Goal: Communication & Community: Answer question/provide support

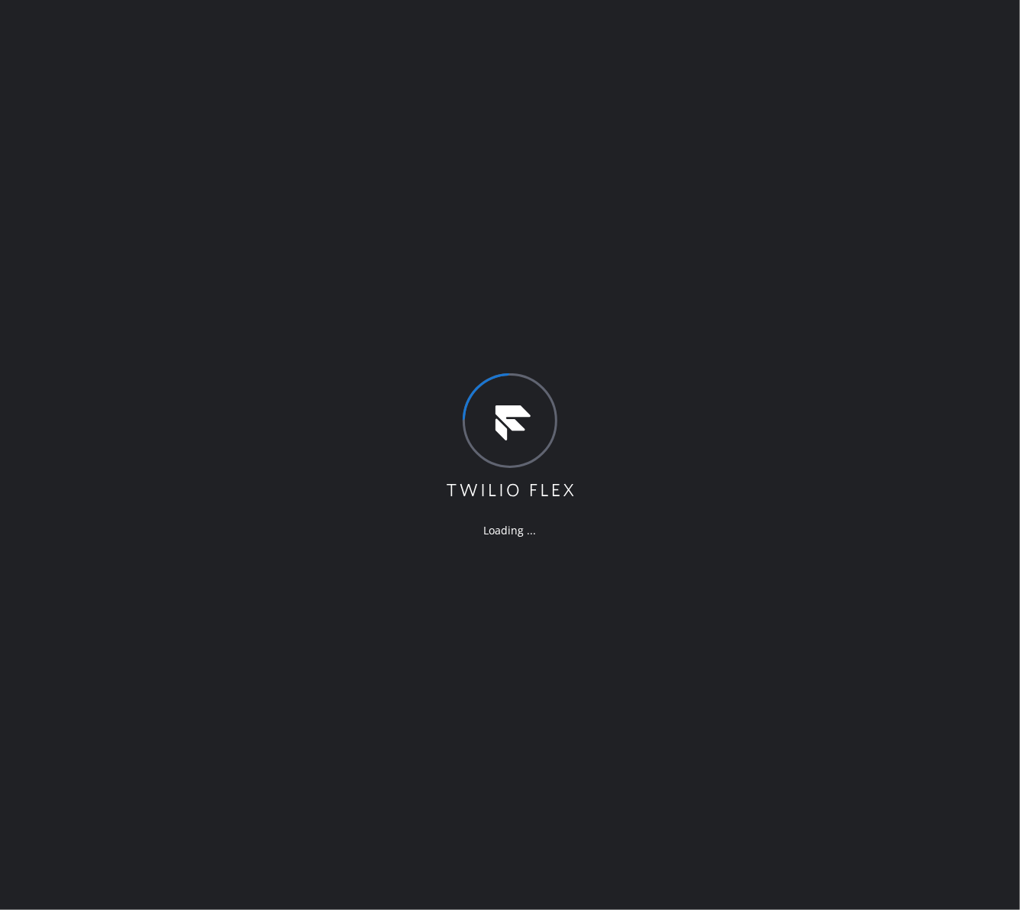
drag, startPoint x: 882, startPoint y: 359, endPoint x: 882, endPoint y: 347, distance: 11.5
click at [882, 359] on div "Loading ..." at bounding box center [510, 455] width 1020 height 910
click at [811, 182] on div "Loading ..." at bounding box center [510, 455] width 1020 height 910
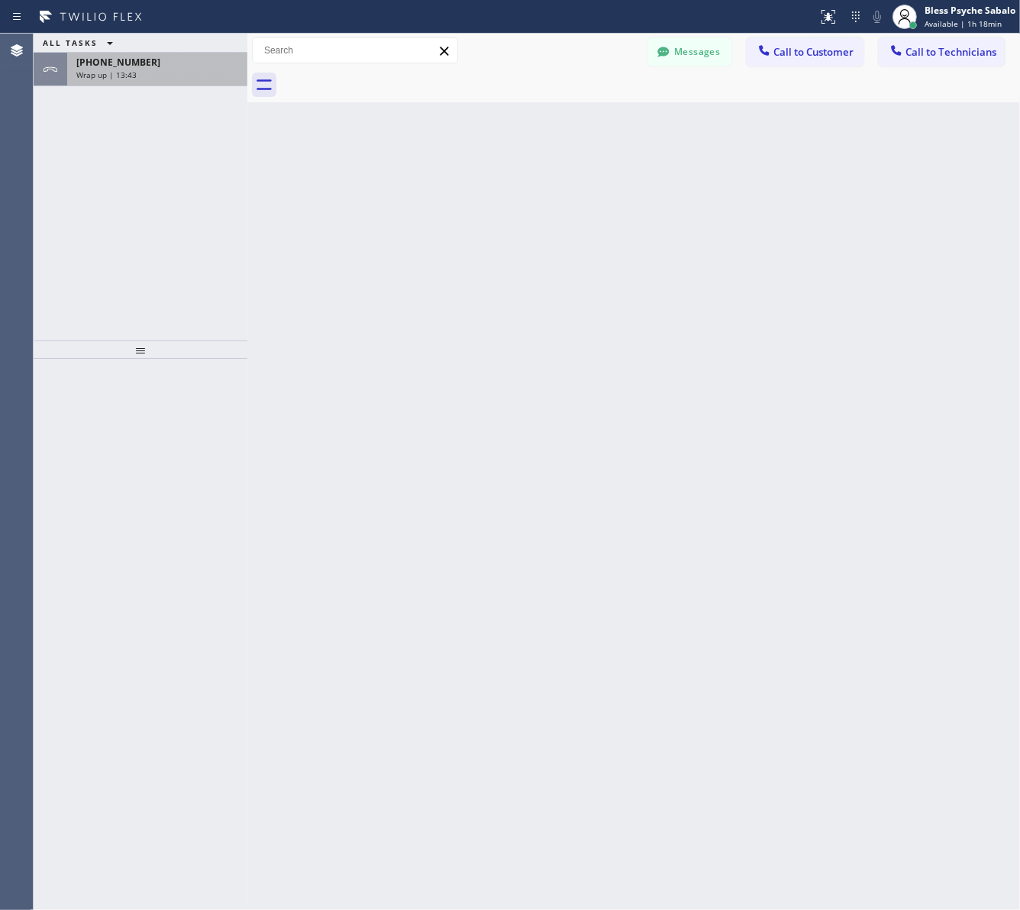
click at [147, 76] on div "Wrap up | 13:43" at bounding box center [157, 74] width 162 height 11
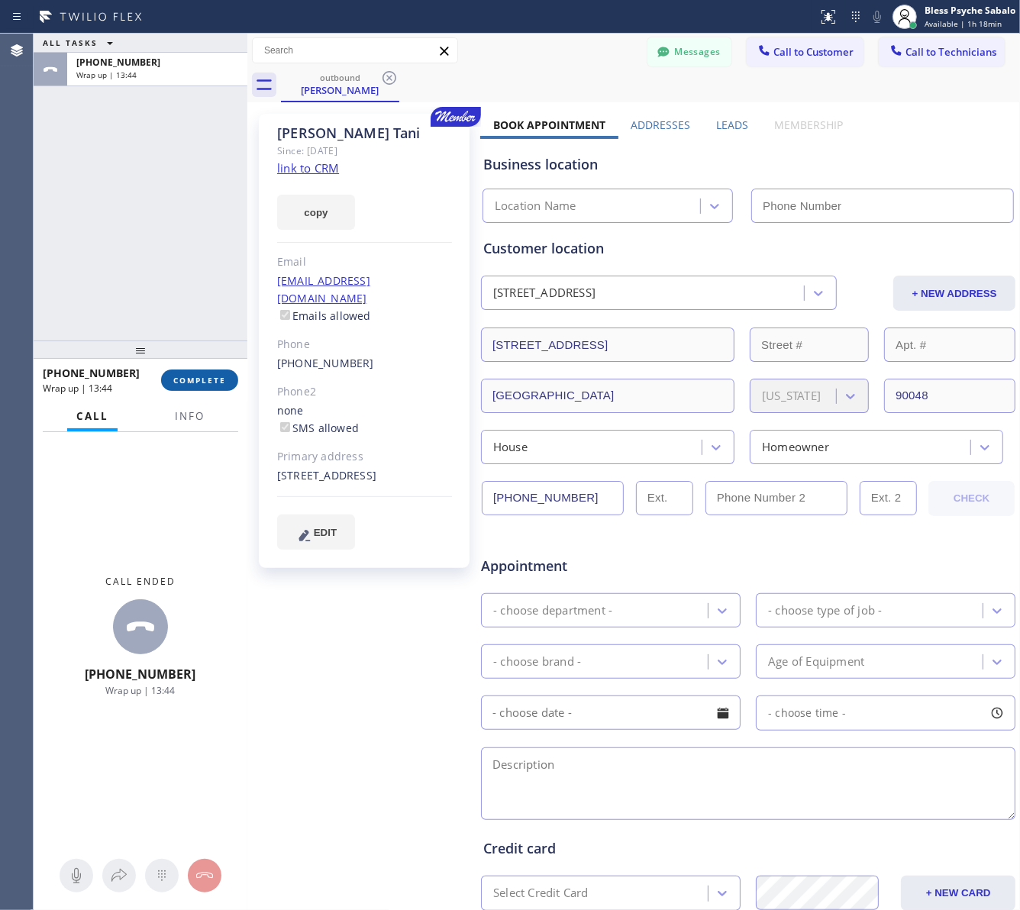
click at [216, 370] on button "COMPLETE" at bounding box center [199, 379] width 77 height 21
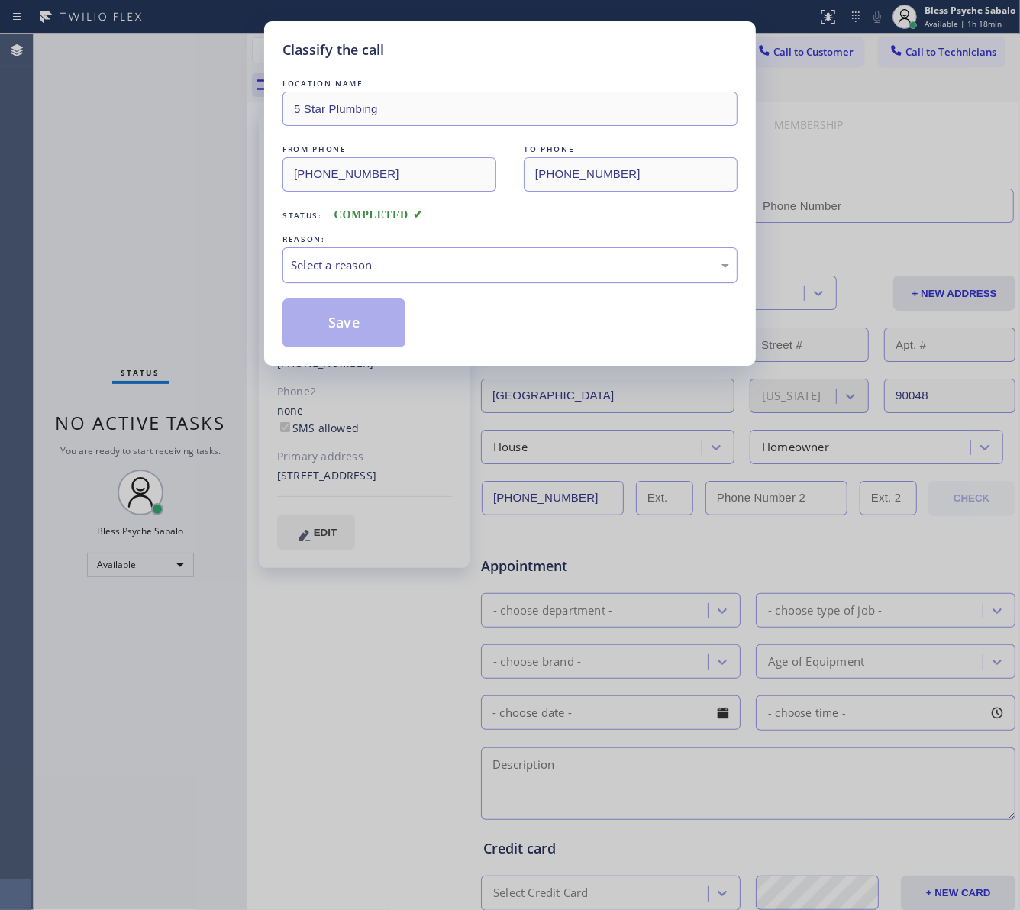
type input "(888) 909-0120"
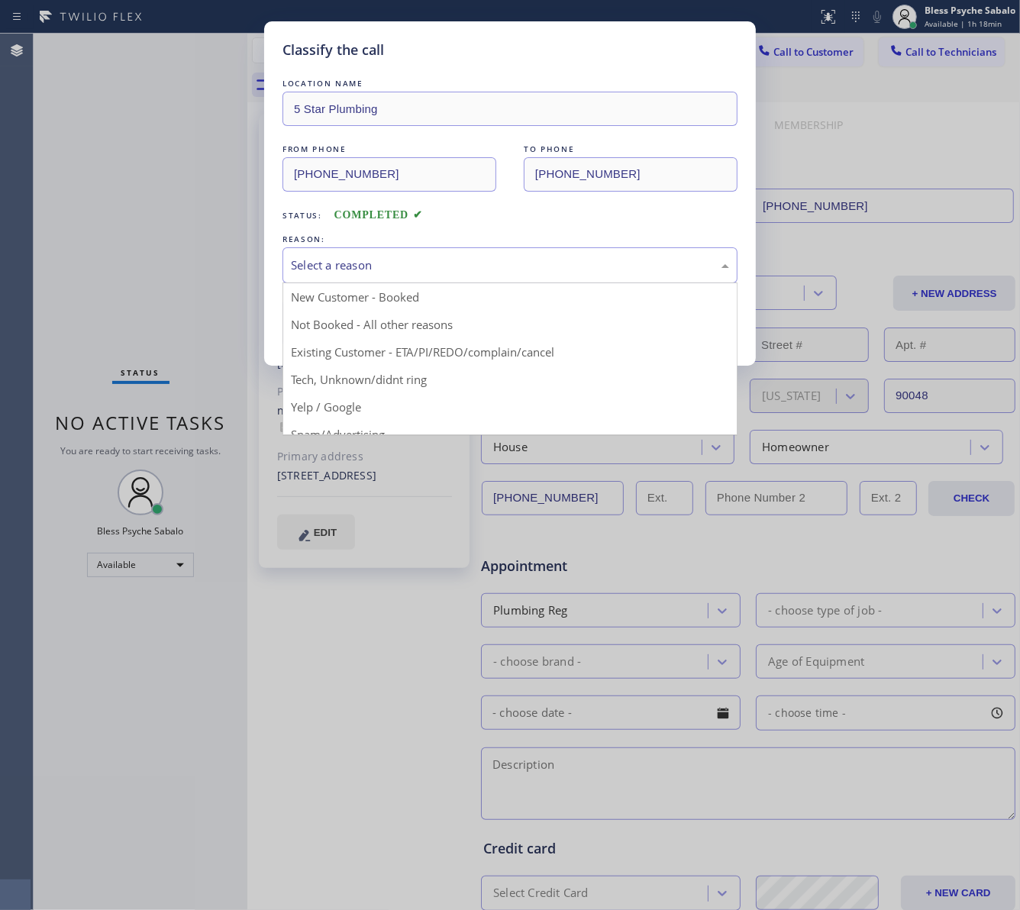
click at [486, 268] on div "Select a reason" at bounding box center [510, 265] width 438 height 18
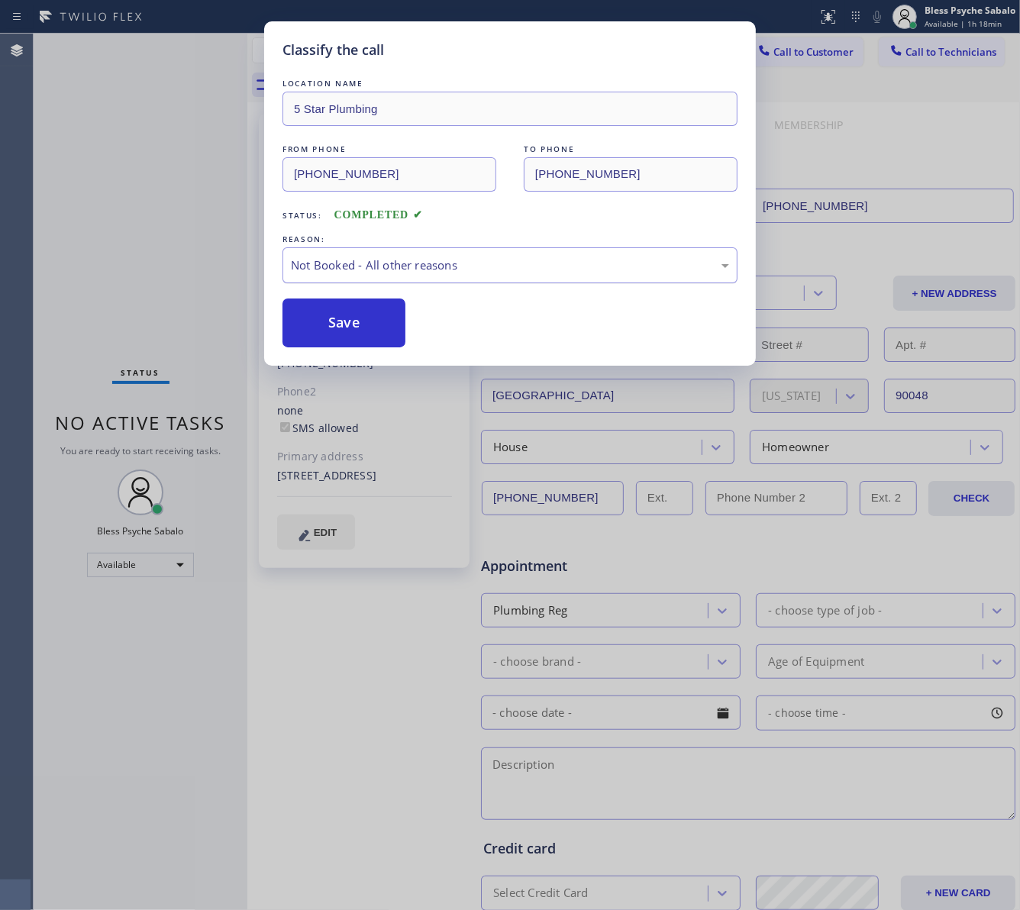
click at [433, 269] on div "Not Booked - All other reasons" at bounding box center [510, 265] width 438 height 18
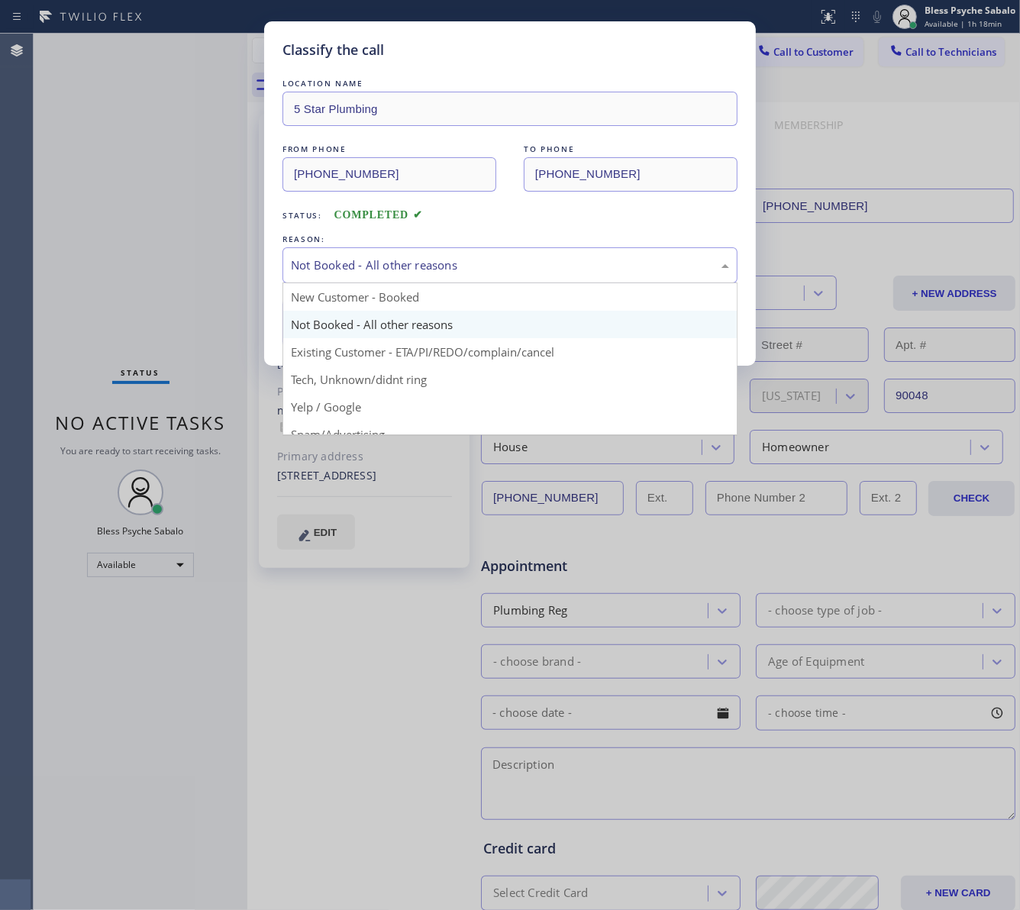
drag, startPoint x: 430, startPoint y: 353, endPoint x: 406, endPoint y: 342, distance: 26.0
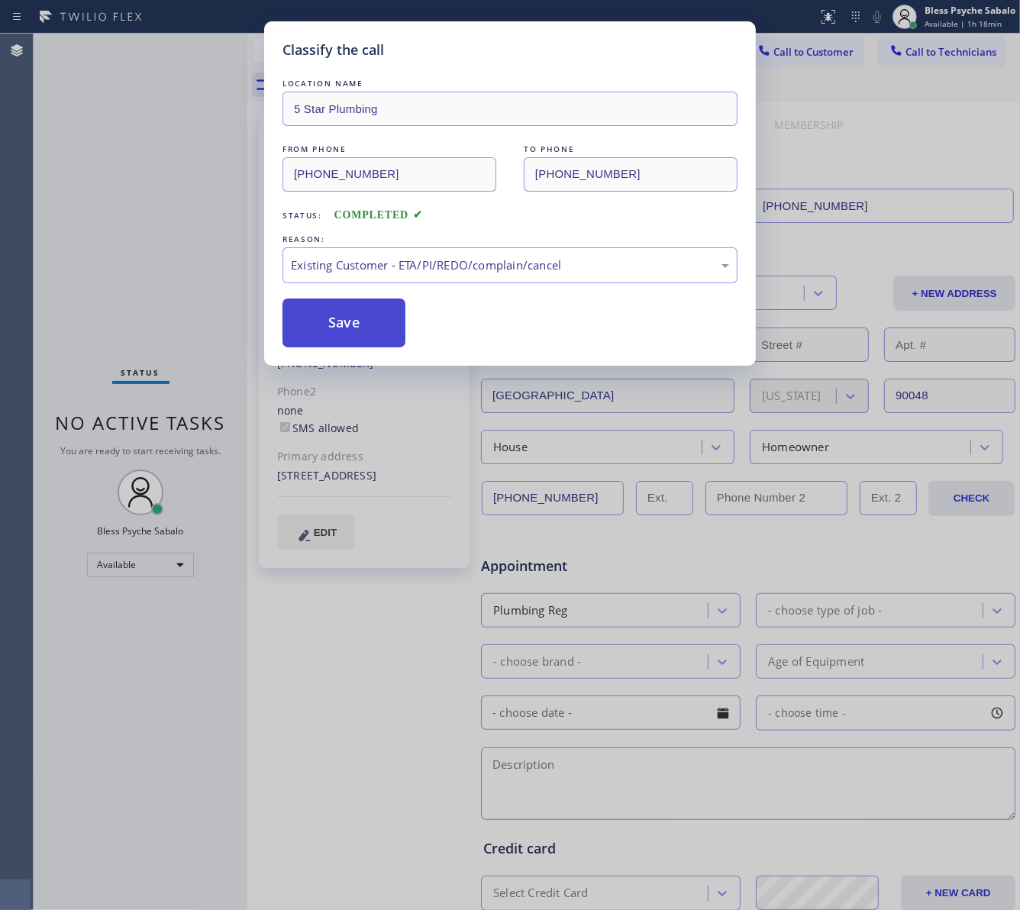
click at [337, 314] on button "Save" at bounding box center [343, 322] width 123 height 49
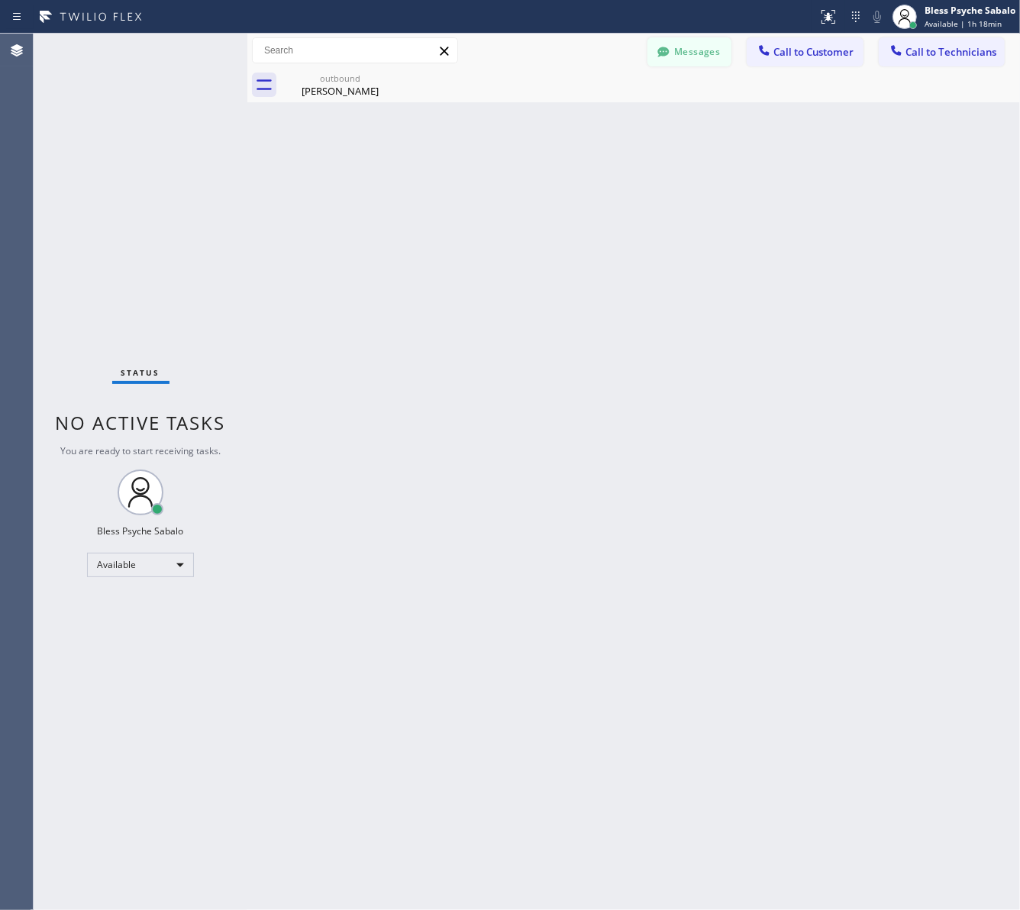
click at [711, 51] on button "Messages" at bounding box center [689, 51] width 84 height 29
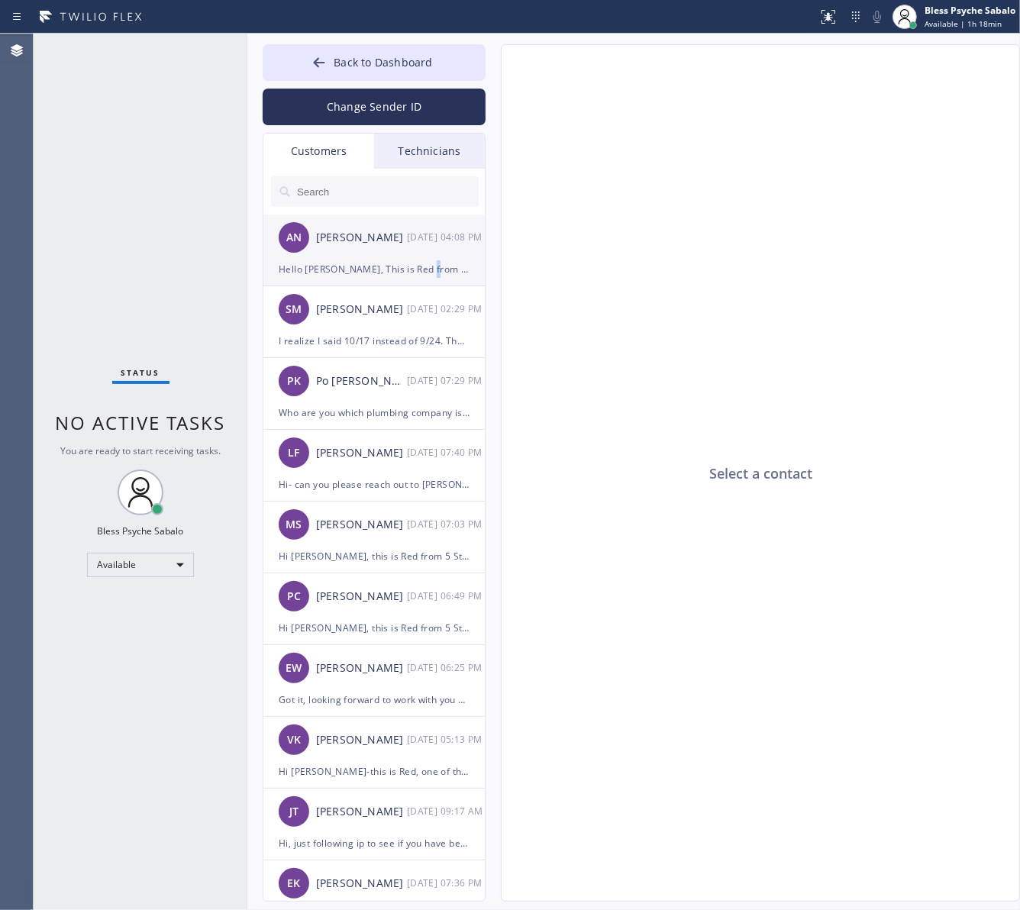
click at [425, 271] on div "Hello [PERSON_NAME], This is Red from 5 Star Plumbing. I just wanted to double-…" at bounding box center [374, 269] width 191 height 18
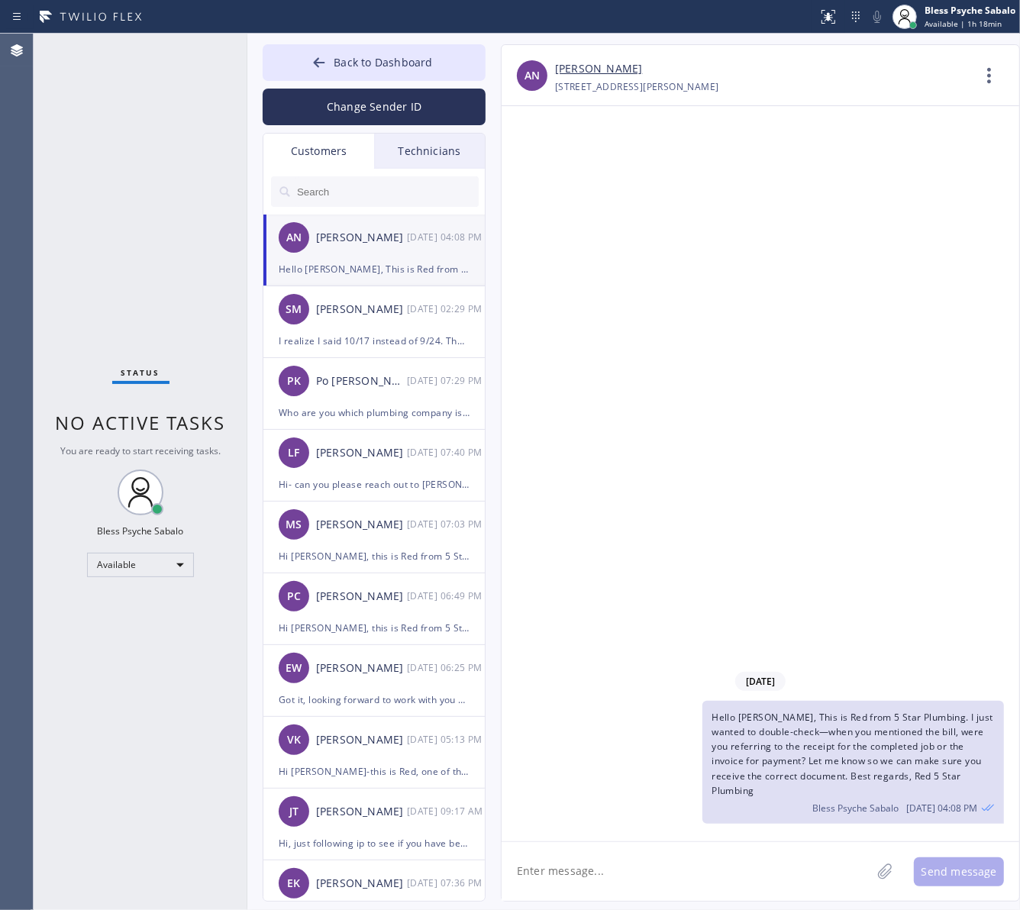
click at [462, 158] on div "Technicians" at bounding box center [429, 151] width 111 height 35
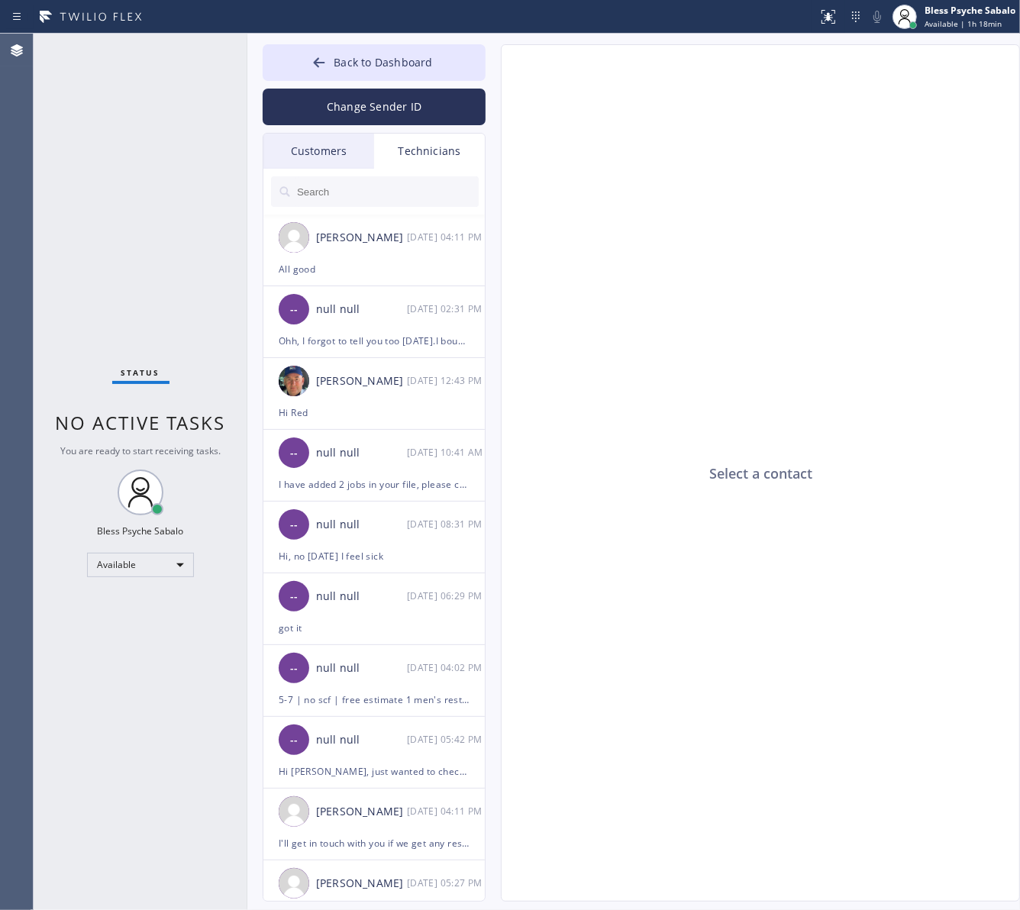
click at [319, 143] on div "Customers" at bounding box center [318, 151] width 111 height 35
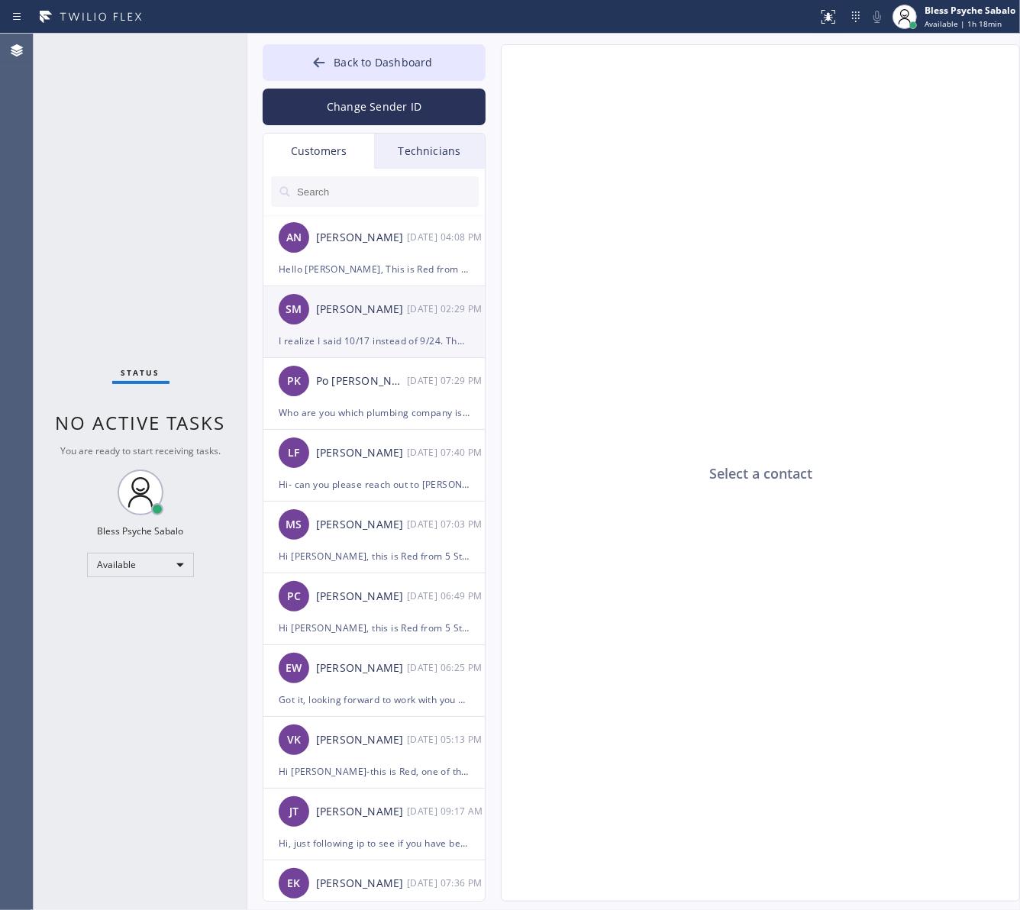
click at [380, 337] on div "I realize I said 10/17 instead of 9/24. Thanks for knowing what I meant and for…" at bounding box center [374, 341] width 191 height 18
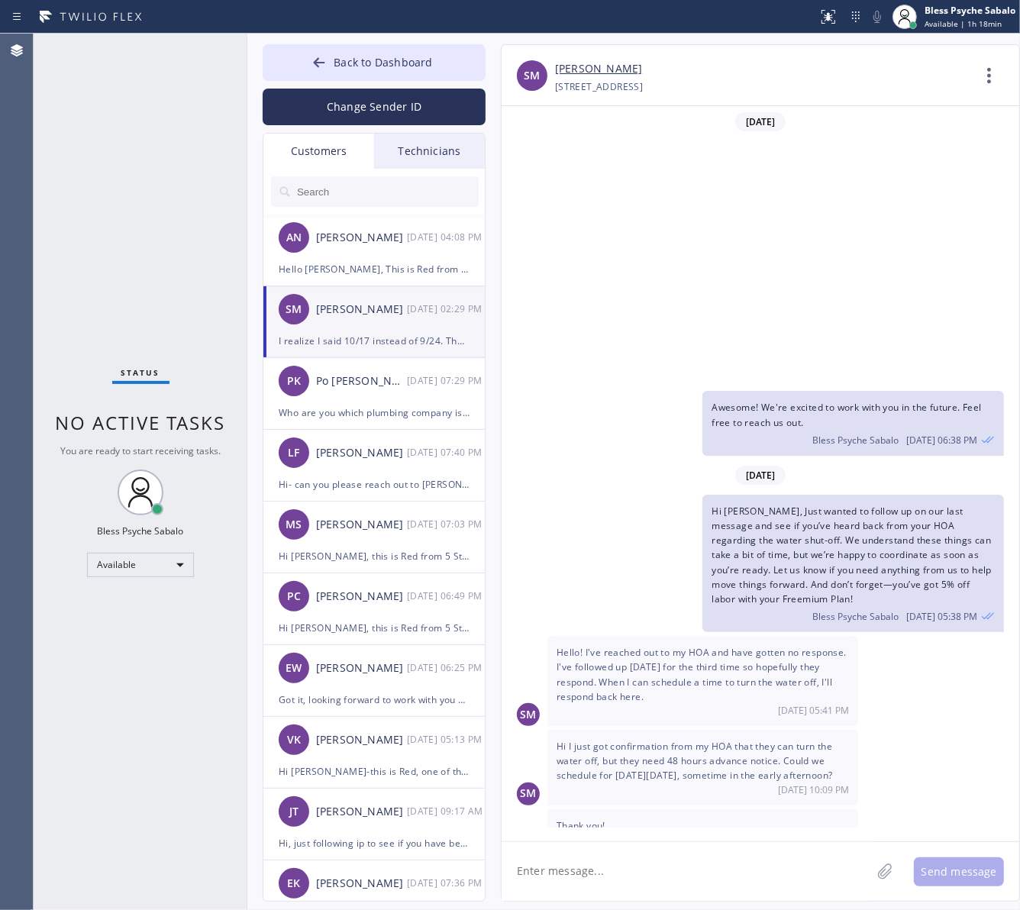
scroll to position [237, 0]
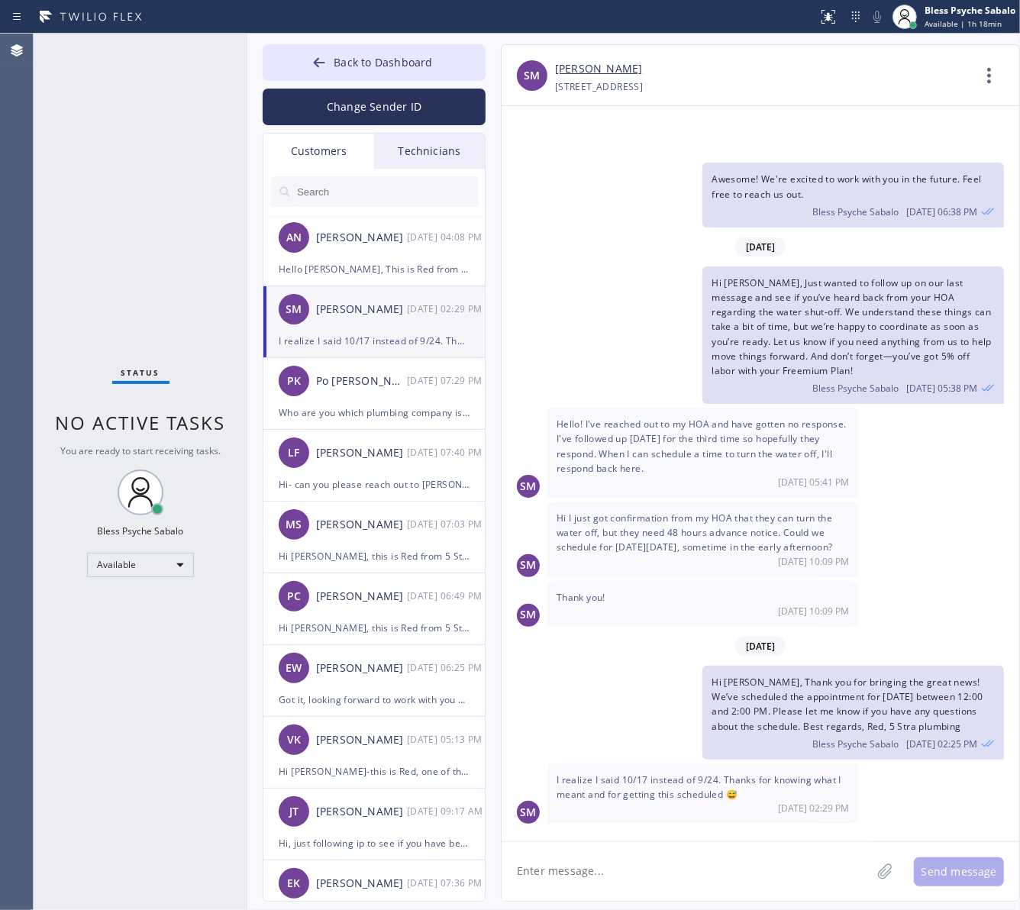
click at [540, 303] on div "Hi Samuel, Just wanted to follow up on our last message and see if you’ve heard…" at bounding box center [752, 334] width 502 height 137
click at [353, 397] on div "PK Po [PERSON_NAME] [DATE] 07:29 PM" at bounding box center [374, 381] width 223 height 46
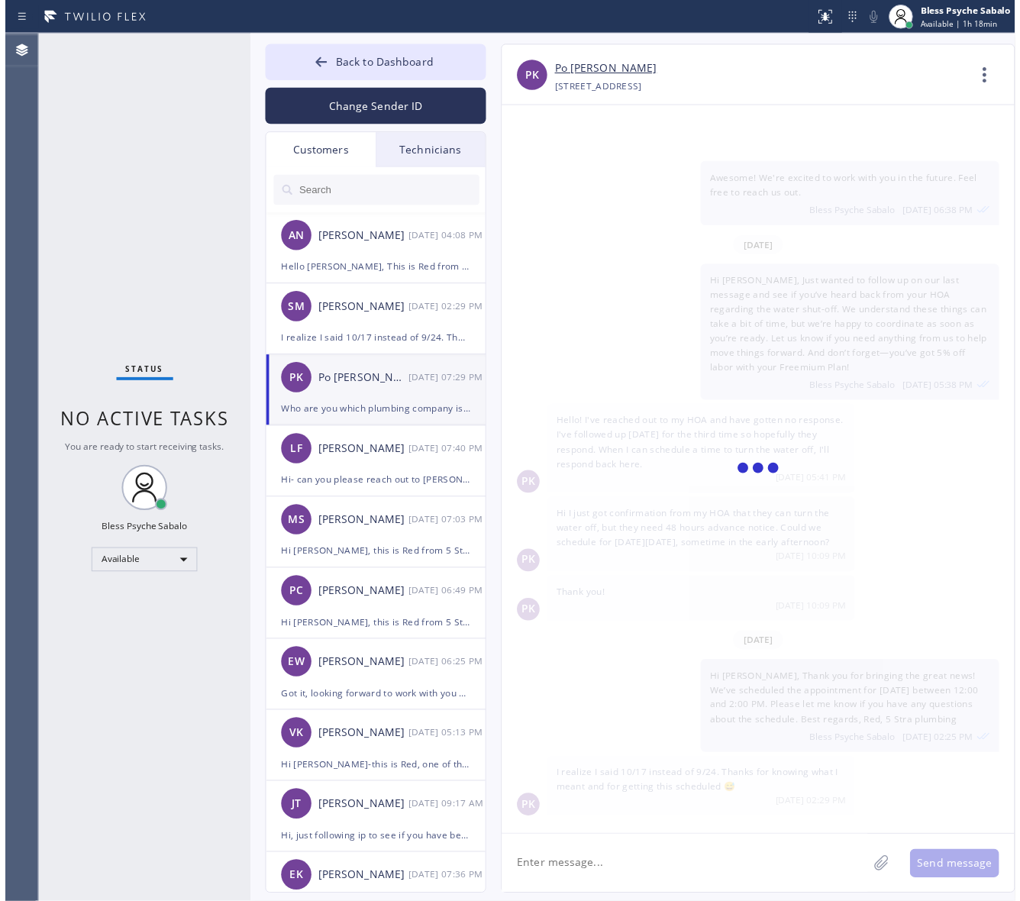
scroll to position [0, 0]
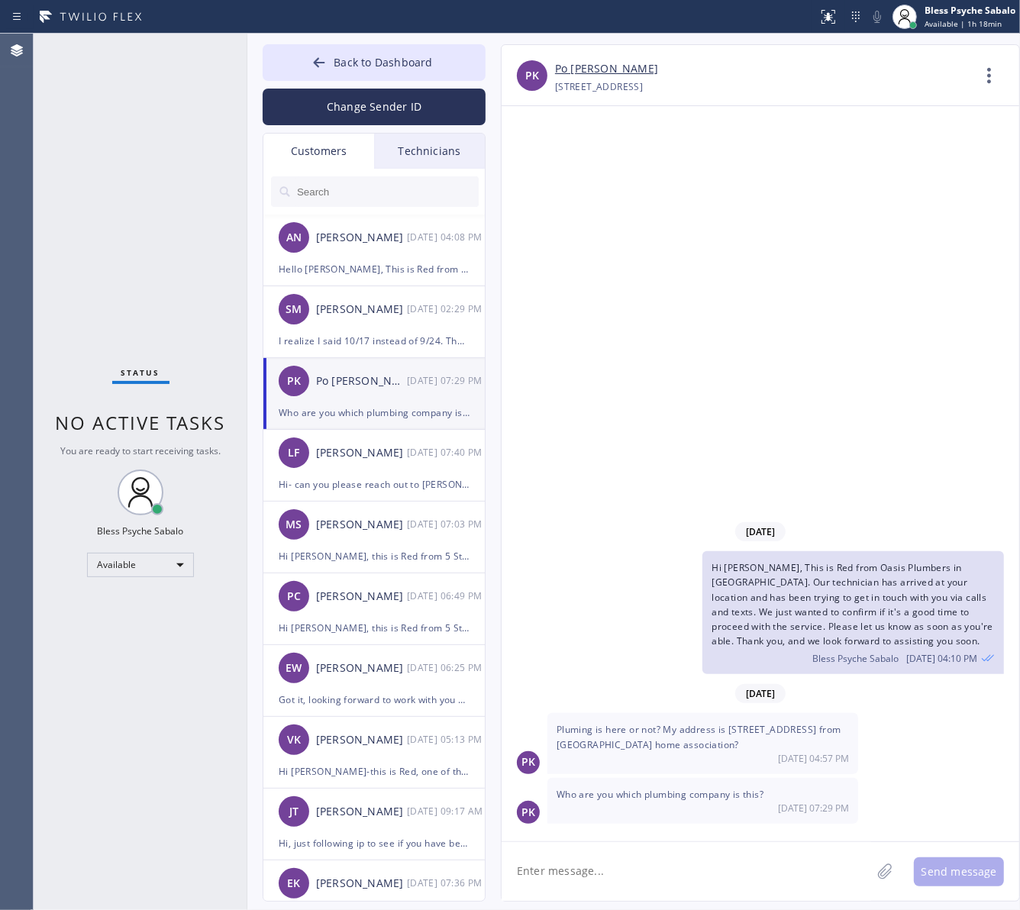
click at [520, 319] on div "[DATE] Hi [PERSON_NAME], This is Red from Oasis Plumbers in [GEOGRAPHIC_DATA]. …" at bounding box center [760, 473] width 518 height 735
click at [338, 73] on button "Back to Dashboard" at bounding box center [374, 62] width 223 height 37
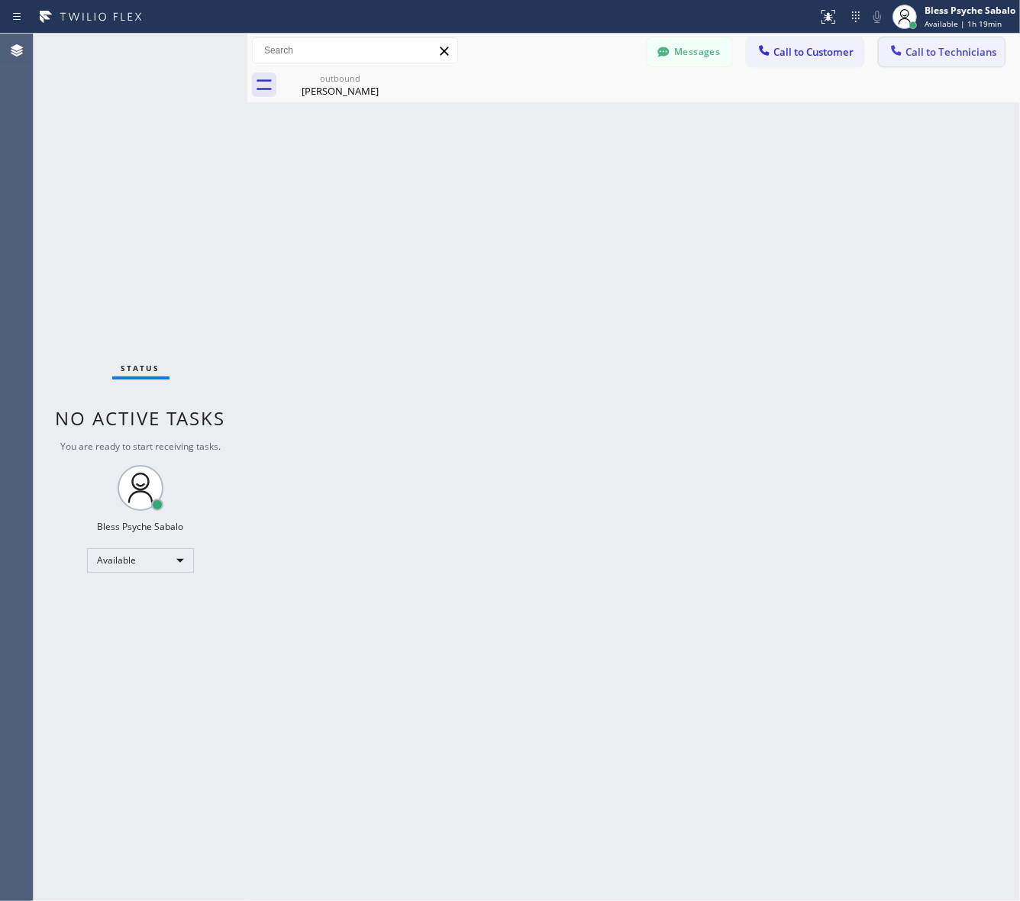
click at [921, 50] on span "Call to Technicians" at bounding box center [950, 52] width 91 height 14
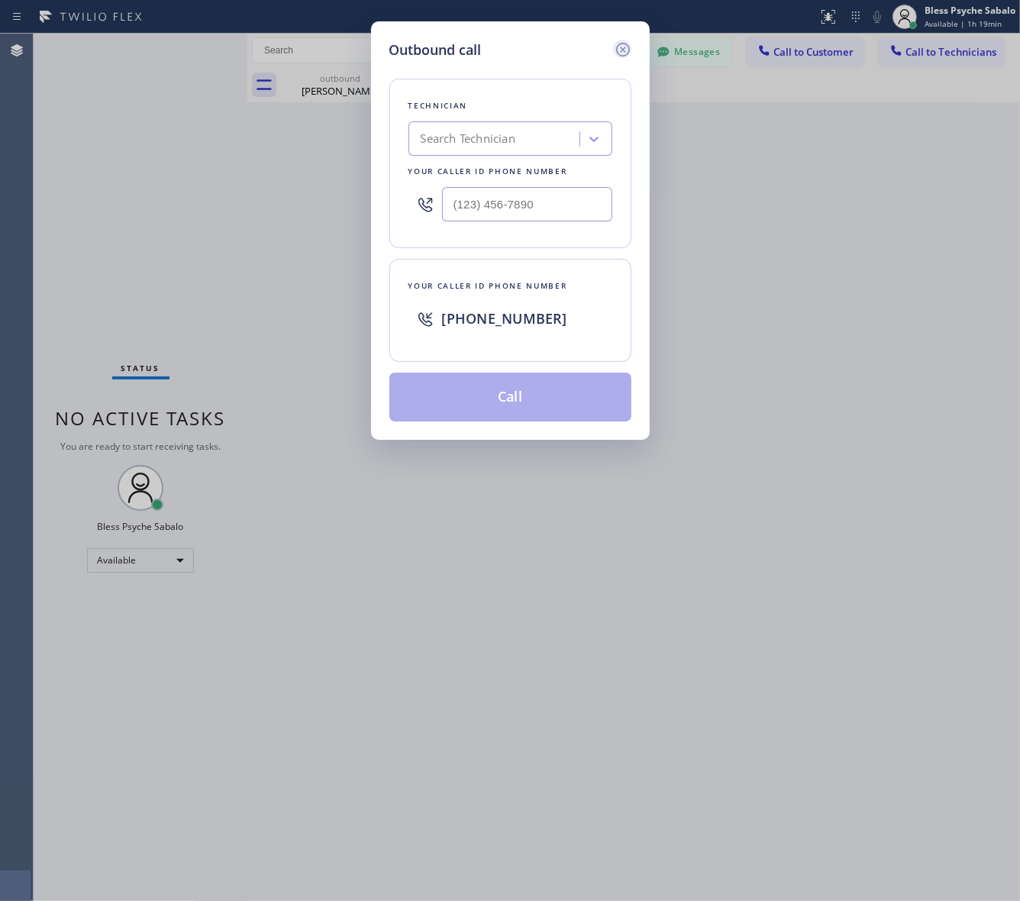
click at [631, 48] on icon at bounding box center [623, 49] width 18 height 18
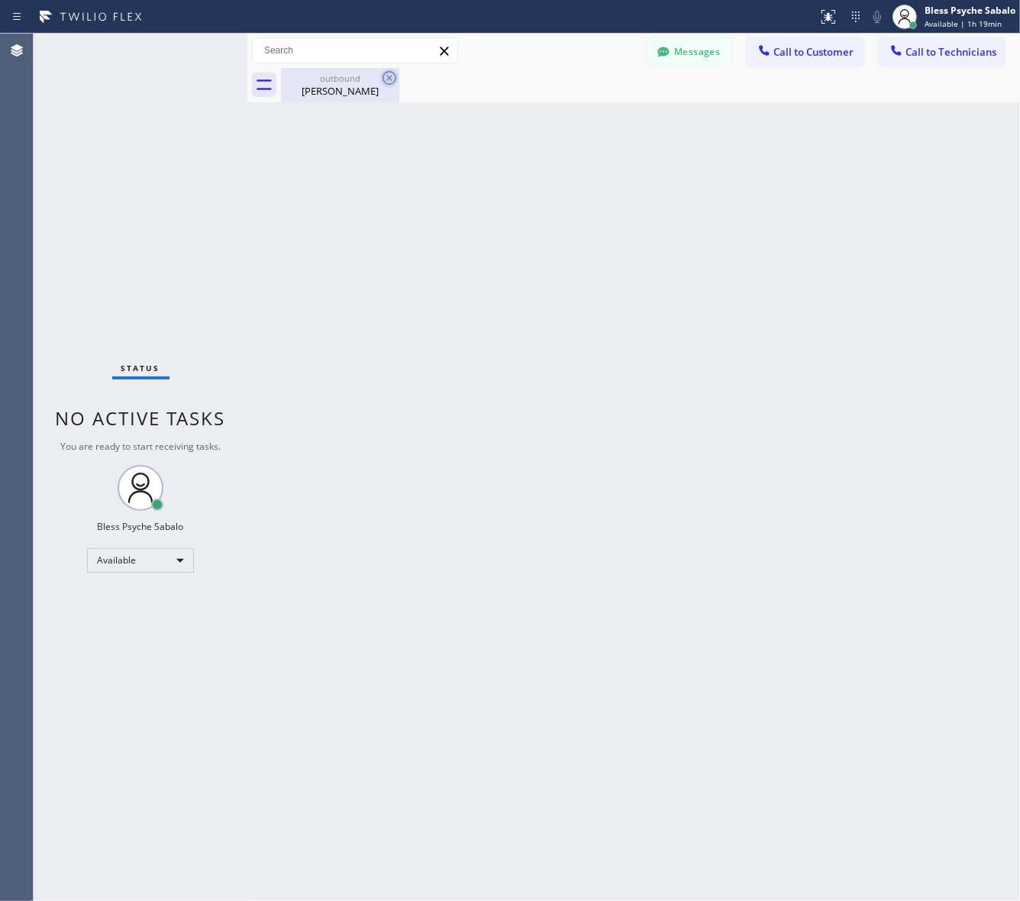
click at [395, 77] on icon at bounding box center [389, 78] width 14 height 14
click at [395, 76] on icon at bounding box center [389, 78] width 14 height 14
click at [393, 76] on icon at bounding box center [389, 78] width 18 height 18
drag, startPoint x: 557, startPoint y: 170, endPoint x: 664, endPoint y: 63, distance: 151.1
click at [558, 170] on div "Back to Dashboard Change Sender ID Customers Technicians AN Alex Nedelkow 09/16…" at bounding box center [633, 467] width 772 height 867
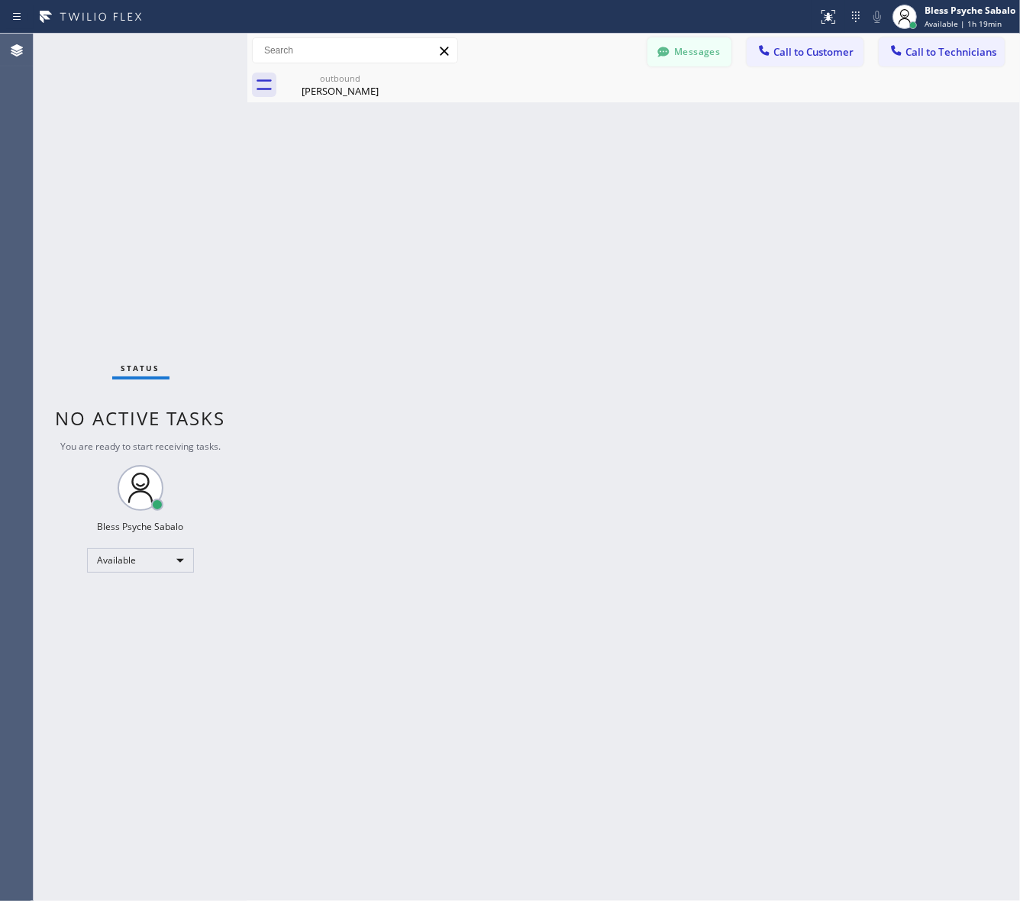
click at [681, 37] on button "Messages" at bounding box center [689, 51] width 84 height 29
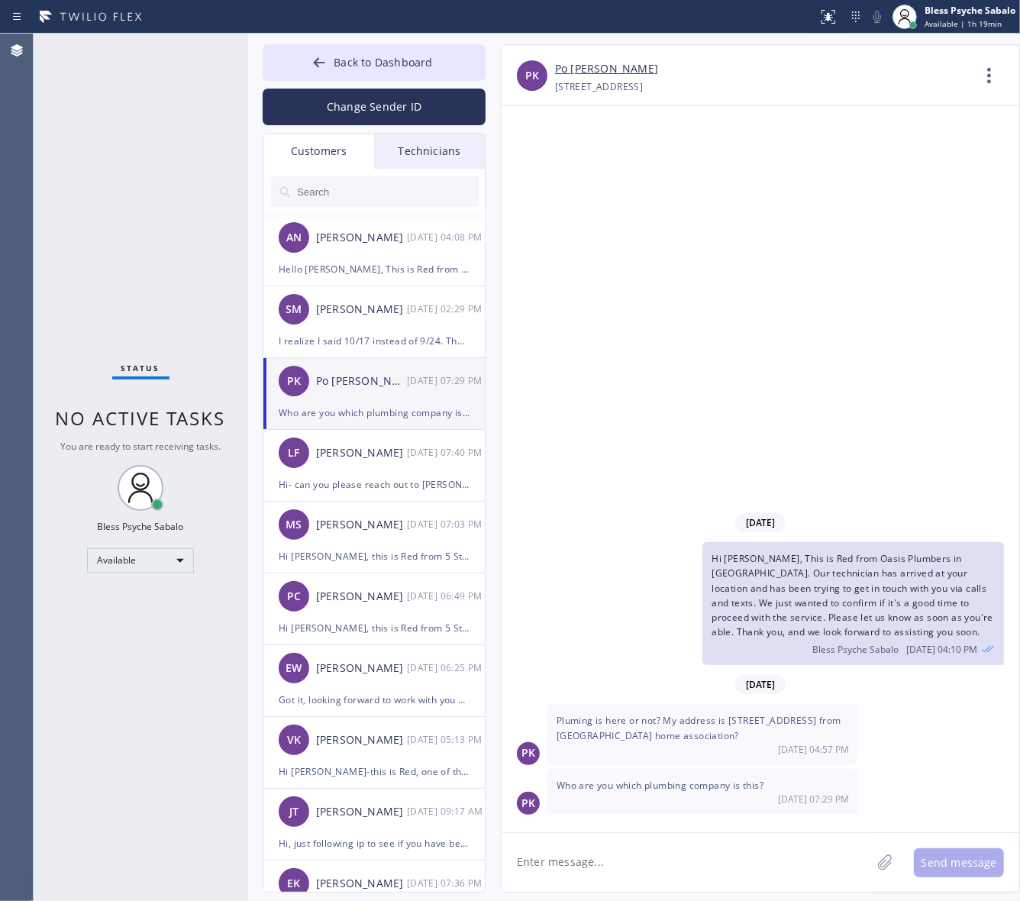
click at [463, 139] on div "Technicians" at bounding box center [429, 151] width 111 height 35
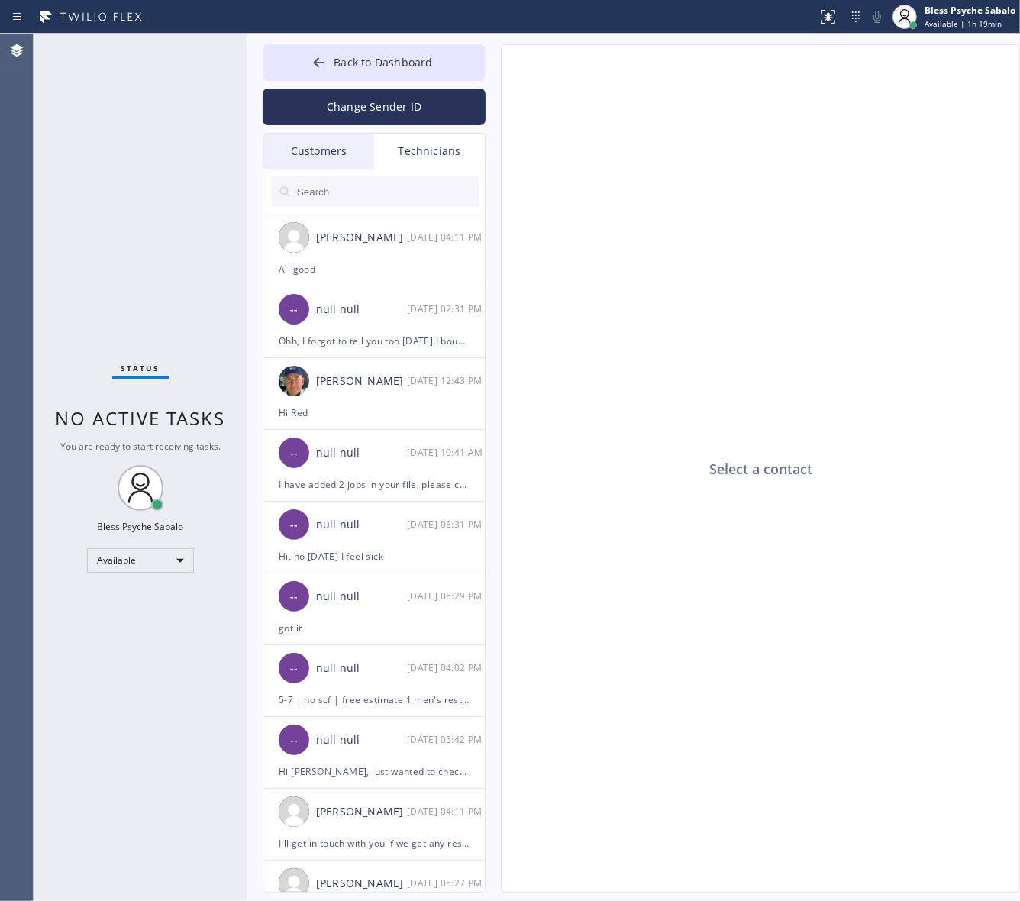
click at [435, 195] on input "text" at bounding box center [386, 191] width 183 height 31
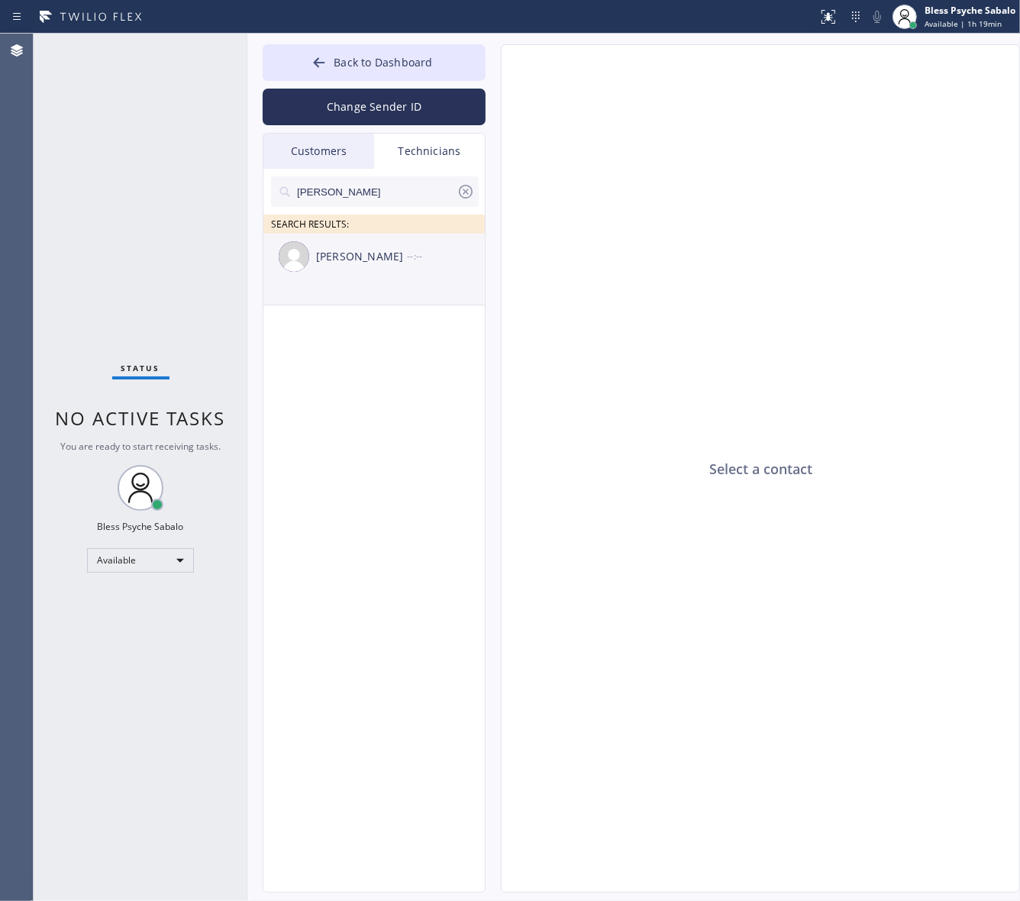
type input "hovik"
click at [371, 279] on div "Hovik Khachaturyan --:--" at bounding box center [374, 257] width 223 height 46
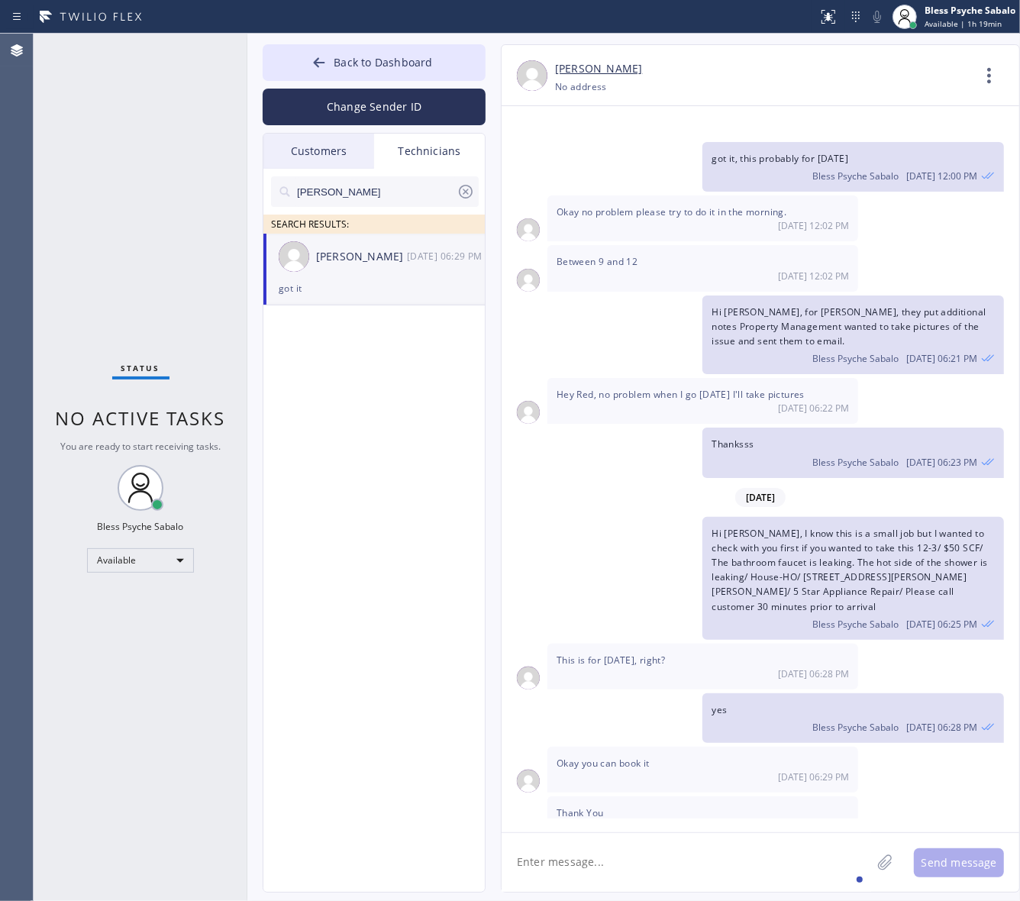
click at [696, 851] on textarea at bounding box center [685, 862] width 369 height 59
click at [669, 860] on textarea "Hi Hovik, can I get an update for this Job?" at bounding box center [699, 862] width 397 height 59
click at [685, 821] on div "on" at bounding box center [690, 816] width 20 height 24
click at [731, 865] on textarea "Hi Hovik, can I get an update on this Job?" at bounding box center [699, 862] width 397 height 59
click at [537, 863] on textarea "Hi Hovik, can I get an update on this Job?" at bounding box center [699, 862] width 397 height 59
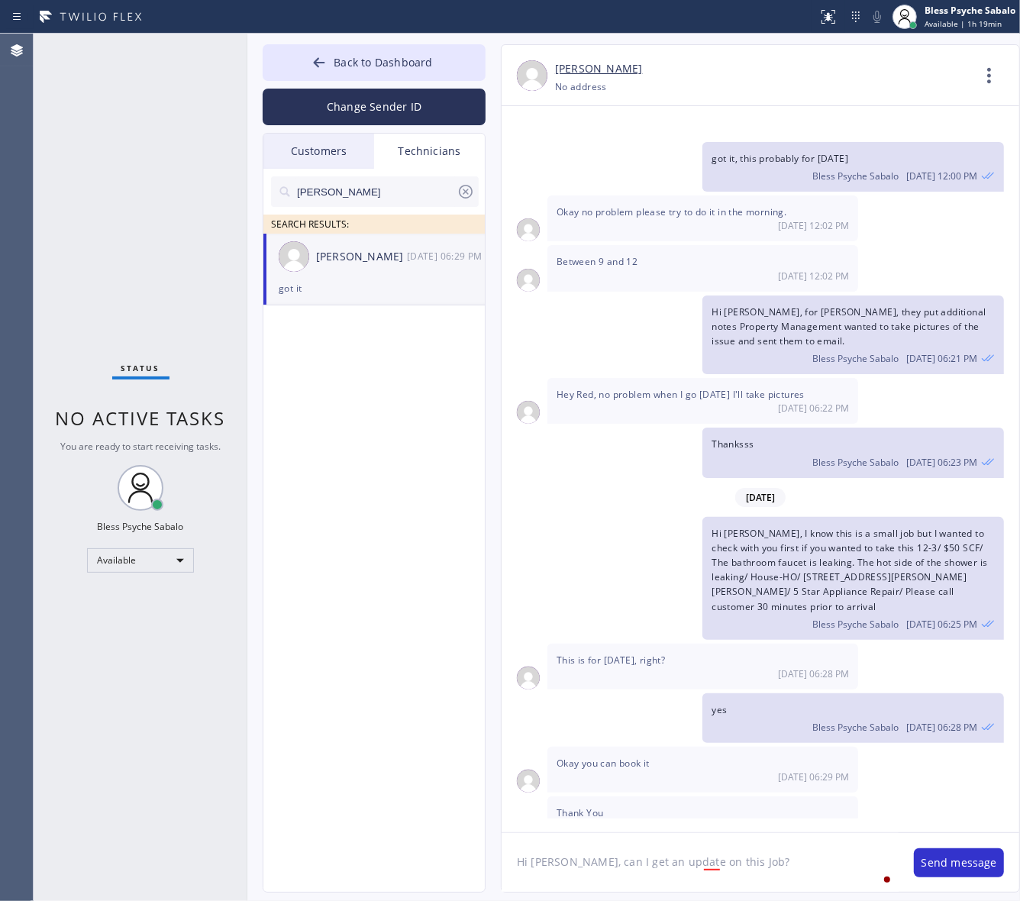
drag, startPoint x: 537, startPoint y: 861, endPoint x: 790, endPoint y: 859, distance: 253.4
click at [786, 868] on textarea "Hi Hovik, can I get an update on this Job?" at bounding box center [699, 862] width 397 height 59
click at [775, 855] on textarea "Hi Hovik, can I get an update on this Job?" at bounding box center [699, 862] width 397 height 59
click at [776, 856] on textarea "Hi Hovik, can I get an update on this Job?" at bounding box center [699, 862] width 397 height 59
click at [805, 845] on textarea "Hi Hovik, can I get an update on this Job?" at bounding box center [699, 862] width 397 height 59
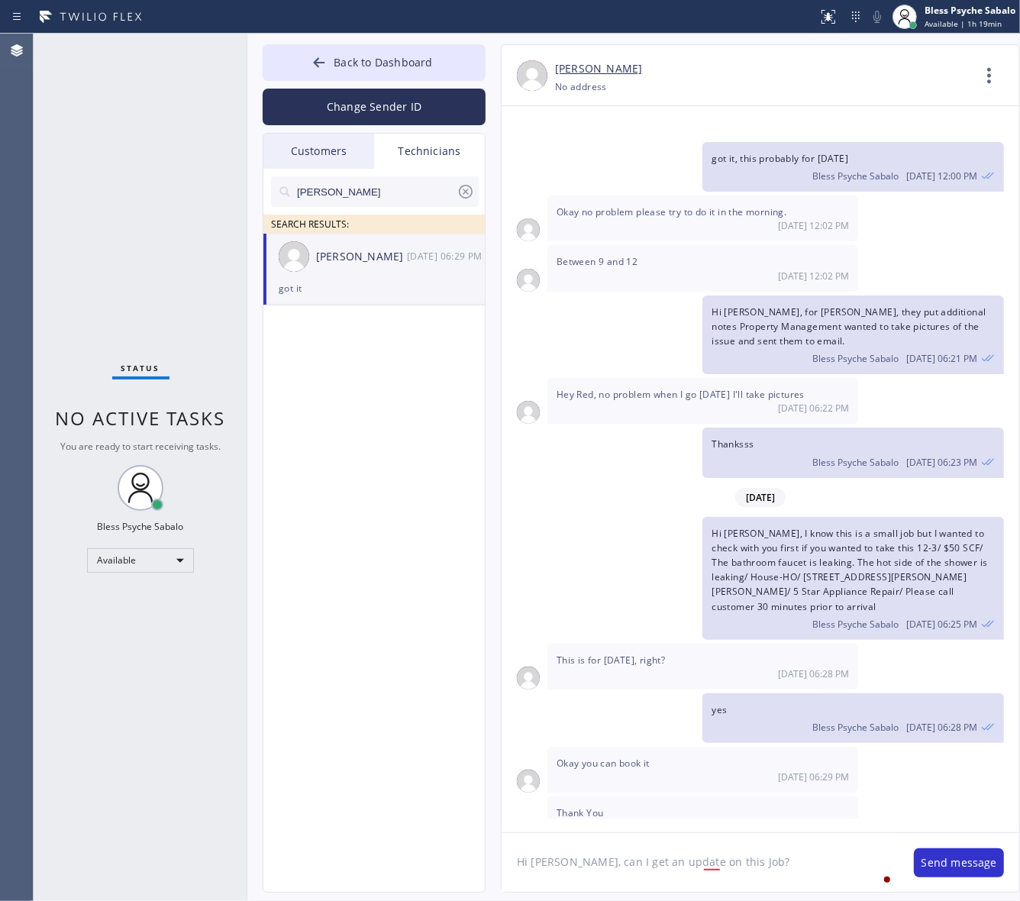
click at [805, 844] on textarea "Hi Hovik, can I get an update on this Job?" at bounding box center [699, 862] width 397 height 59
click at [805, 843] on textarea "Hi Hovik, can I get an update on this Job?" at bounding box center [699, 862] width 397 height 59
click at [806, 843] on textarea "Hi Hovik, can I get an update on this Job?" at bounding box center [699, 862] width 397 height 59
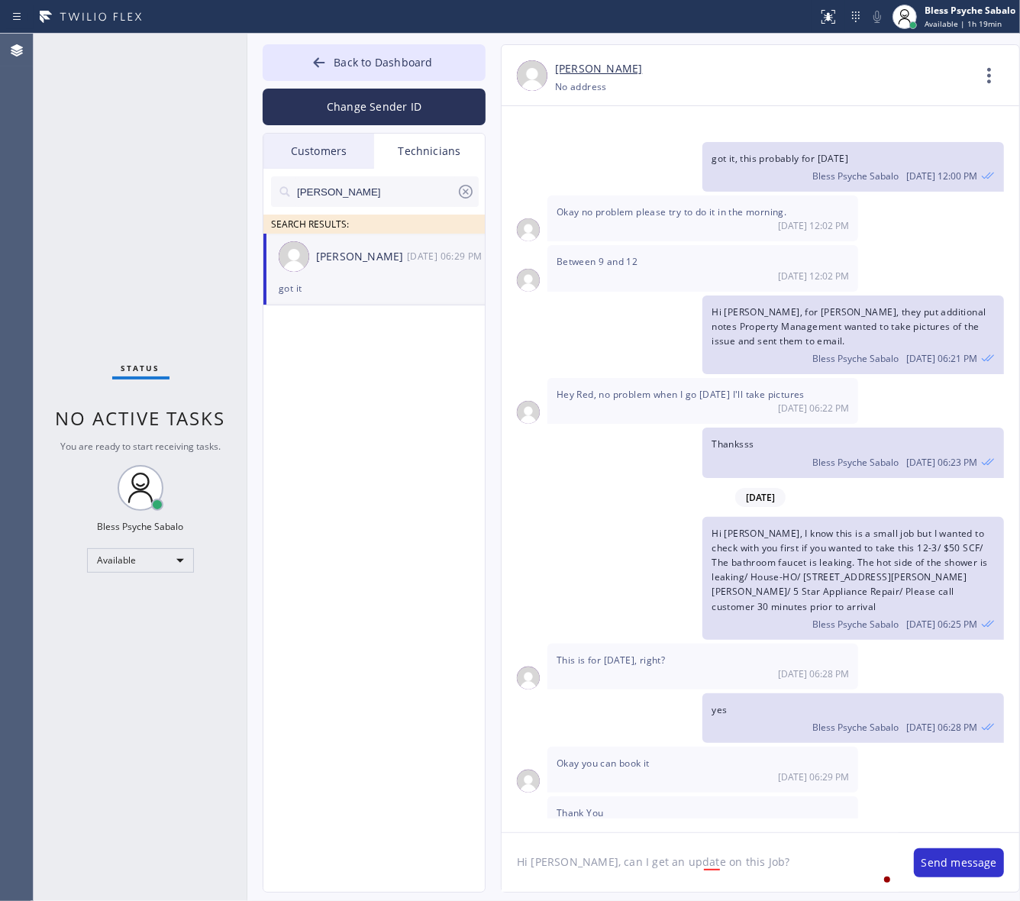
click at [806, 843] on textarea "Hi Hovik, can I get an update on this Job?" at bounding box center [699, 862] width 397 height 59
click at [808, 856] on textarea "Hi Hovik, can I get an update on this Job?" at bounding box center [699, 862] width 397 height 59
paste textarea "Enrico Sanavia"
paste textarea "KYQ59N"
type textarea "Hi [PERSON_NAME], can I get an update on this Job? [PERSON_NAME]/KYQ59N"
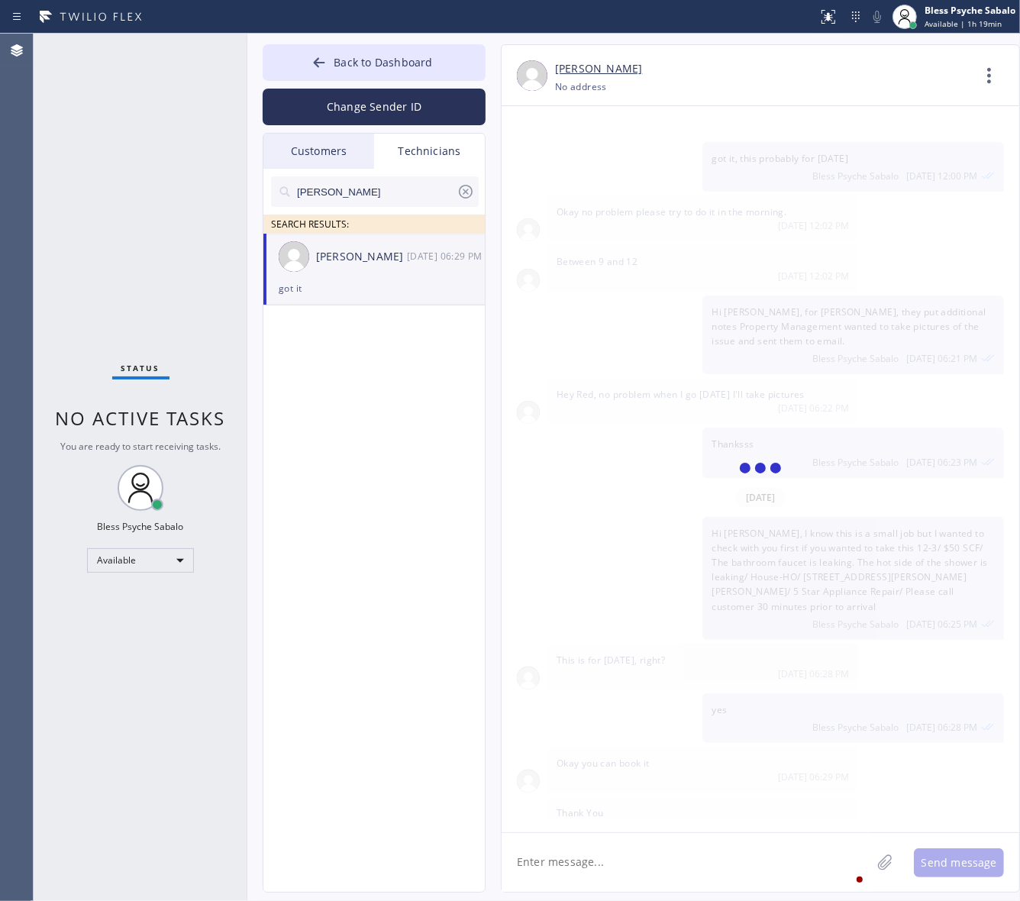
scroll to position [22117, 0]
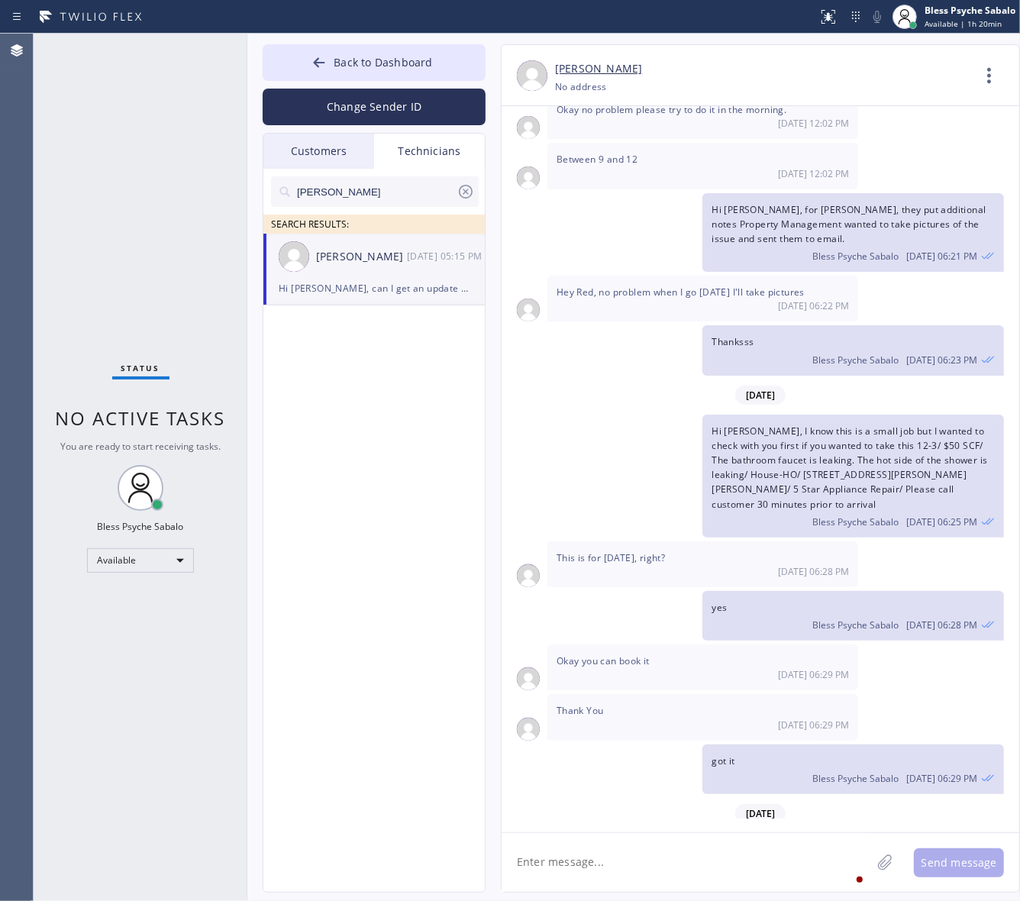
click at [590, 276] on div "Hey Red, no problem when I go tomorrow I'll take pictures 09/11 06:22 PM" at bounding box center [702, 299] width 311 height 46
click at [992, 81] on icon at bounding box center [989, 75] width 37 height 37
click at [883, 146] on li "Call to Technician" at bounding box center [896, 157] width 221 height 40
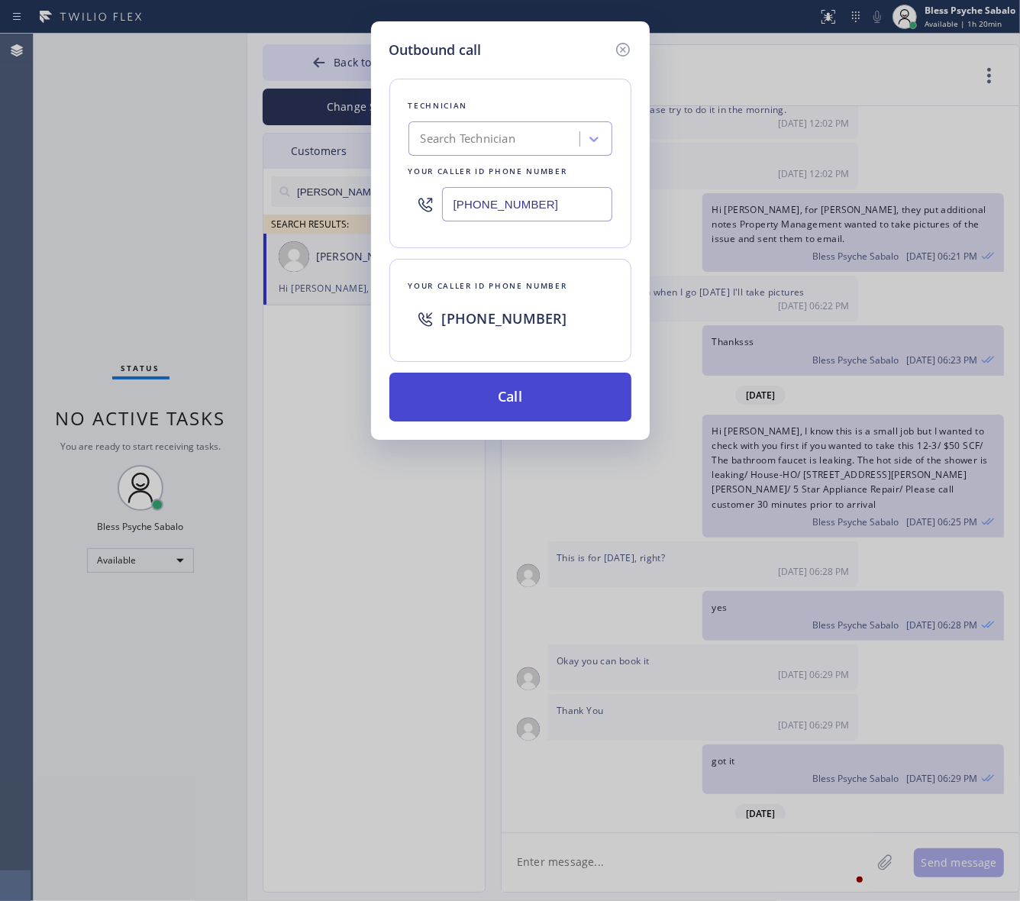
click at [485, 405] on button "Call" at bounding box center [510, 396] width 242 height 49
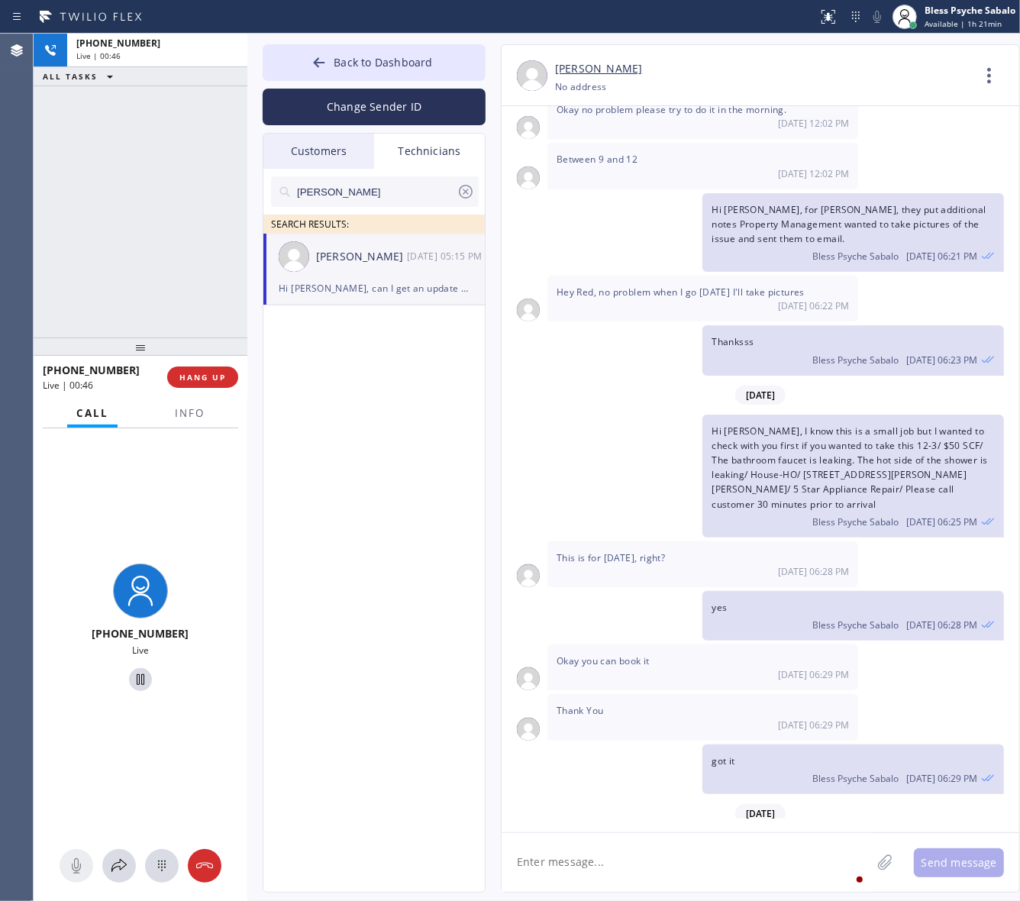
click at [767, 869] on textarea at bounding box center [685, 862] width 369 height 59
paste textarea "1-5 || NO SCF || Replace corroded gas line to the water heater || 2018 Annual t…"
type textarea "1-5 || NO SCF || Replace corroded gas line to the water heater || 2018 Annual t…"
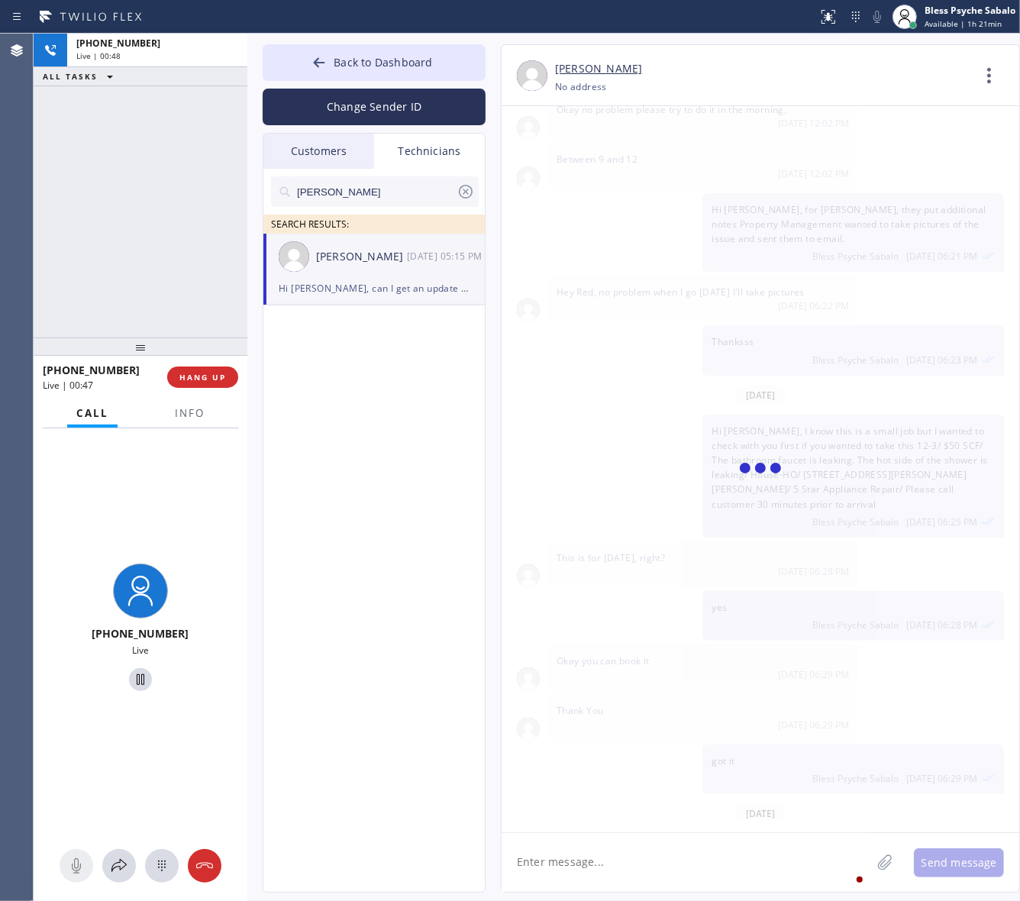
scroll to position [22229, 0]
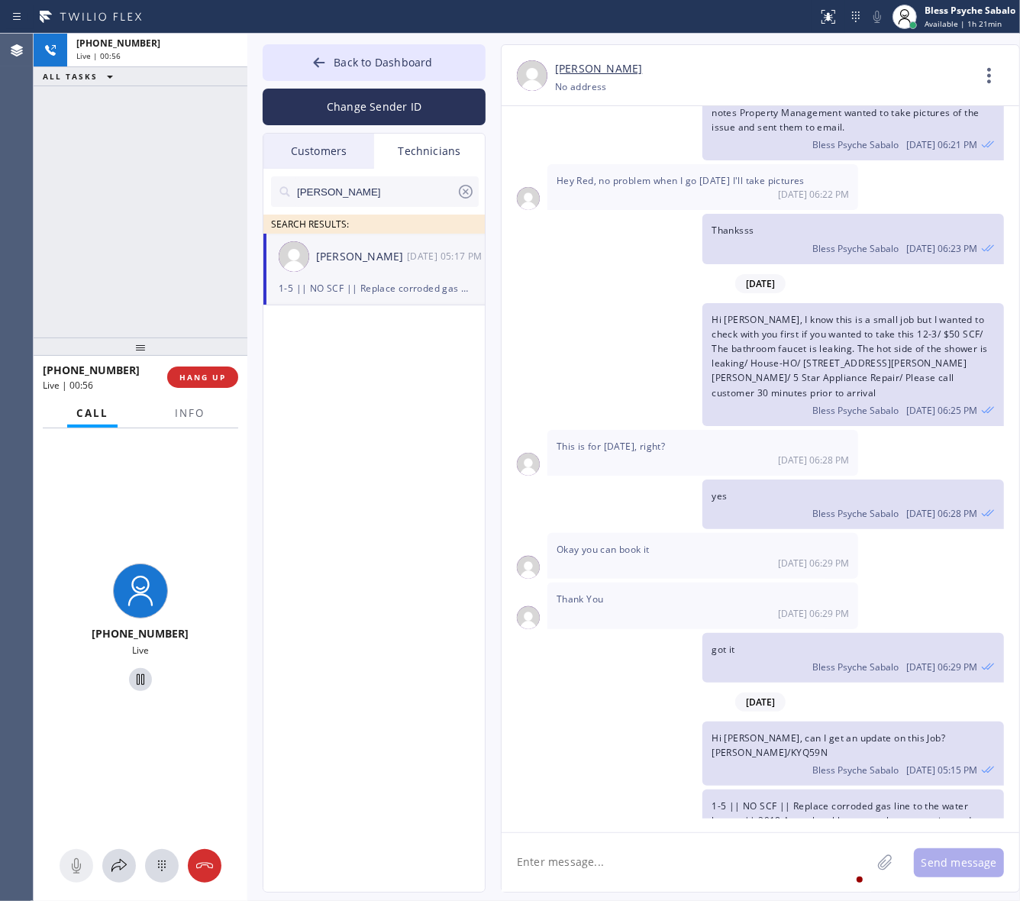
click at [769, 828] on div "06/09/2025 Hi Horvick, My name is Red, and I’m with your new dispatch team. Wou…" at bounding box center [760, 469] width 518 height 726
click at [765, 870] on textarea at bounding box center [685, 862] width 369 height 59
paste textarea "[STREET_ADDRESS]"
type textarea "[STREET_ADDRESS]"
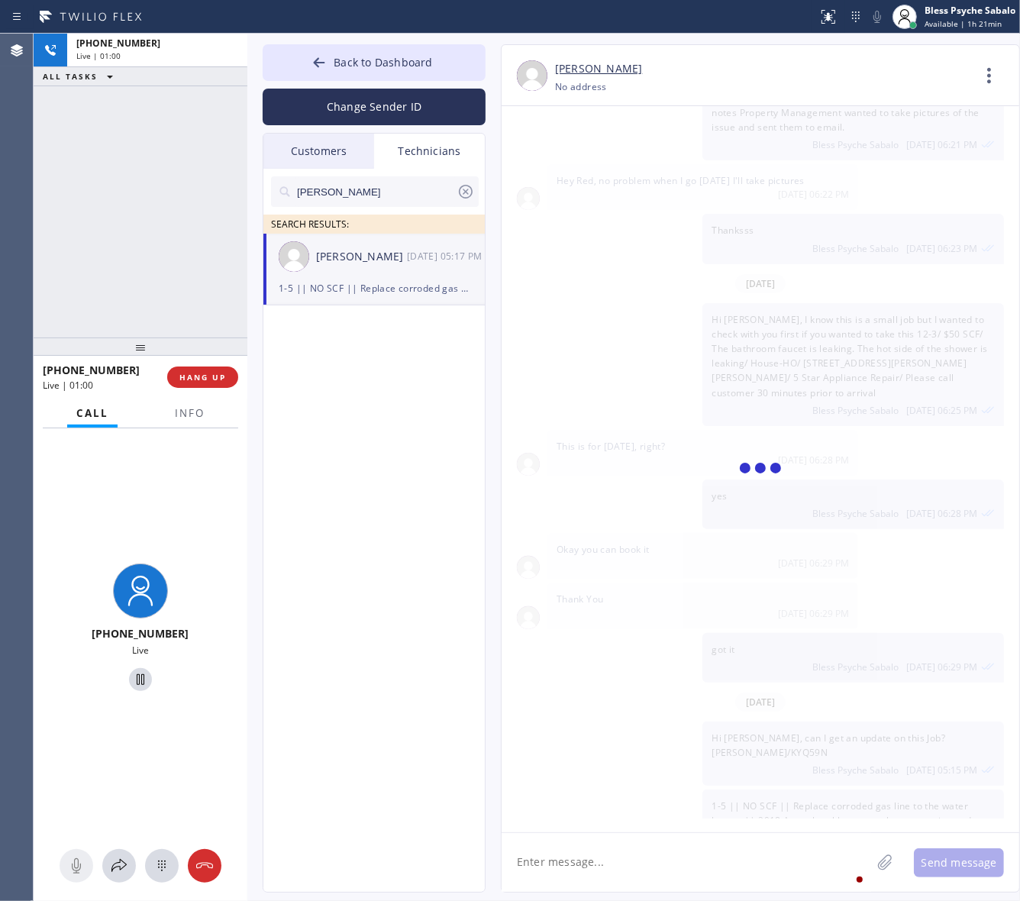
scroll to position [22282, 0]
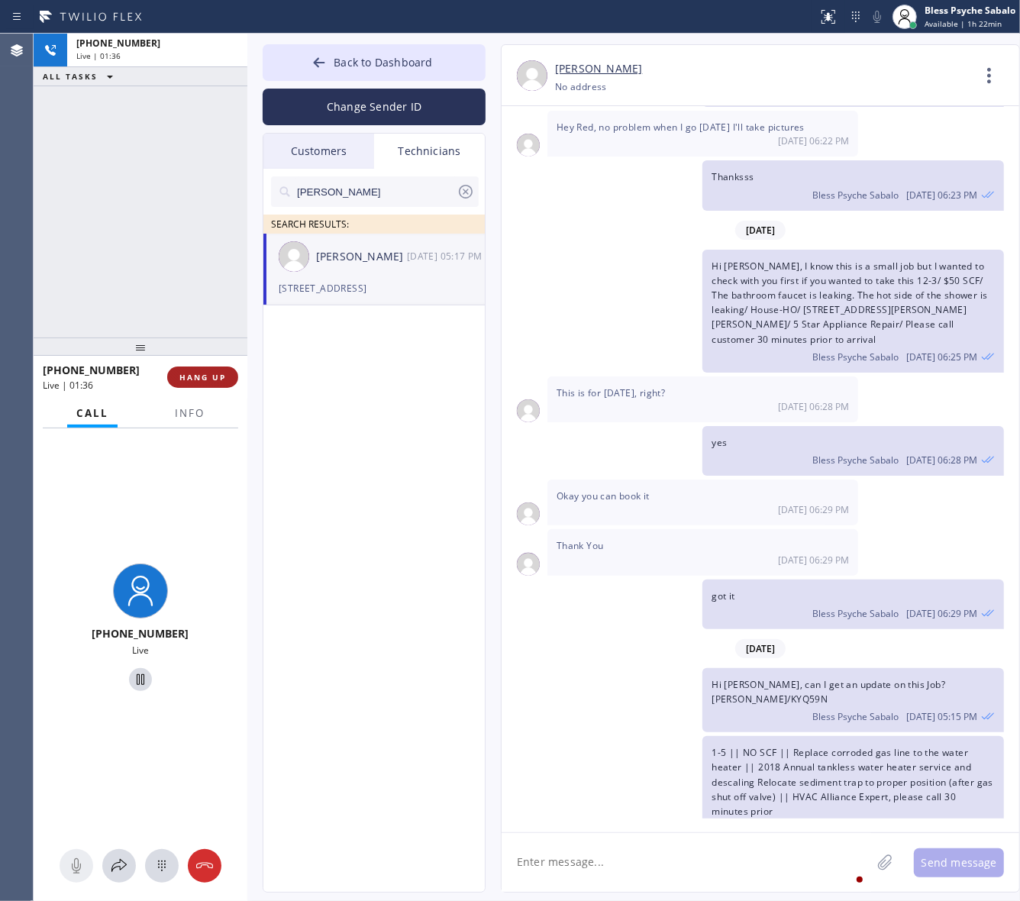
click at [219, 387] on button "HANG UP" at bounding box center [202, 376] width 71 height 21
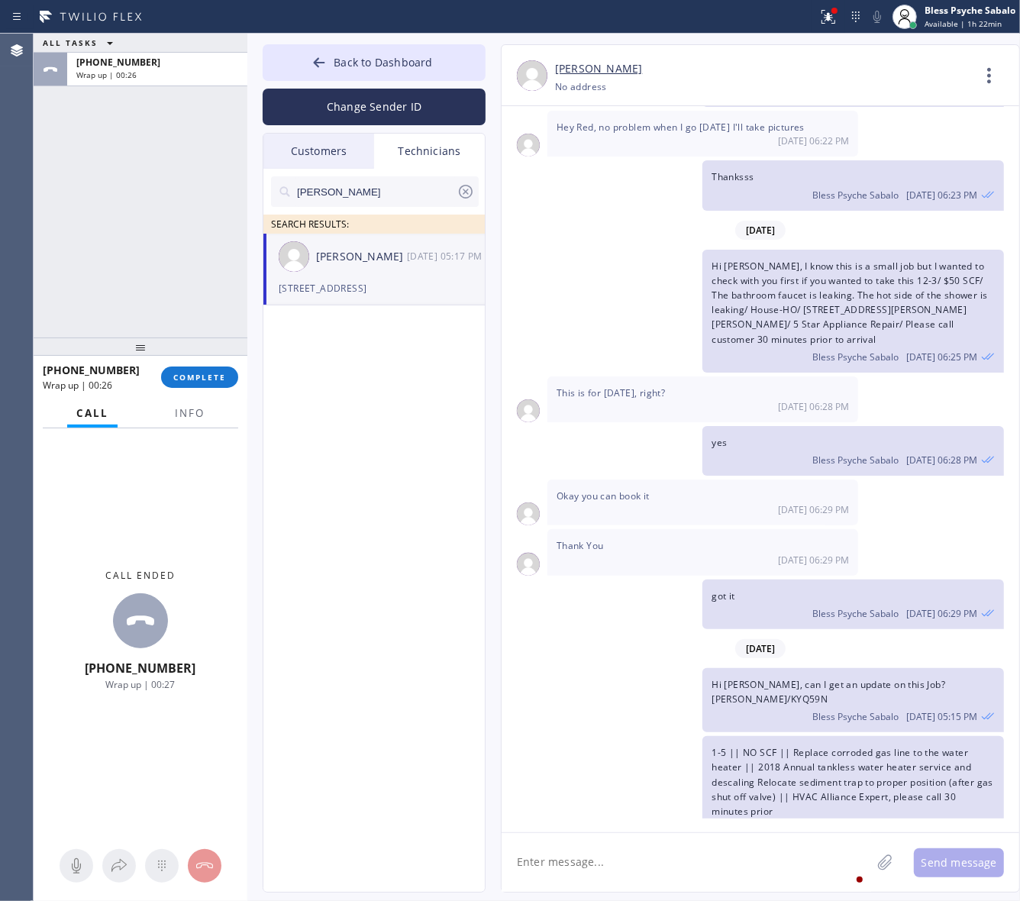
click at [660, 898] on div "Back to Dashboard Change Sender ID Customers Technicians AN Alex Nedelkow 09/16…" at bounding box center [633, 467] width 772 height 867
click at [669, 859] on textarea at bounding box center [685, 862] width 369 height 59
type textarea "How much estimate did you give to this costumer? so we can help you follow up?"
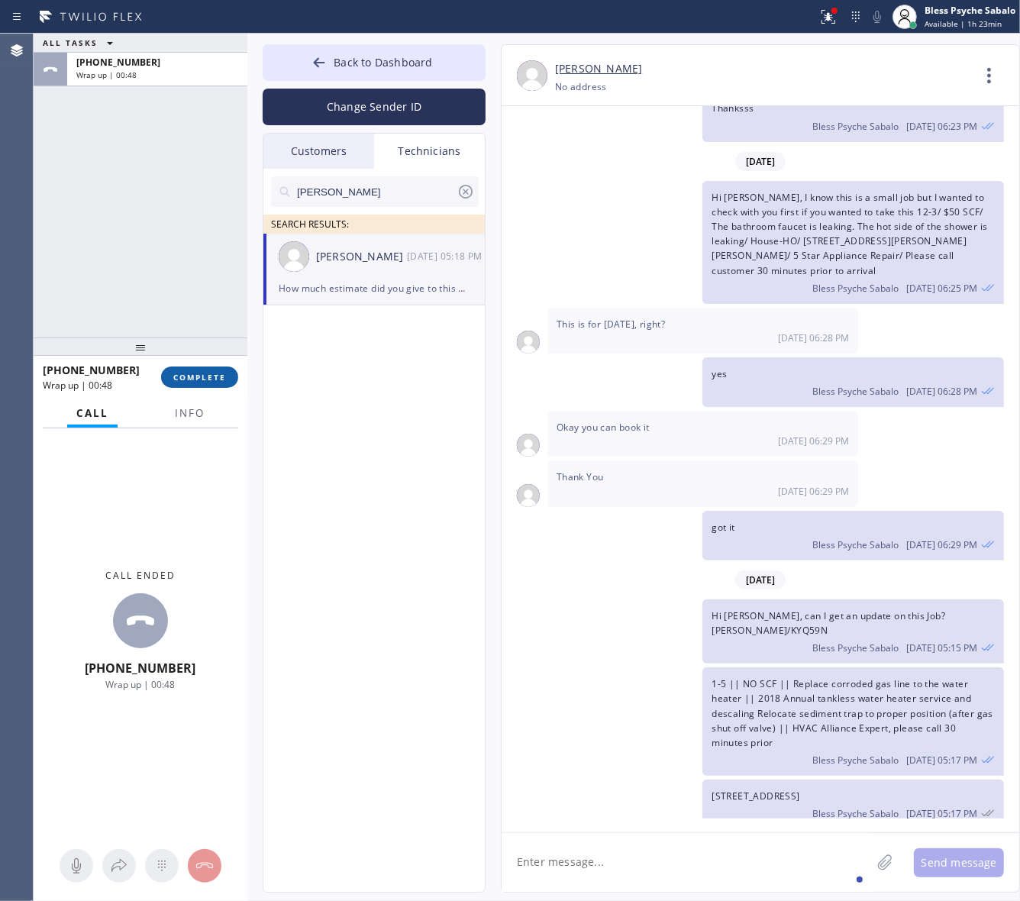
click at [201, 375] on span "COMPLETE" at bounding box center [199, 377] width 53 height 11
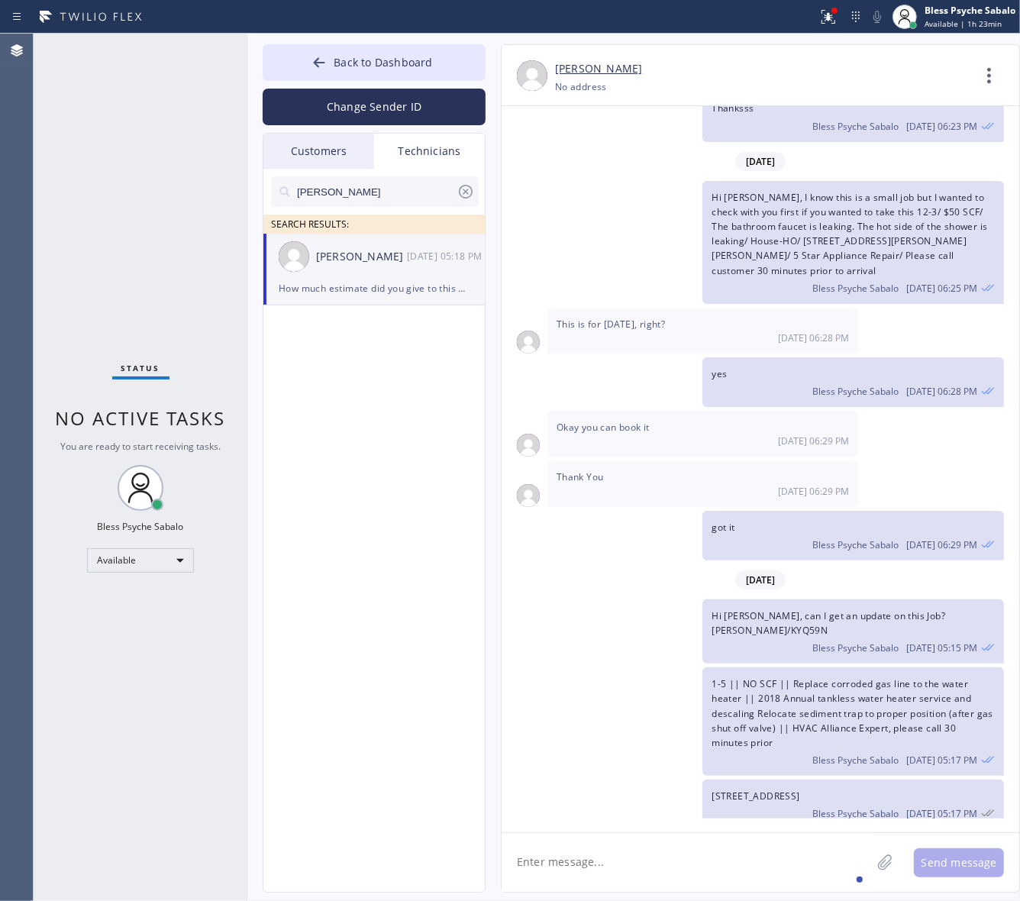
click at [192, 286] on div "Status No active tasks You are ready to start receiving tasks. Bless Psyche Sab…" at bounding box center [141, 467] width 214 height 867
click at [508, 667] on div "1-5 || NO SCF || Replace corroded gas line to the water heater || 2018 Annual t…" at bounding box center [752, 721] width 502 height 108
click at [570, 481] on div "06/09/2025 Hi Horvick, My name is Red, and I’m with your new dispatch team. Wou…" at bounding box center [760, 462] width 518 height 712
click at [645, 667] on div "1-5 || NO SCF || Replace corroded gas line to the water heater || 2018 Annual t…" at bounding box center [752, 721] width 502 height 108
click at [387, 198] on input "hovik" at bounding box center [375, 191] width 161 height 31
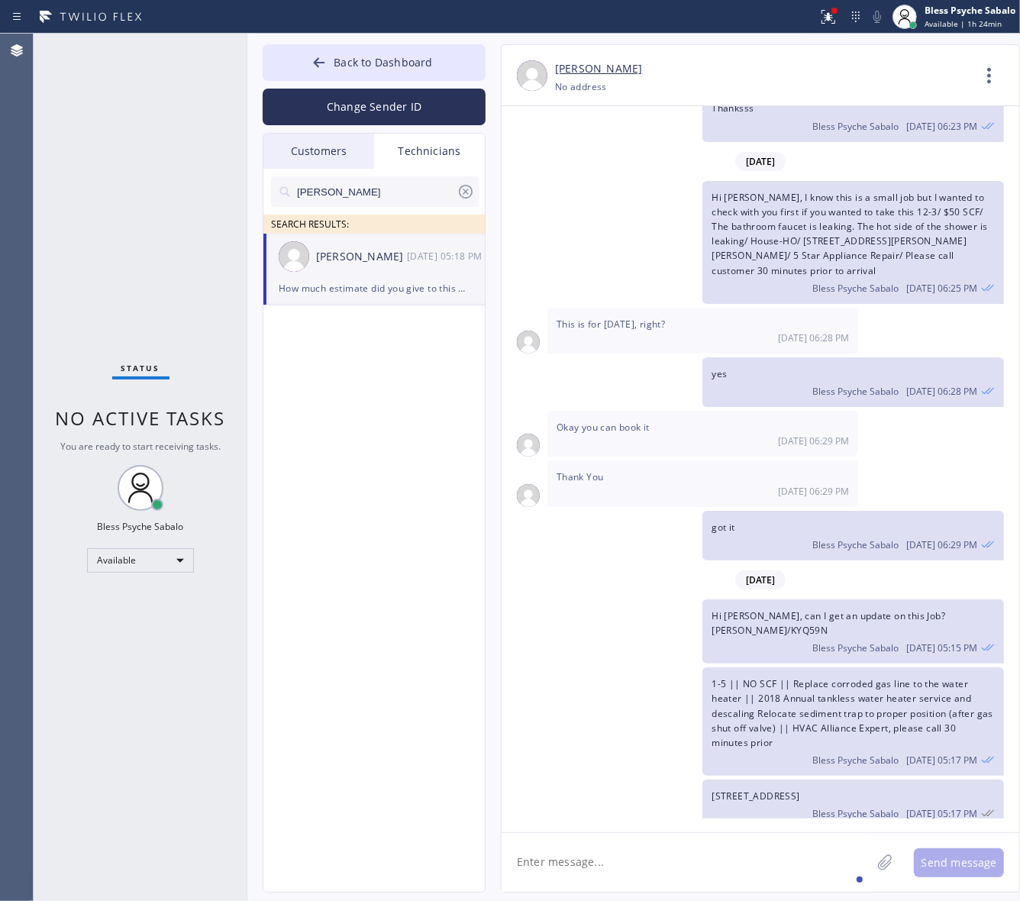
click at [472, 192] on icon at bounding box center [466, 192] width 14 height 14
click at [330, 151] on div "Customers" at bounding box center [318, 151] width 111 height 35
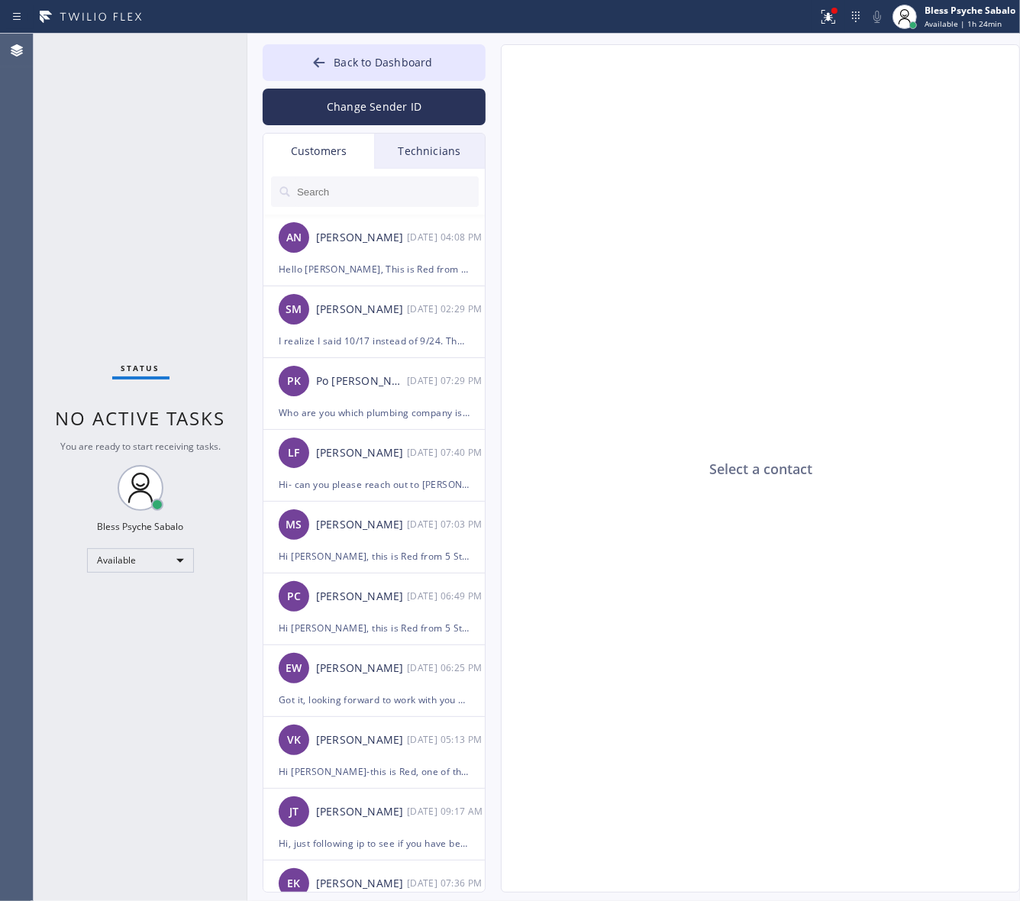
click at [408, 154] on div "Technicians" at bounding box center [429, 151] width 111 height 35
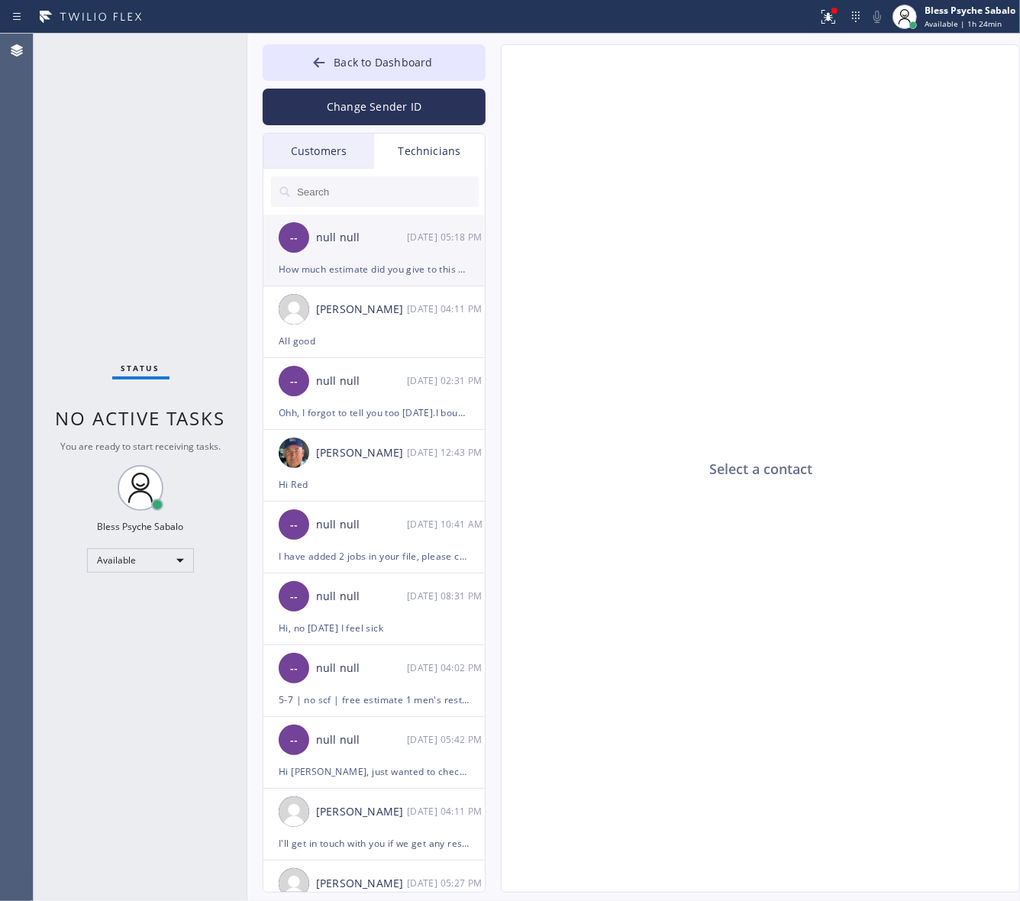
click at [413, 248] on div "-- null null [DATE] 05:18 PM" at bounding box center [374, 237] width 223 height 46
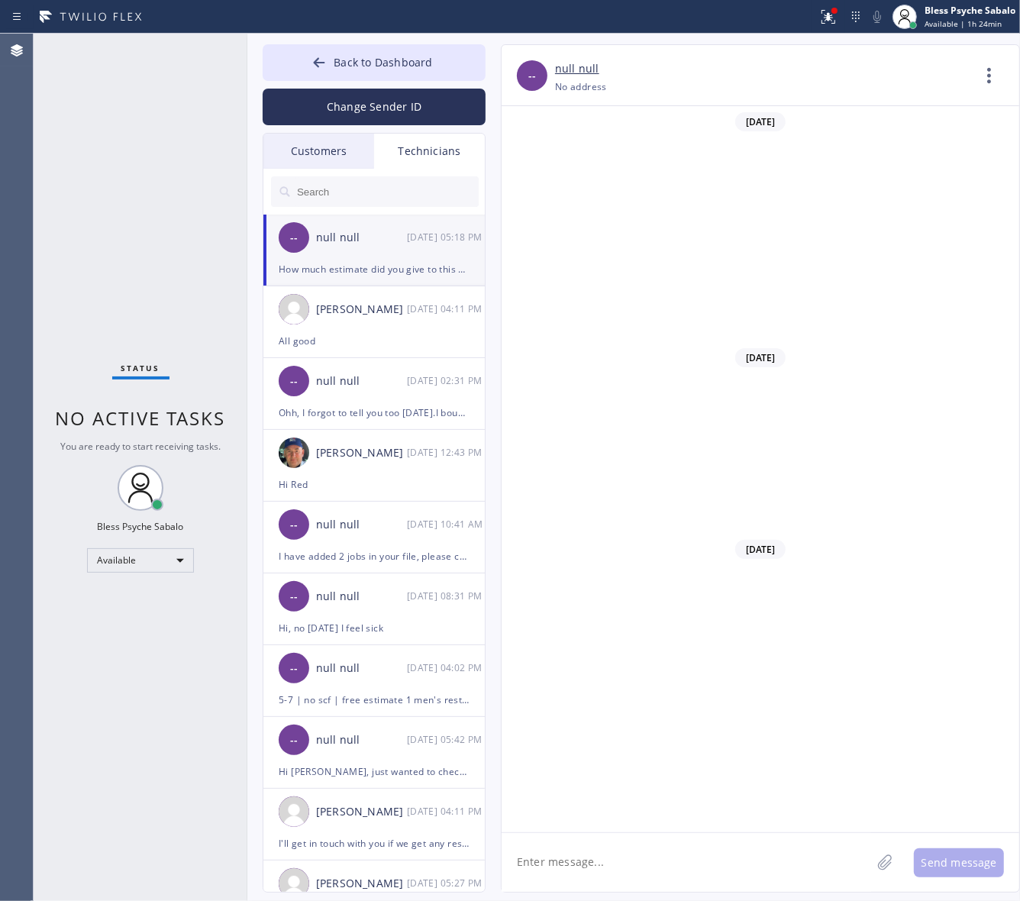
scroll to position [22351, 0]
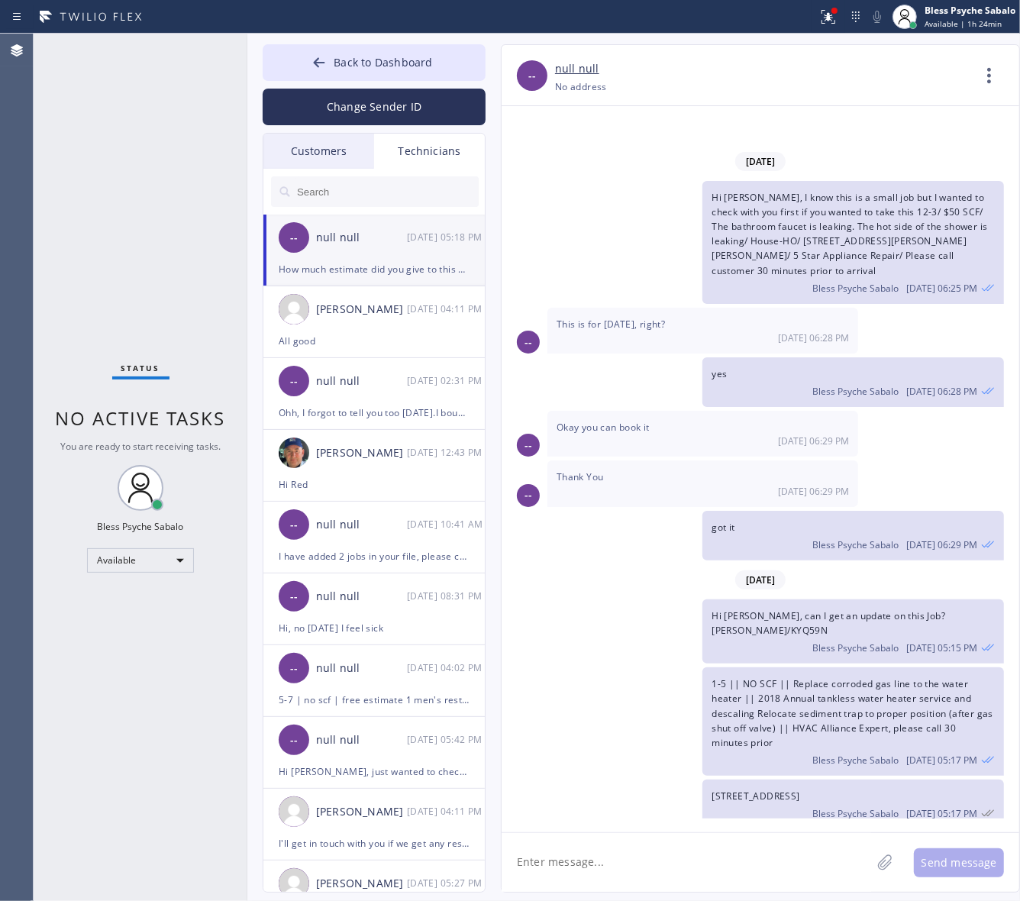
click at [807, 411] on div "Okay you can book it 09/15 06:29 PM" at bounding box center [702, 434] width 311 height 46
click at [1002, 67] on icon at bounding box center [989, 75] width 37 height 37
click at [913, 162] on li "Call to Technician" at bounding box center [896, 157] width 221 height 40
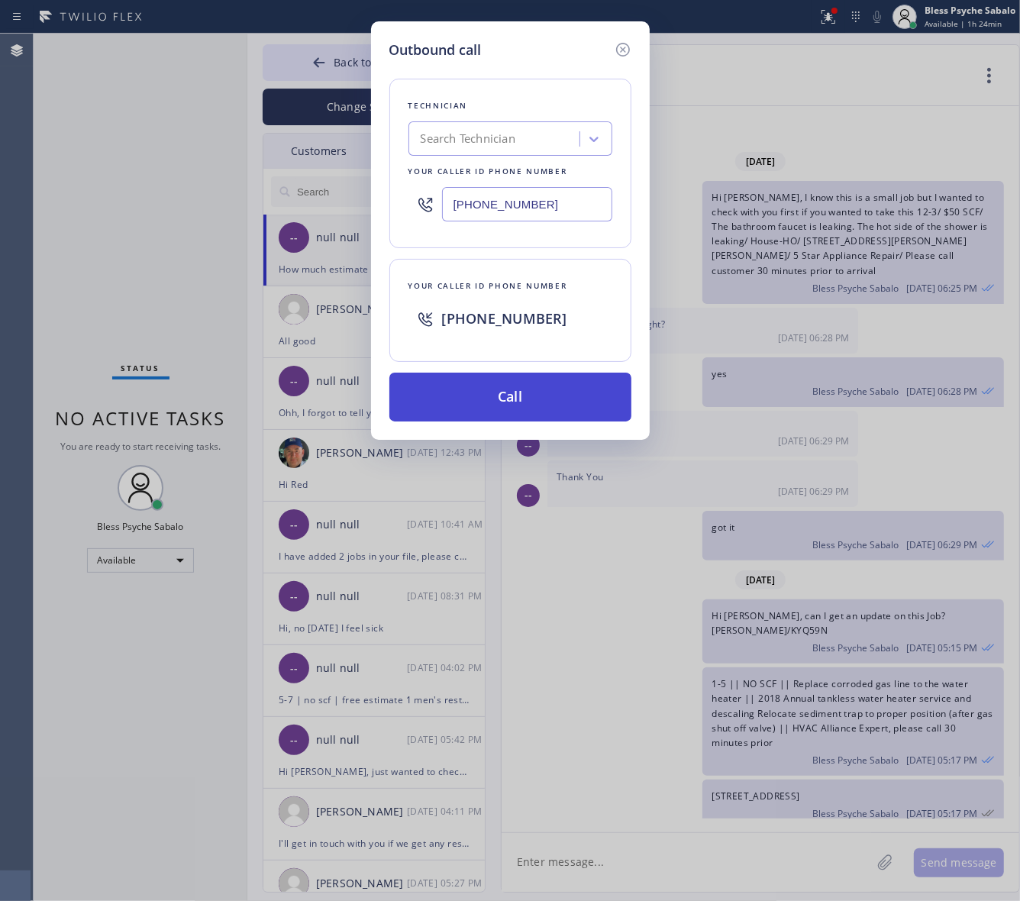
click at [574, 388] on button "Call" at bounding box center [510, 396] width 242 height 49
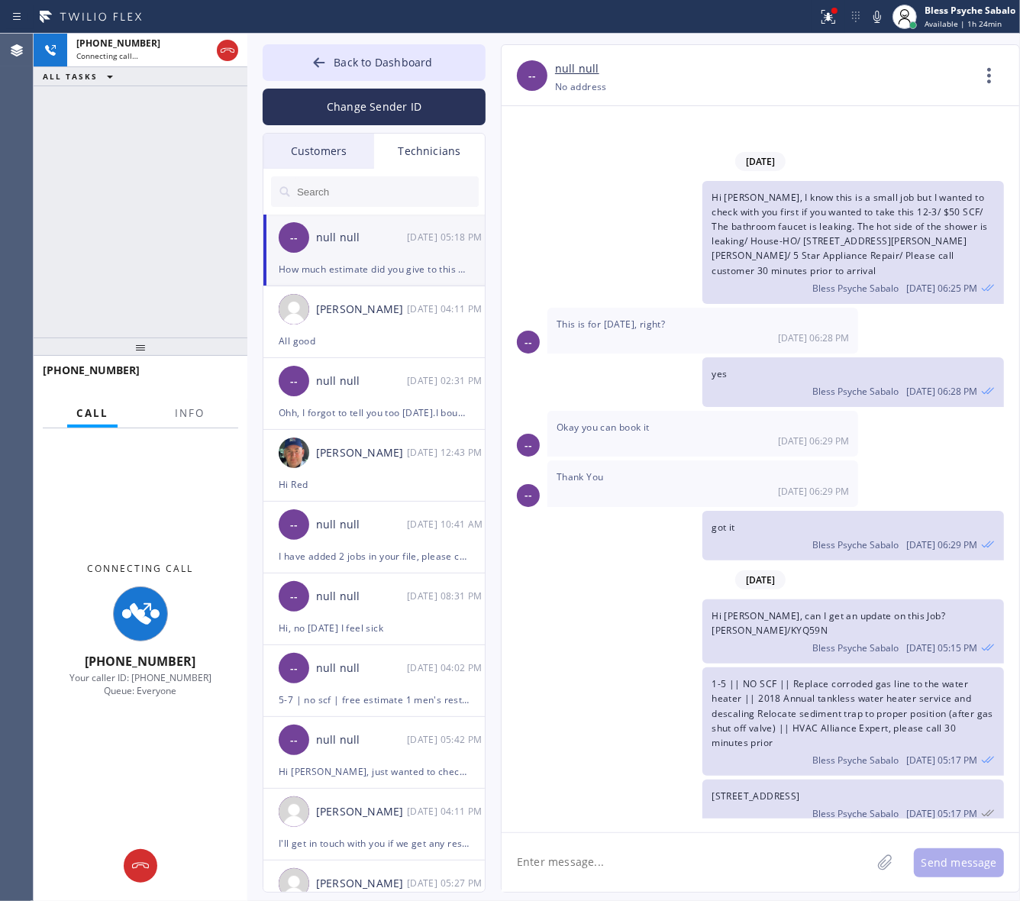
click at [666, 599] on div "Hi Hovik, can I get an update on this Job? Enrico Sanavia/KYQ59N Bless Psyche S…" at bounding box center [752, 631] width 502 height 64
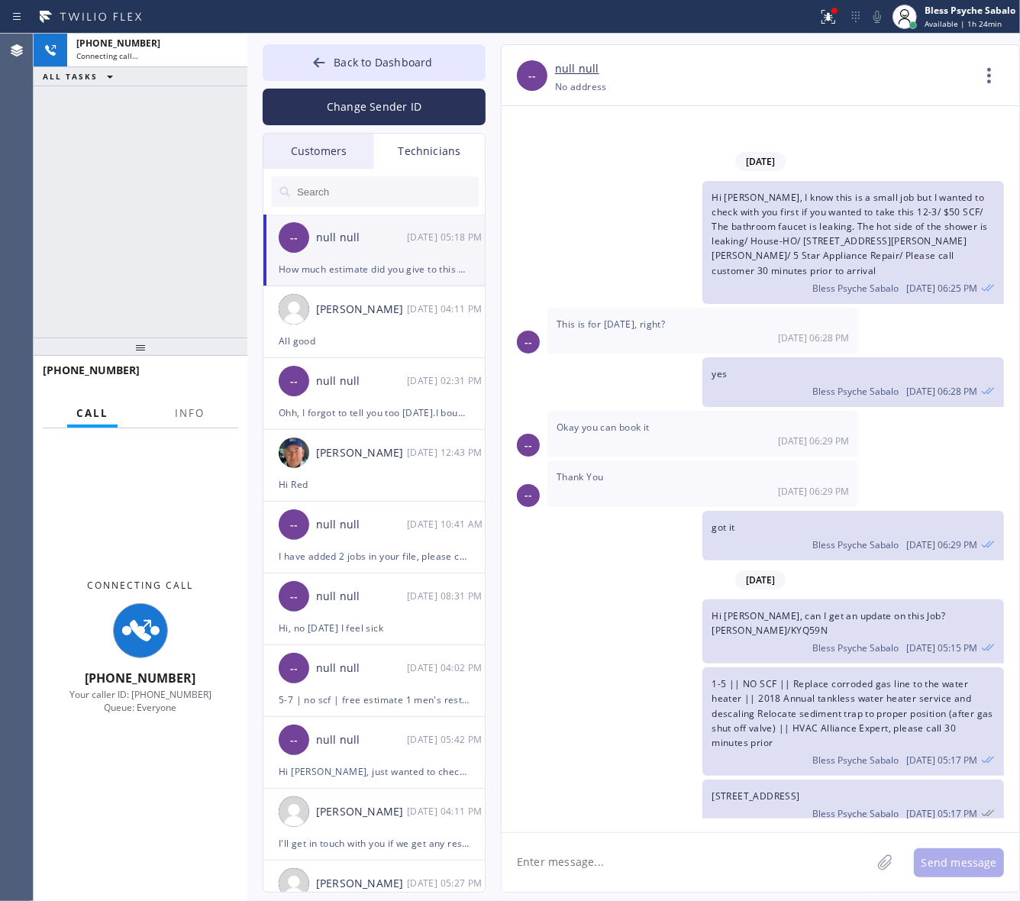
click at [159, 220] on div "+18189669606 Connecting call… ALL TASKS ALL TASKS ACTIVE TASKS TASKS IN WRAP UP" at bounding box center [141, 186] width 214 height 304
click at [830, 27] on button at bounding box center [828, 17] width 34 height 34
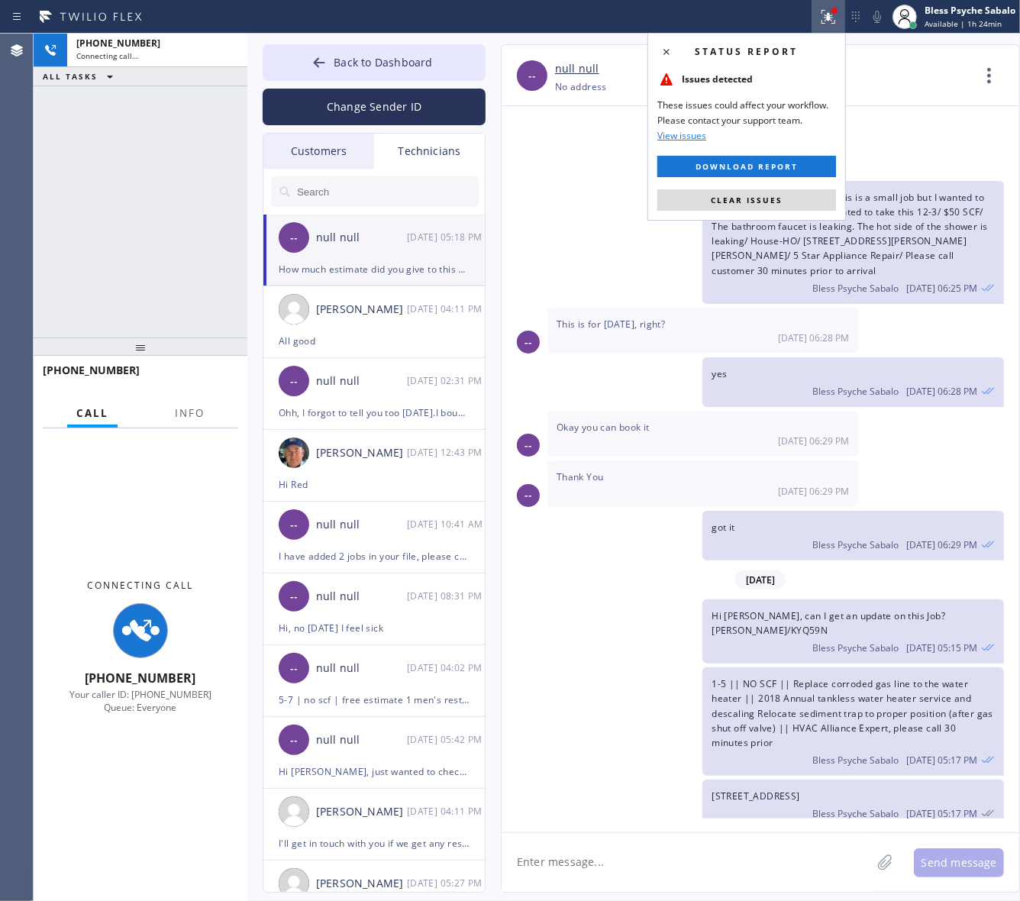
click at [739, 202] on span "Clear issues" at bounding box center [747, 200] width 72 height 11
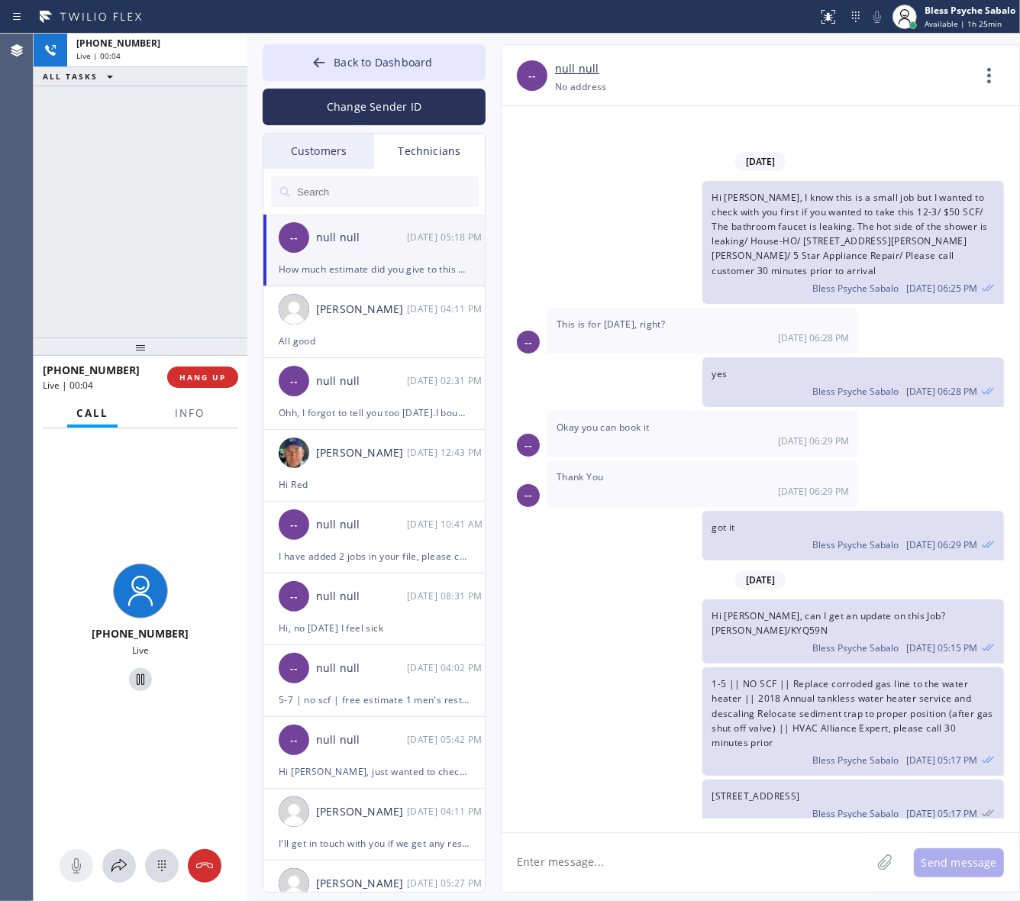
click at [585, 847] on textarea at bounding box center [685, 862] width 369 height 59
click at [173, 384] on button "HANG UP" at bounding box center [202, 376] width 71 height 21
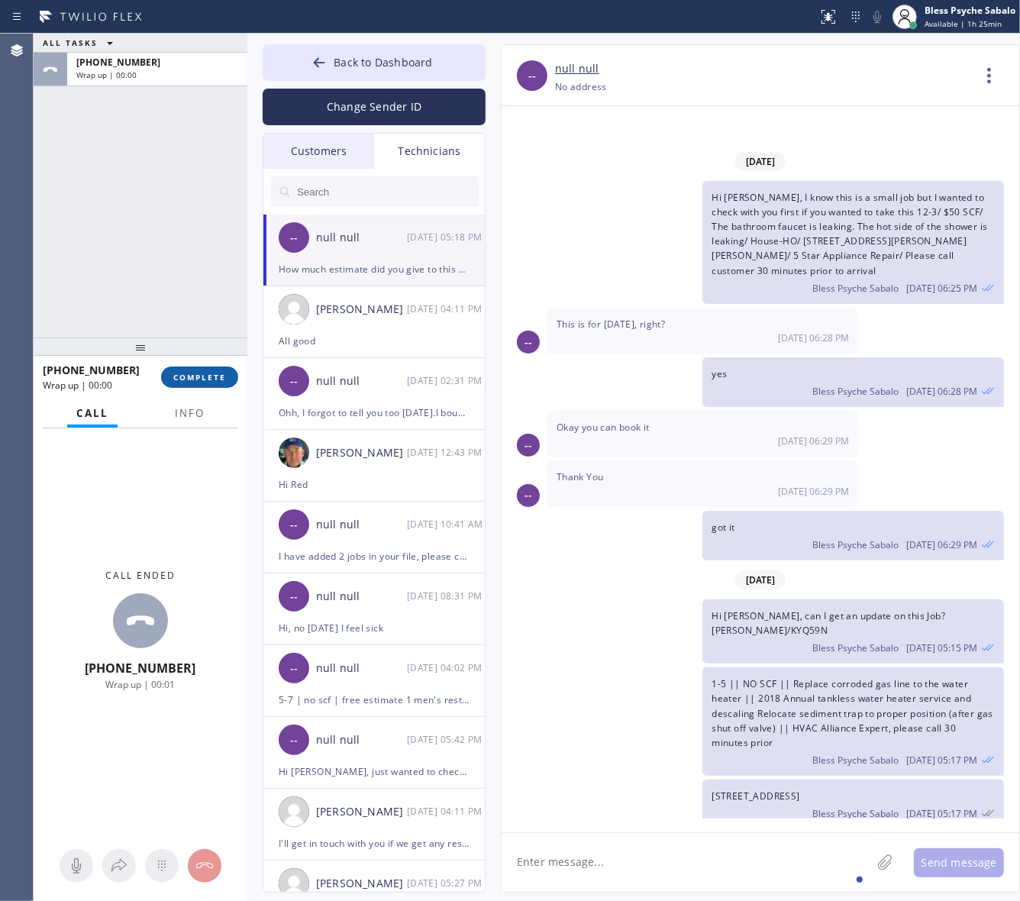
click at [203, 376] on span "COMPLETE" at bounding box center [199, 377] width 53 height 11
click at [174, 63] on div "[PHONE_NUMBER]" at bounding box center [157, 62] width 162 height 13
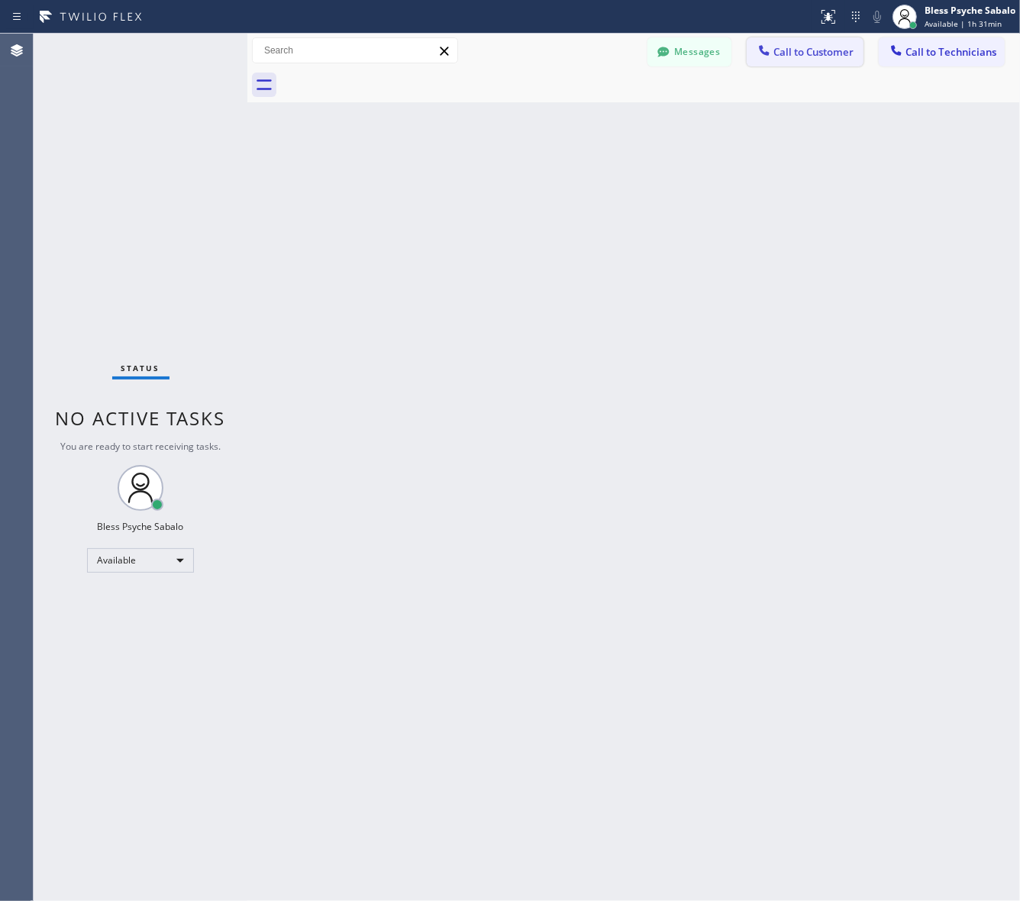
click at [826, 57] on span "Call to Customer" at bounding box center [813, 52] width 80 height 14
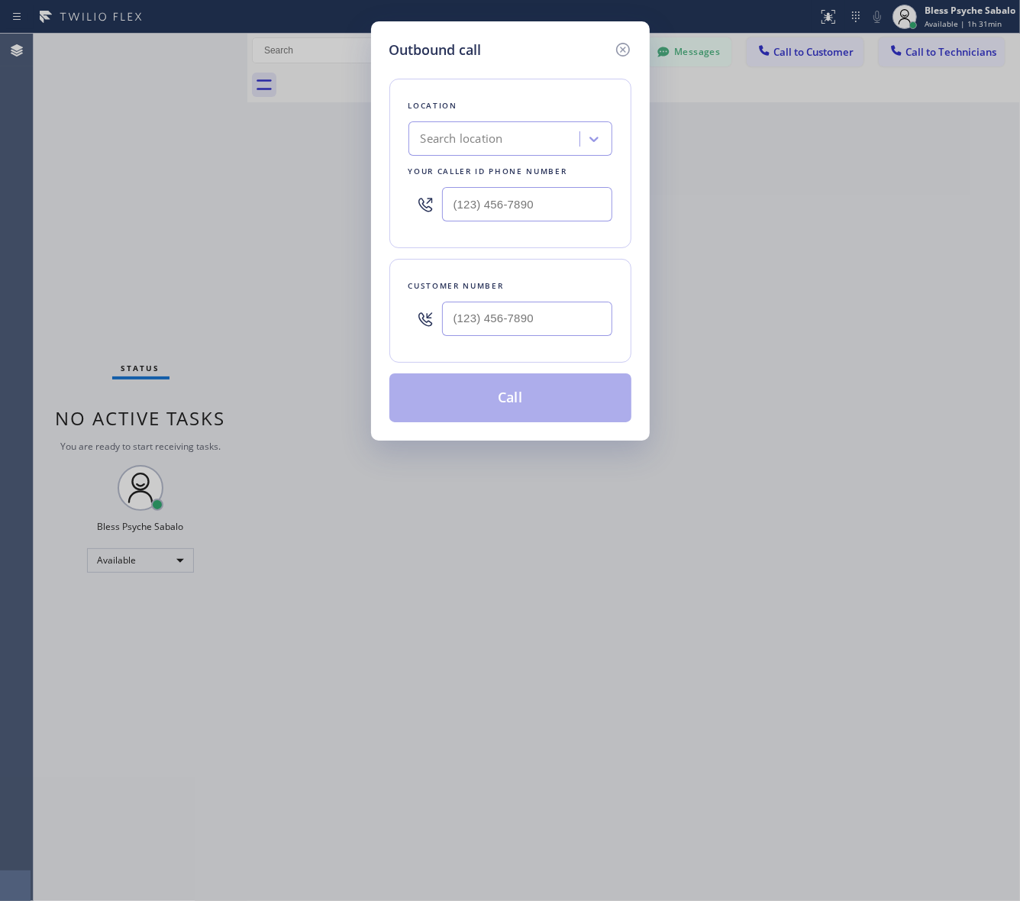
click at [544, 143] on div "Search location" at bounding box center [496, 139] width 166 height 27
paste input "La Habra Plumbing"
type input "La Habra Plumbing"
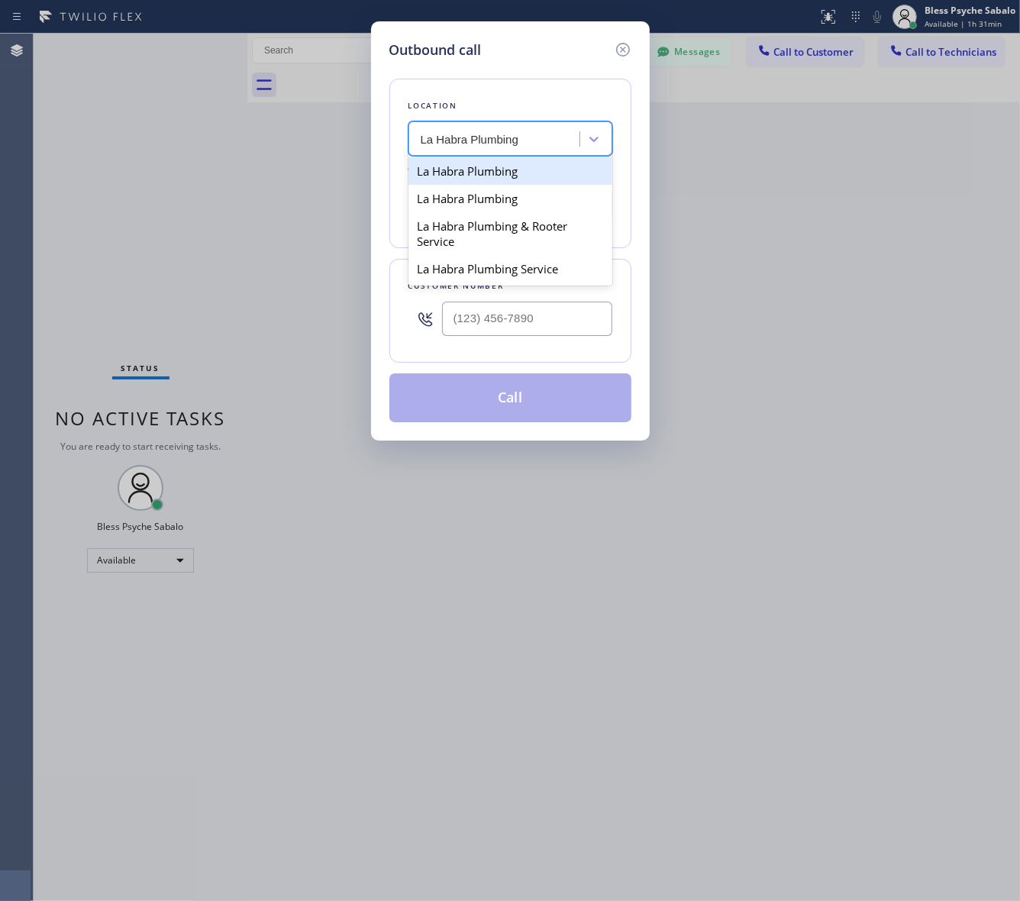
click at [534, 168] on div "La Habra Plumbing" at bounding box center [510, 170] width 204 height 27
type input "(562) 379-4855"
click at [492, 294] on div "Customer number" at bounding box center [510, 286] width 204 height 16
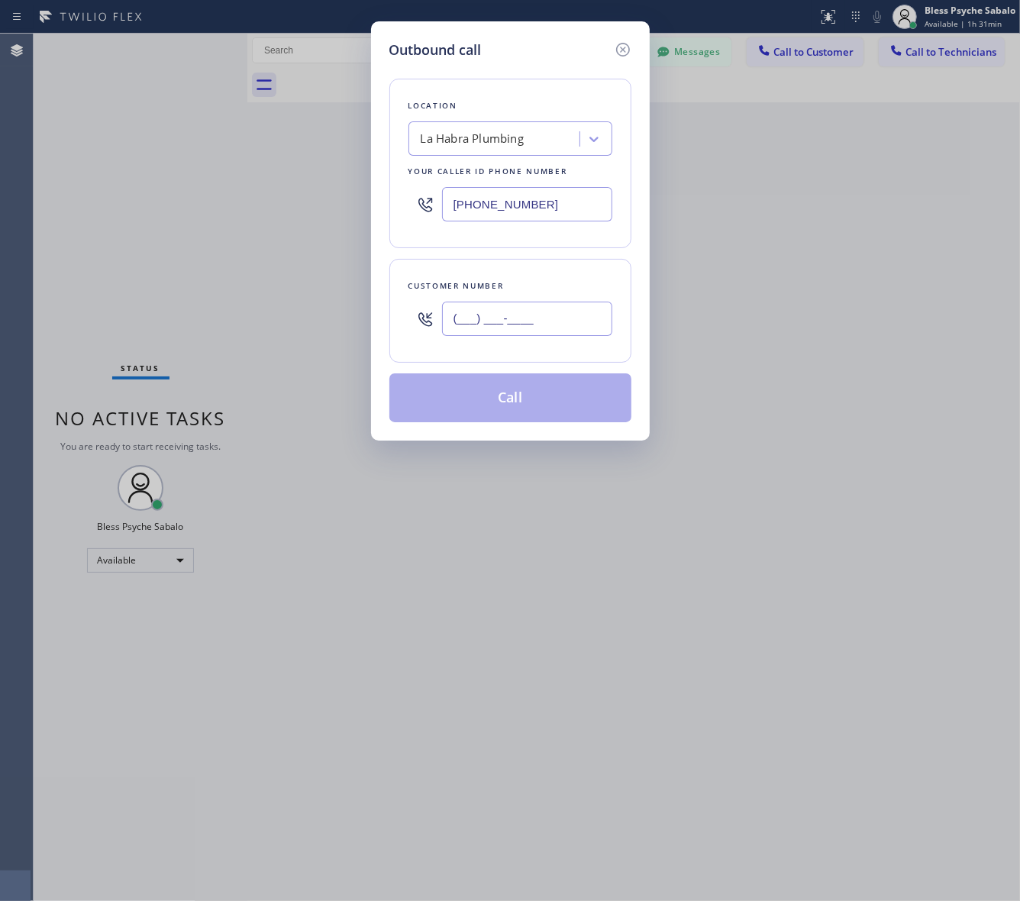
click at [502, 311] on input "(___) ___-____" at bounding box center [527, 318] width 170 height 34
paste input "310) 600-5575"
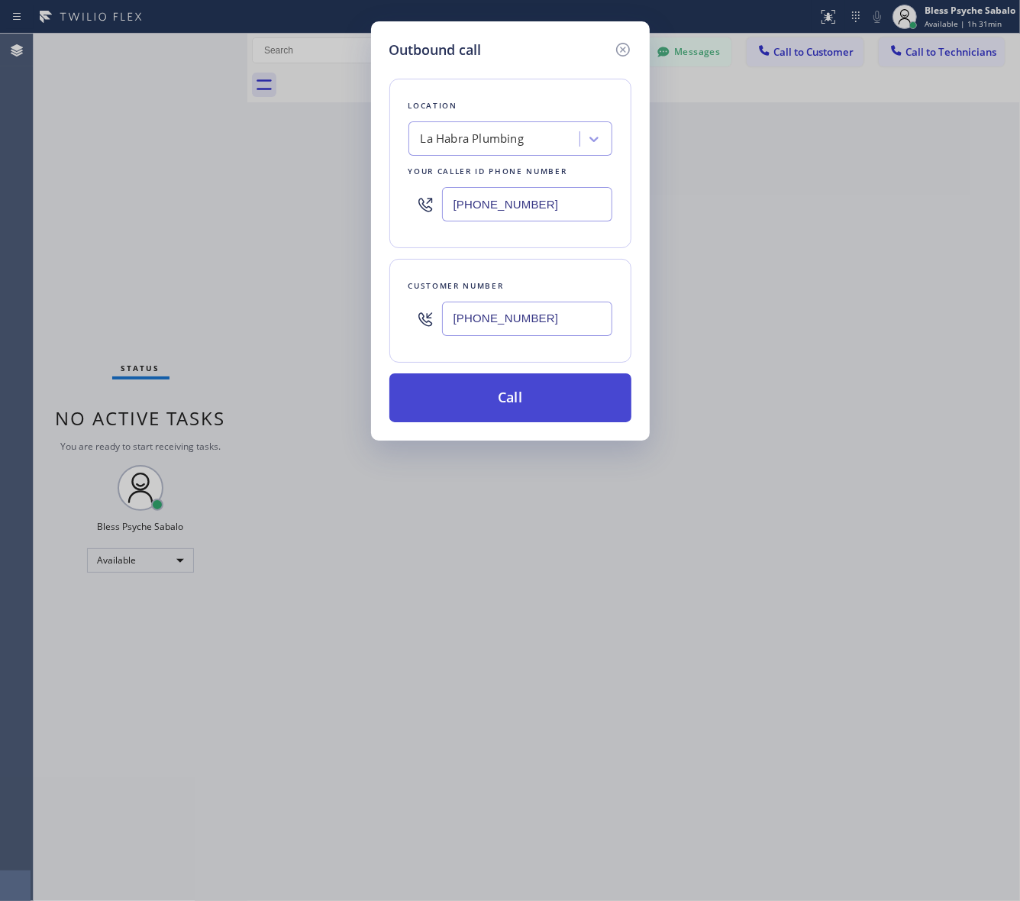
type input "(310) 600-5575"
click at [528, 405] on button "Call" at bounding box center [510, 397] width 242 height 49
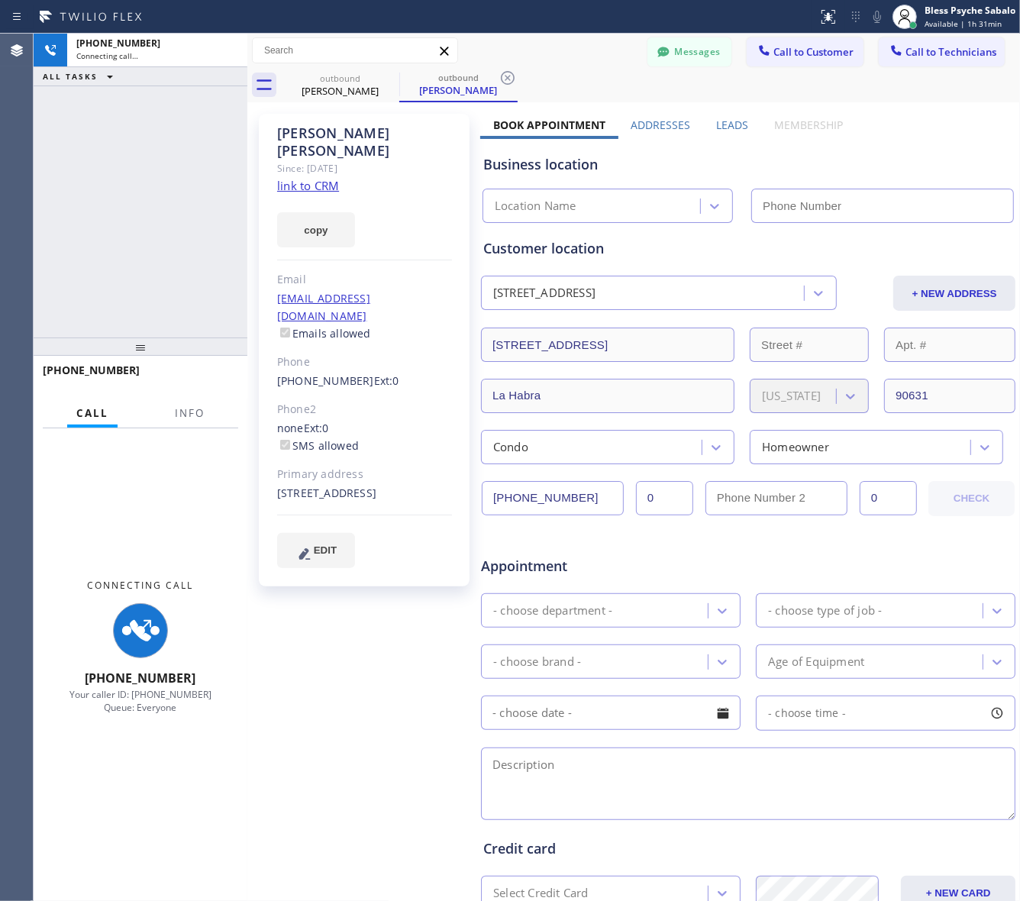
type input "(562) 379-4855"
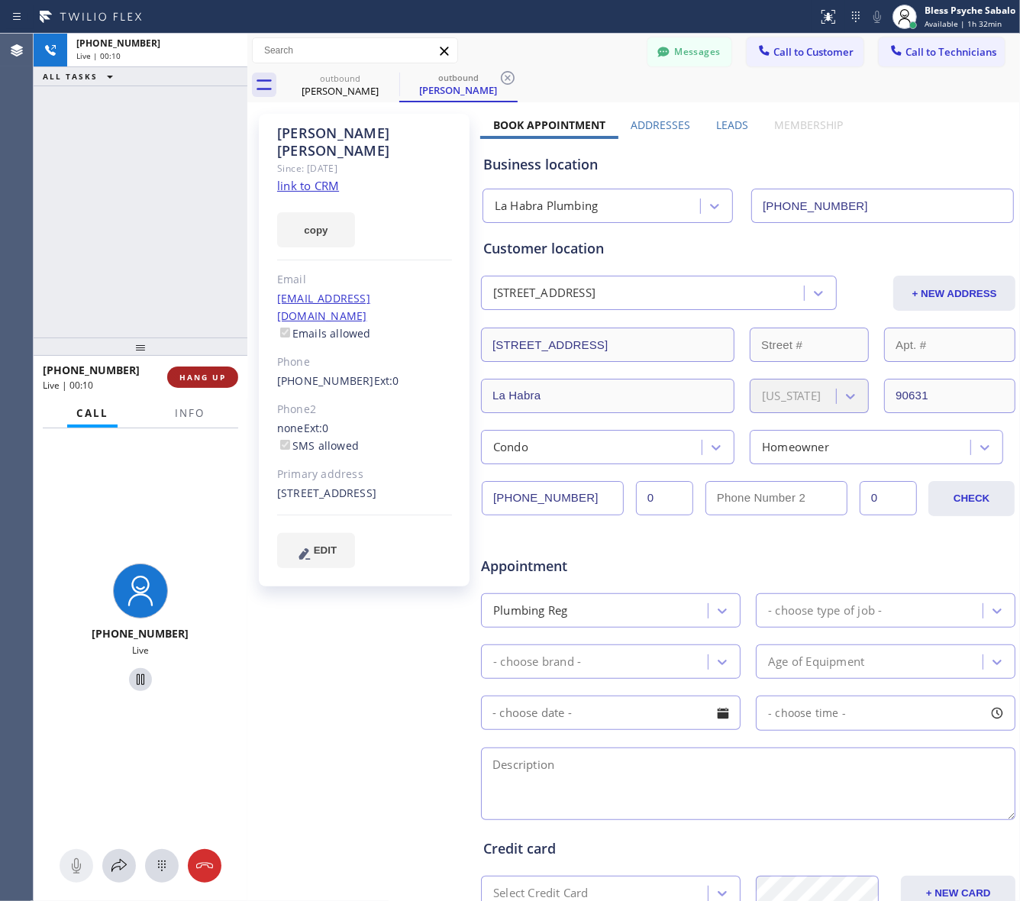
click at [204, 376] on span "HANG UP" at bounding box center [202, 377] width 47 height 11
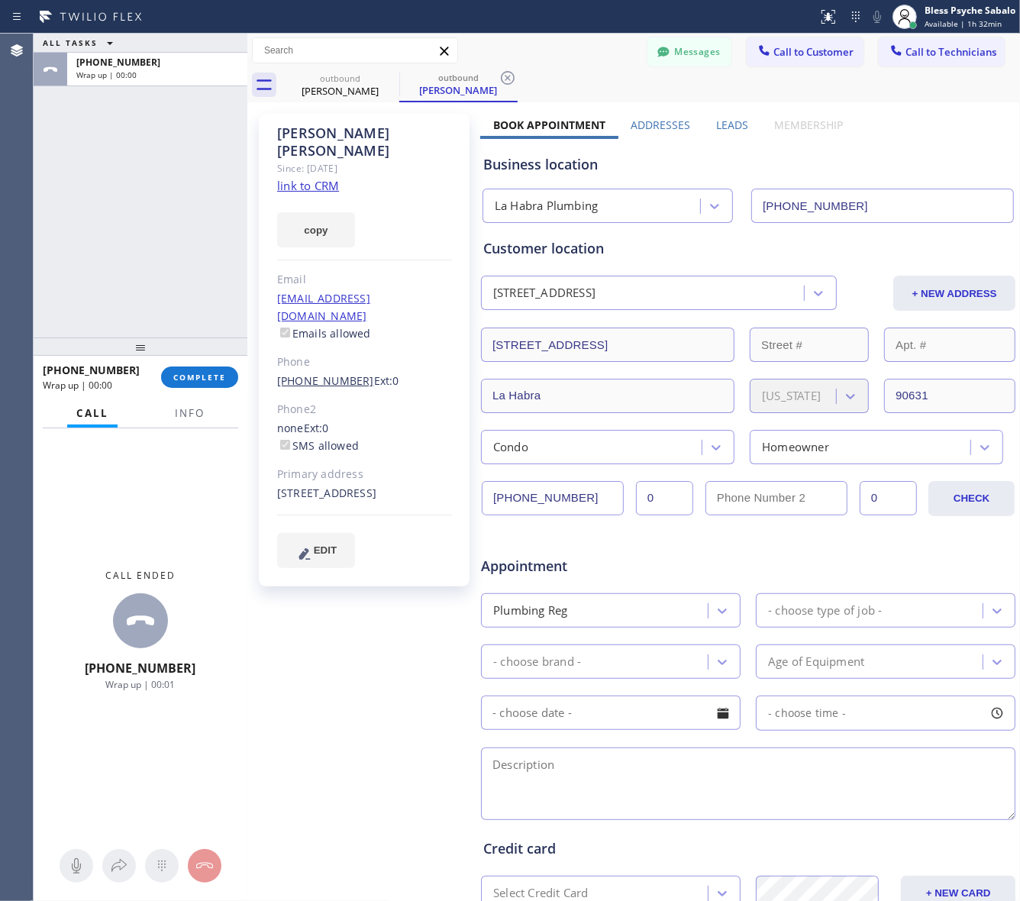
click at [330, 373] on link "(310) 600-5575" at bounding box center [325, 380] width 97 height 15
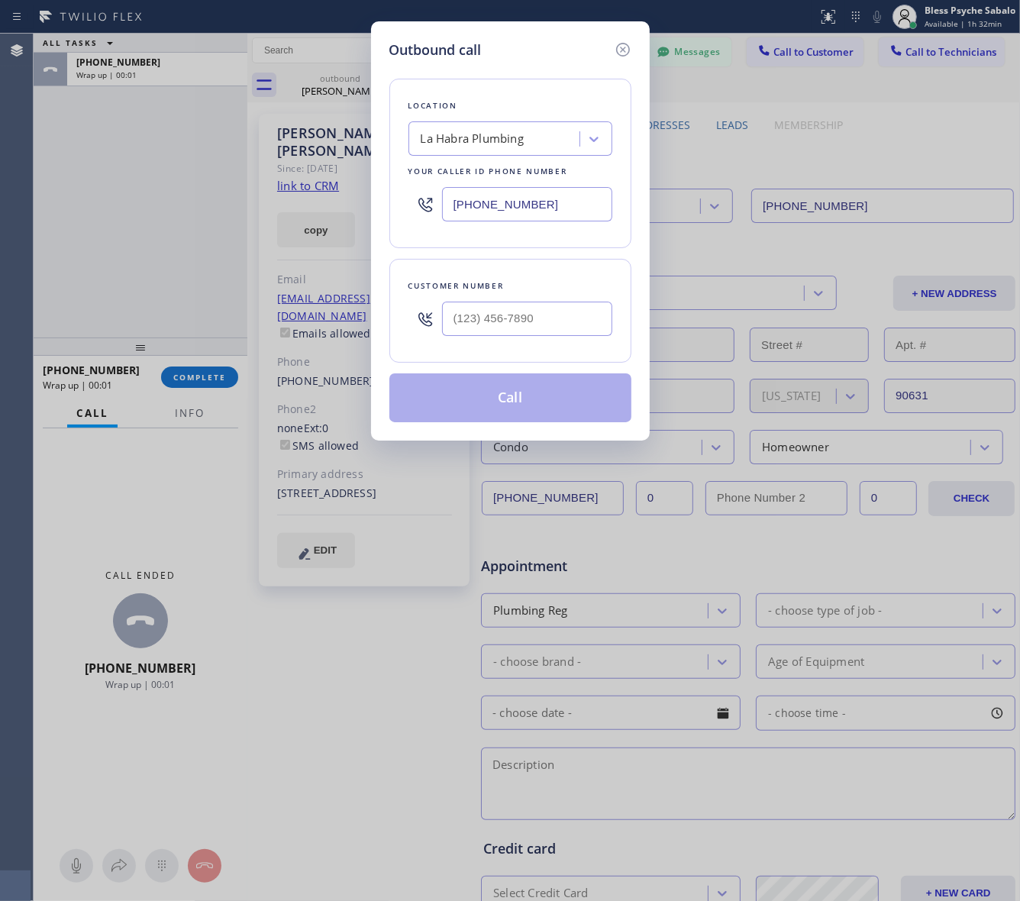
type input "(310) 600-5575"
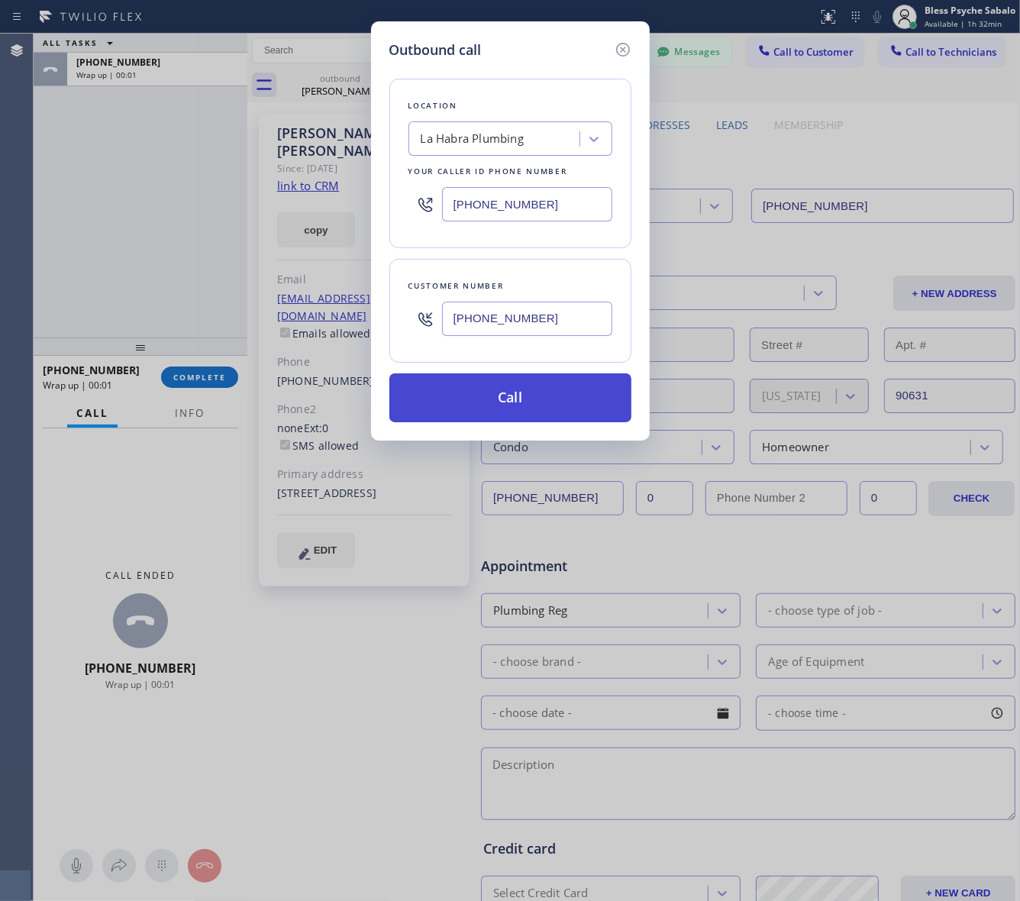
click at [460, 395] on button "Call" at bounding box center [510, 397] width 242 height 49
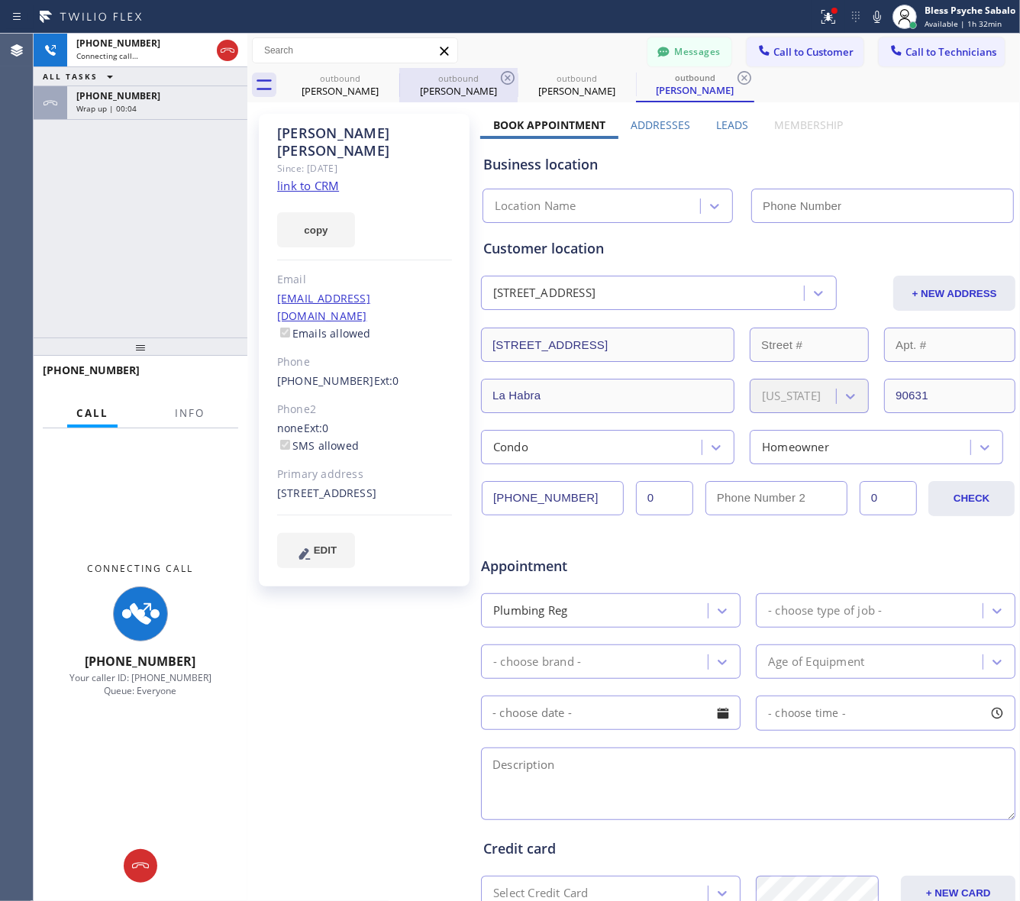
type input "(562) 379-4855"
click at [0, 0] on icon at bounding box center [0, 0] width 0 height 0
click at [500, 76] on icon at bounding box center [507, 78] width 18 height 18
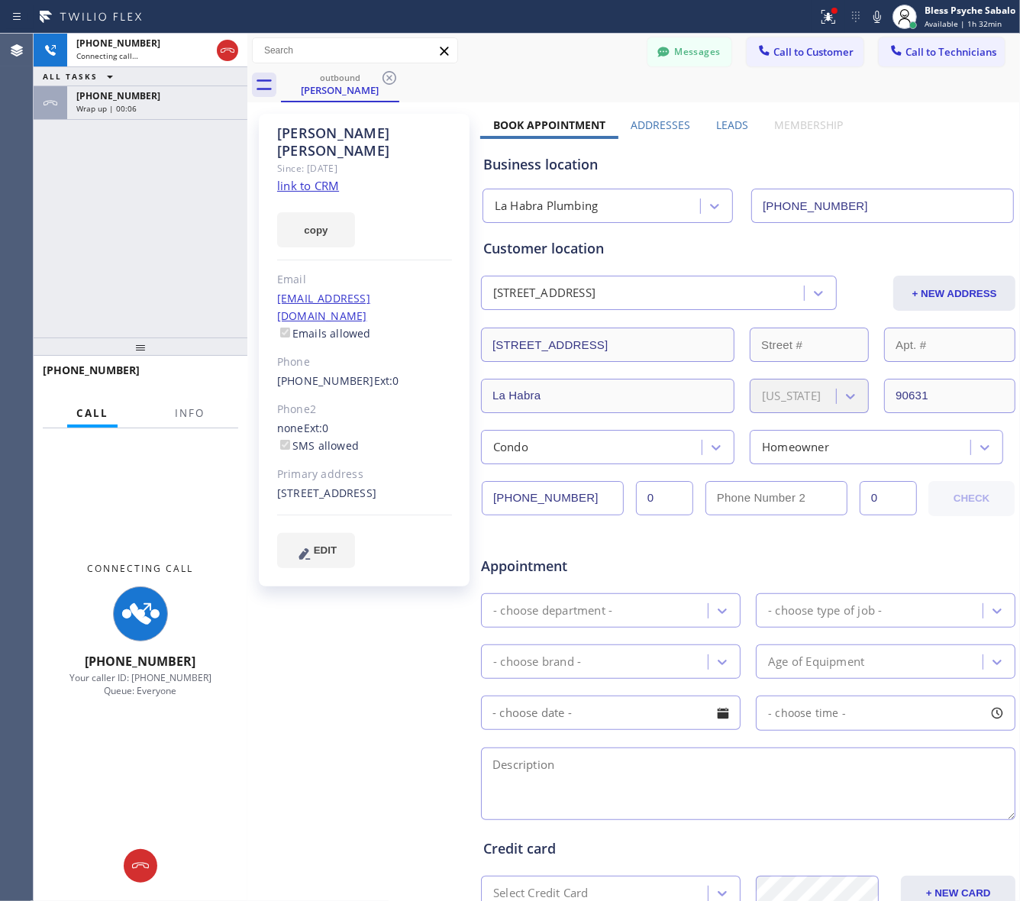
click at [134, 269] on div "+13106005575 Connecting call… ALL TASKS ALL TASKS ACTIVE TASKS TASKS IN WRAP UP…" at bounding box center [141, 186] width 214 height 304
drag, startPoint x: 276, startPoint y: 348, endPoint x: 352, endPoint y: 350, distance: 76.3
click at [352, 350] on div "Hugo Vargas Since: 20 may 2020 link to CRM copy Email hugo12@outlook.com Emails…" at bounding box center [364, 350] width 211 height 472
copy link "(310) 600-5575"
click at [692, 59] on button "Messages" at bounding box center [689, 51] width 84 height 29
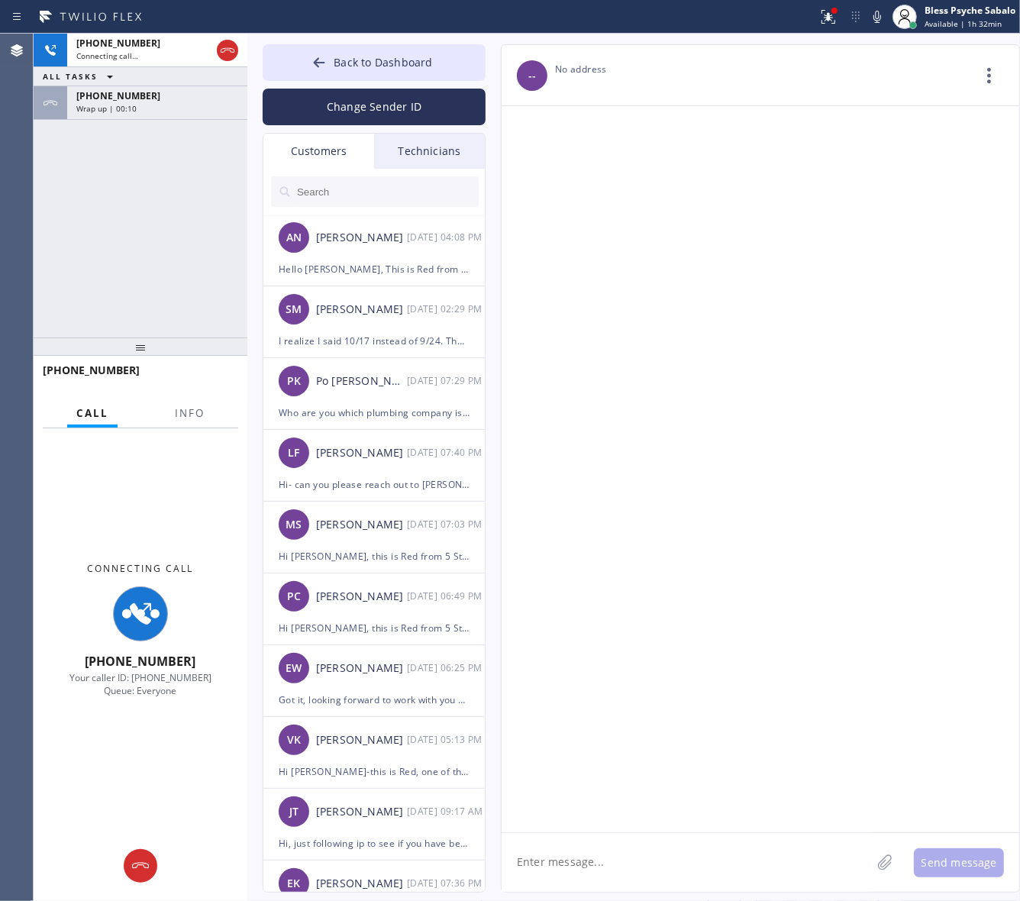
click at [372, 191] on input "text" at bounding box center [386, 191] width 183 height 31
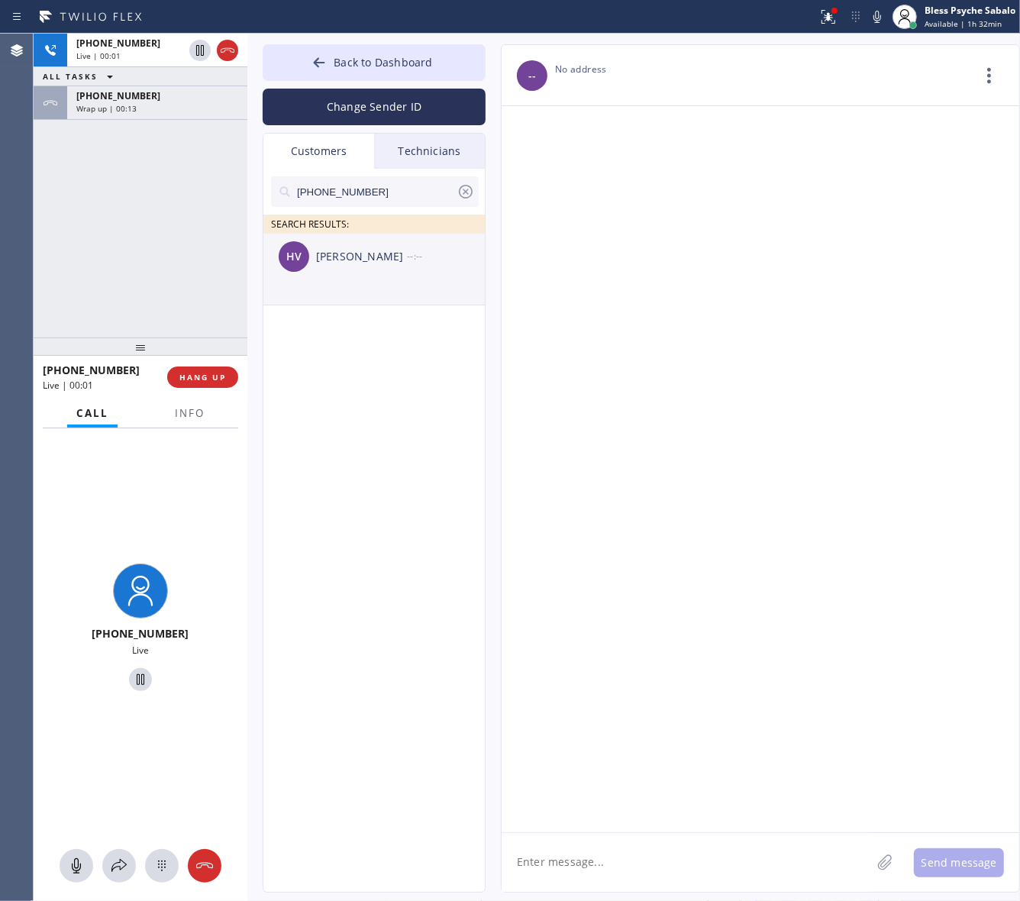
click at [384, 256] on div "Hugo Vargas" at bounding box center [361, 257] width 91 height 18
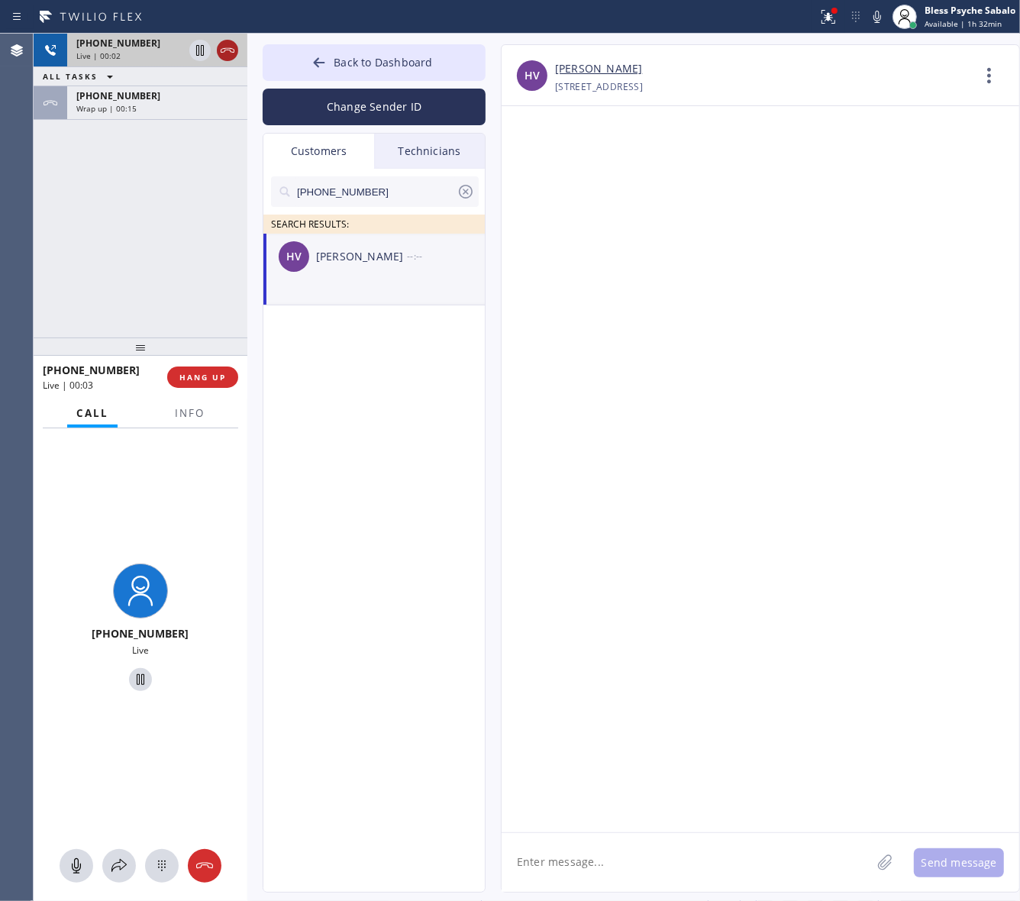
click at [230, 51] on icon at bounding box center [227, 50] width 18 height 18
click at [230, 51] on div "Live | 00:03" at bounding box center [157, 55] width 162 height 11
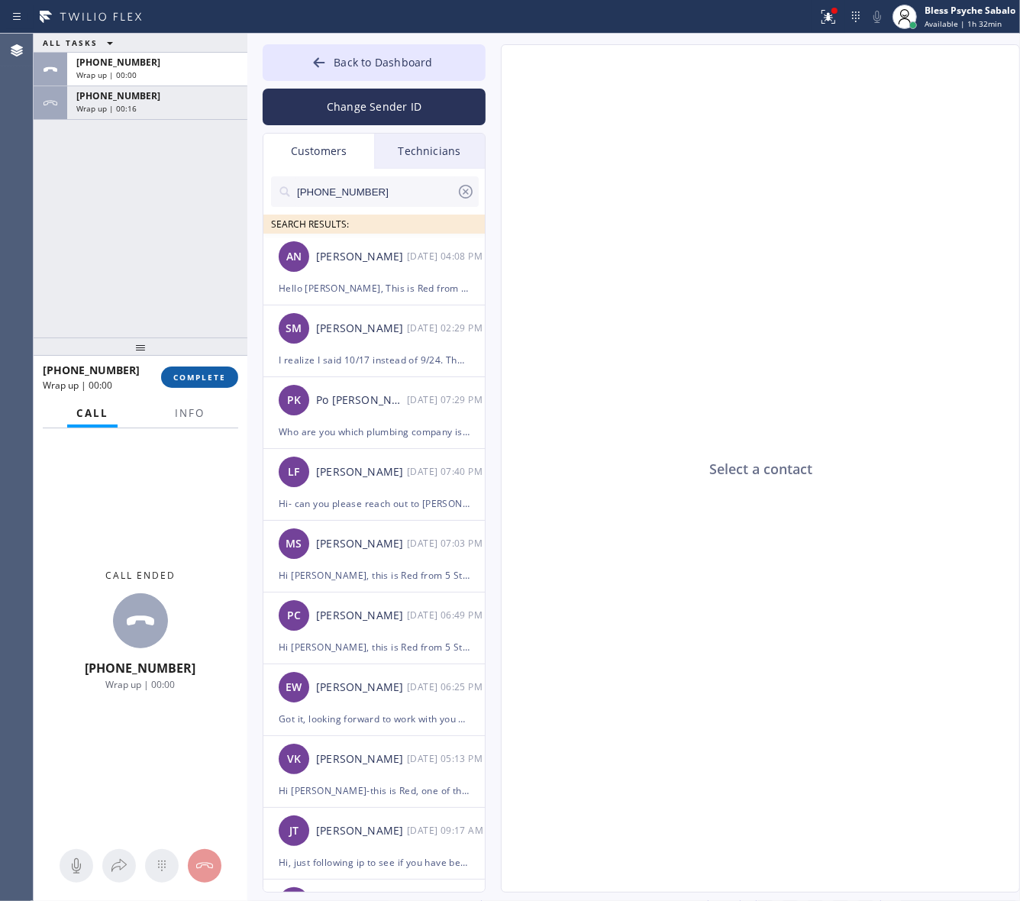
click at [201, 378] on span "COMPLETE" at bounding box center [199, 377] width 53 height 11
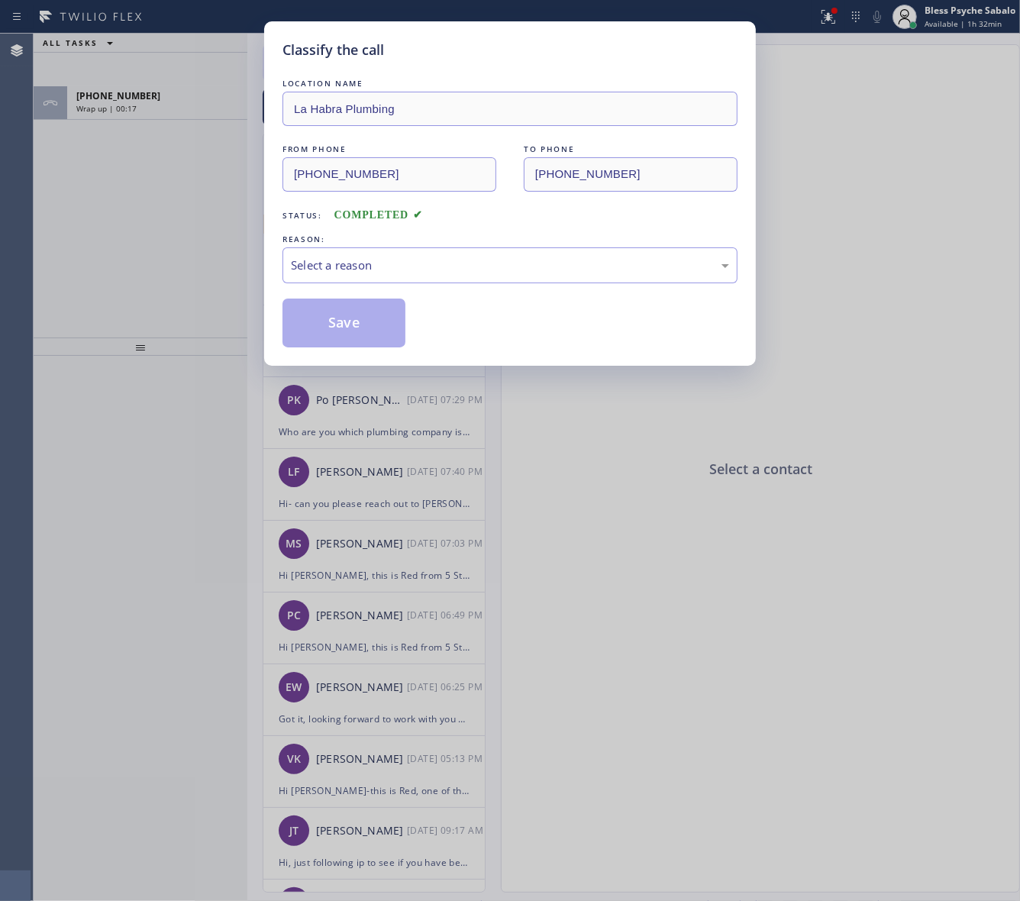
click at [181, 252] on div "Classify the call LOCATION NAME La Habra Plumbing FROM PHONE (562) 379-4855 TO …" at bounding box center [510, 450] width 1020 height 901
click at [368, 264] on div "Select a reason" at bounding box center [510, 265] width 438 height 18
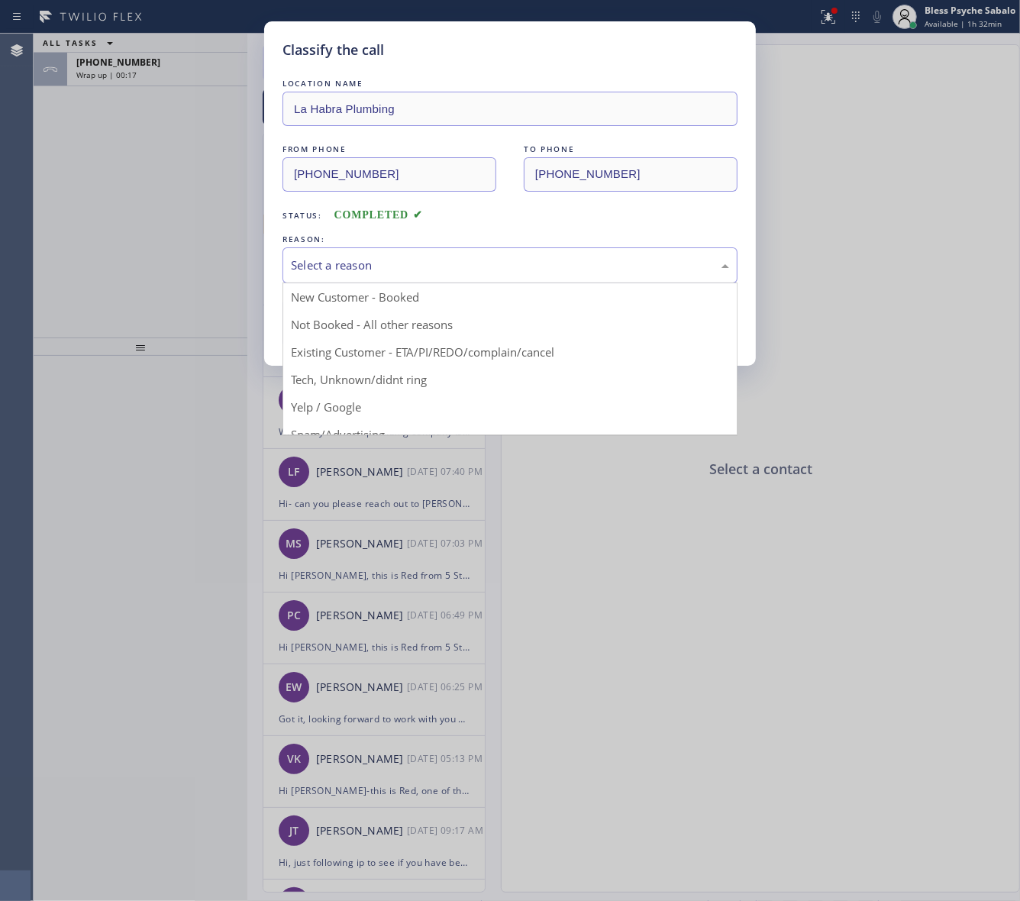
type input "(562) 379-4855"
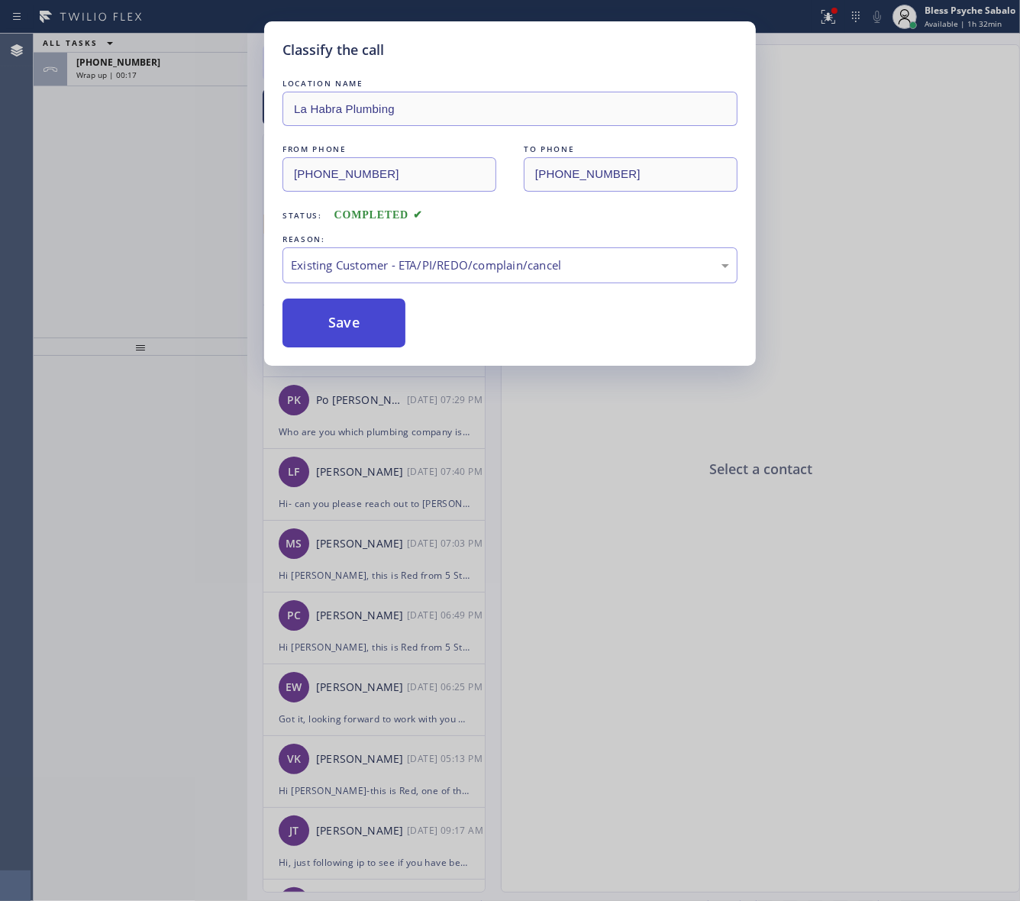
click at [349, 308] on button "Save" at bounding box center [343, 322] width 123 height 49
click at [347, 309] on div "SM Samuel Markowitz 09/16 02:29 PM" at bounding box center [374, 328] width 223 height 46
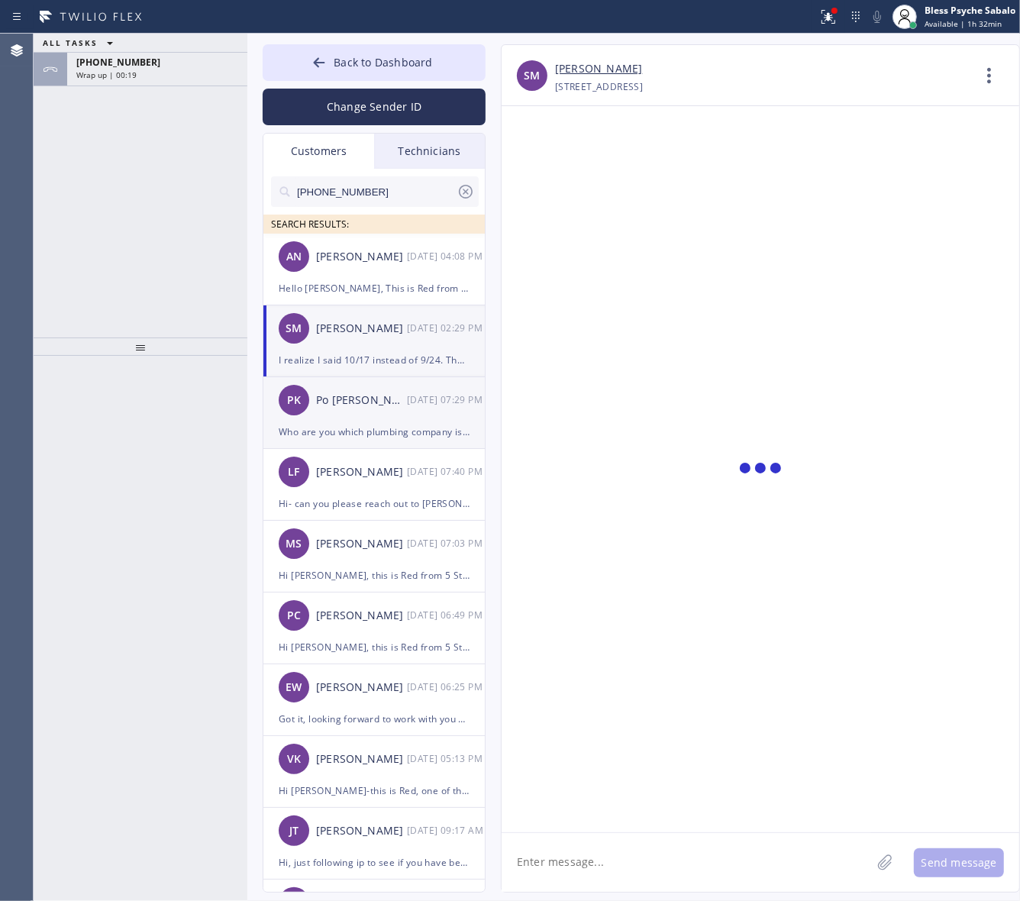
scroll to position [247, 0]
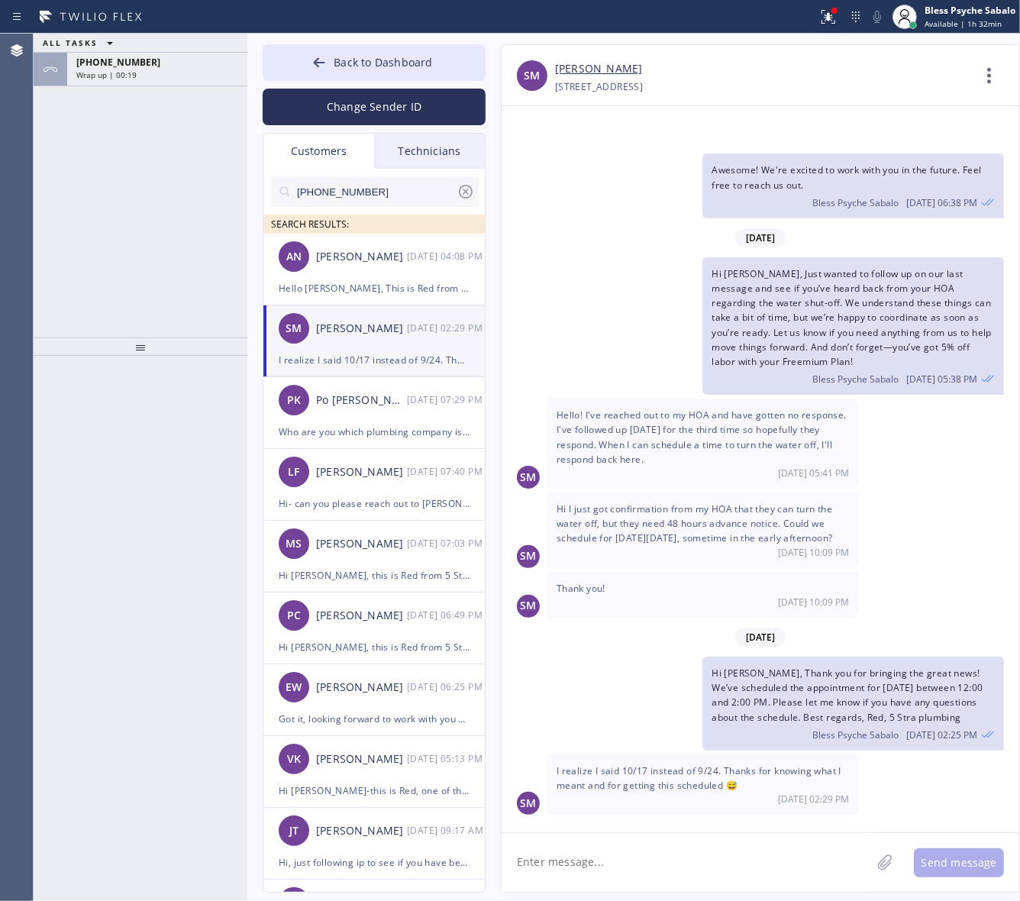
click at [379, 347] on div "SM [PERSON_NAME] [DATE] 02:29 PM" at bounding box center [374, 328] width 223 height 46
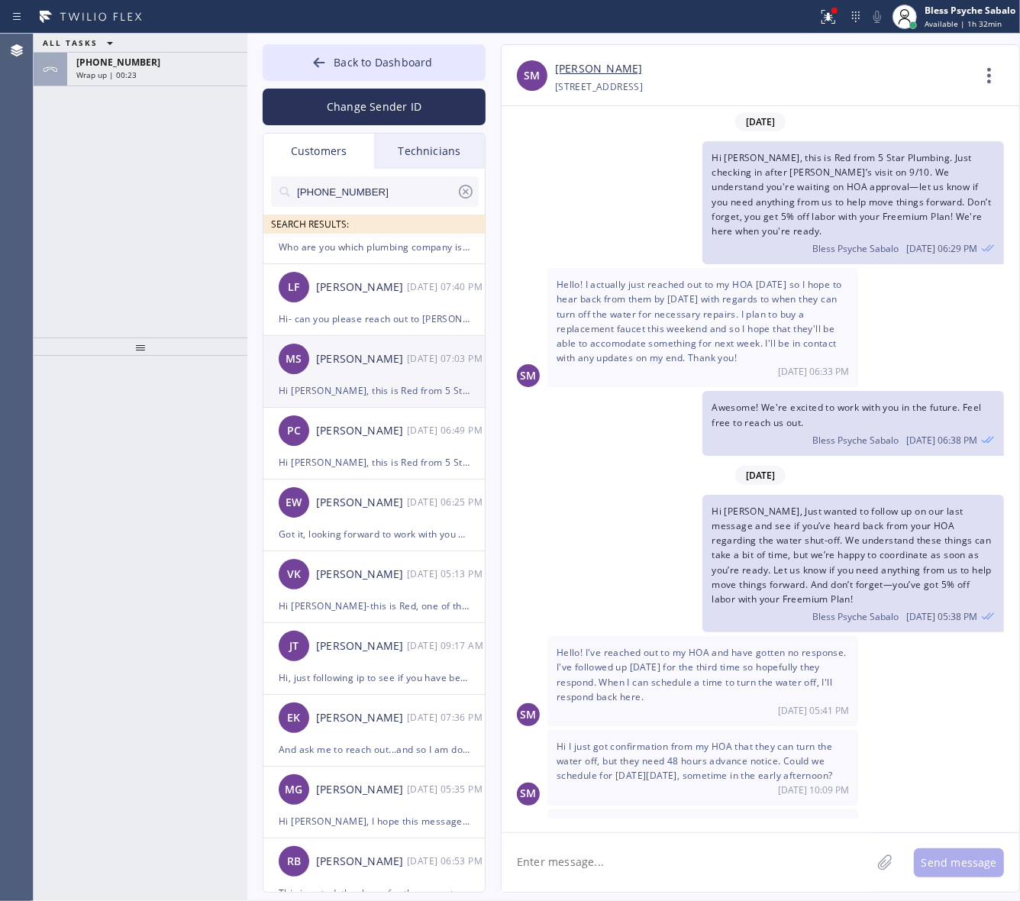
scroll to position [191, 0]
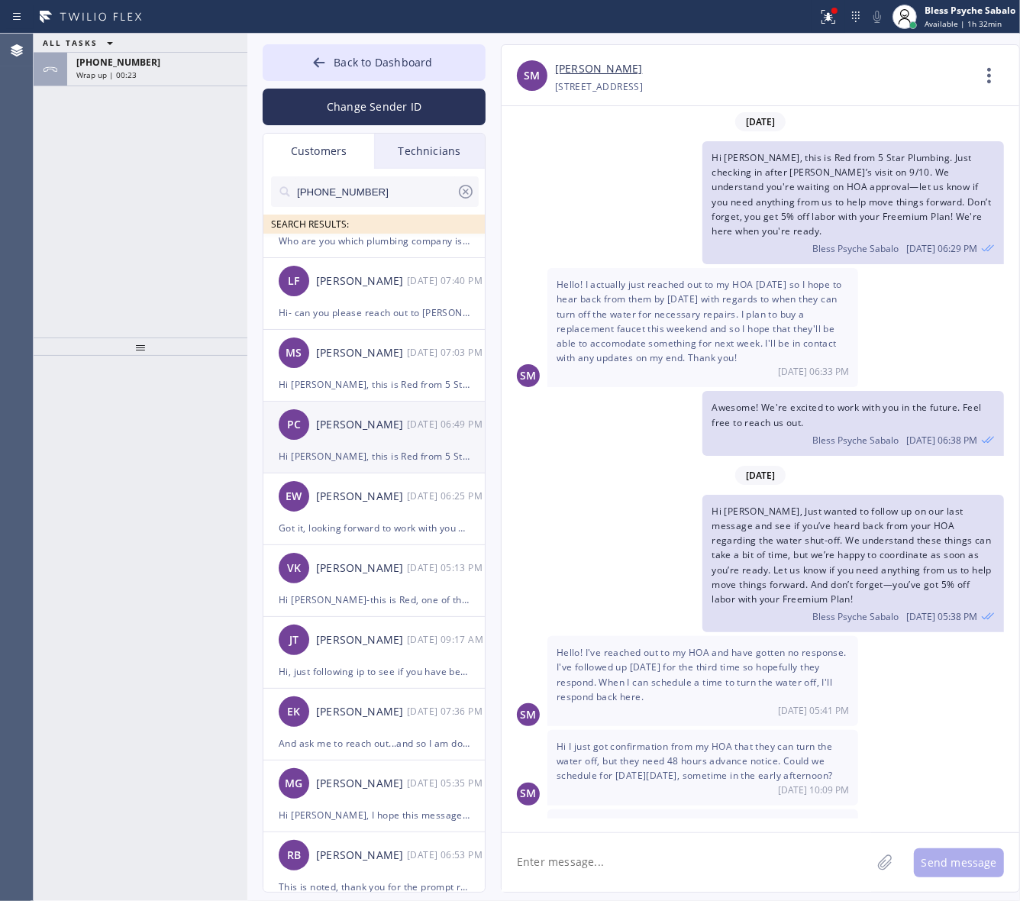
click at [353, 456] on div "Hi [PERSON_NAME], this is Red from 5 Star Plumbing. Just following up on the 8/…" at bounding box center [374, 456] width 191 height 18
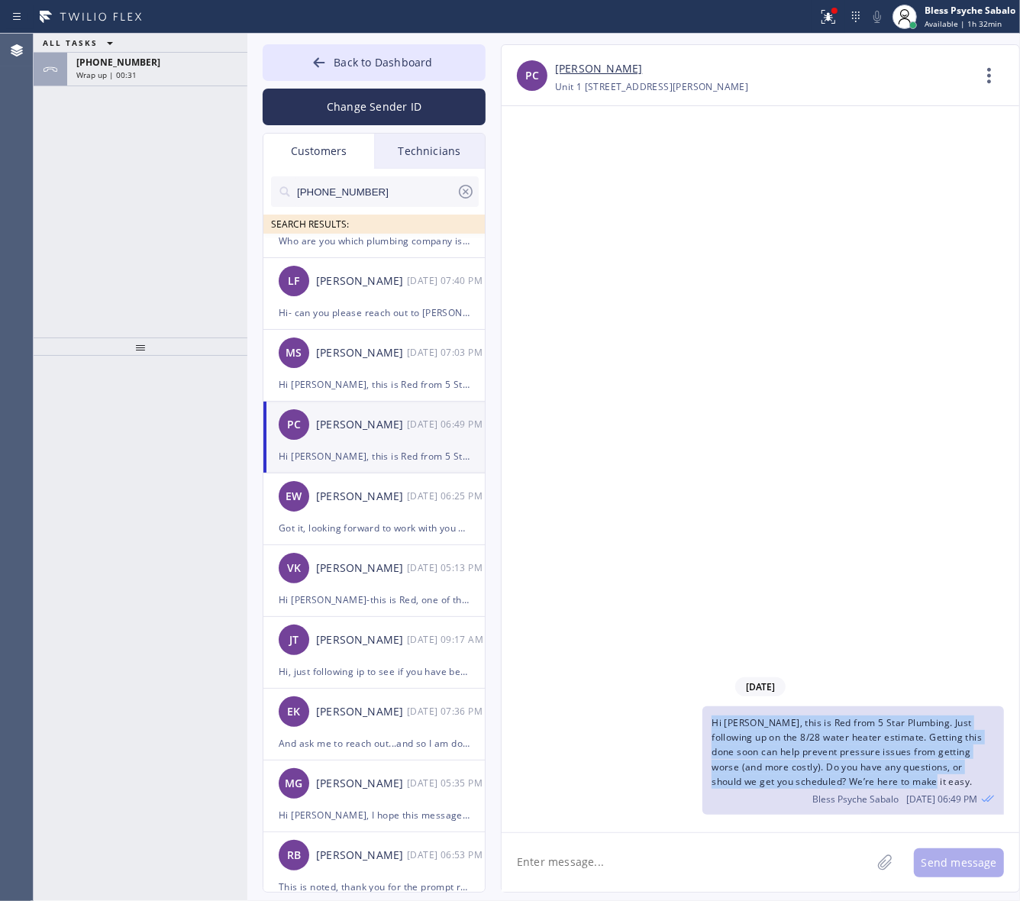
drag, startPoint x: 890, startPoint y: 782, endPoint x: 705, endPoint y: 707, distance: 200.3
click at [705, 707] on div "Hi Paul, this is Red from 5 Star Plumbing. Just following up on the 8/28 water …" at bounding box center [852, 760] width 301 height 108
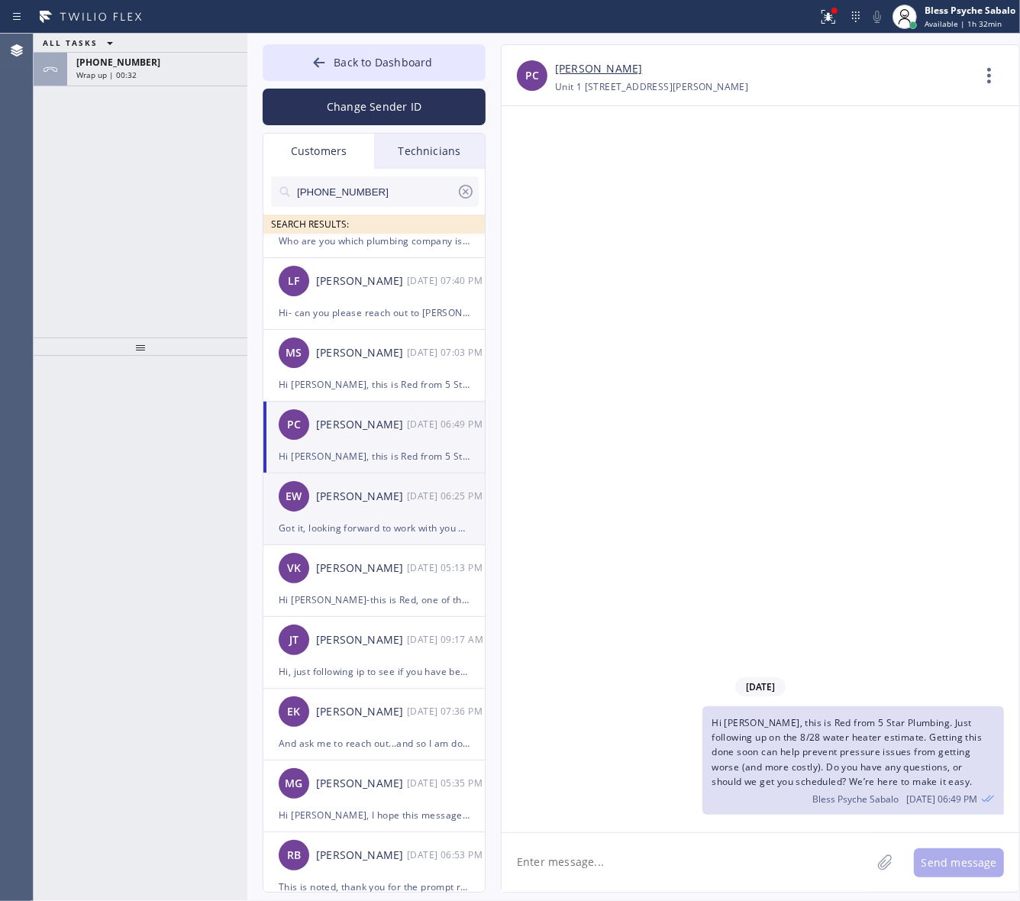
click at [330, 540] on li "EW Erica Woodruff 09/11 06:25 PM Got it, looking forward to work with you soon" at bounding box center [374, 509] width 223 height 72
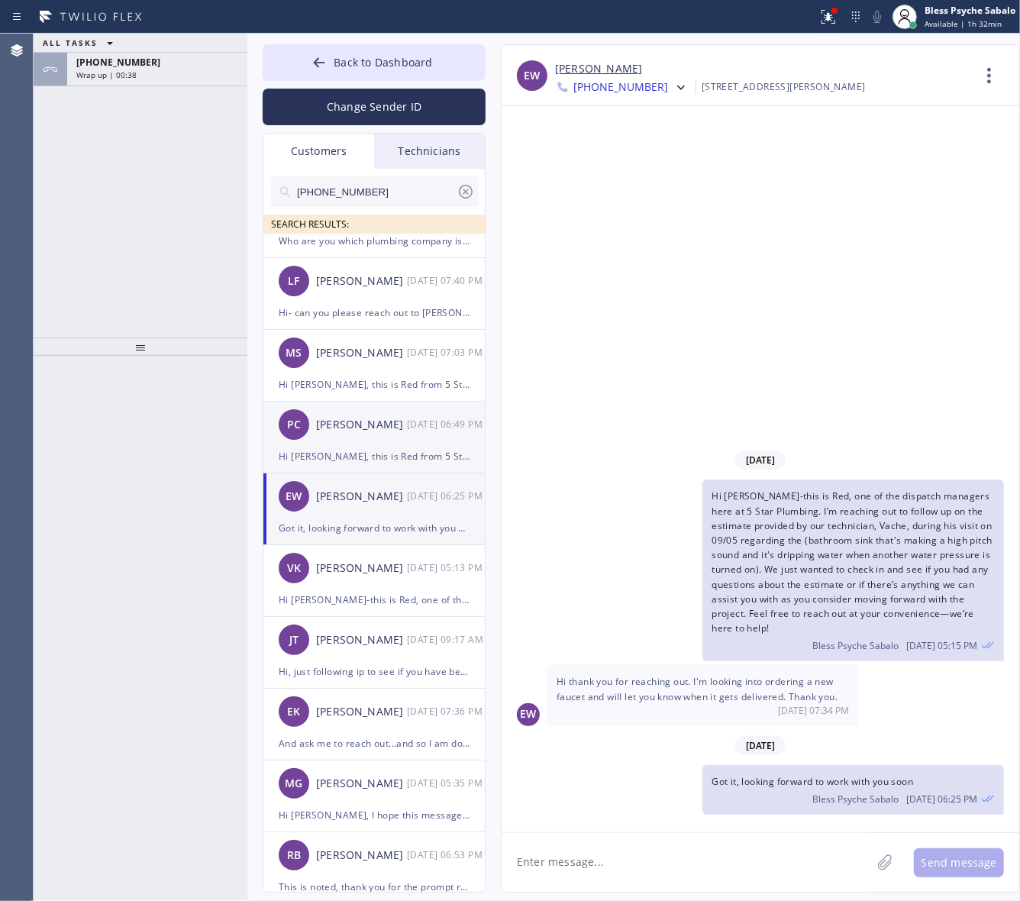
click at [368, 447] on div "Hi [PERSON_NAME], this is Red from 5 Star Plumbing. Just following up on the 8/…" at bounding box center [374, 456] width 191 height 18
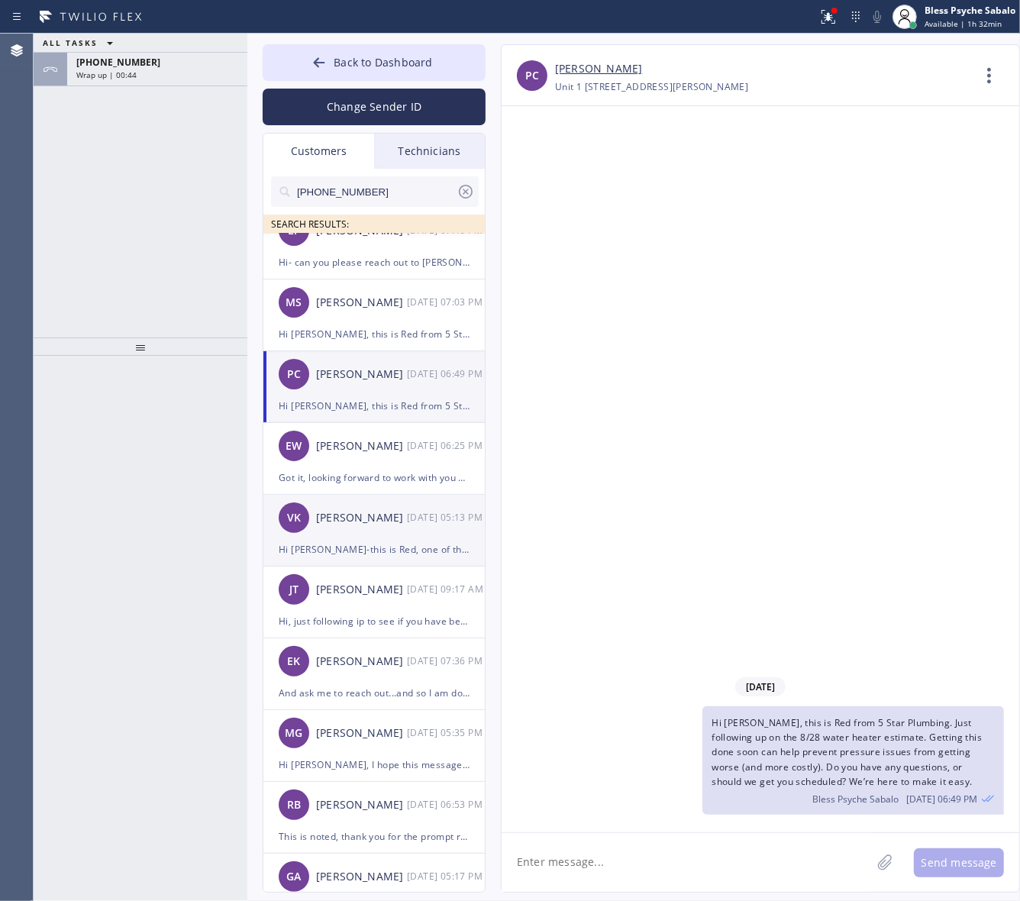
scroll to position [286, 0]
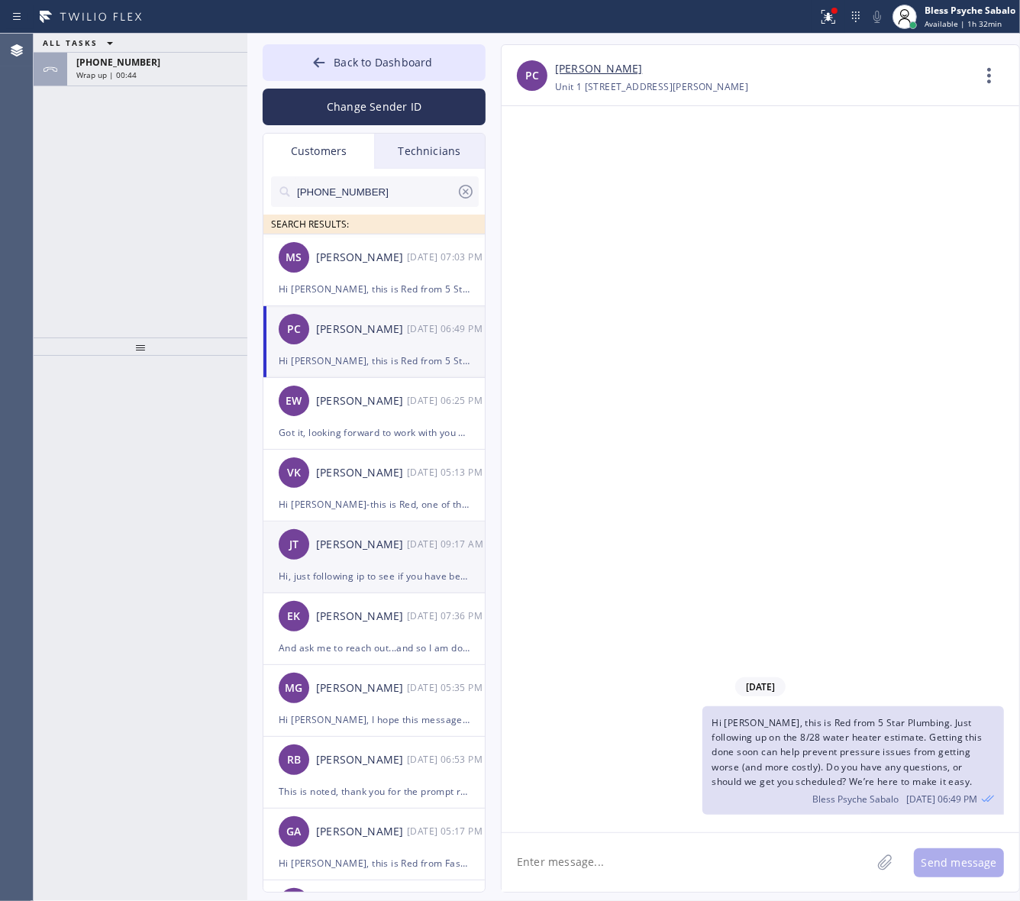
click at [383, 555] on div "JT Joanne Tolentino 09/09 09:17 AM" at bounding box center [374, 544] width 223 height 46
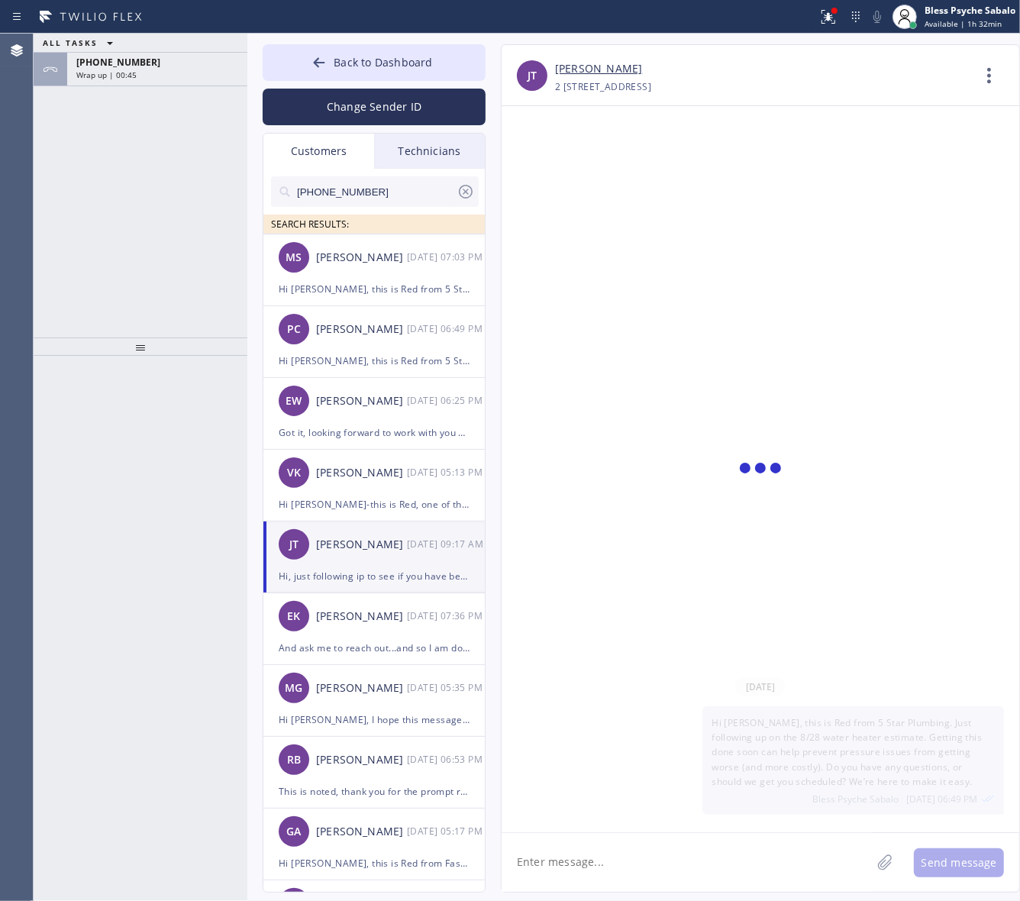
scroll to position [176, 0]
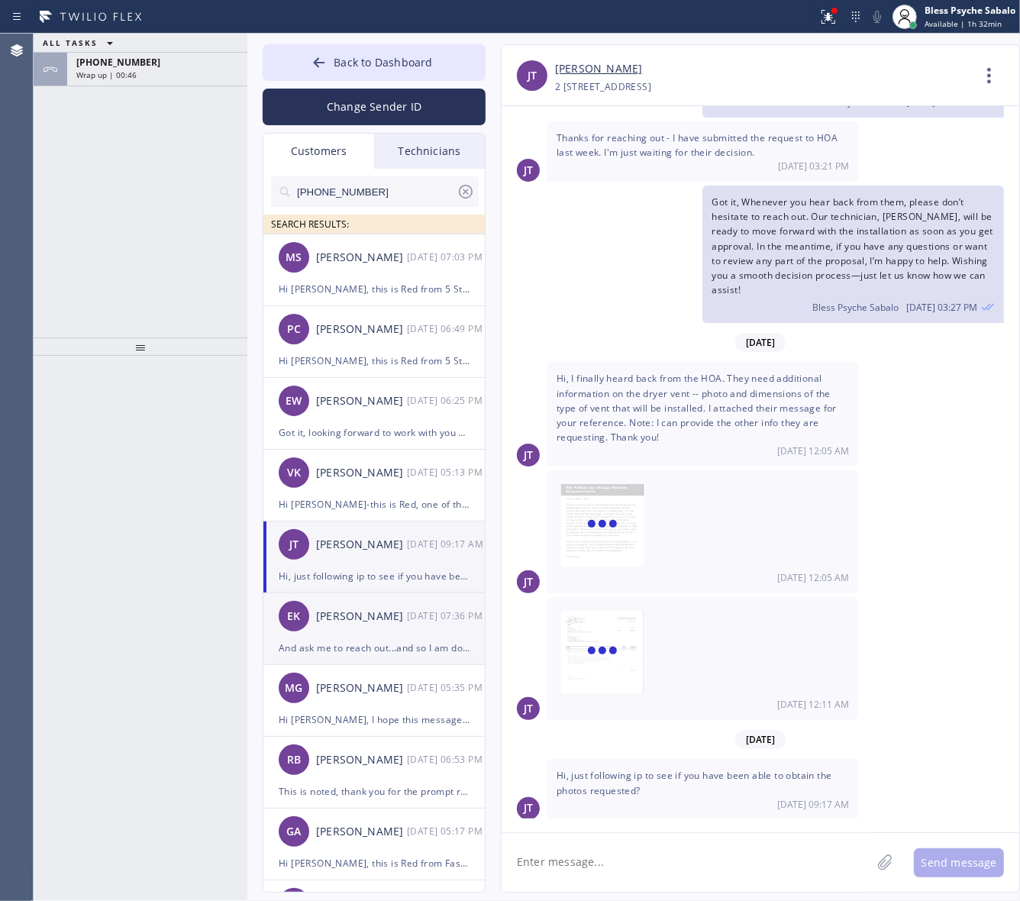
click at [374, 657] on li "EK Evan Koursh 09/06 07:36 PM And ask me to reach out...and so I am doing that.…" at bounding box center [374, 629] width 223 height 72
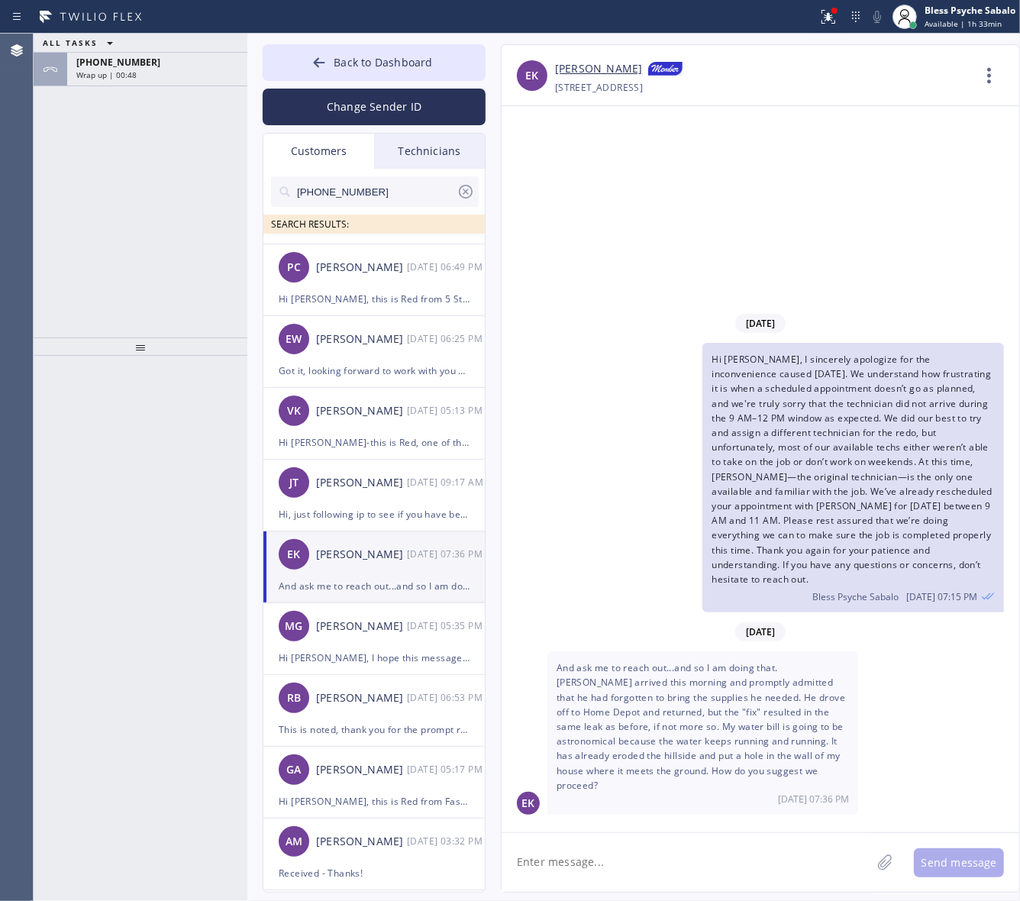
scroll to position [382, 0]
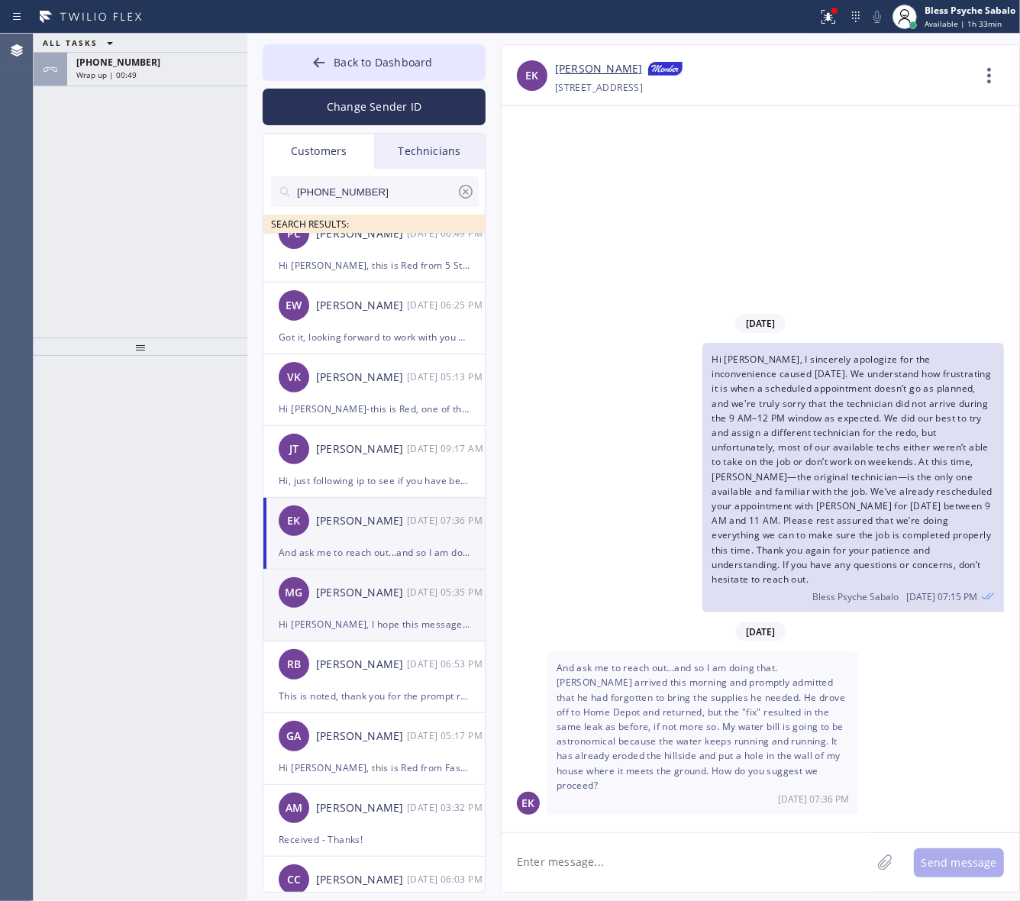
click at [395, 607] on div "MG Michael Griffin 08/29 05:35 PM" at bounding box center [374, 592] width 223 height 46
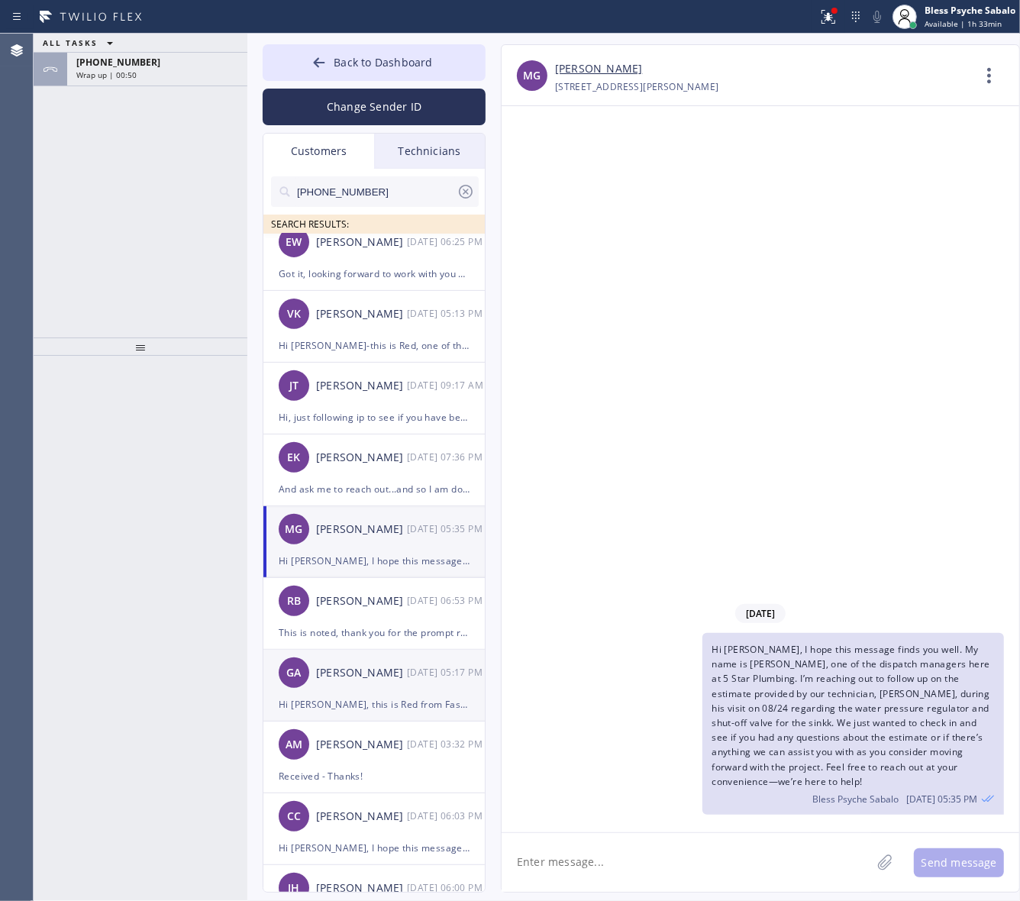
scroll to position [477, 0]
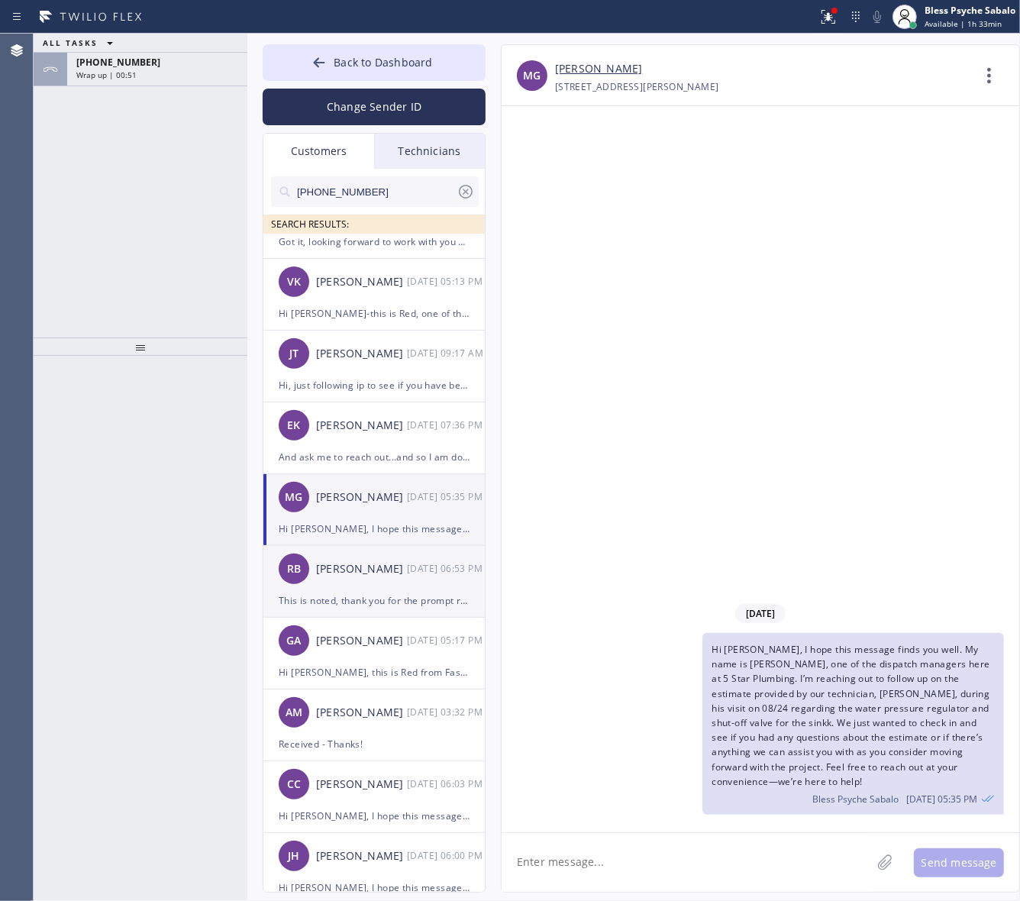
click at [383, 578] on div "RB Rafael Bayona 08/25 06:53 PM" at bounding box center [374, 569] width 223 height 46
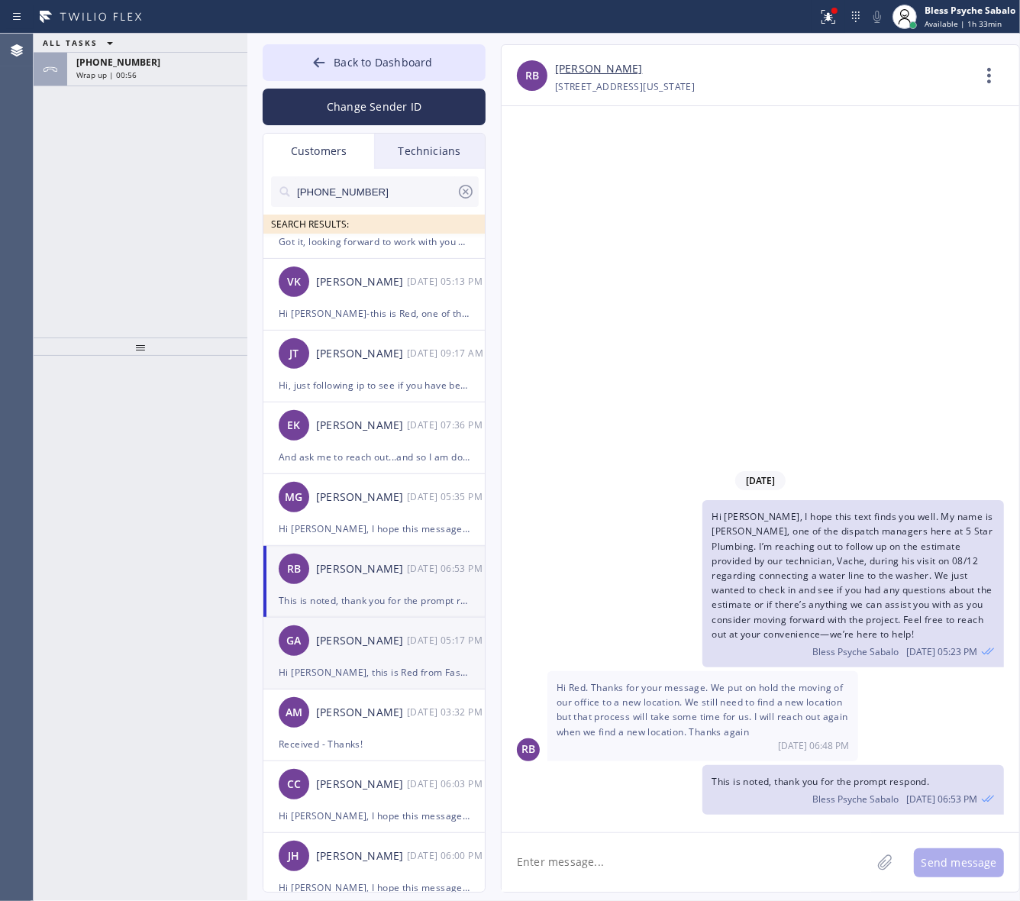
click at [386, 635] on div "[PERSON_NAME]" at bounding box center [361, 641] width 91 height 18
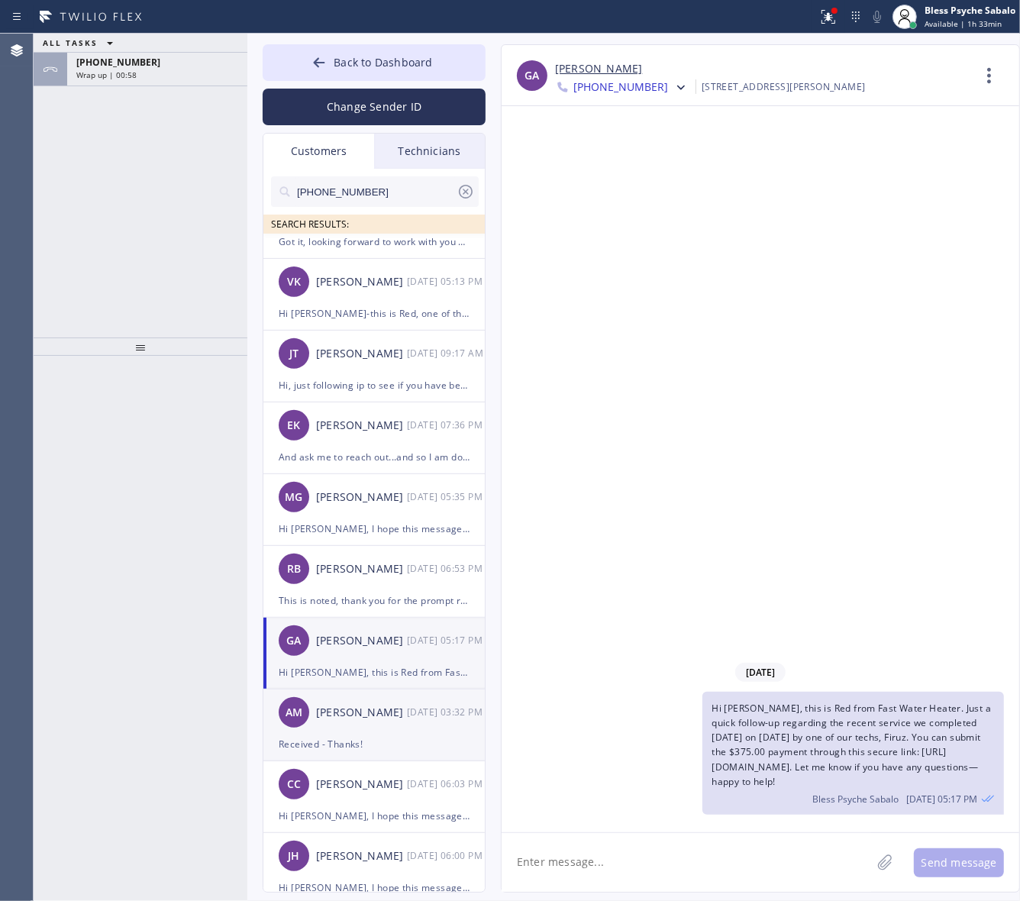
click at [321, 754] on li "AM Anthony Matthews 08/21 03:32 PM Received - Thanks!" at bounding box center [374, 725] width 223 height 72
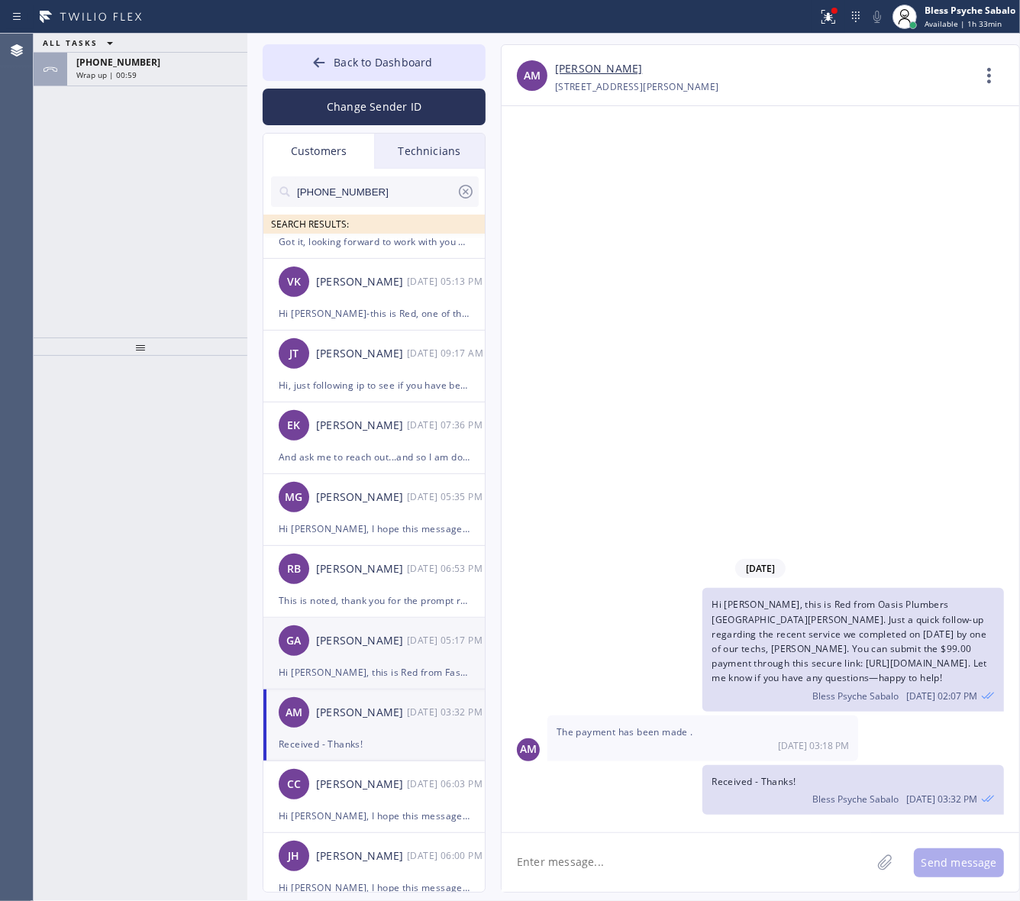
click at [330, 663] on div "Hi [PERSON_NAME], this is Red from Fast Water Heater. Just a quick follow-up re…" at bounding box center [374, 672] width 191 height 18
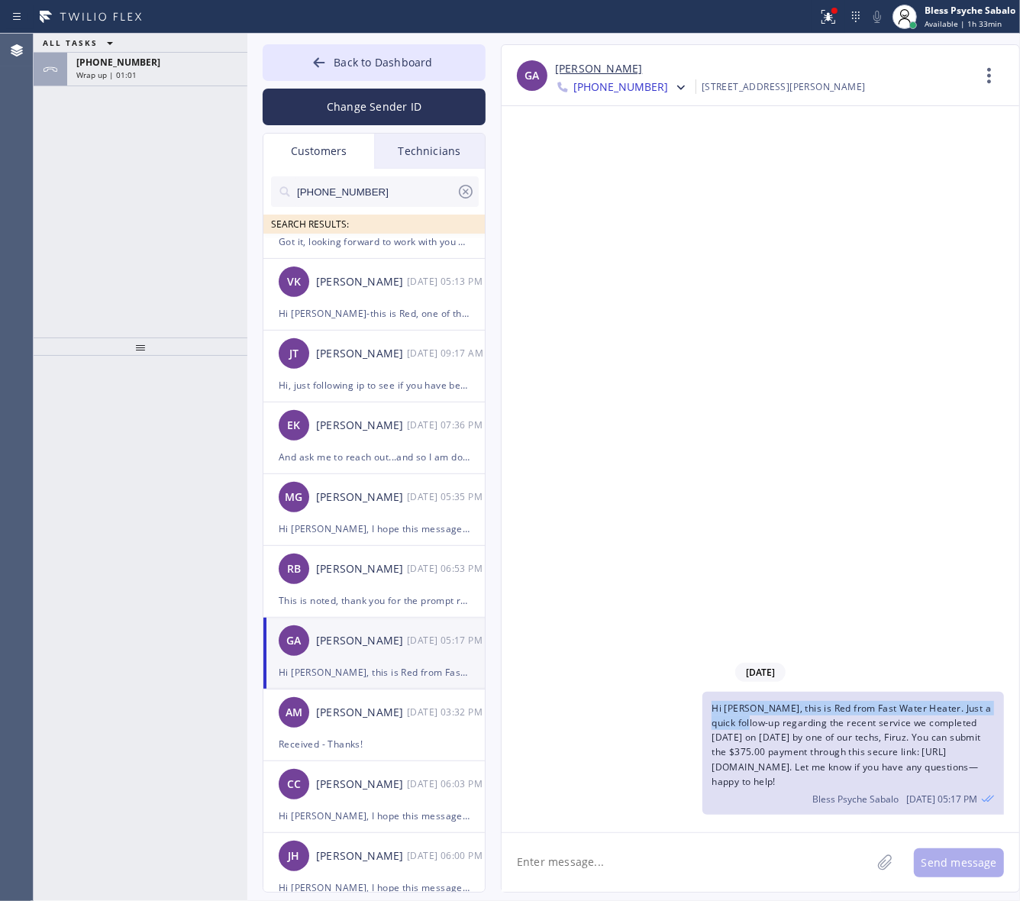
drag, startPoint x: 707, startPoint y: 708, endPoint x: 740, endPoint y: 710, distance: 33.6
click at [746, 717] on div "Hi Gregorio, this is Red from Fast Water Heater. Just a quick follow-up regardi…" at bounding box center [852, 753] width 301 height 123
click at [382, 604] on div "This is noted, thank you for the prompt respond." at bounding box center [374, 601] width 191 height 18
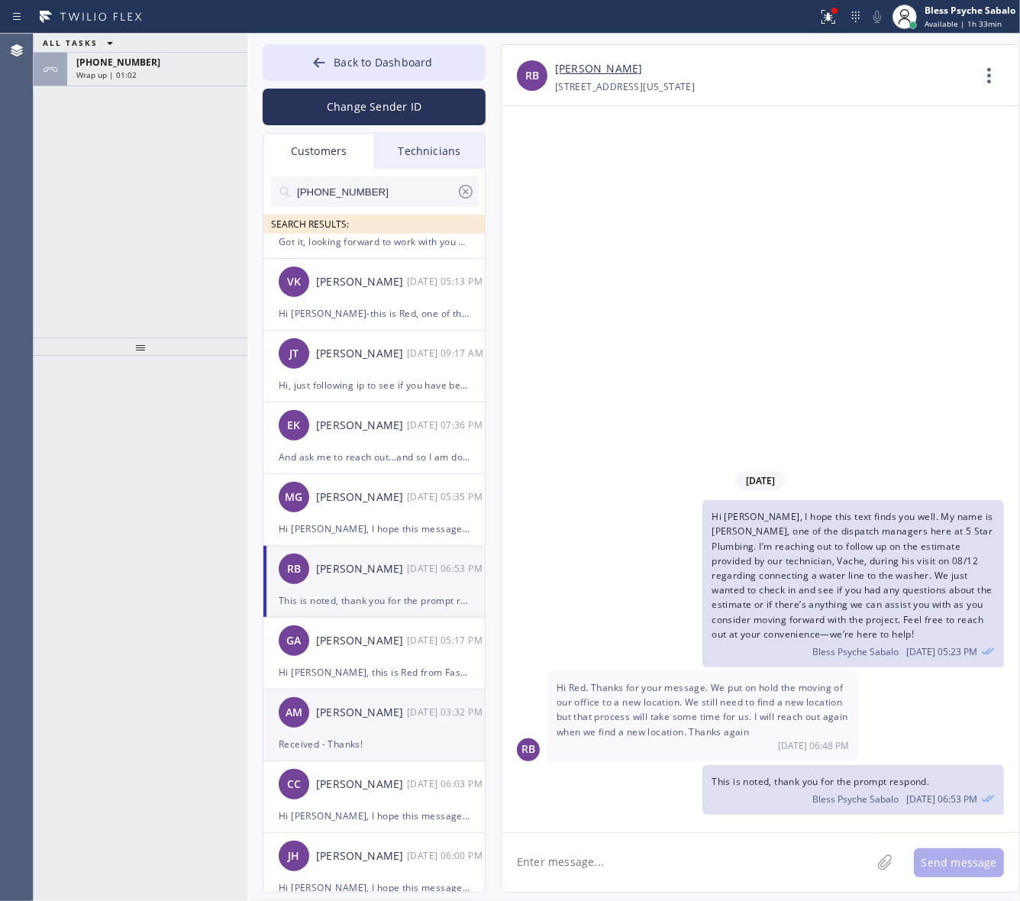
click at [401, 731] on div "AM Anthony Matthews 08/21 03:32 PM" at bounding box center [374, 712] width 223 height 46
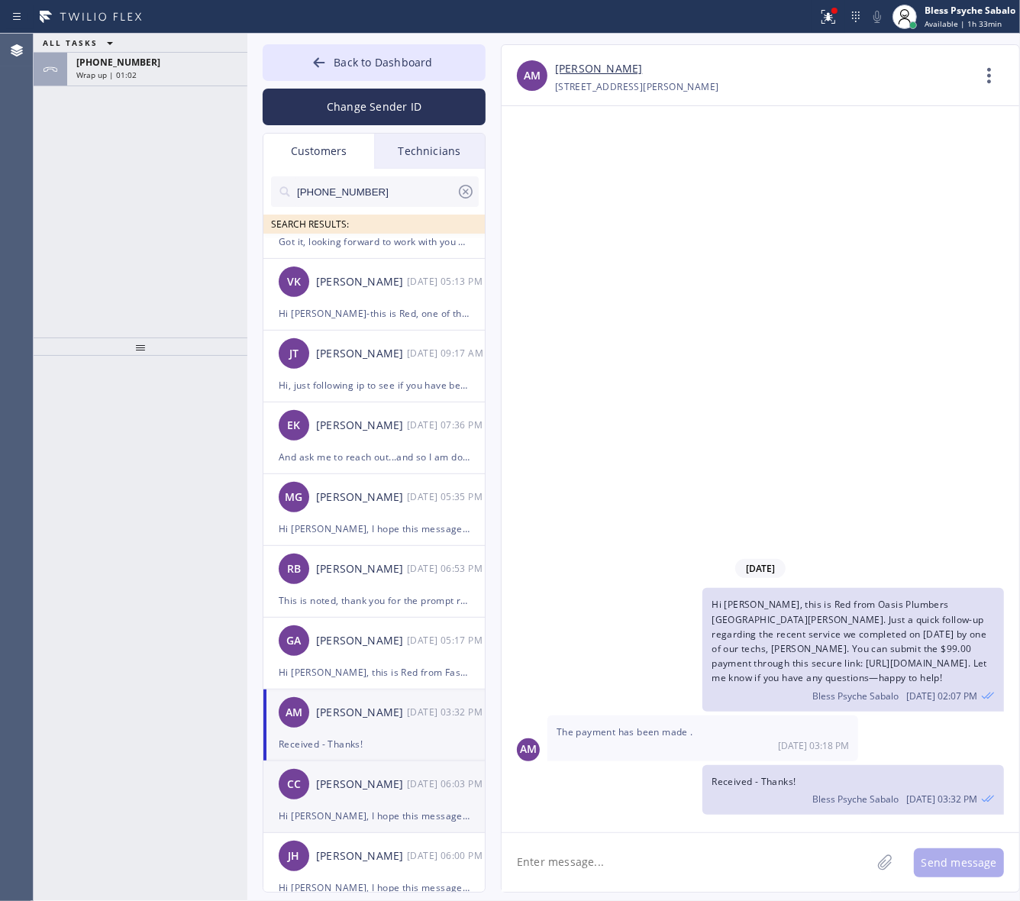
click at [369, 815] on div "Hi [PERSON_NAME], I hope this message finds you well. My name is [PERSON_NAME],…" at bounding box center [374, 816] width 191 height 18
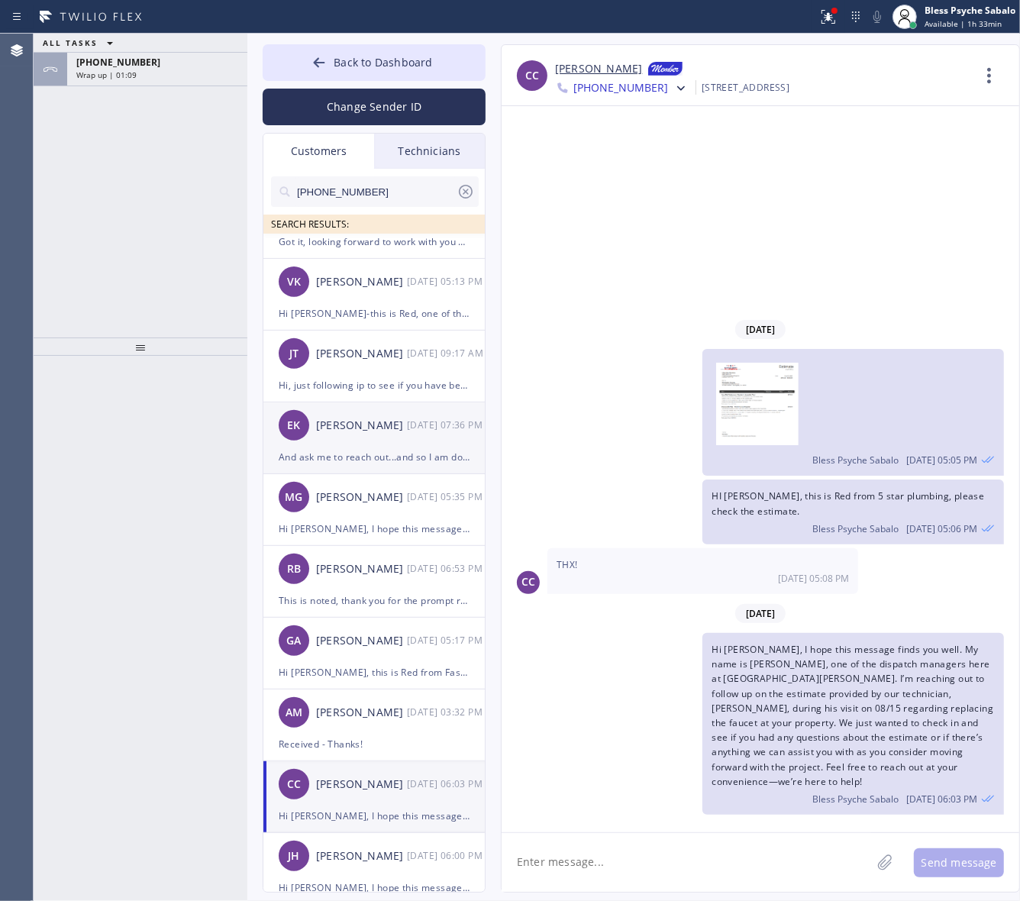
click at [383, 454] on div "And ask me to reach out...and so I am doing that. [PERSON_NAME] arrived this mo…" at bounding box center [374, 457] width 191 height 18
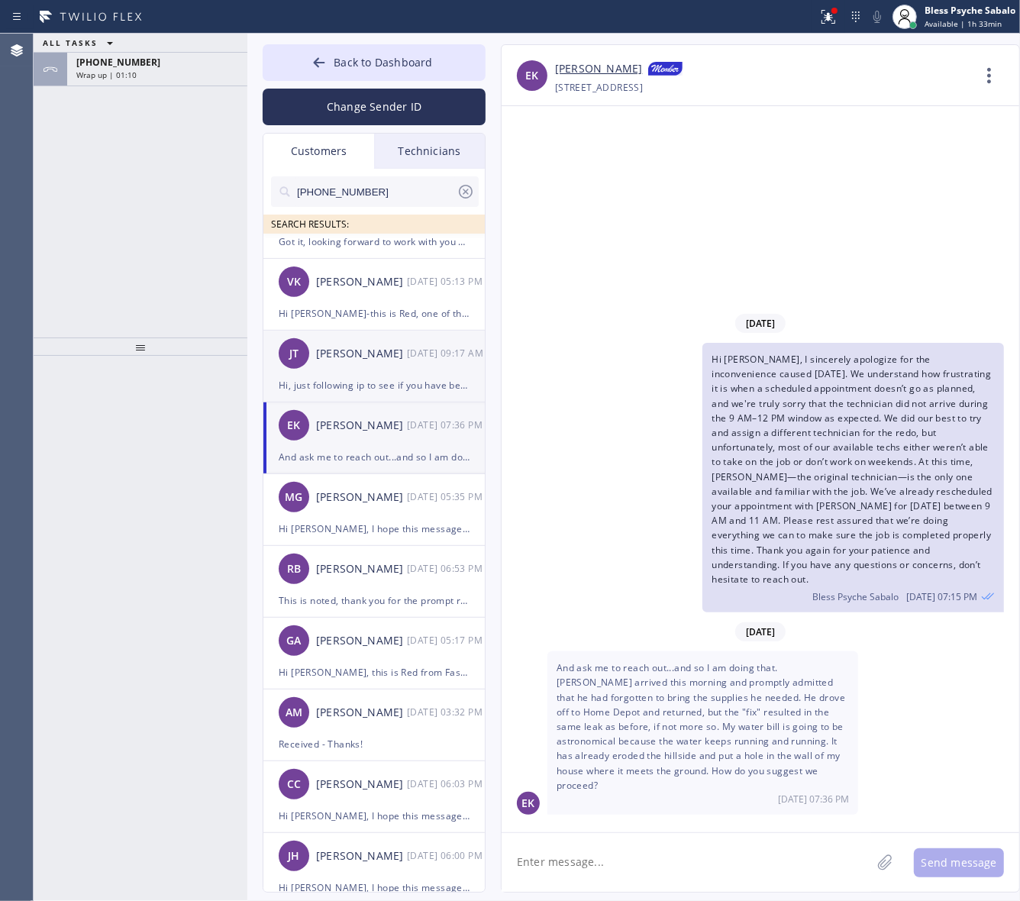
click at [265, 332] on div "JT Joanne Tolentino 09/09 09:17 AM" at bounding box center [374, 353] width 223 height 46
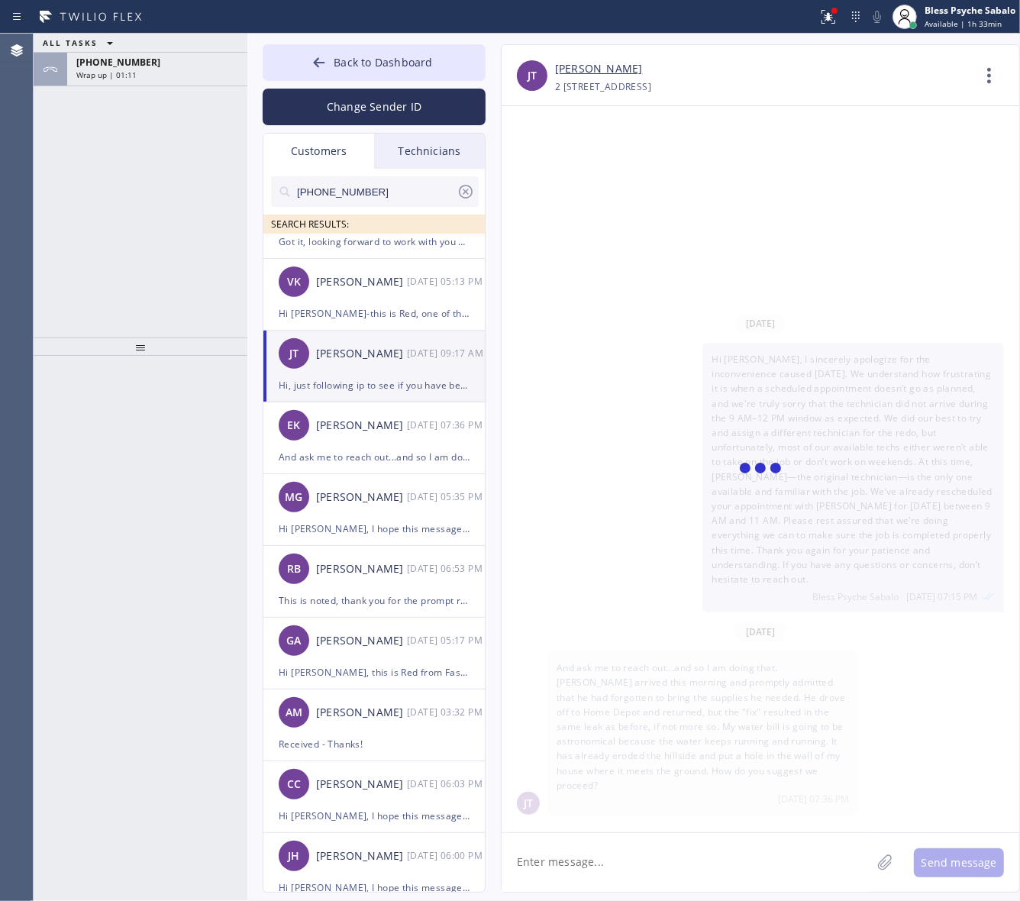
scroll to position [176, 0]
click at [303, 347] on div "JT" at bounding box center [294, 353] width 31 height 31
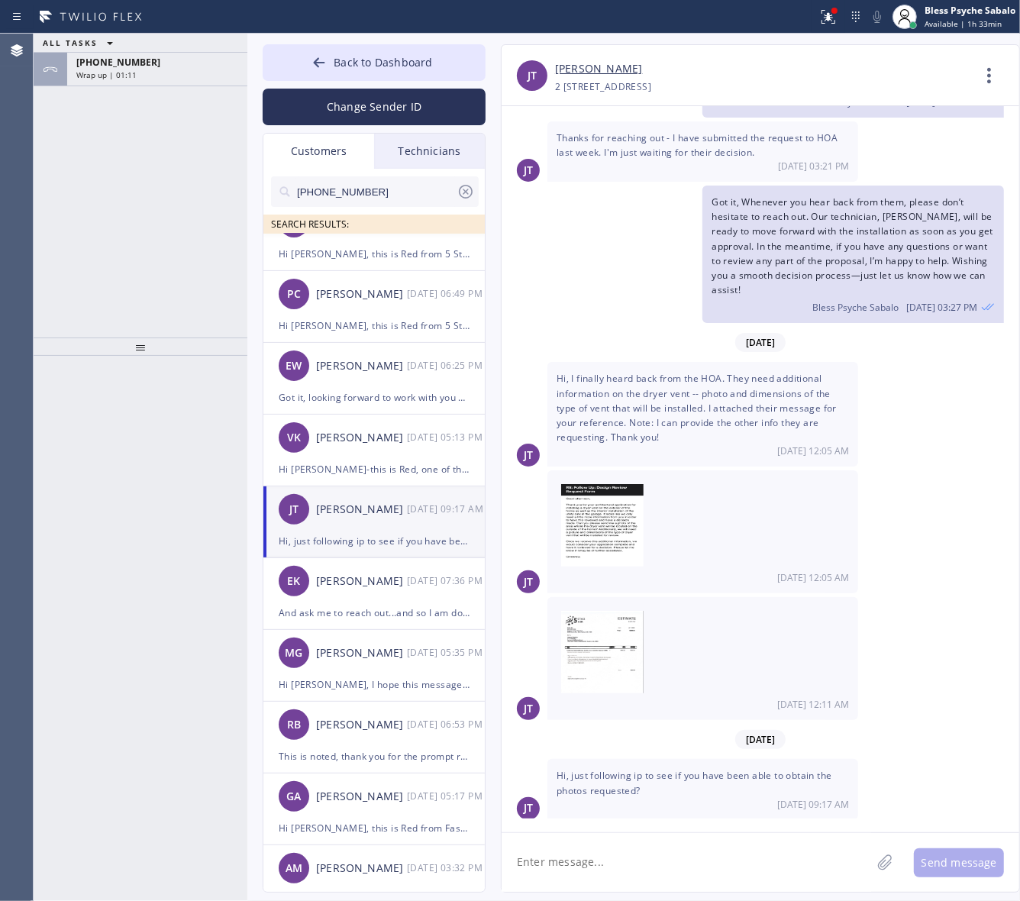
scroll to position [286, 0]
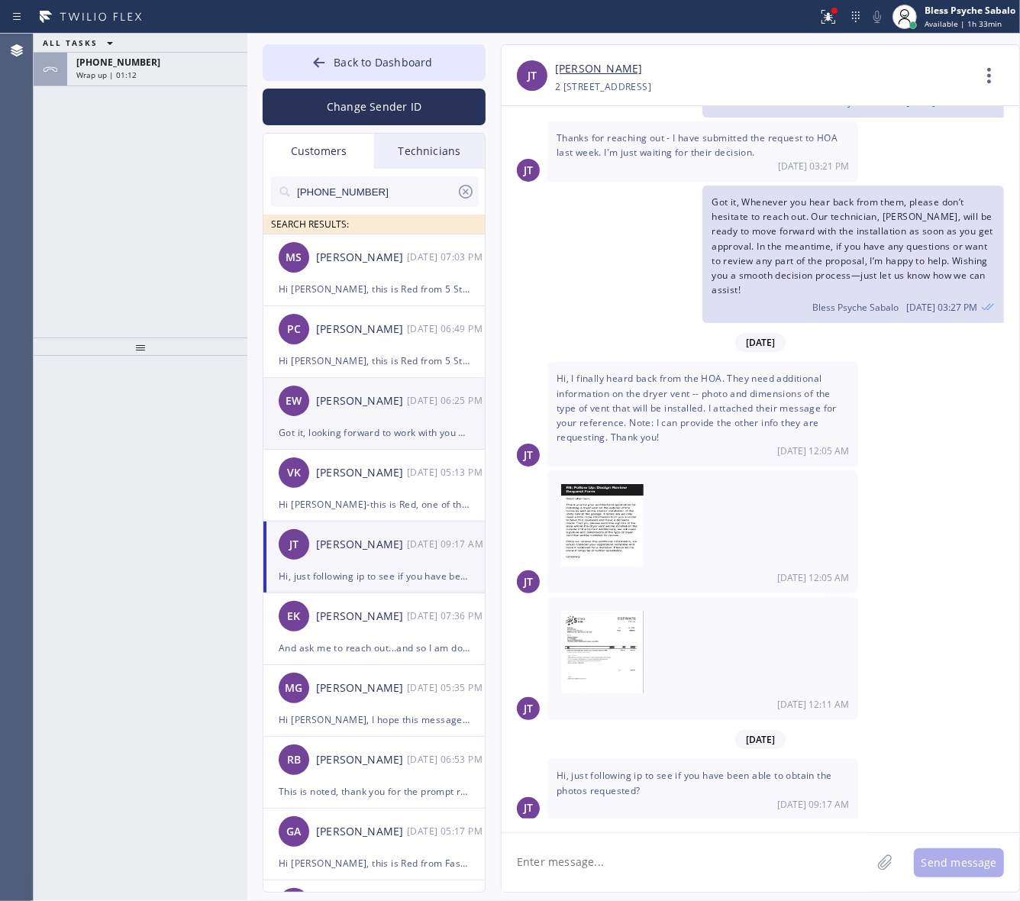
click at [372, 382] on div "EW [PERSON_NAME] [DATE] 06:25 PM" at bounding box center [374, 401] width 223 height 46
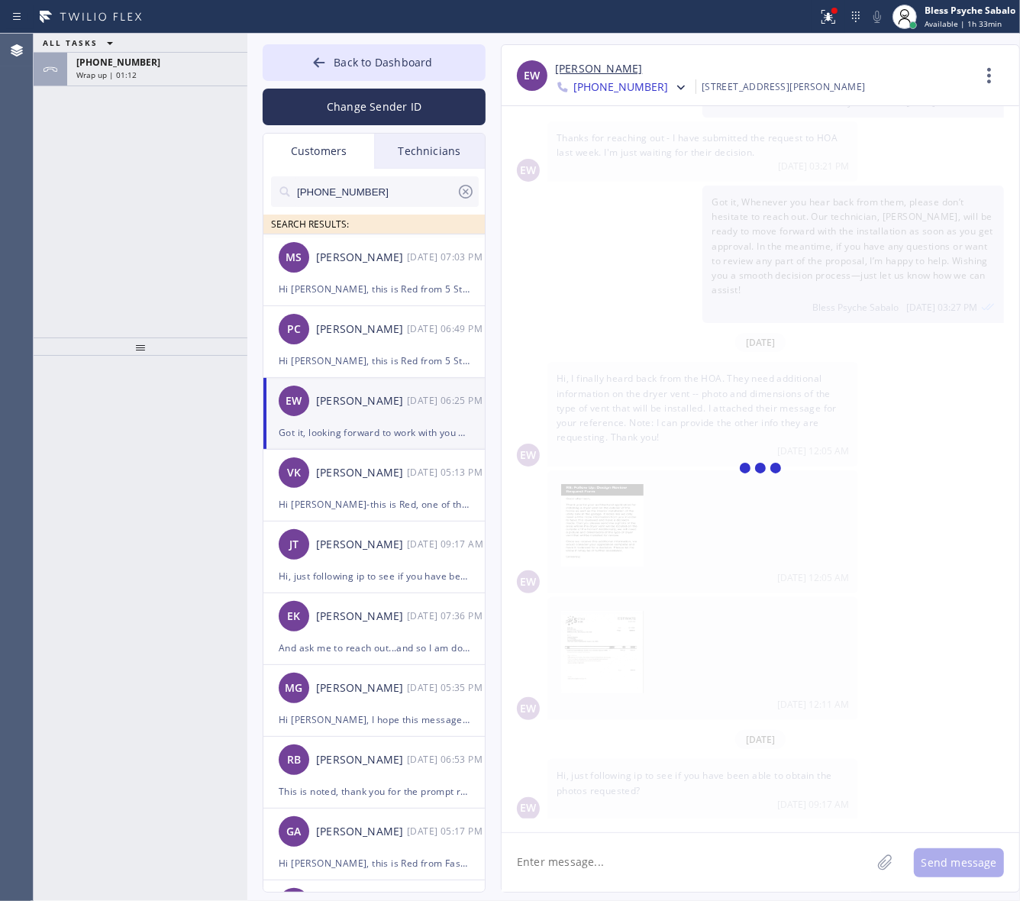
scroll to position [0, 0]
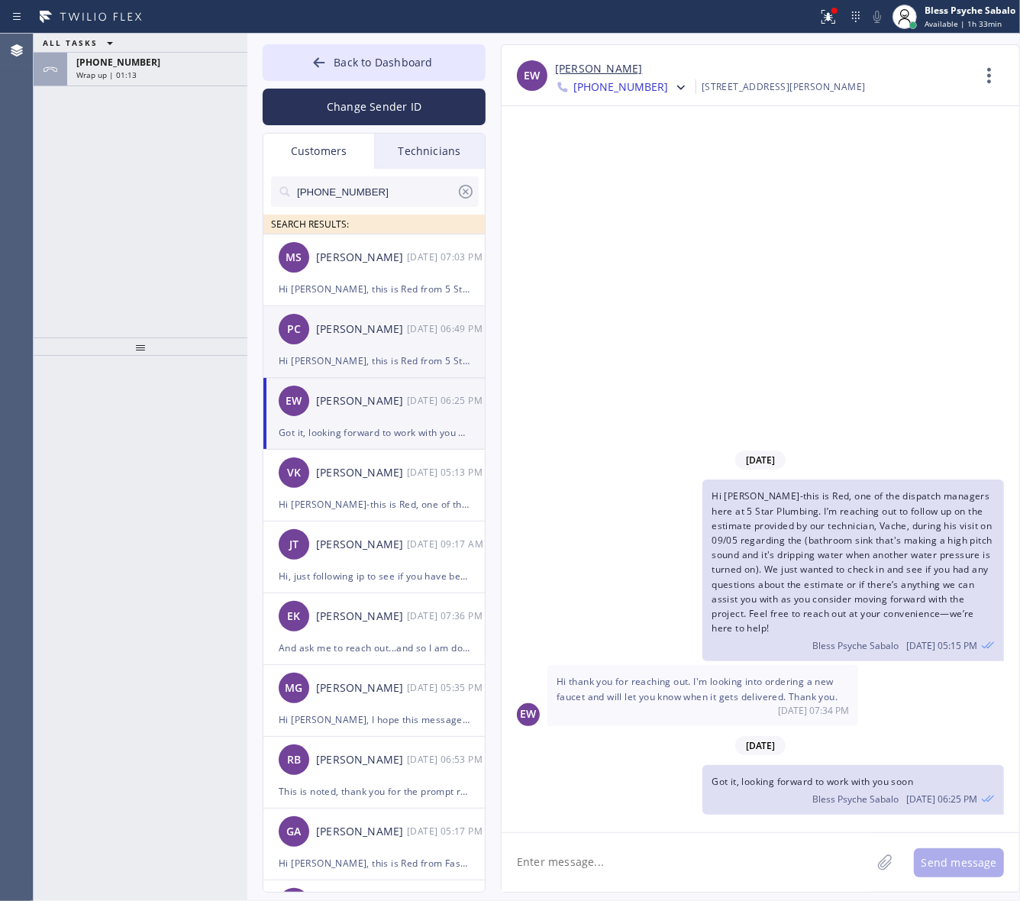
click at [402, 348] on div "PC [PERSON_NAME] [DATE] 06:49 PM" at bounding box center [374, 329] width 223 height 46
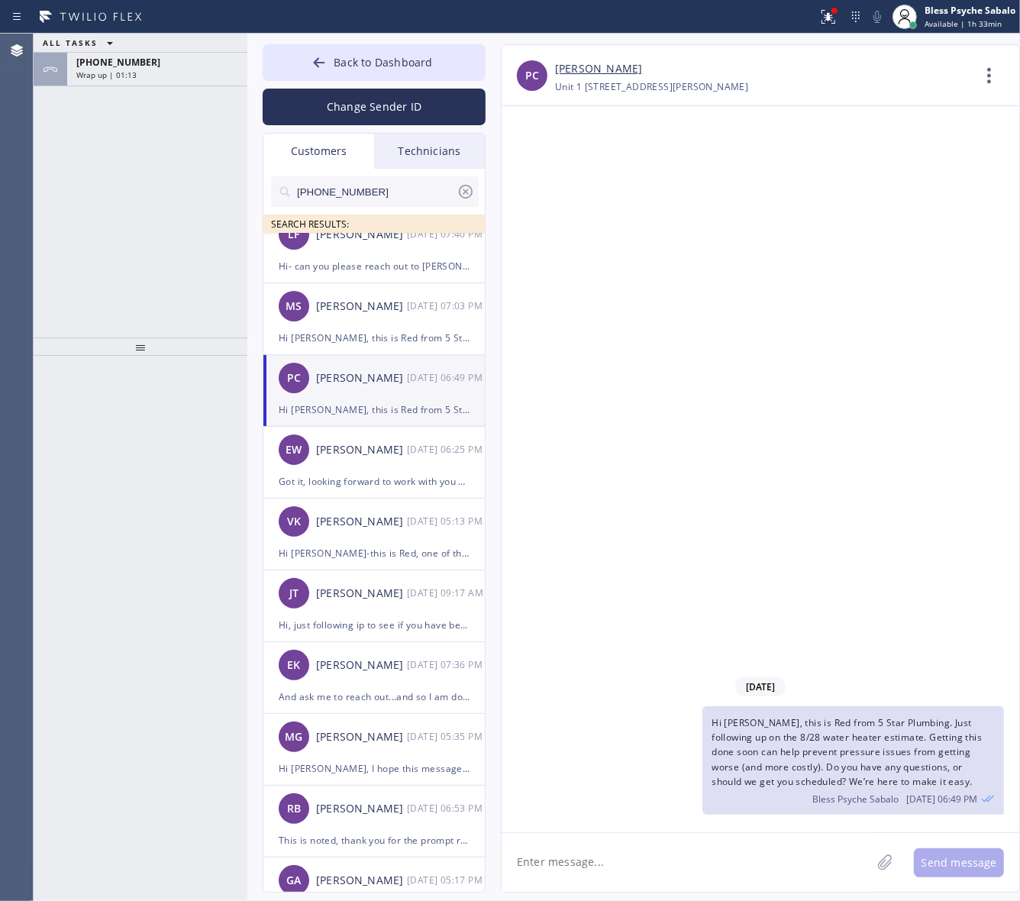
scroll to position [191, 0]
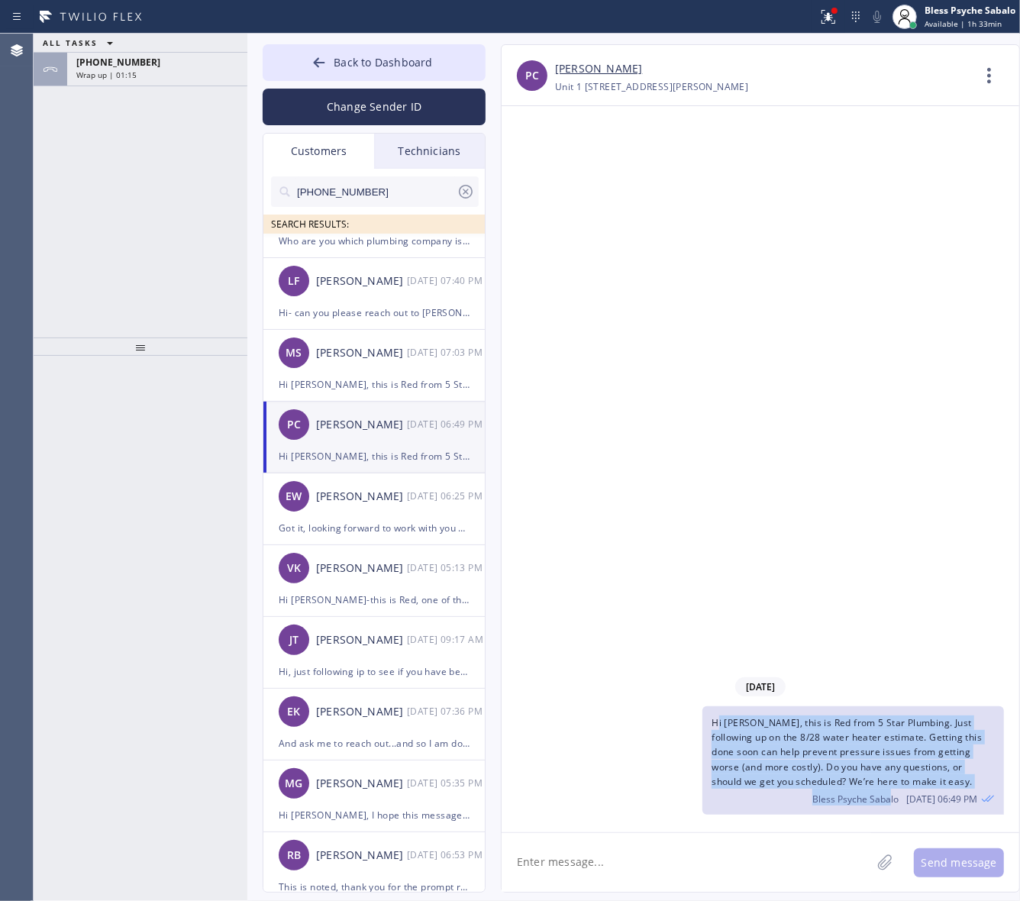
drag, startPoint x: 893, startPoint y: 794, endPoint x: 717, endPoint y: 710, distance: 194.6
click at [717, 710] on div "Hi Paul, this is Red from 5 Star Plumbing. Just following up on the 8/28 water …" at bounding box center [852, 760] width 301 height 108
click at [712, 737] on span "Hi [PERSON_NAME], this is Red from 5 Star Plumbing. Just following up on the 8/…" at bounding box center [846, 752] width 270 height 72
drag, startPoint x: 711, startPoint y: 723, endPoint x: 757, endPoint y: 369, distance: 357.2
click at [952, 777] on div "Hi Paul, this is Red from 5 Star Plumbing. Just following up on the 8/28 water …" at bounding box center [852, 760] width 301 height 108
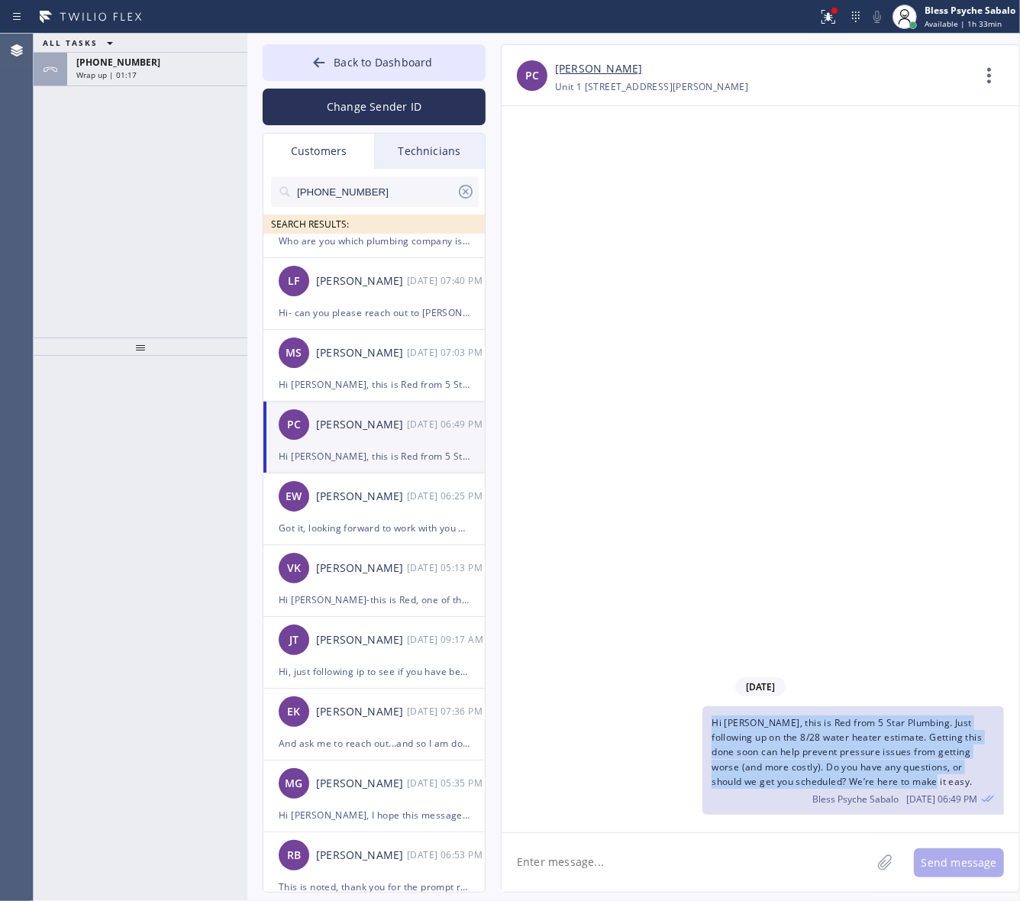
copy span "Hi [PERSON_NAME], this is Red from 5 Star Plumbing. Just following up on the 8/…"
click at [135, 77] on div "Wrap up | 02:50" at bounding box center [157, 74] width 162 height 11
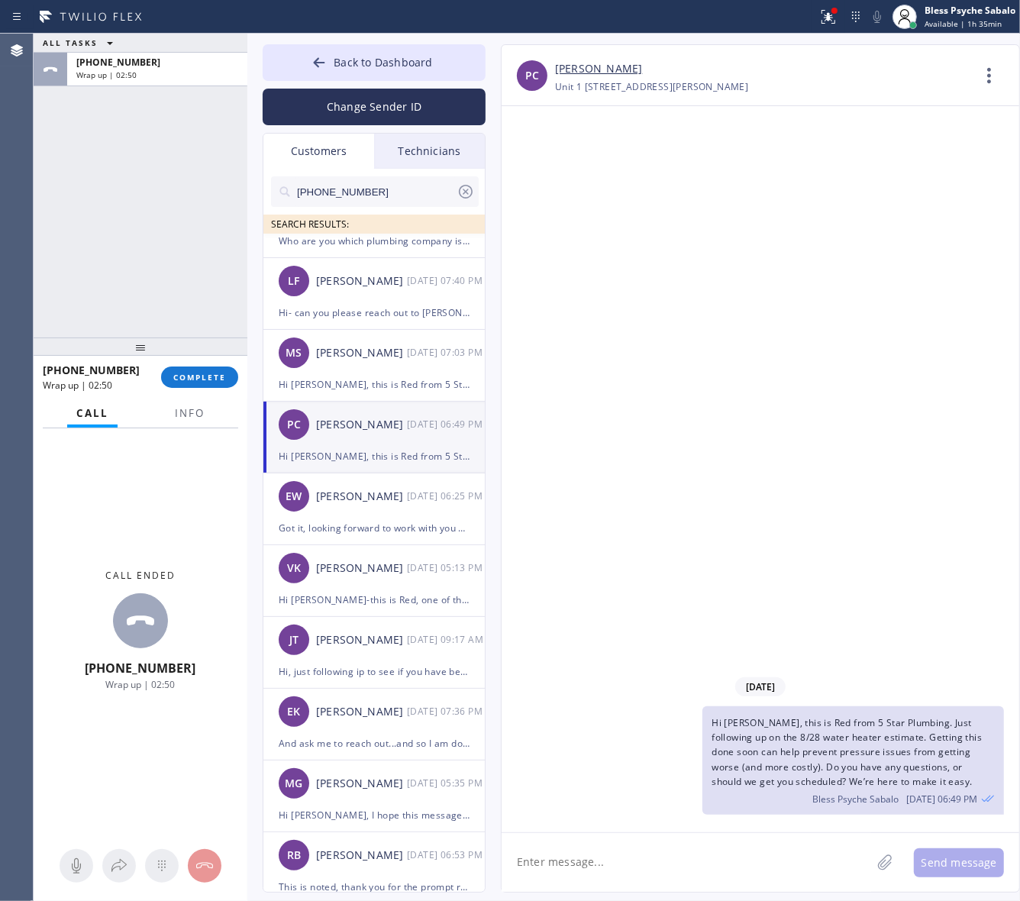
click at [229, 363] on div "+13106005575 Wrap up | 02:50 COMPLETE" at bounding box center [140, 377] width 195 height 40
click at [224, 368] on button "COMPLETE" at bounding box center [199, 376] width 77 height 21
click at [149, 158] on div "ALL TASKS ALL TASKS ACTIVE TASKS TASKS IN WRAP UP +13106005575 Wrap up | 02:51" at bounding box center [141, 186] width 214 height 304
drag, startPoint x: 734, startPoint y: 160, endPoint x: 727, endPoint y: 143, distance: 18.1
click at [734, 161] on div "09/11/2025 Hi Paul, this is Red from 5 Star Plumbing. Just following up on the …" at bounding box center [760, 469] width 518 height 726
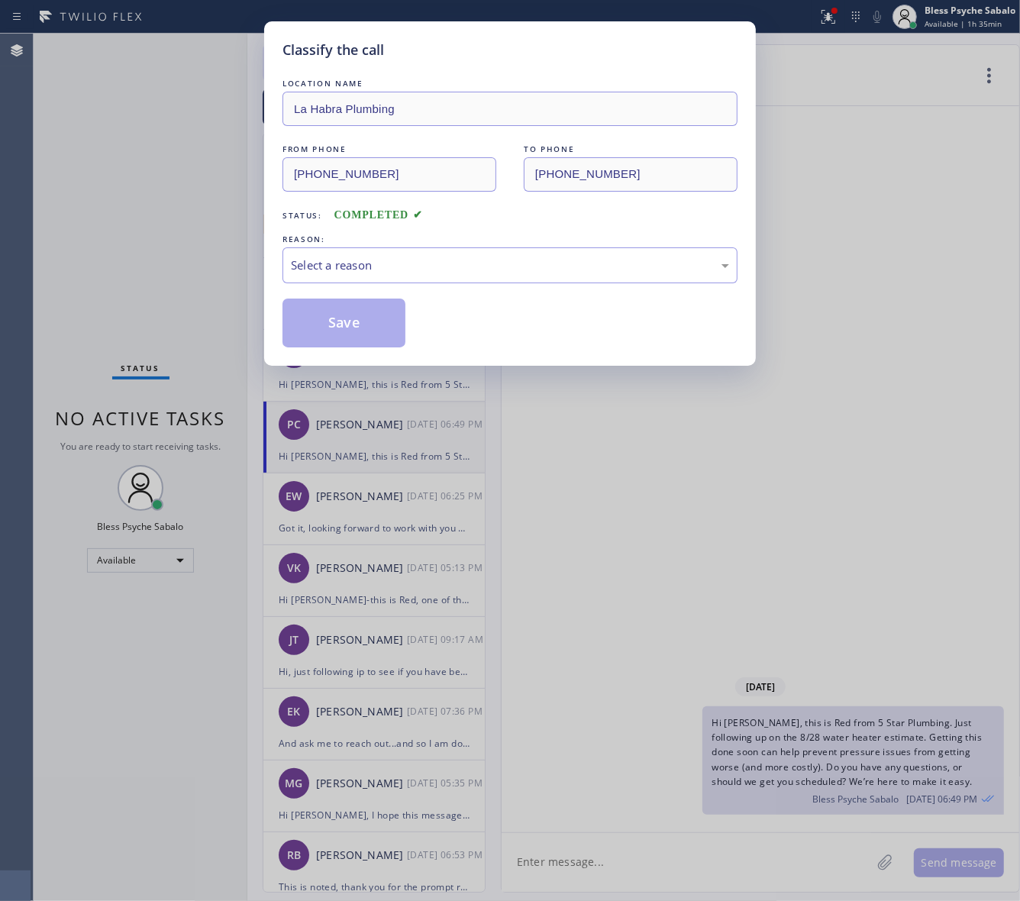
click at [130, 15] on div "Classify the call LOCATION NAME La Habra Plumbing FROM PHONE (562) 379-4855 TO …" at bounding box center [510, 450] width 1020 height 901
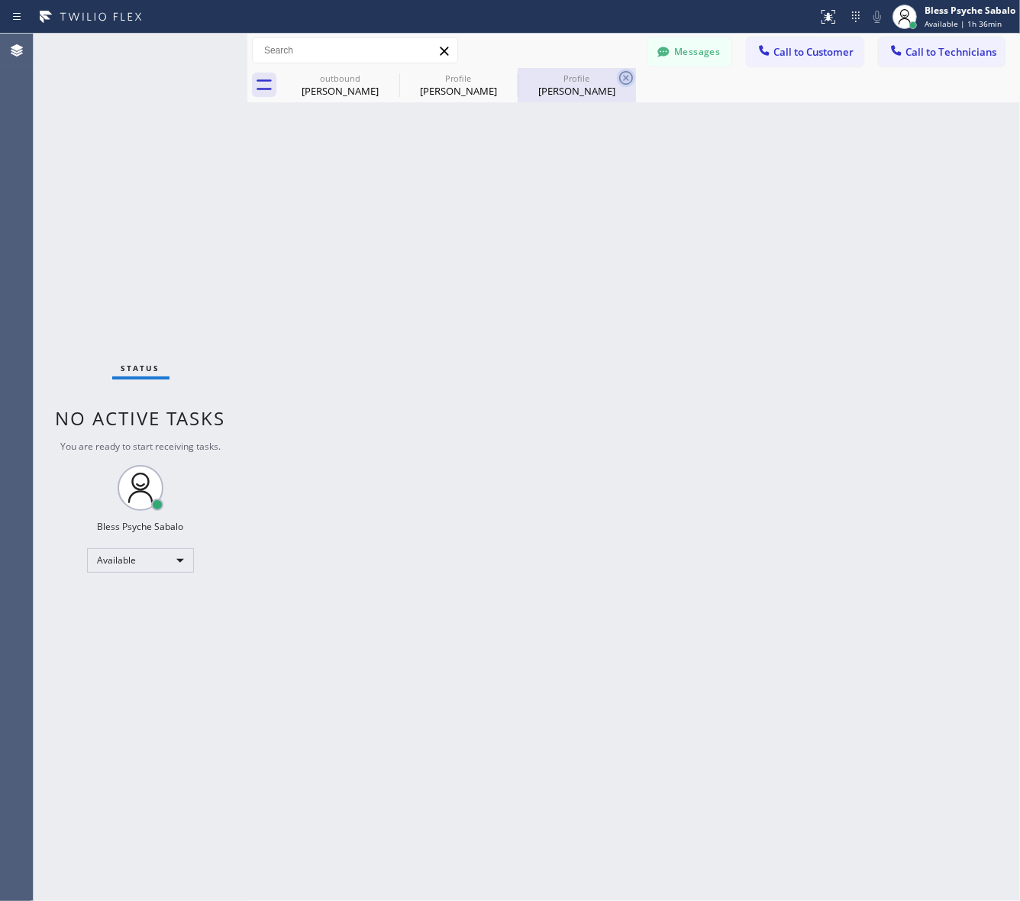
click at [628, 69] on icon at bounding box center [626, 78] width 18 height 18
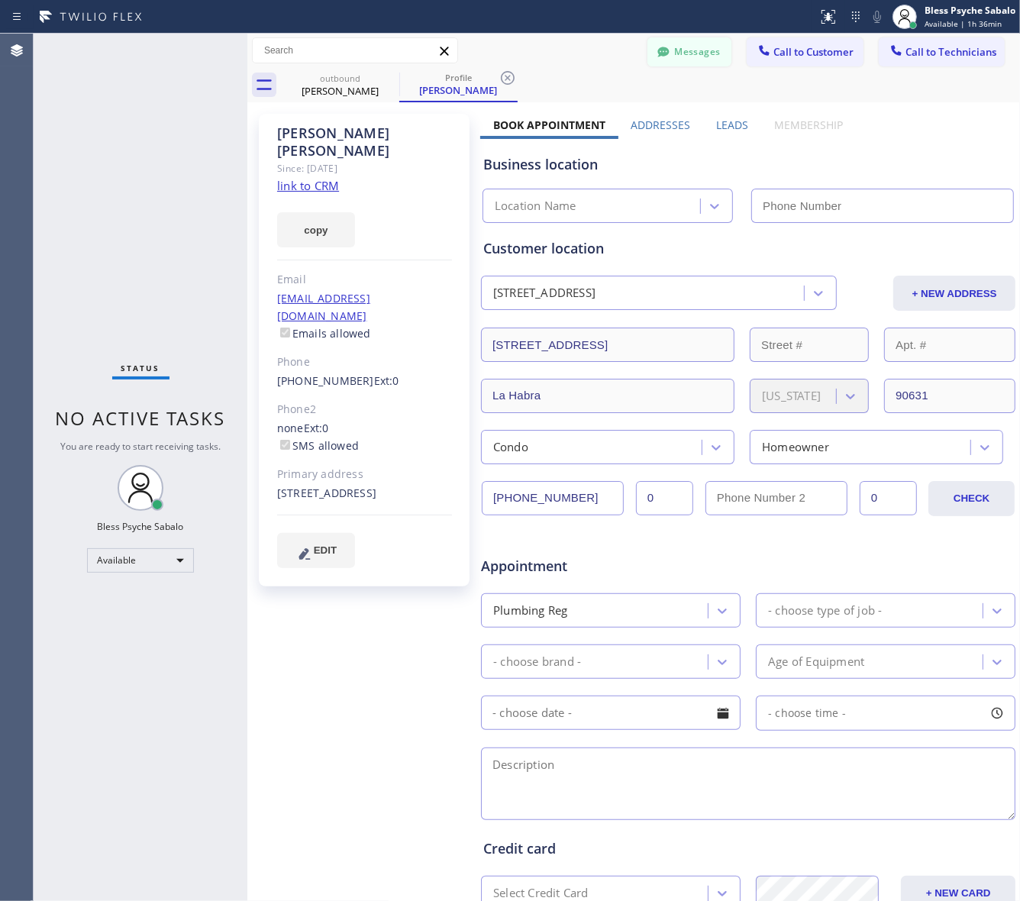
click at [676, 53] on button "Messages" at bounding box center [689, 51] width 84 height 29
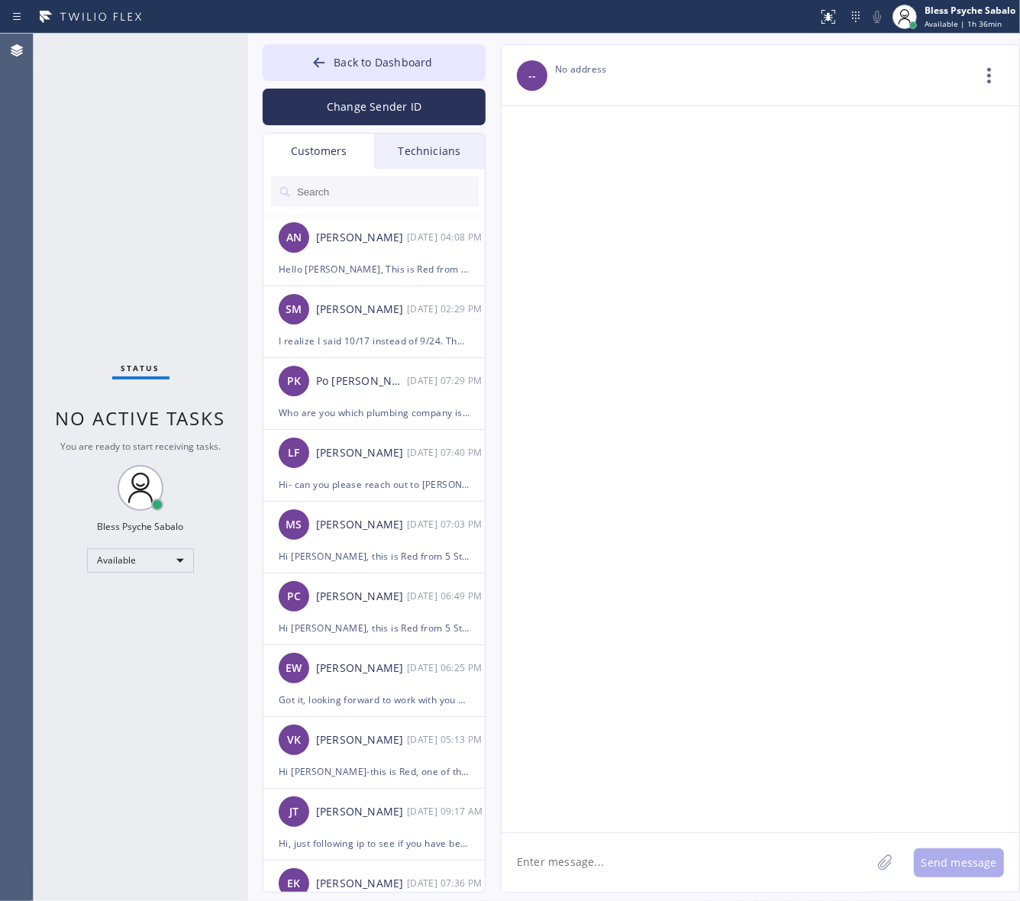
click at [421, 185] on input "text" at bounding box center [386, 191] width 183 height 31
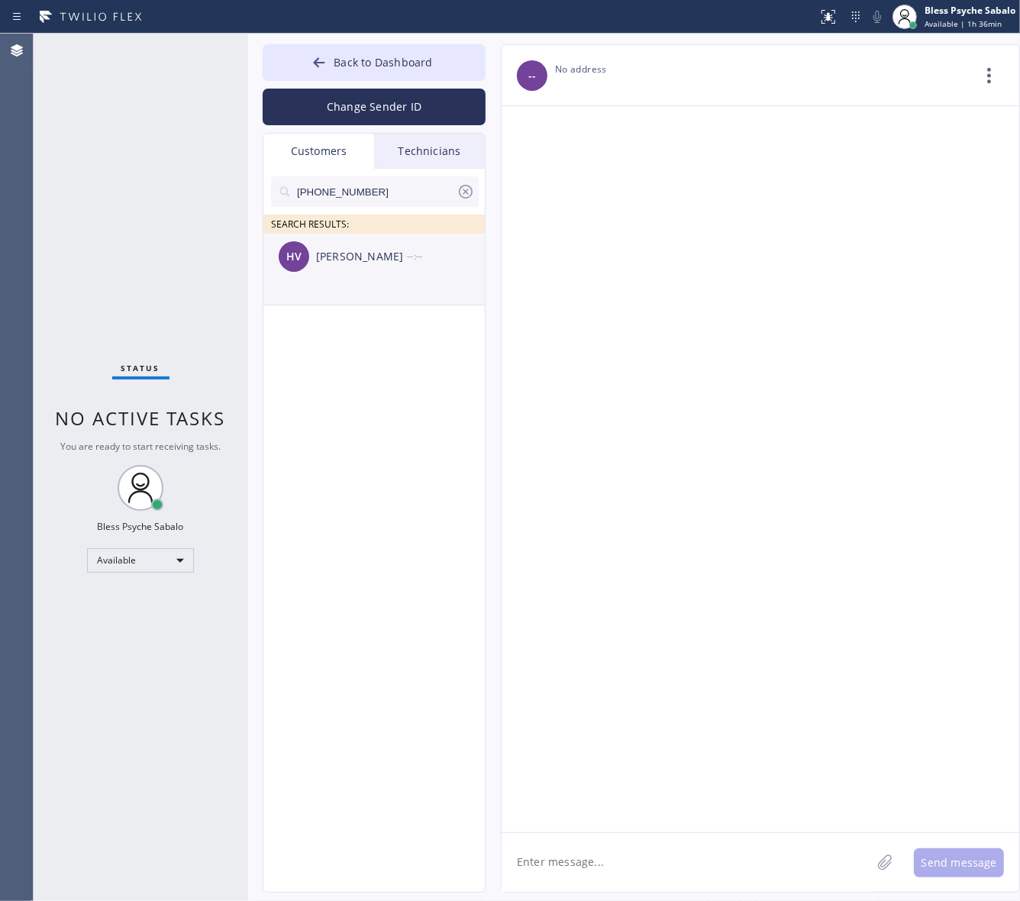
click at [401, 245] on div "HV Hugo Vargas --:--" at bounding box center [374, 257] width 223 height 46
click at [672, 845] on textarea at bounding box center [685, 862] width 369 height 59
paste textarea "Hi Hugo, this is Red from 5 Star Plumbing. Following up on the 9/11 visit—Chris…"
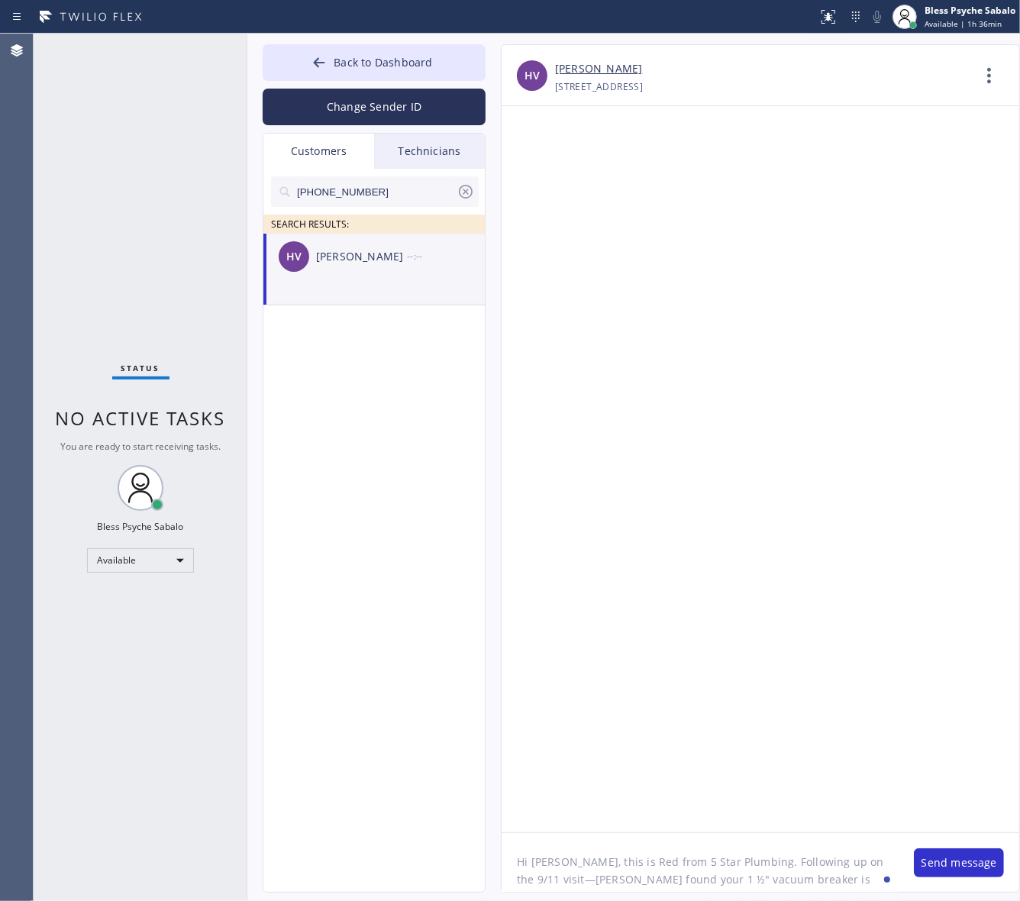
drag, startPoint x: 850, startPoint y: 864, endPoint x: 837, endPoint y: 864, distance: 13.0
click at [837, 864] on textarea "Hi Hugo, this is Red from 5 Star Plumbing. Following up on the 9/11 visit—Chris…" at bounding box center [699, 862] width 397 height 59
click at [589, 878] on textarea "Hi Hugo, this is Red from 5 Star Plumbing. Following up on the September 11 vis…" at bounding box center [699, 862] width 397 height 59
type textarea "Hi Hugo, this is Red from 5 Star Plumbing. Following up on the September 11, 20…"
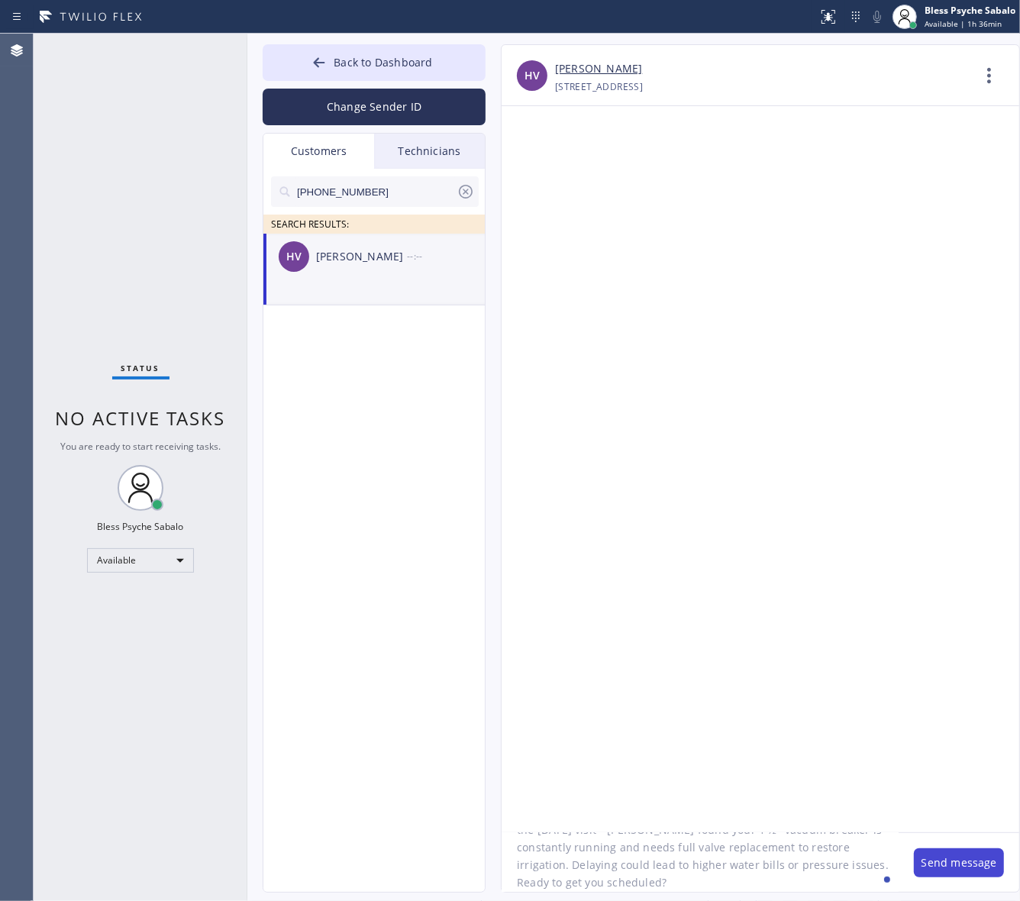
click at [970, 863] on button "Send message" at bounding box center [959, 862] width 90 height 29
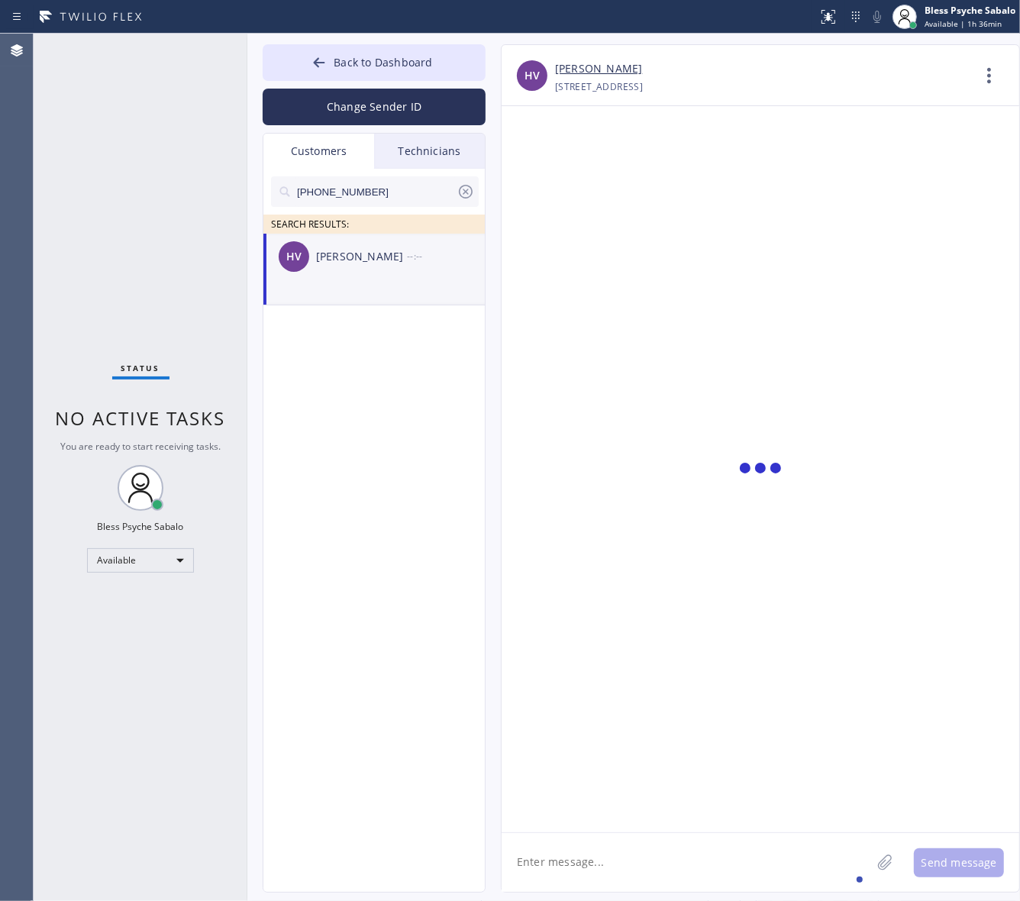
scroll to position [0, 0]
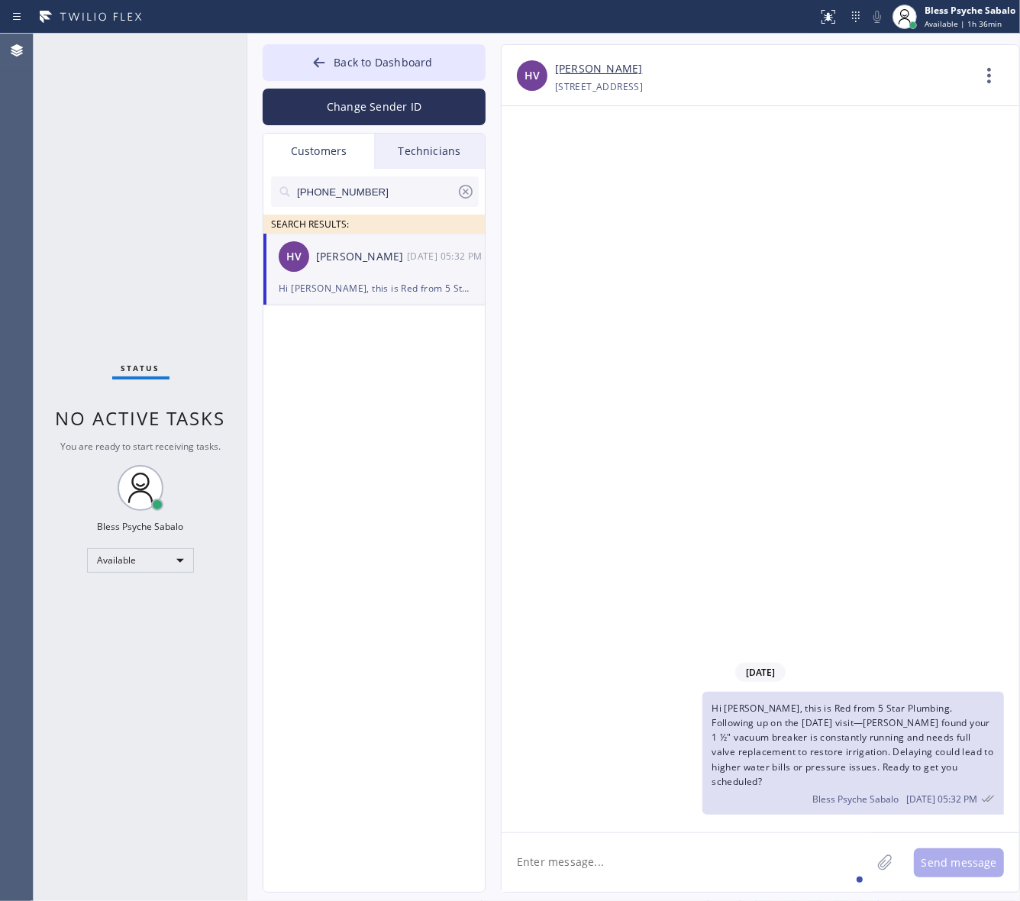
click at [682, 489] on div "09/16/2025 Hi Hugo, this is Red from 5 Star Plumbing. Following up on the Septe…" at bounding box center [760, 469] width 518 height 726
click at [473, 185] on icon at bounding box center [465, 191] width 18 height 18
drag, startPoint x: 430, startPoint y: 159, endPoint x: 384, endPoint y: 147, distance: 47.2
click at [429, 158] on div "Technicians" at bounding box center [429, 151] width 111 height 35
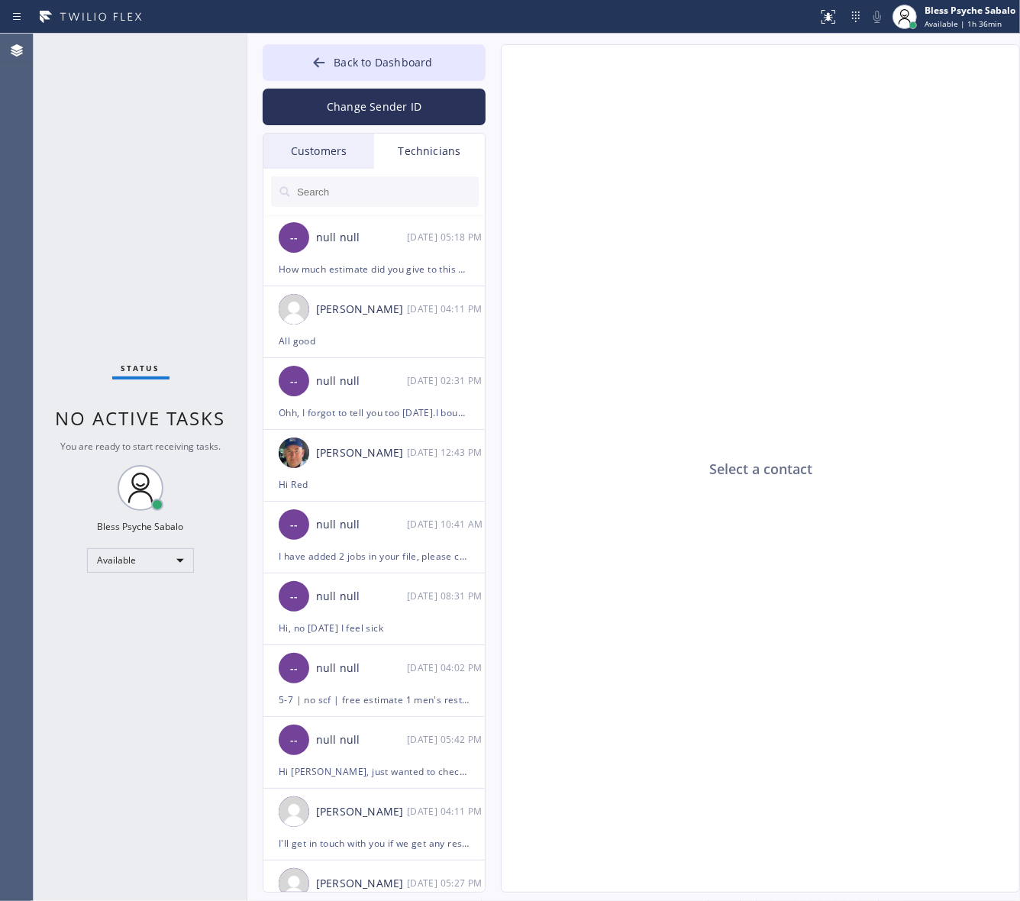
click at [305, 143] on div "Customers" at bounding box center [318, 151] width 111 height 35
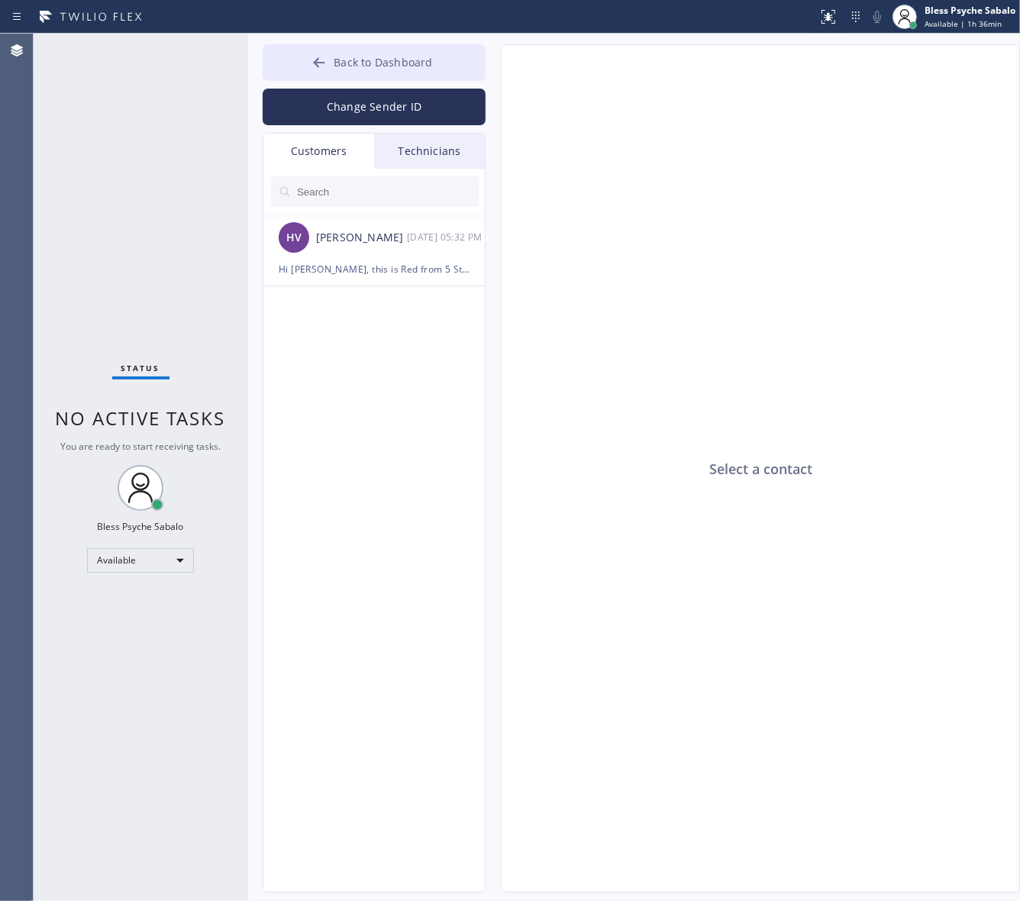
click at [352, 67] on span "Back to Dashboard" at bounding box center [383, 62] width 98 height 15
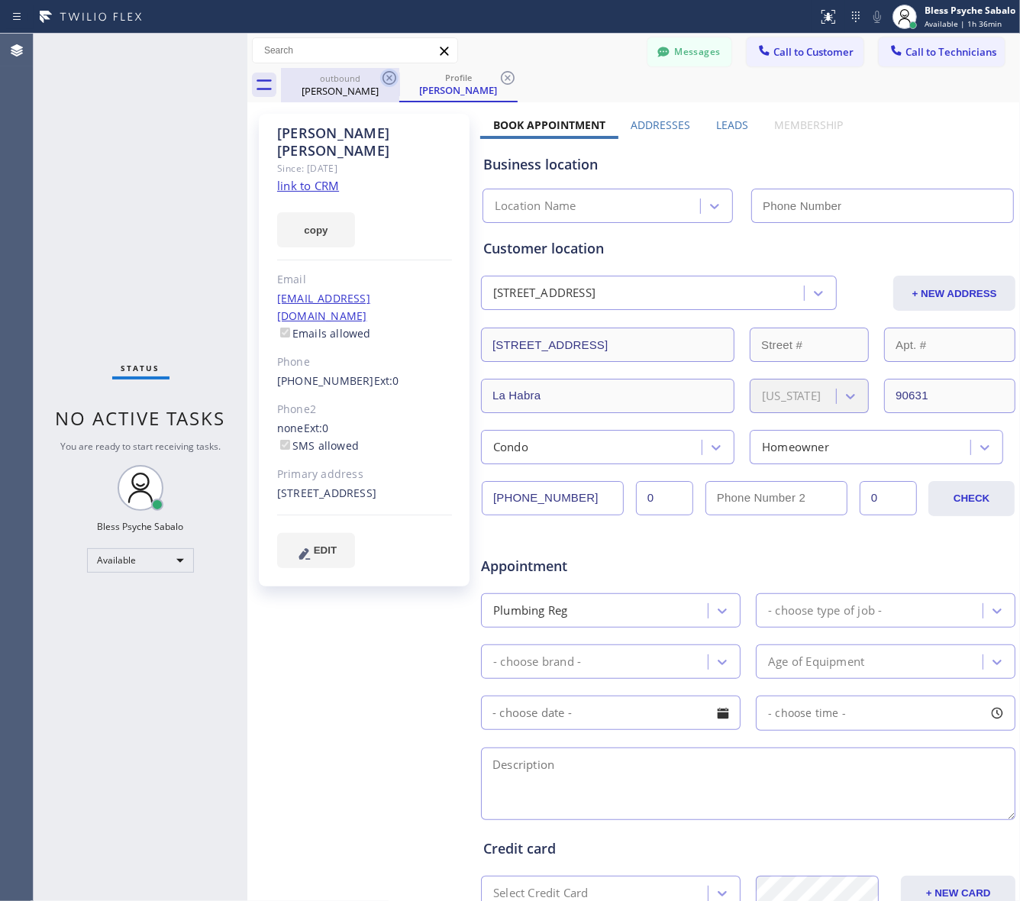
click at [385, 81] on icon at bounding box center [389, 78] width 18 height 18
click at [387, 79] on icon at bounding box center [389, 78] width 14 height 14
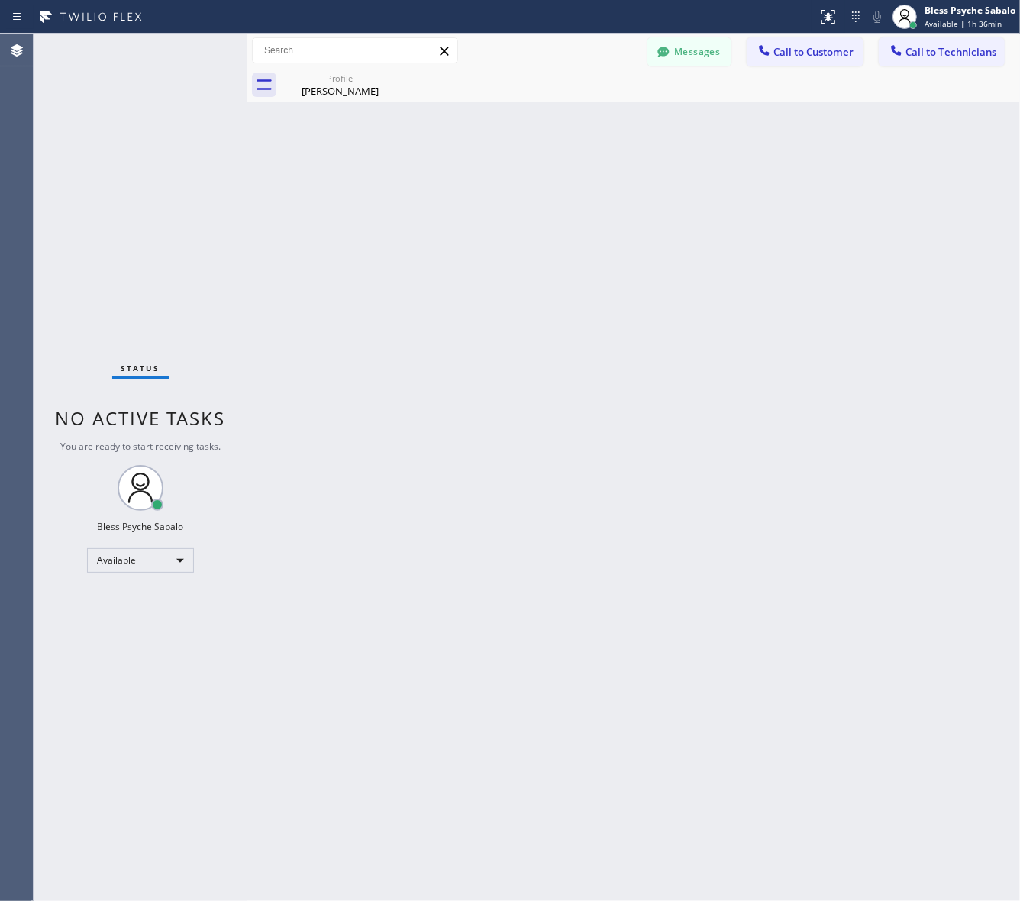
click at [0, 0] on icon at bounding box center [0, 0] width 0 height 0
click at [374, 73] on div "Profile" at bounding box center [339, 78] width 115 height 11
click at [392, 74] on div at bounding box center [650, 85] width 739 height 34
click at [393, 74] on div at bounding box center [650, 85] width 739 height 34
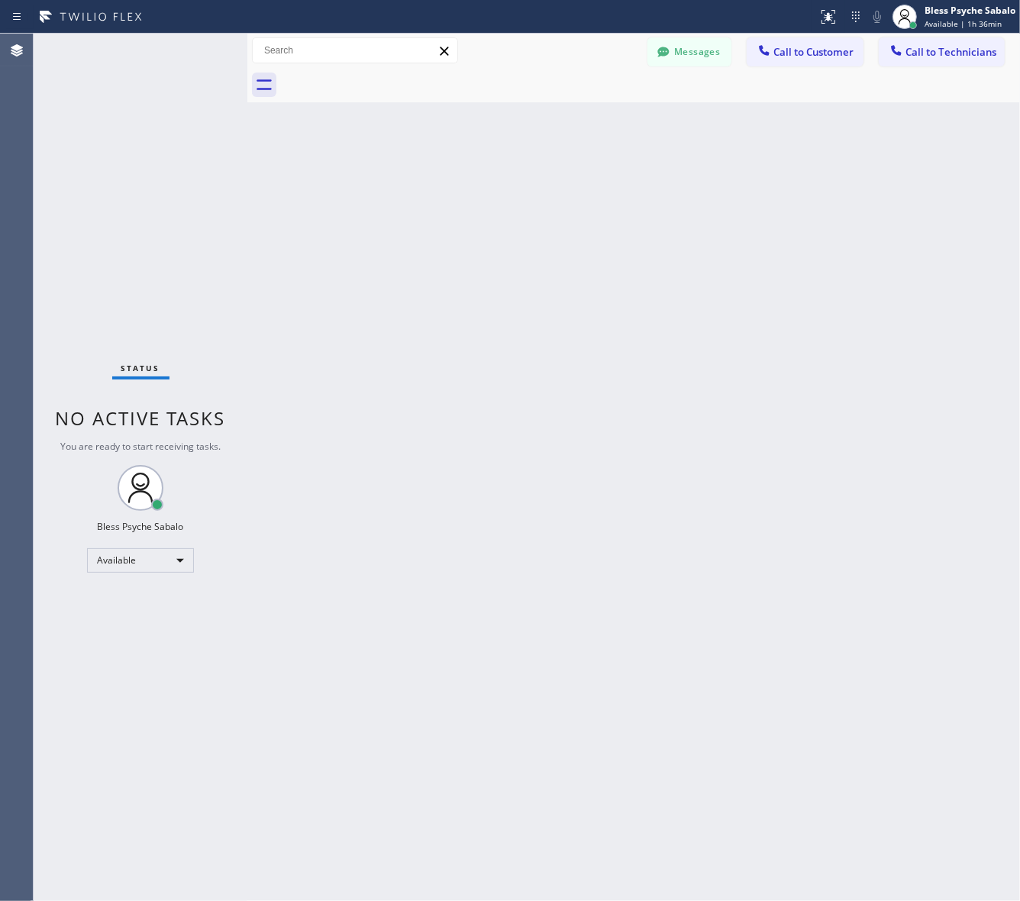
drag, startPoint x: 410, startPoint y: 81, endPoint x: 367, endPoint y: 0, distance: 91.5
click at [410, 80] on div at bounding box center [650, 85] width 739 height 34
click at [677, 59] on button "Messages" at bounding box center [689, 51] width 84 height 29
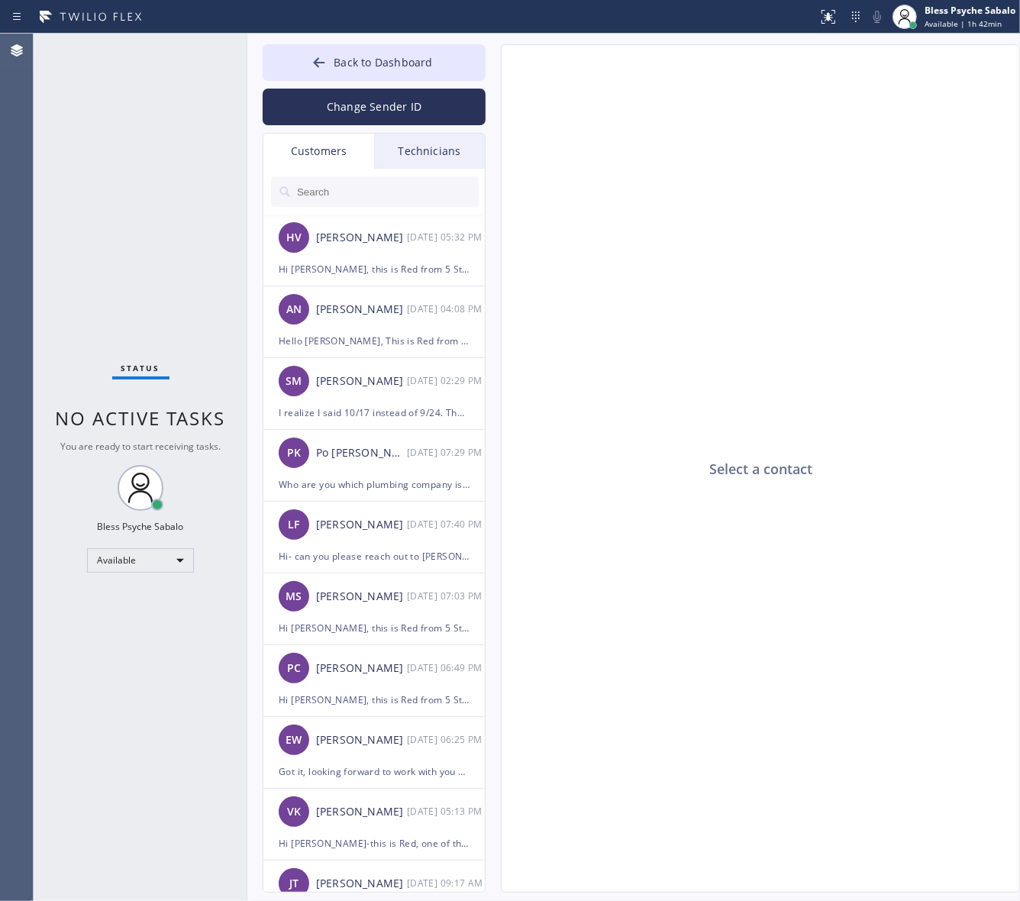
click at [436, 147] on div "Technicians" at bounding box center [429, 151] width 111 height 35
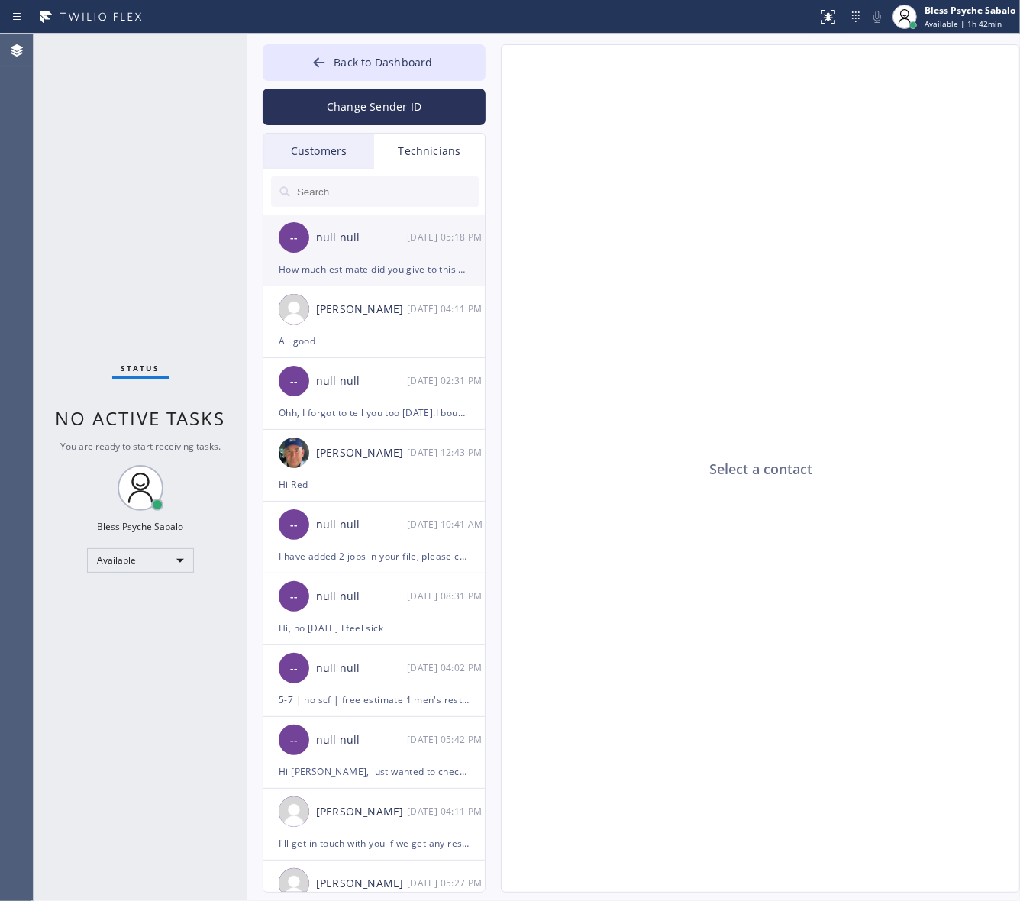
click at [380, 280] on li "-- null null 09/16 05:18 PM How much estimate did you give to this costumer? so…" at bounding box center [374, 250] width 223 height 72
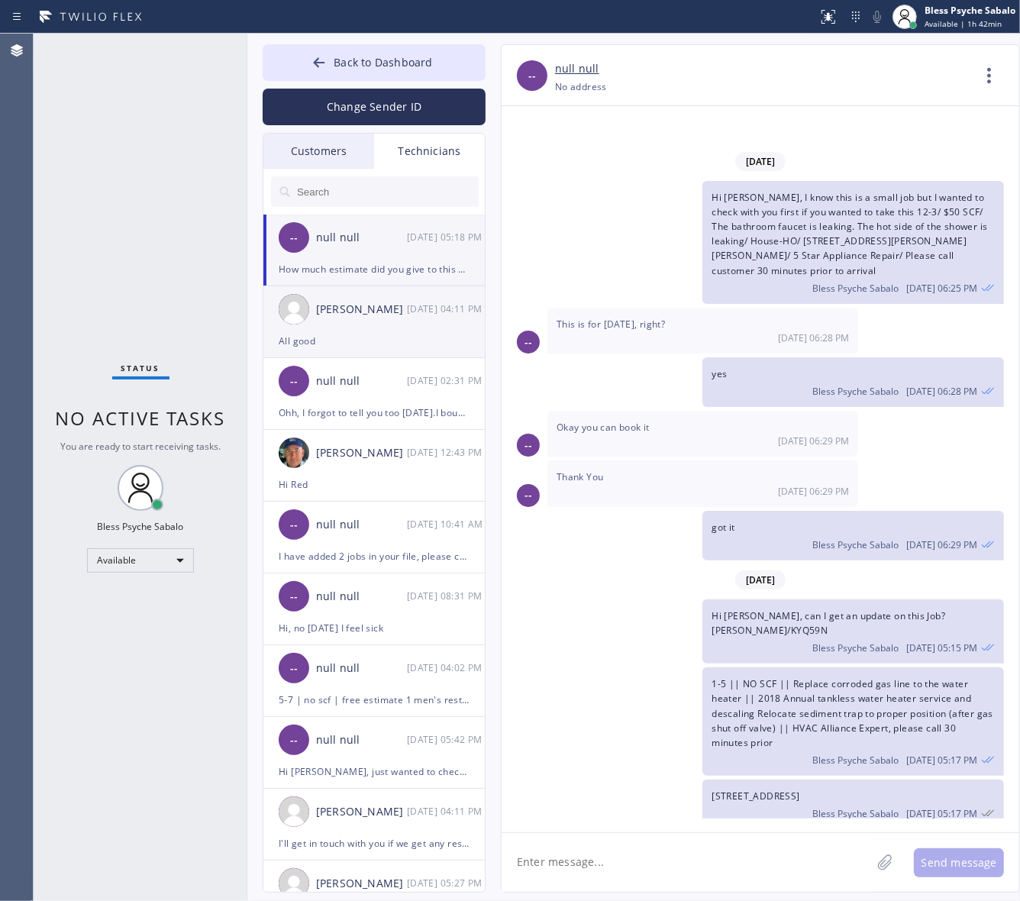
click at [414, 310] on div "09/16 04:11 PM" at bounding box center [446, 309] width 79 height 18
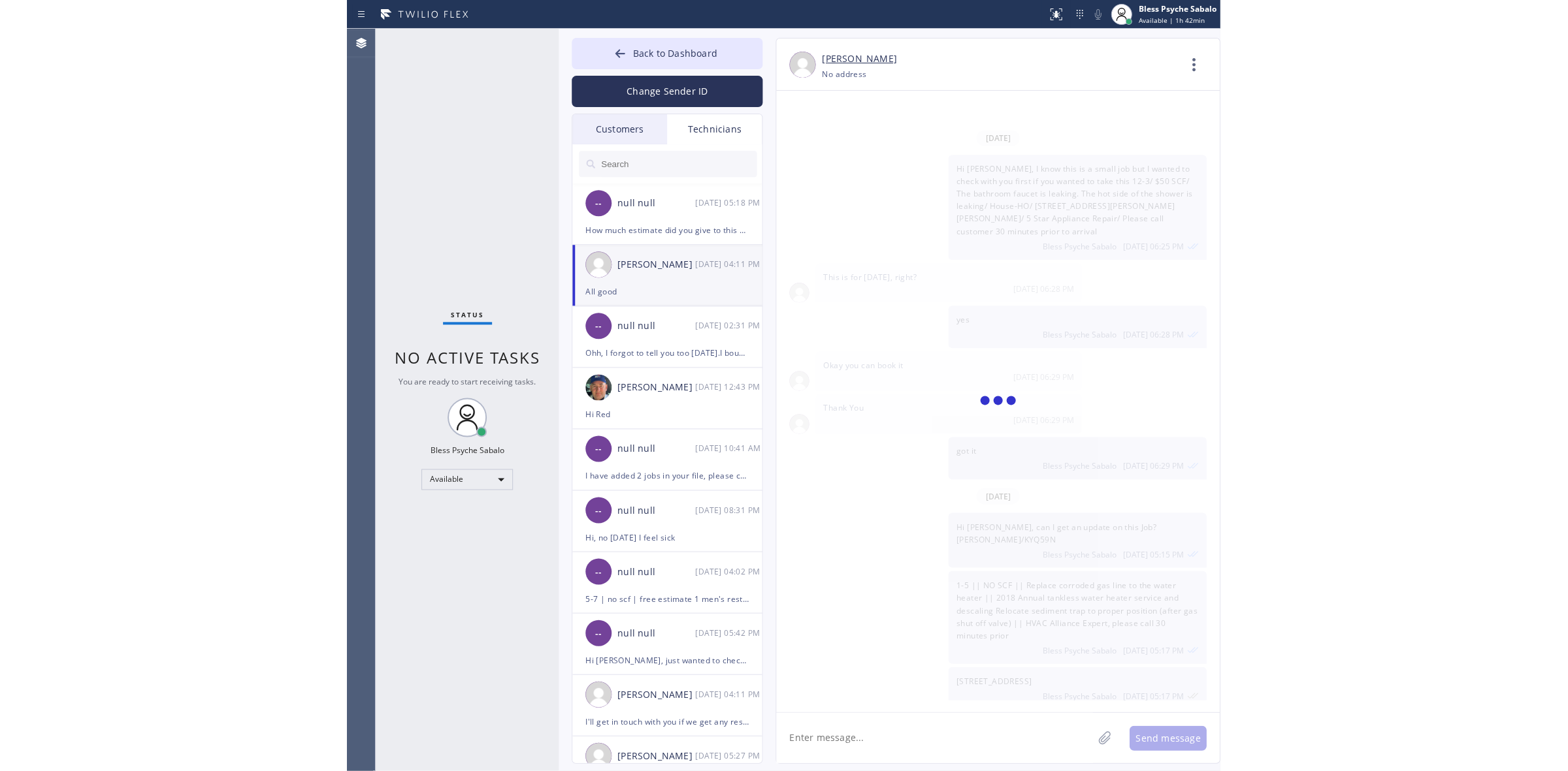
scroll to position [11731, 0]
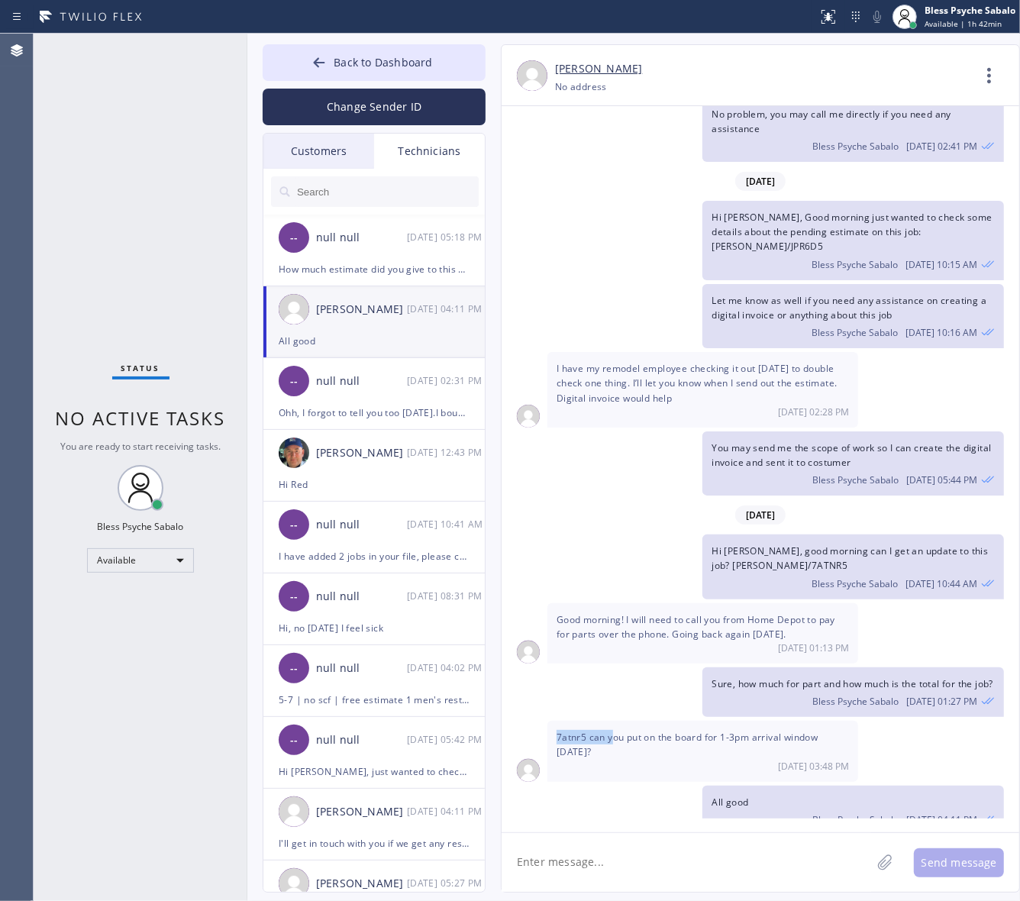
drag, startPoint x: 553, startPoint y: 707, endPoint x: 620, endPoint y: 738, distance: 73.4
click at [631, 721] on div "7atnr5 can you put on the board for 1-3pm arrival window tomorrow? 09/16 03:48 …" at bounding box center [702, 751] width 311 height 60
click at [620, 759] on div "[DATE] 03:48 PM" at bounding box center [702, 765] width 292 height 13
click at [550, 721] on div "7atnr5 can you put on the board for 1-3pm arrival window tomorrow? 09/16 03:48 …" at bounding box center [702, 751] width 311 height 60
click at [645, 759] on div "[DATE] 03:48 PM" at bounding box center [702, 765] width 292 height 13
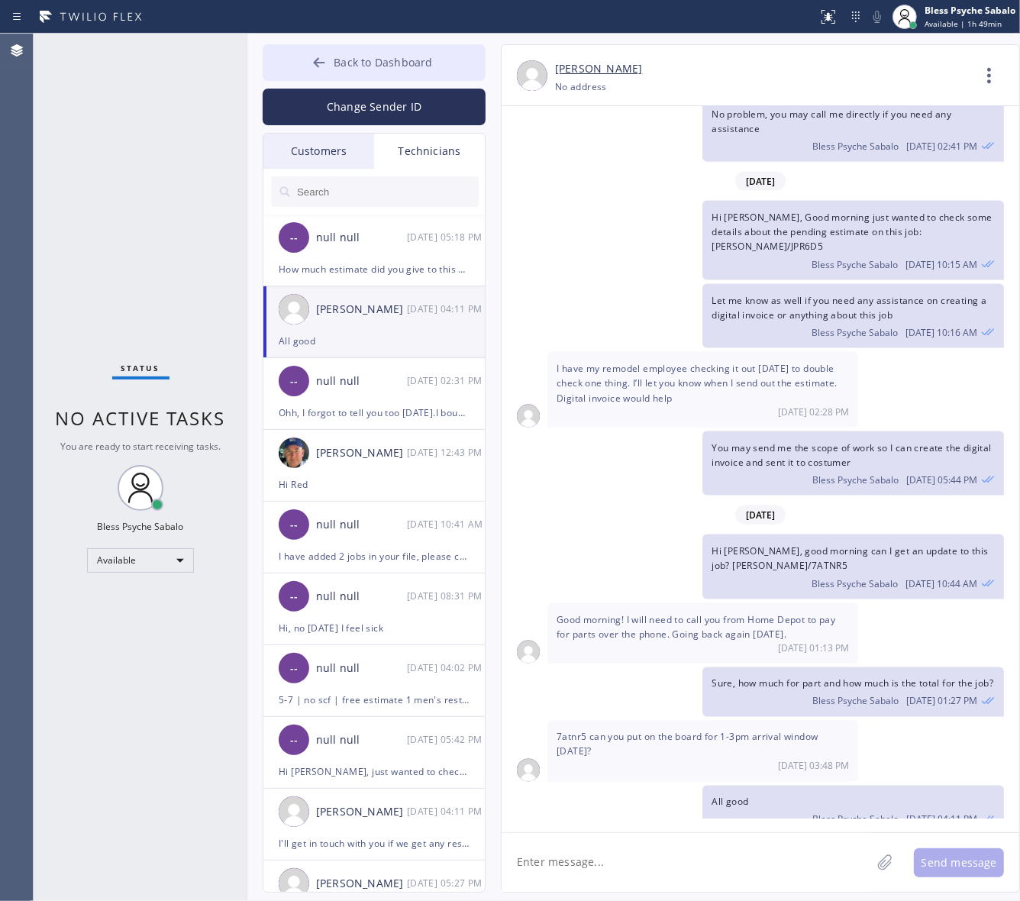
click at [424, 69] on span "Back to Dashboard" at bounding box center [383, 62] width 98 height 15
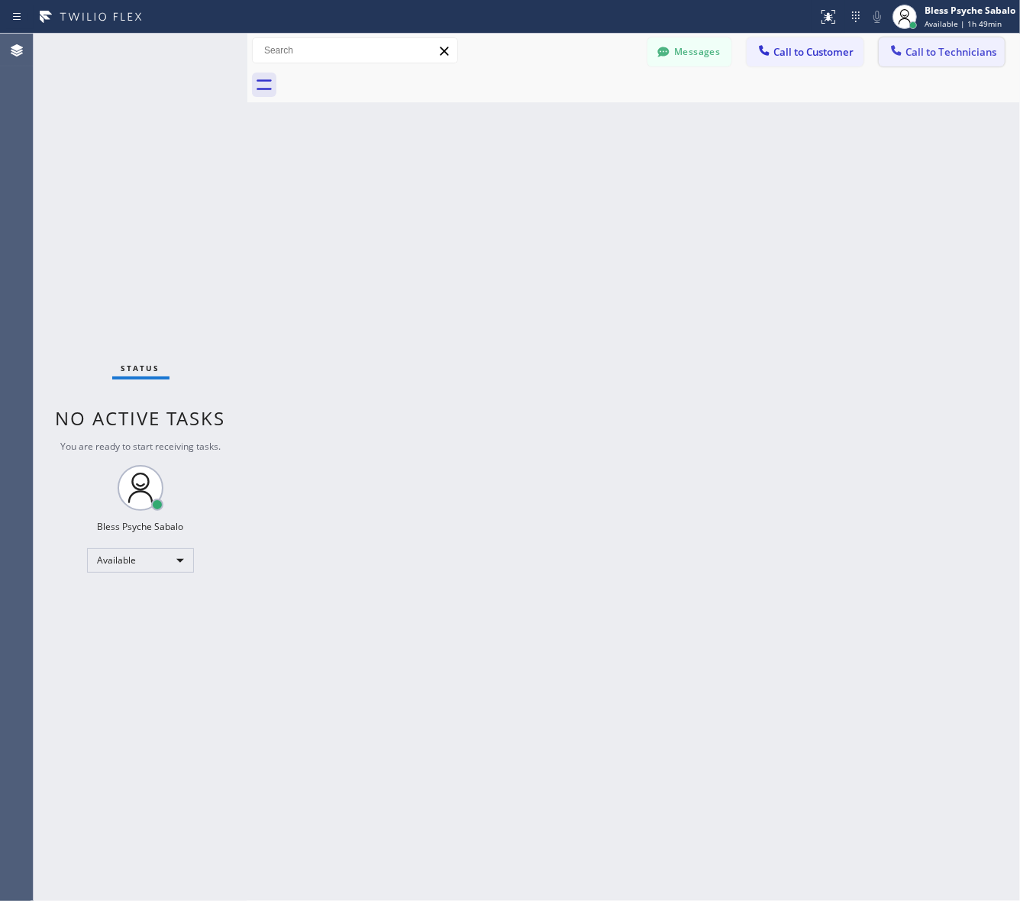
click at [924, 56] on span "Call to Technicians" at bounding box center [950, 52] width 91 height 14
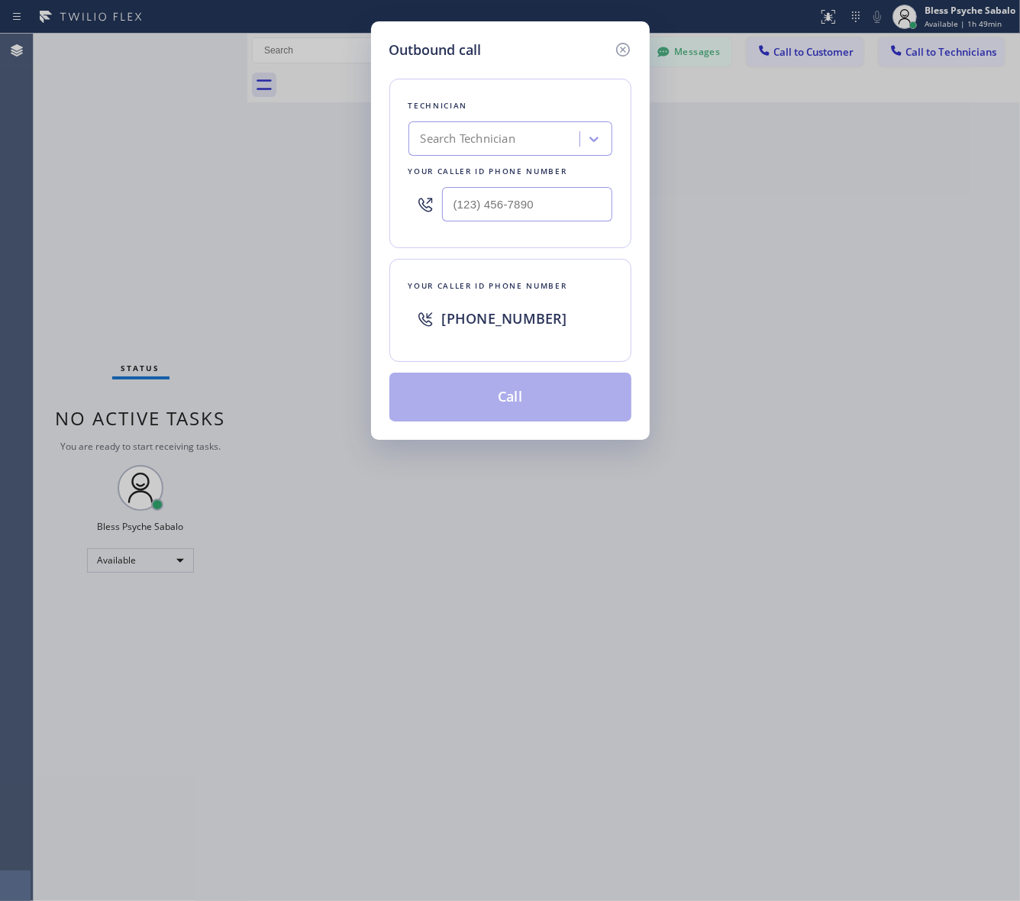
click at [546, 127] on div "Search Technician" at bounding box center [496, 139] width 166 height 27
type input "vache"
type input "(___) ___-____"
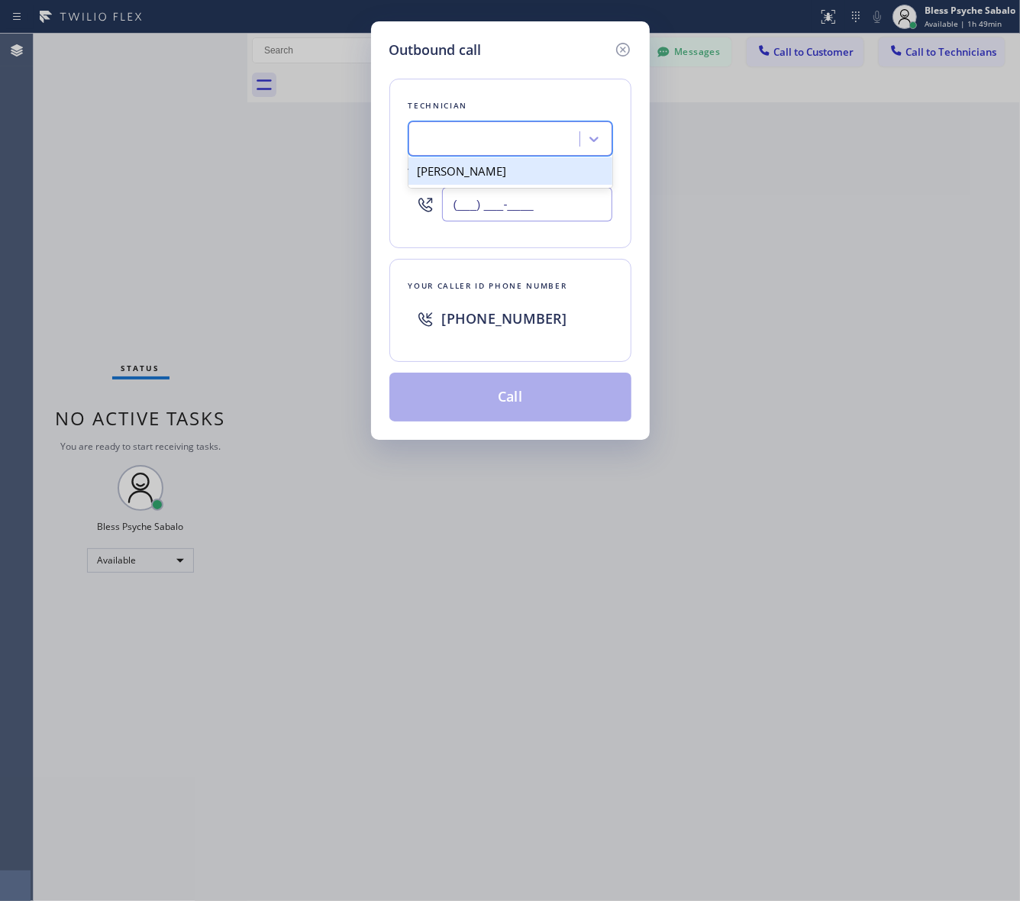
click at [487, 189] on input "(___) ___-____" at bounding box center [527, 204] width 170 height 34
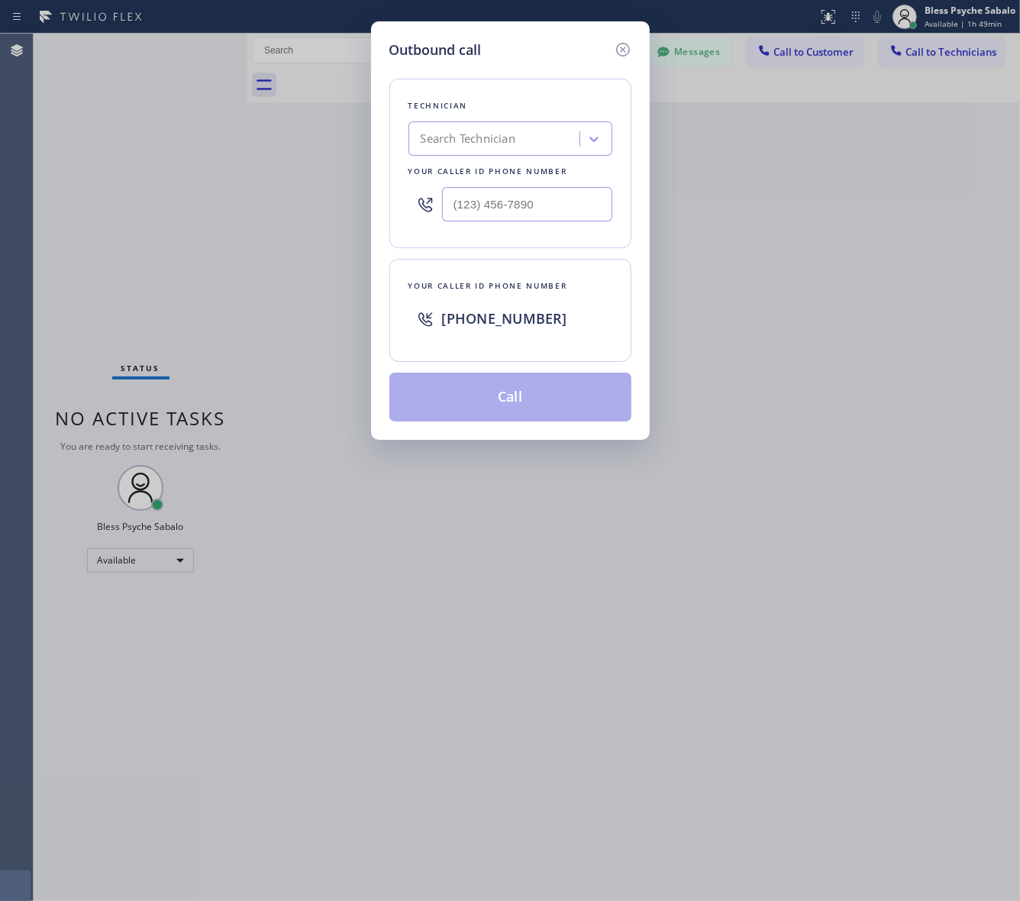
click at [486, 123] on div "Search Technician" at bounding box center [510, 138] width 204 height 34
click at [489, 136] on div "Search Technician" at bounding box center [468, 140] width 95 height 18
type input "vache"
click at [485, 176] on div "Vache Katabyan" at bounding box center [510, 170] width 204 height 27
type input "[PHONE_NUMBER]"
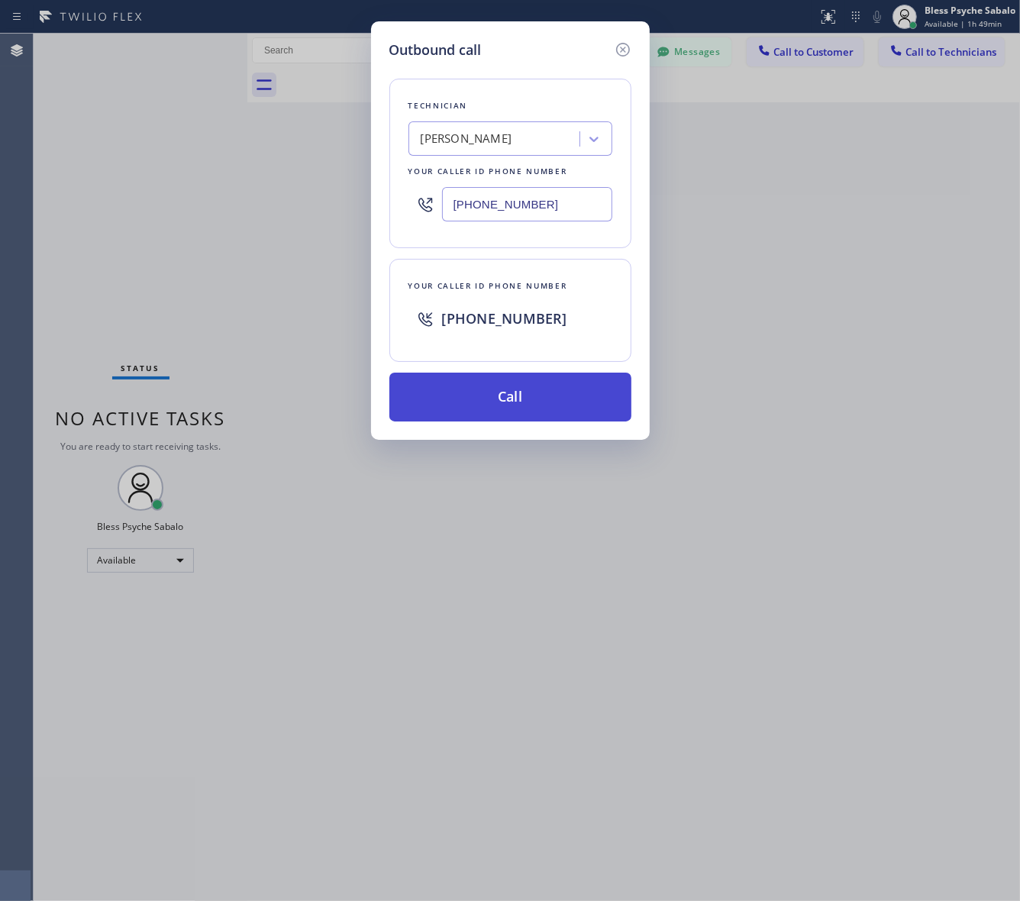
click at [597, 398] on button "Call" at bounding box center [510, 396] width 242 height 49
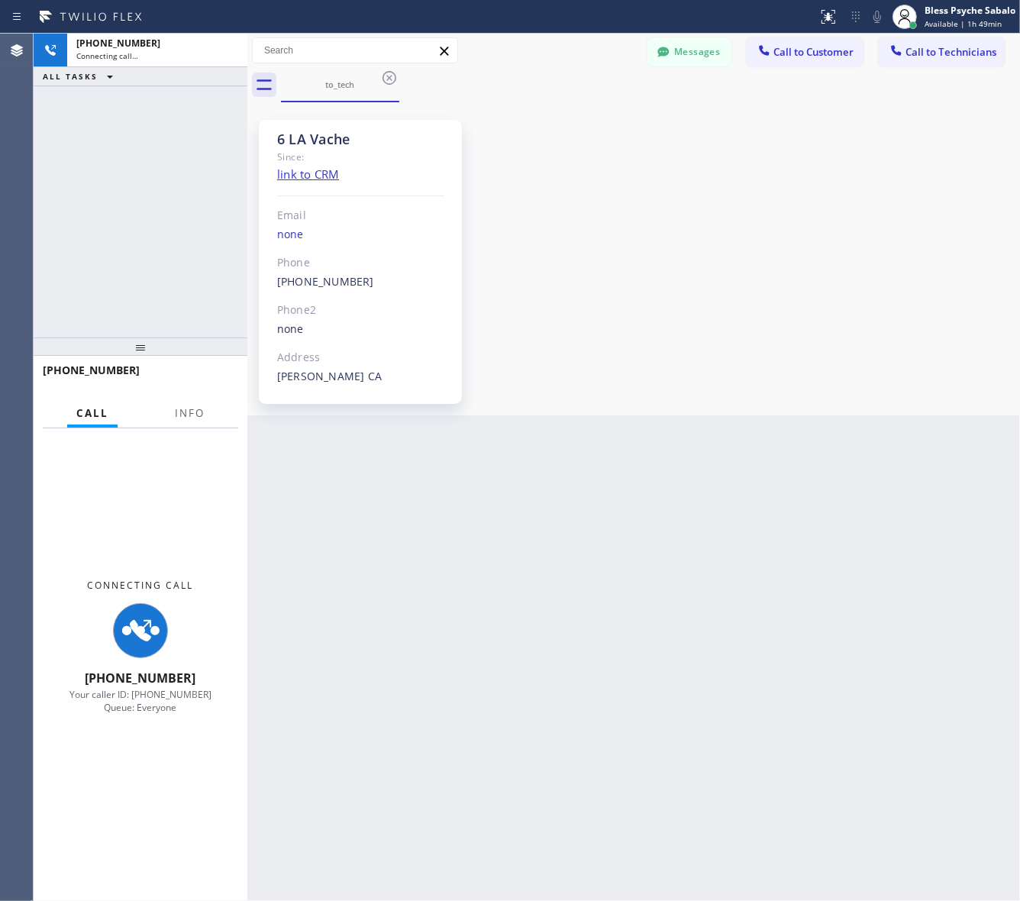
scroll to position [17400, 0]
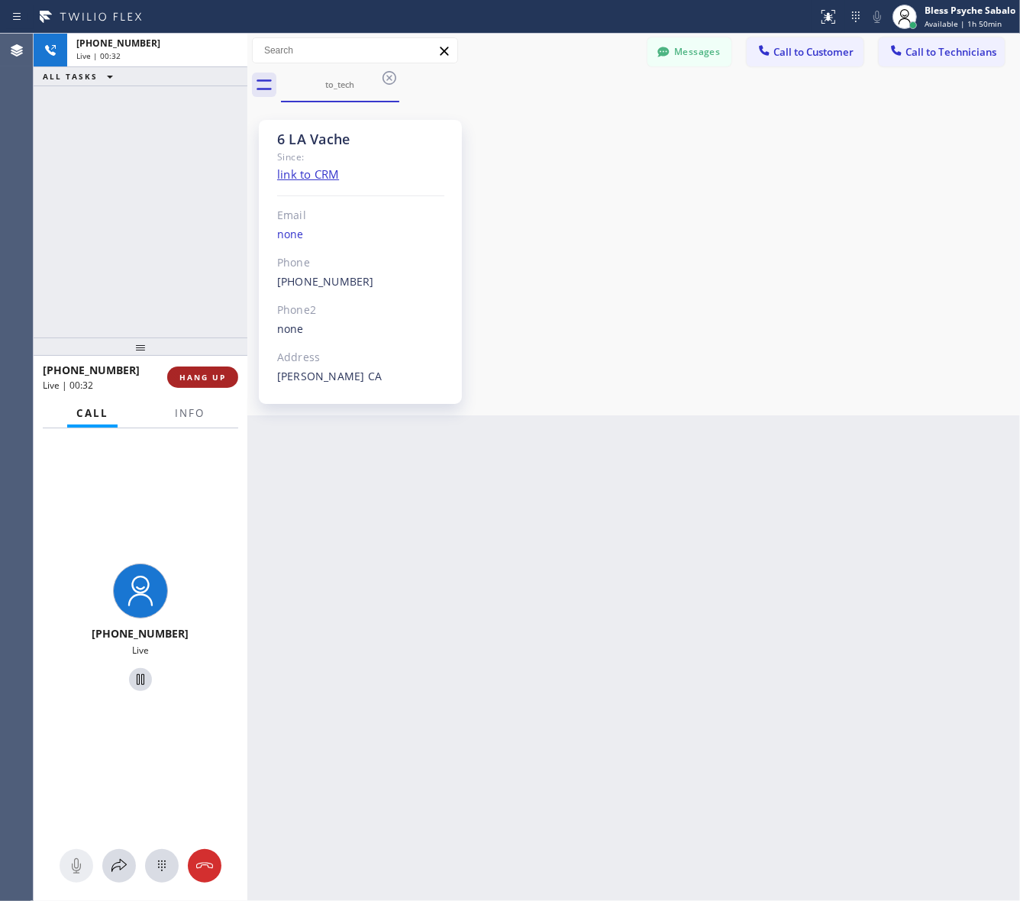
click at [203, 375] on span "HANG UP" at bounding box center [202, 377] width 47 height 11
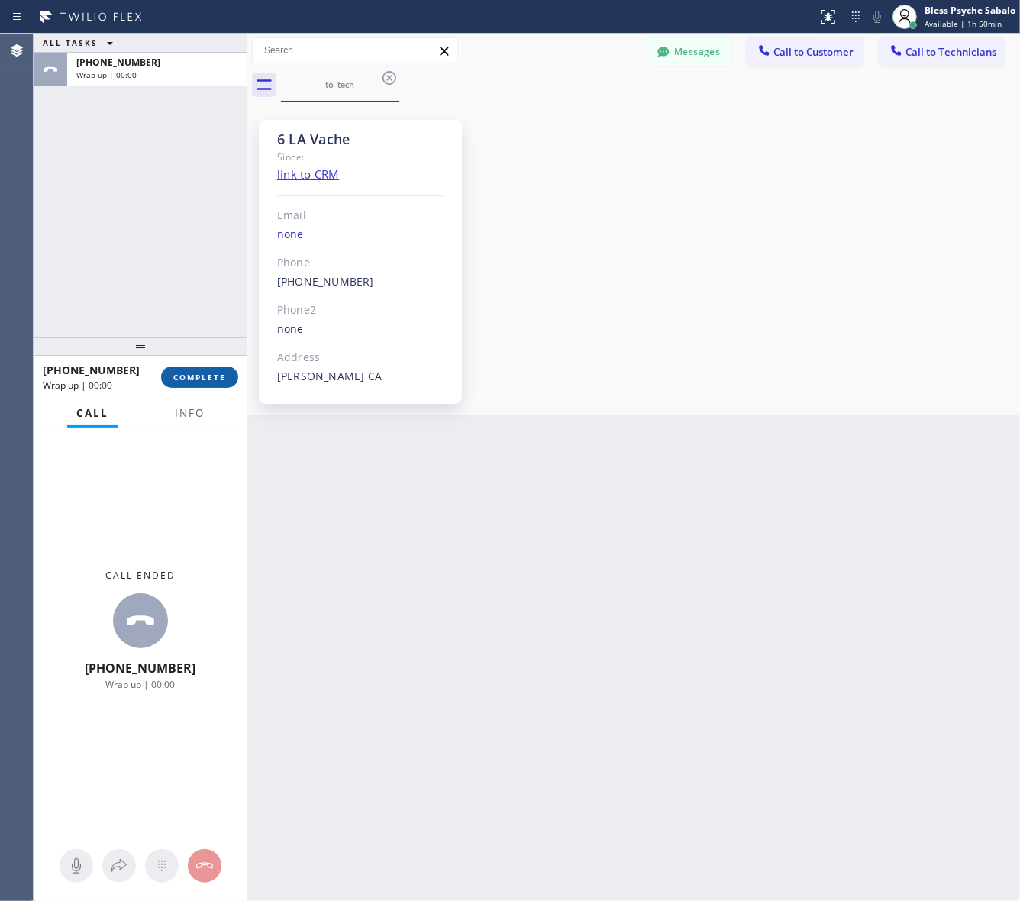
click at [203, 375] on span "COMPLETE" at bounding box center [199, 377] width 53 height 11
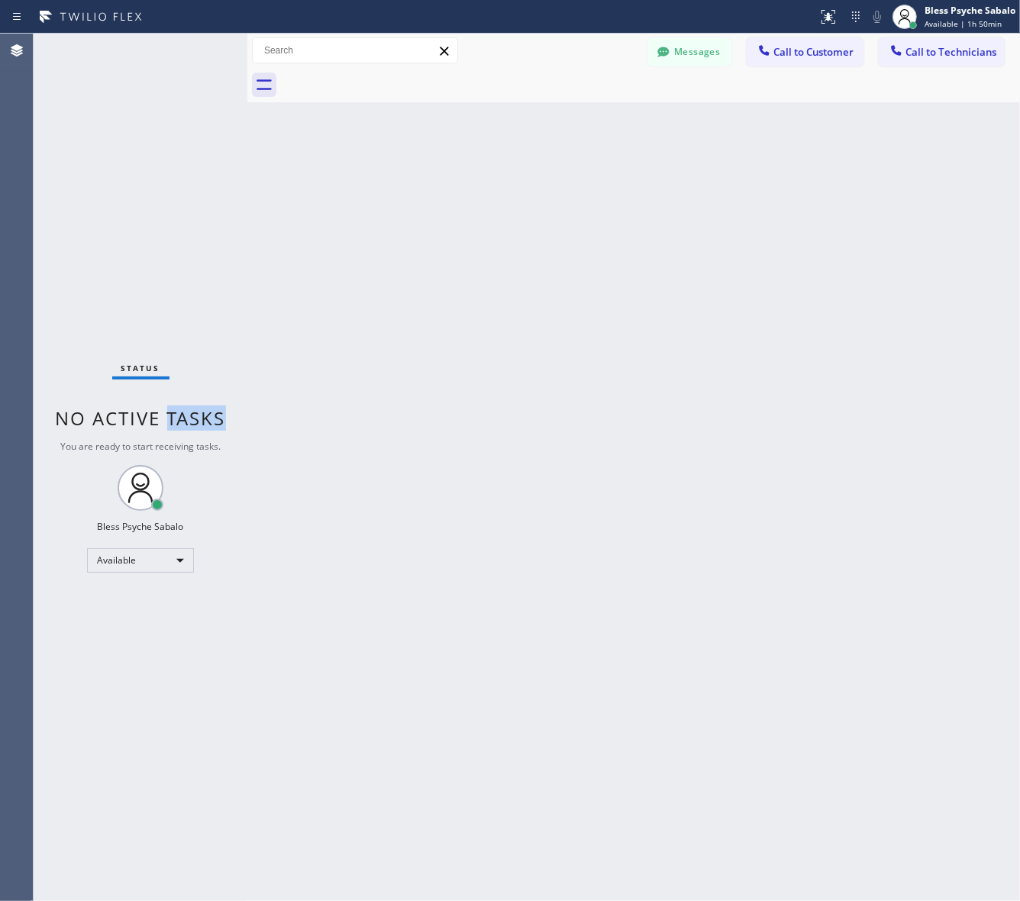
click at [203, 375] on div "Status No active tasks You are ready to start receiving tasks. Bless Psyche Sab…" at bounding box center [141, 467] width 214 height 867
click at [332, 195] on div "Back to Dashboard Change Sender ID Customers Technicians HV Hugo Vargas 09/16 0…" at bounding box center [633, 467] width 772 height 867
click at [714, 127] on div "Back to Dashboard Change Sender ID Customers Technicians HV Hugo Vargas 09/16 0…" at bounding box center [633, 467] width 772 height 867
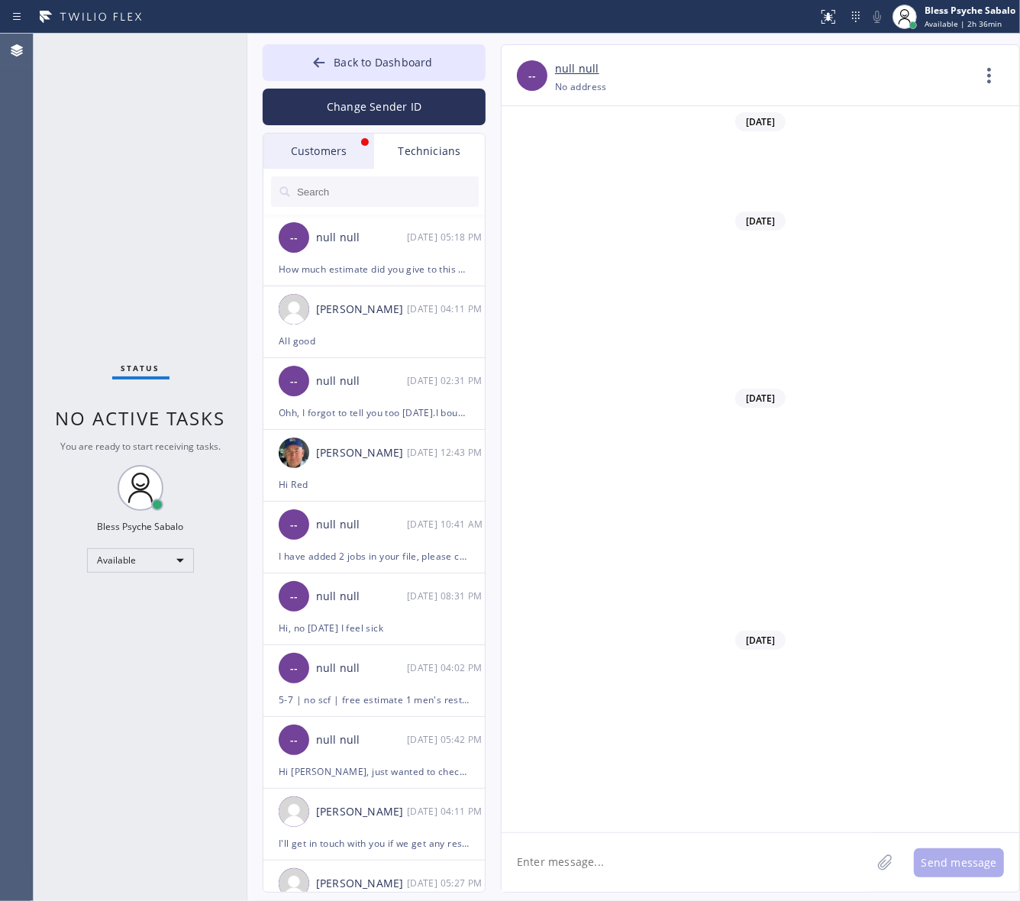
scroll to position [17400, 0]
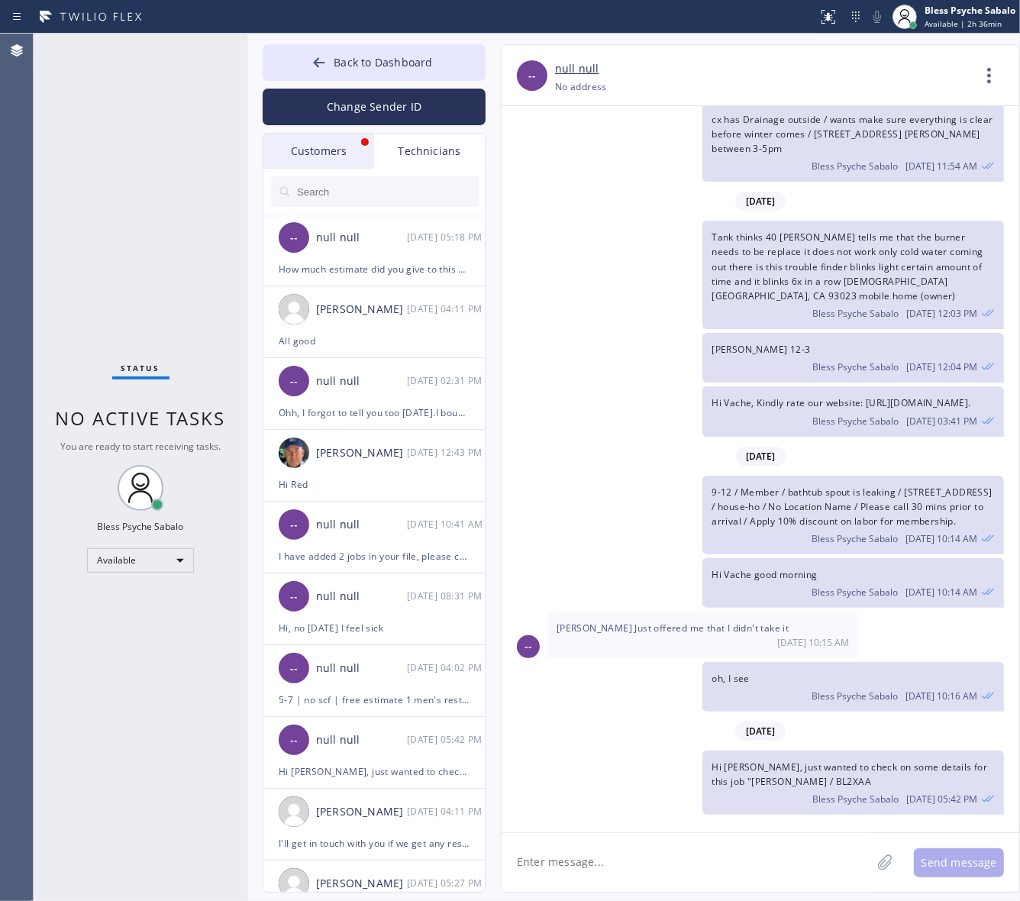
click at [318, 149] on div "Customers" at bounding box center [318, 151] width 111 height 35
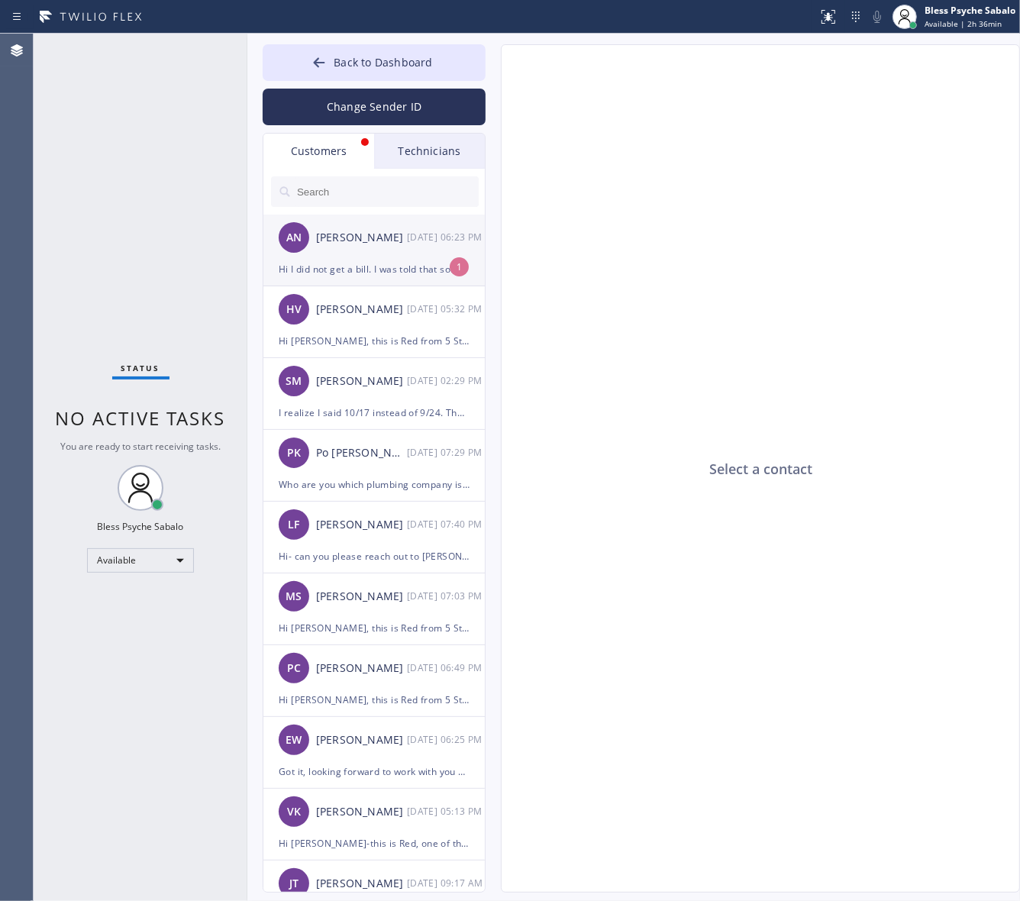
click at [385, 246] on div "[PERSON_NAME]" at bounding box center [361, 238] width 91 height 18
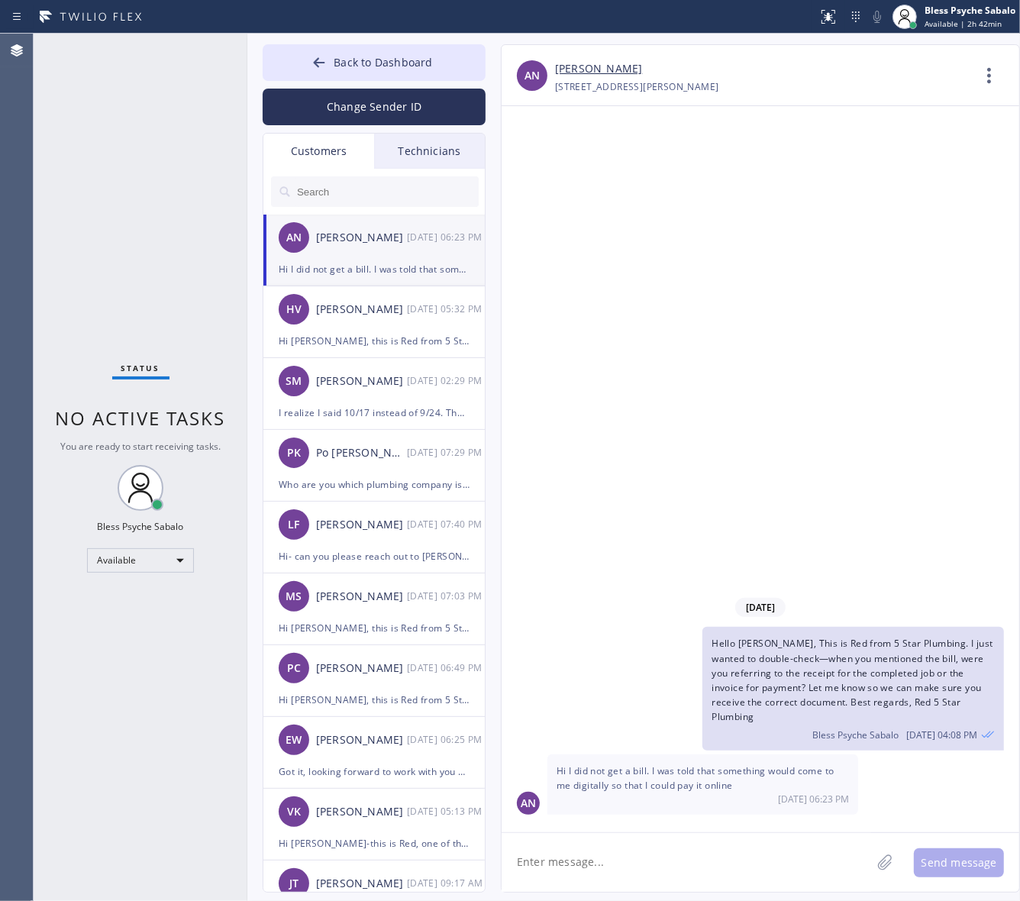
drag, startPoint x: 734, startPoint y: 324, endPoint x: 660, endPoint y: 114, distance: 222.6
click at [739, 301] on div "[DATE] Hello [PERSON_NAME], This is Red from 5 Star Plumbing. I just wanted to …" at bounding box center [760, 469] width 518 height 726
click at [595, 872] on textarea at bounding box center [685, 862] width 369 height 59
paste textarea "Hi [PERSON_NAME], Just sent the payment link to your email at [EMAIL_ADDRESS][D…"
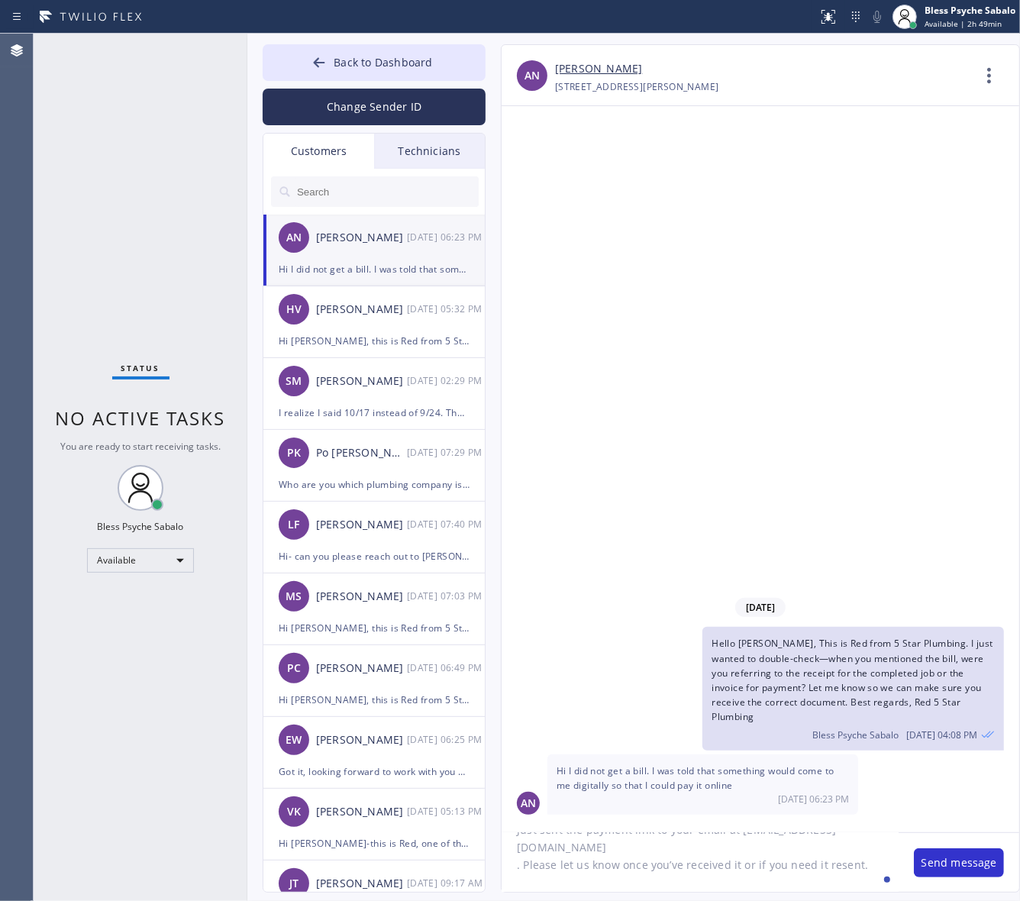
click at [523, 850] on textarea "Hi [PERSON_NAME], Just sent the payment link to your email at [EMAIL_ADDRESS][D…" at bounding box center [699, 862] width 397 height 59
click at [513, 847] on textarea "Hi [PERSON_NAME], Just sent the payment link to your email at [EMAIL_ADDRESS][D…" at bounding box center [699, 862] width 397 height 59
type textarea "Hi [PERSON_NAME], Just sent the payment link to your email at [EMAIL_ADDRESS][D…"
click at [910, 866] on div "Hi [PERSON_NAME], Just sent the payment link to your email at [EMAIL_ADDRESS][D…" at bounding box center [760, 862] width 518 height 60
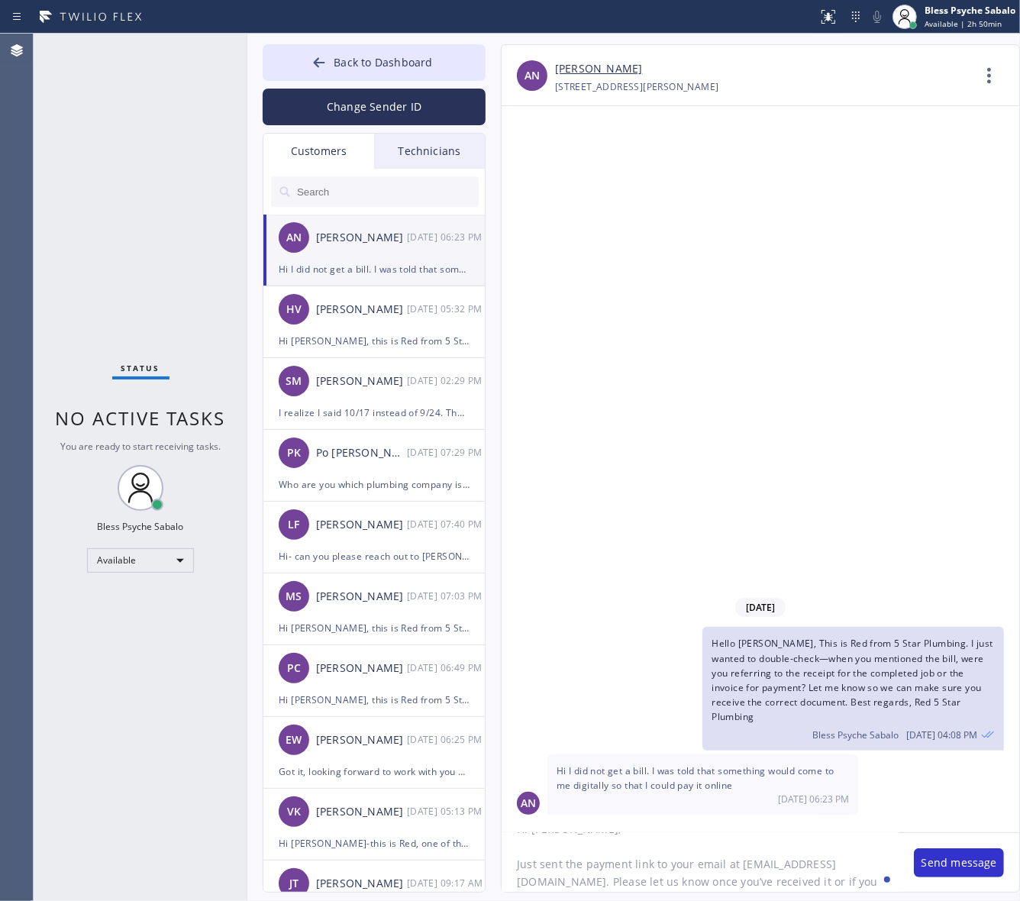
scroll to position [0, 0]
click at [512, 859] on textarea "Hi [PERSON_NAME], Just sent the payment link to your email at [EMAIL_ADDRESS][D…" at bounding box center [699, 862] width 397 height 59
click at [947, 851] on button "Send message" at bounding box center [959, 862] width 90 height 29
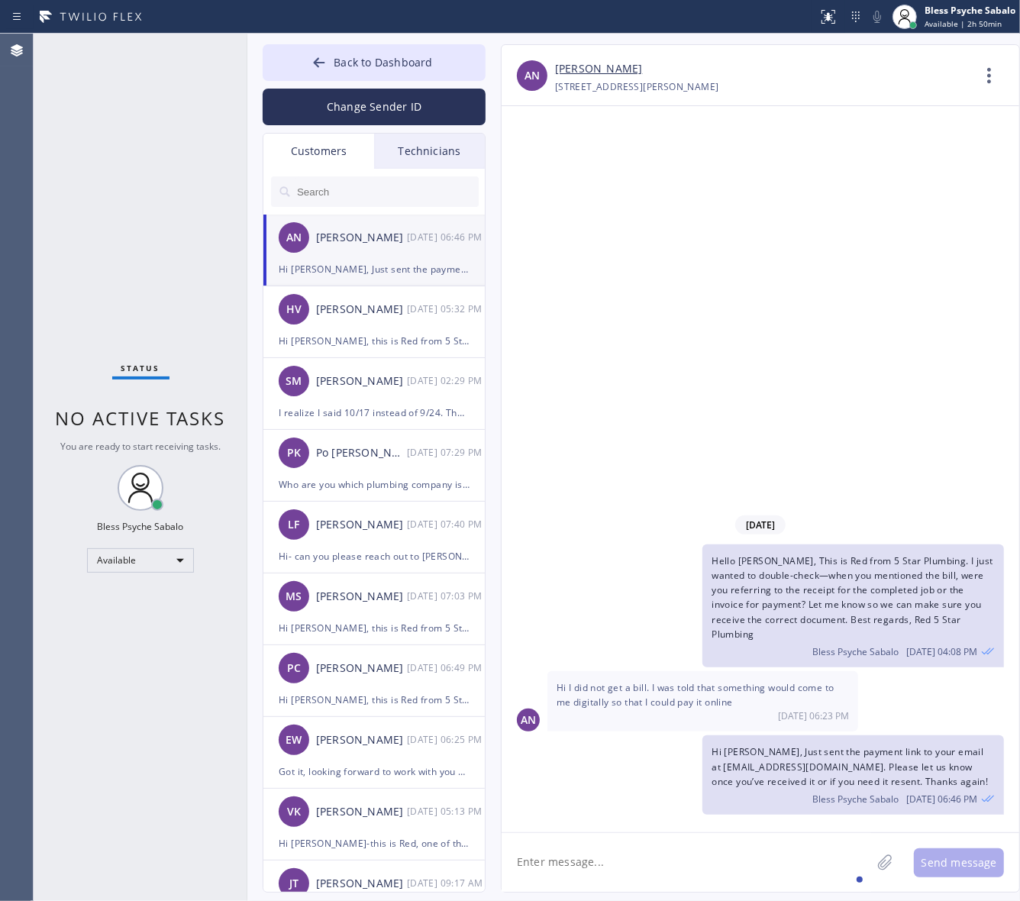
click at [696, 848] on textarea at bounding box center [685, 862] width 369 height 59
click at [756, 846] on textarea at bounding box center [685, 862] width 369 height 59
drag, startPoint x: 946, startPoint y: 780, endPoint x: 712, endPoint y: 745, distance: 236.9
click at [712, 745] on div "Hi [PERSON_NAME], Just sent the payment link to your email at [EMAIL_ADDRESS][D…" at bounding box center [852, 774] width 301 height 79
click at [719, 833] on textarea at bounding box center [685, 862] width 369 height 59
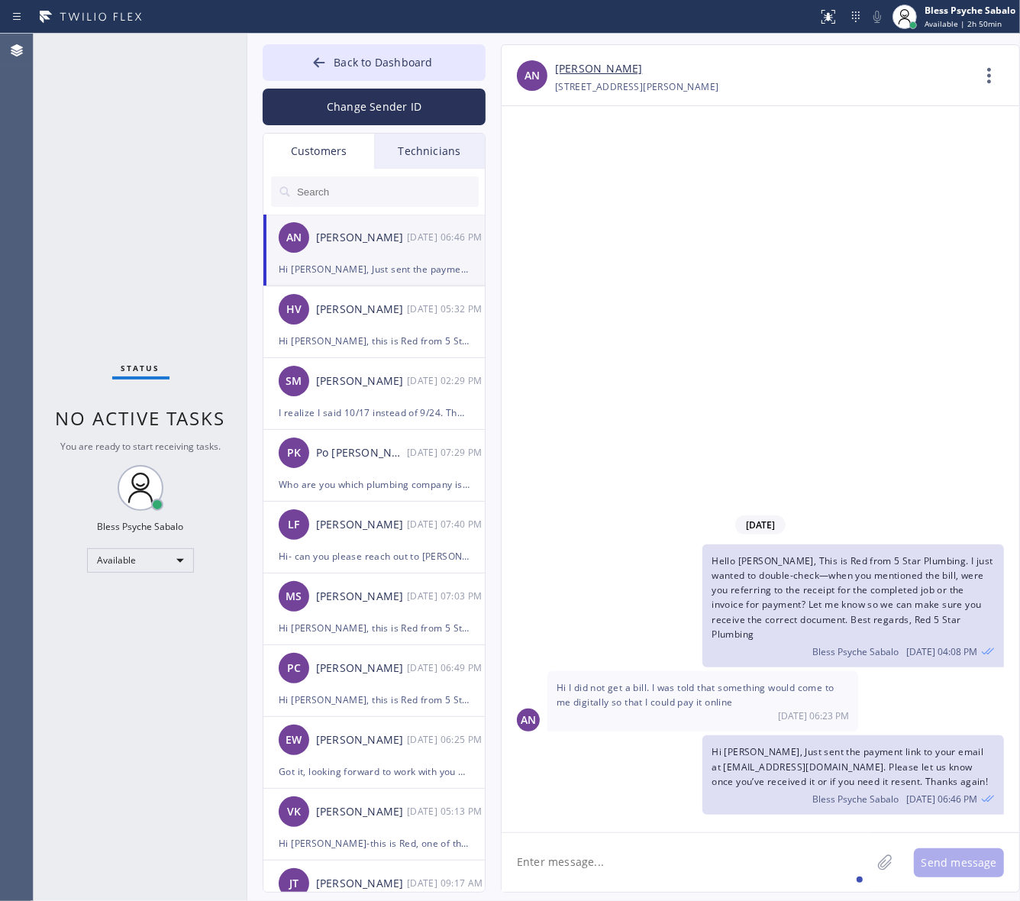
click at [670, 283] on div "[DATE] Hello [PERSON_NAME], This is Red from 5 Star Plumbing. I just wanted to …" at bounding box center [760, 469] width 518 height 726
click at [367, 310] on div "[PERSON_NAME]" at bounding box center [361, 310] width 91 height 18
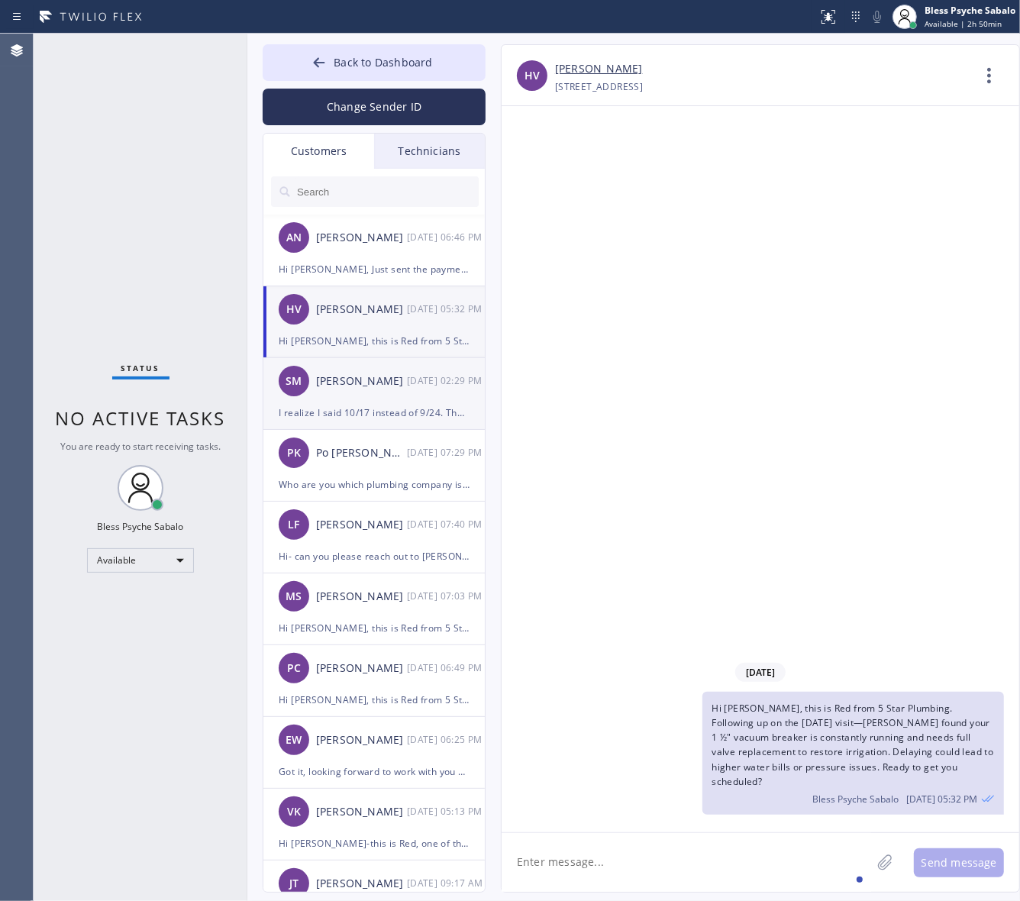
click at [350, 398] on div "SM [PERSON_NAME] [DATE] 02:29 PM" at bounding box center [374, 381] width 223 height 46
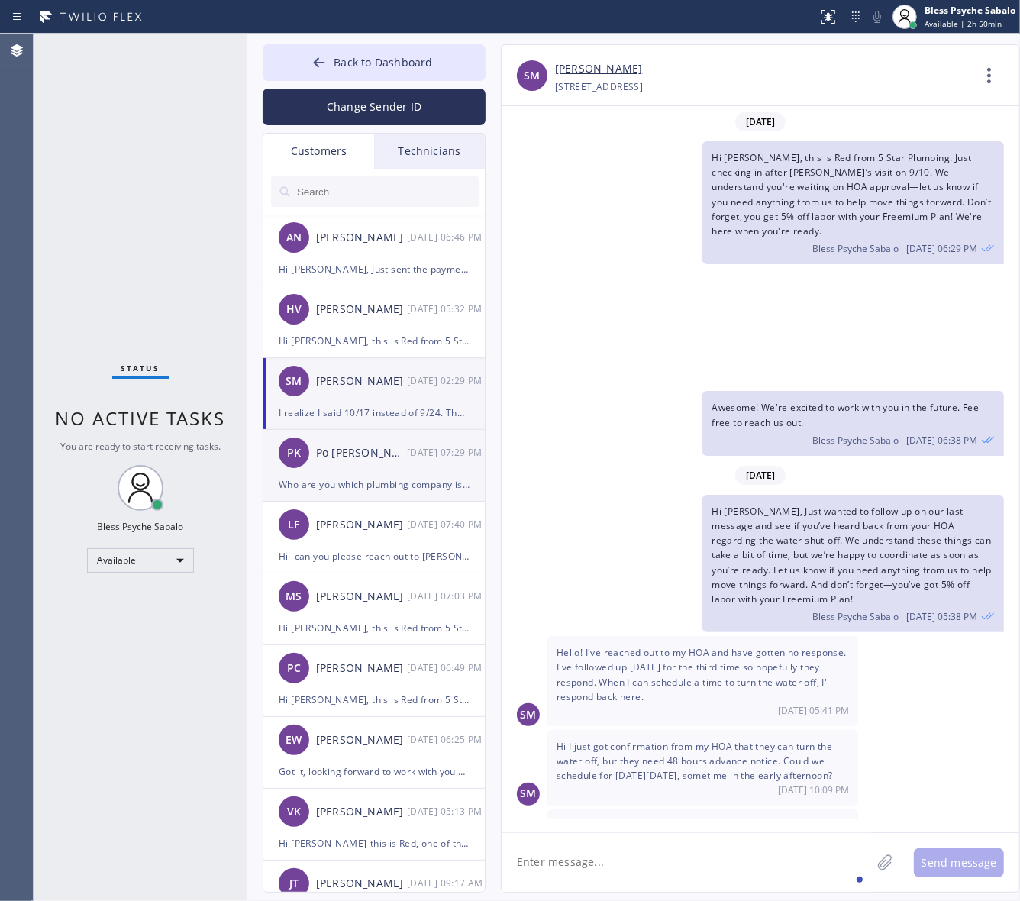
scroll to position [247, 0]
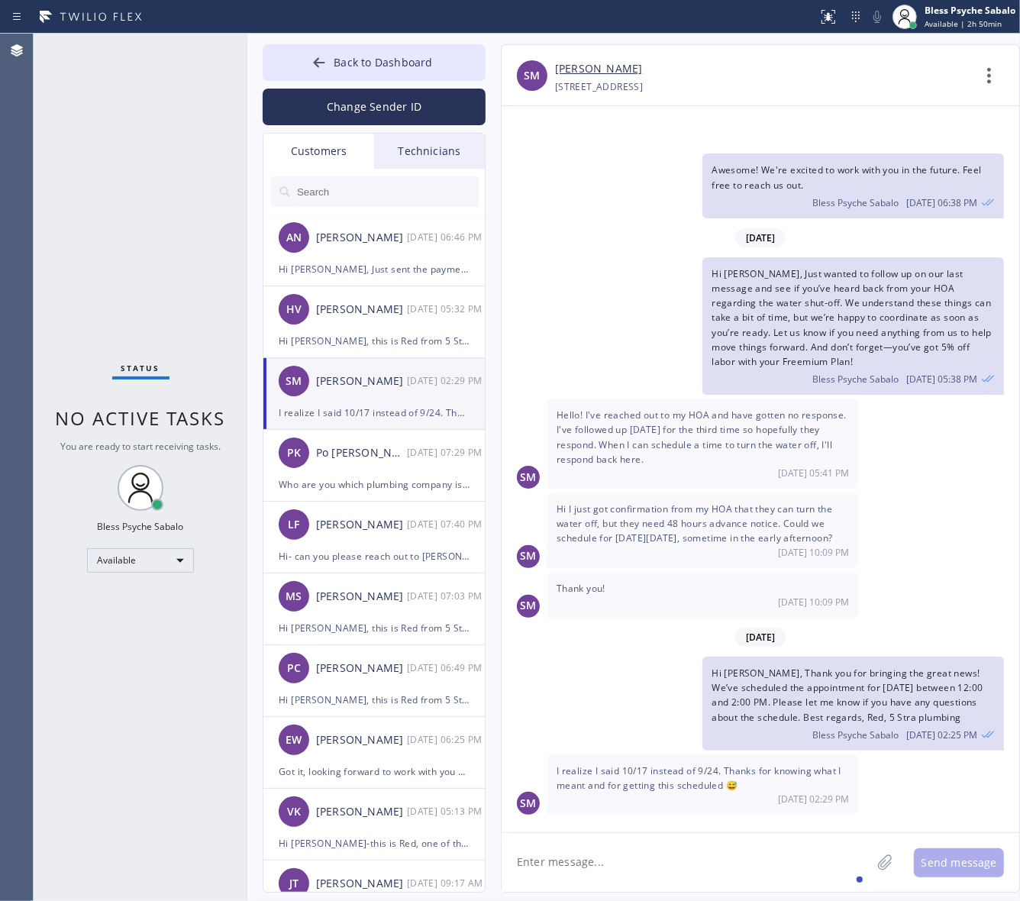
click at [622, 847] on textarea at bounding box center [685, 862] width 369 height 59
type textarea "No worries."
click at [943, 864] on button "Send message" at bounding box center [959, 862] width 90 height 29
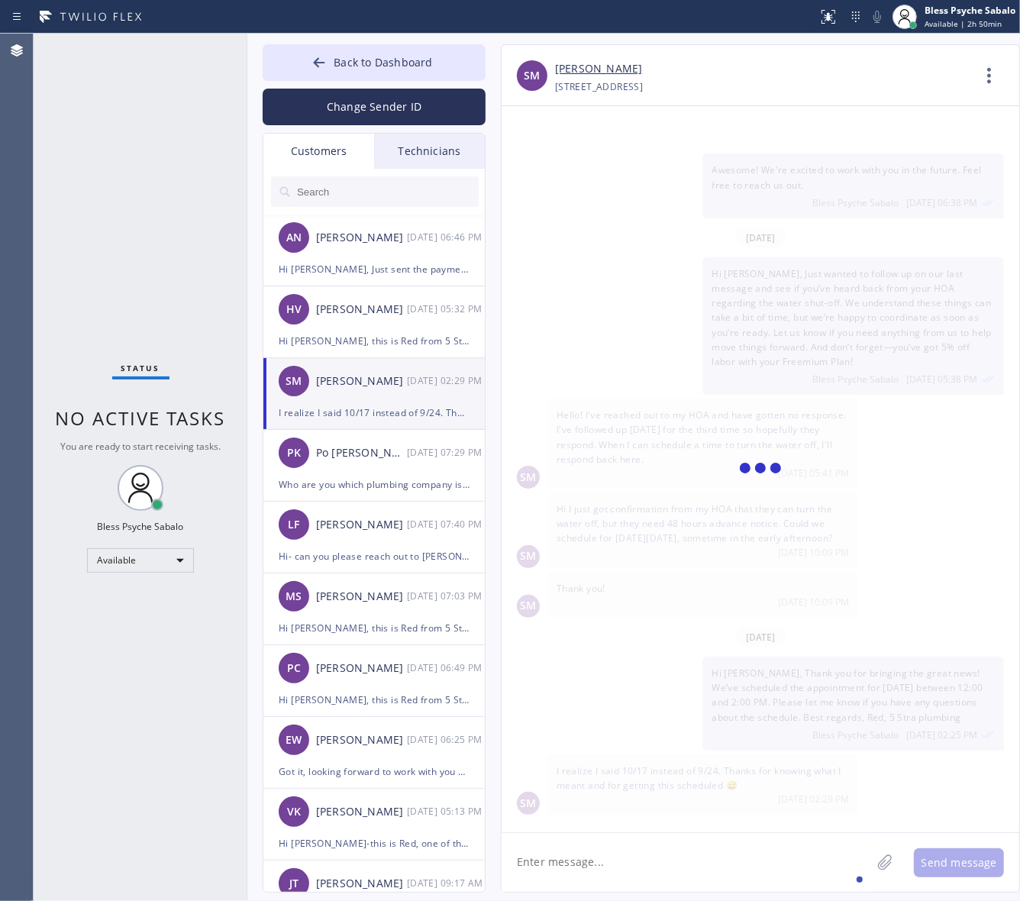
scroll to position [300, 0]
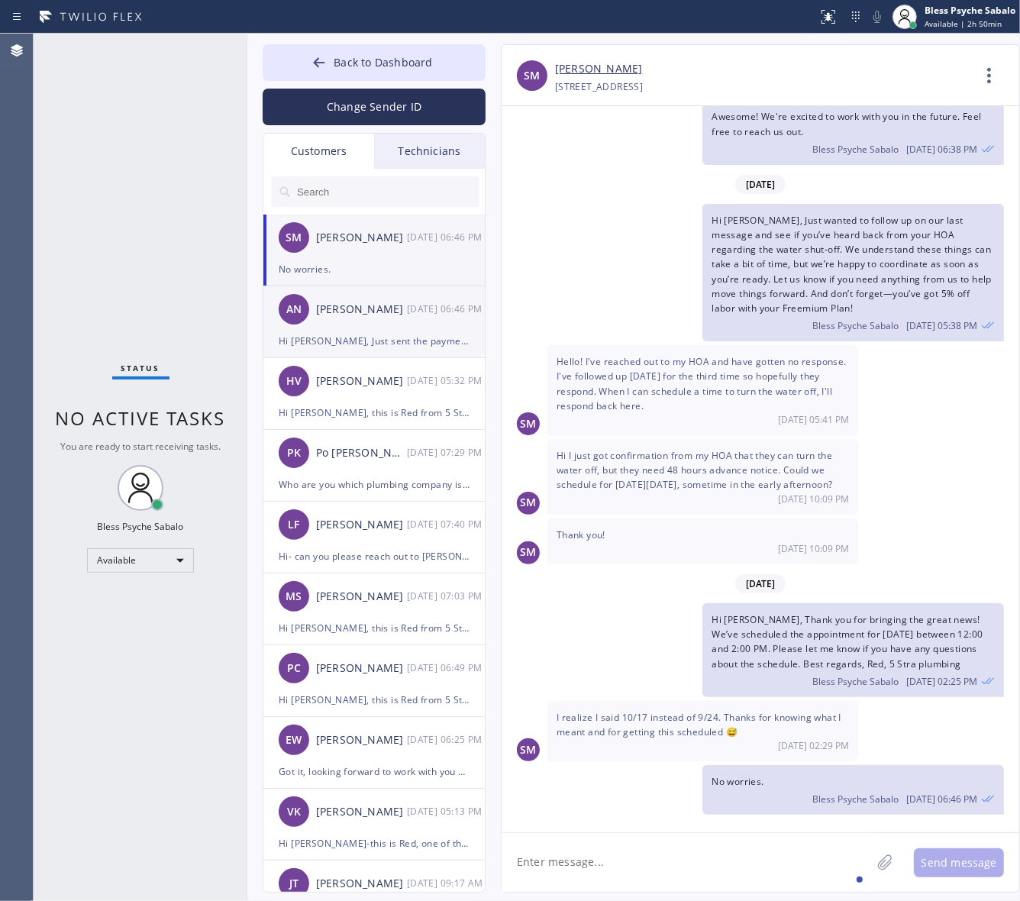
click at [391, 347] on div "Hi [PERSON_NAME], Just sent the payment link to your email at [EMAIL_ADDRESS][D…" at bounding box center [374, 341] width 191 height 18
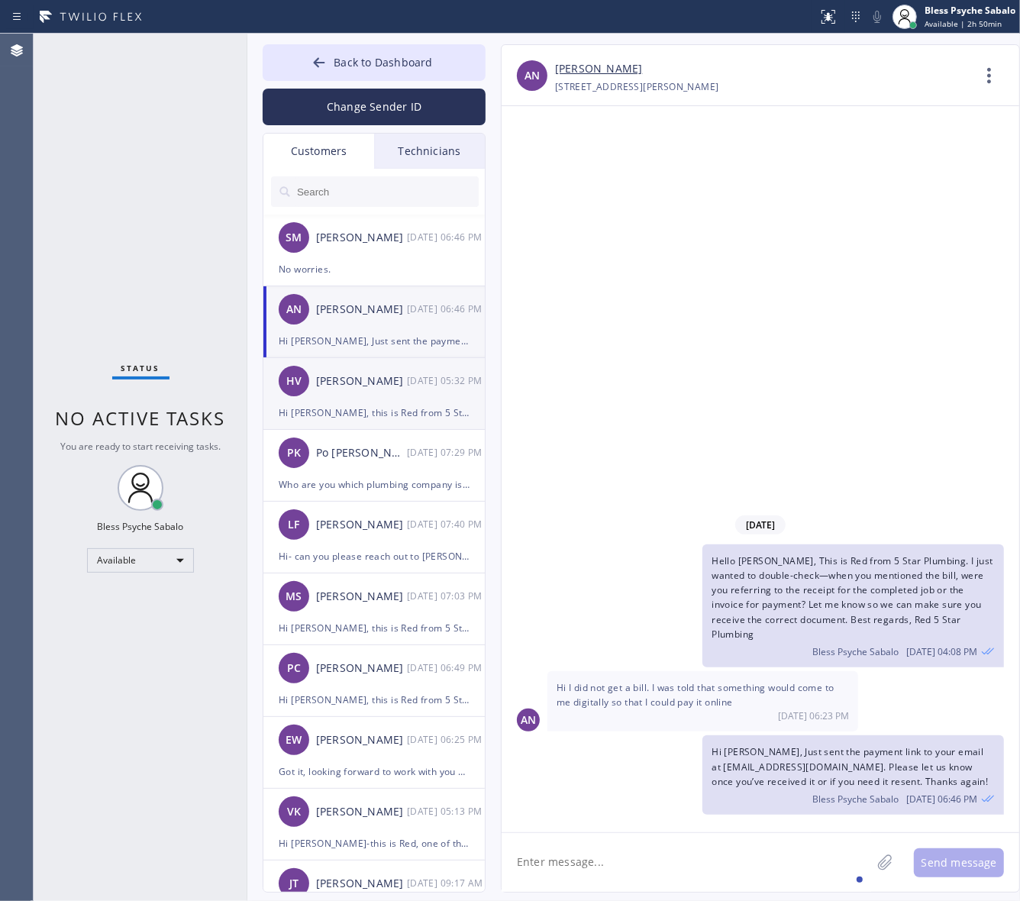
scroll to position [0, 0]
click at [398, 390] on div "HV [PERSON_NAME] [DATE] 05:32 PM" at bounding box center [374, 381] width 223 height 46
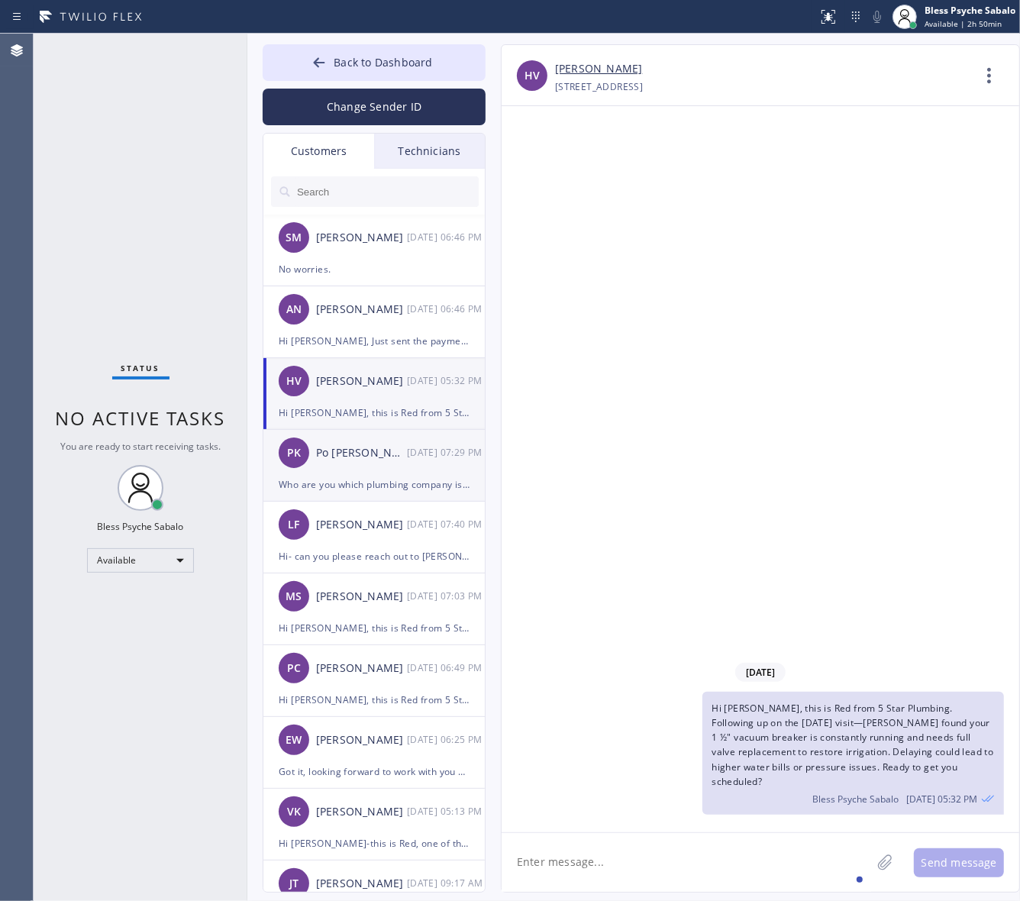
click at [391, 462] on div "PK Po [PERSON_NAME] [DATE] 07:29 PM" at bounding box center [374, 453] width 223 height 46
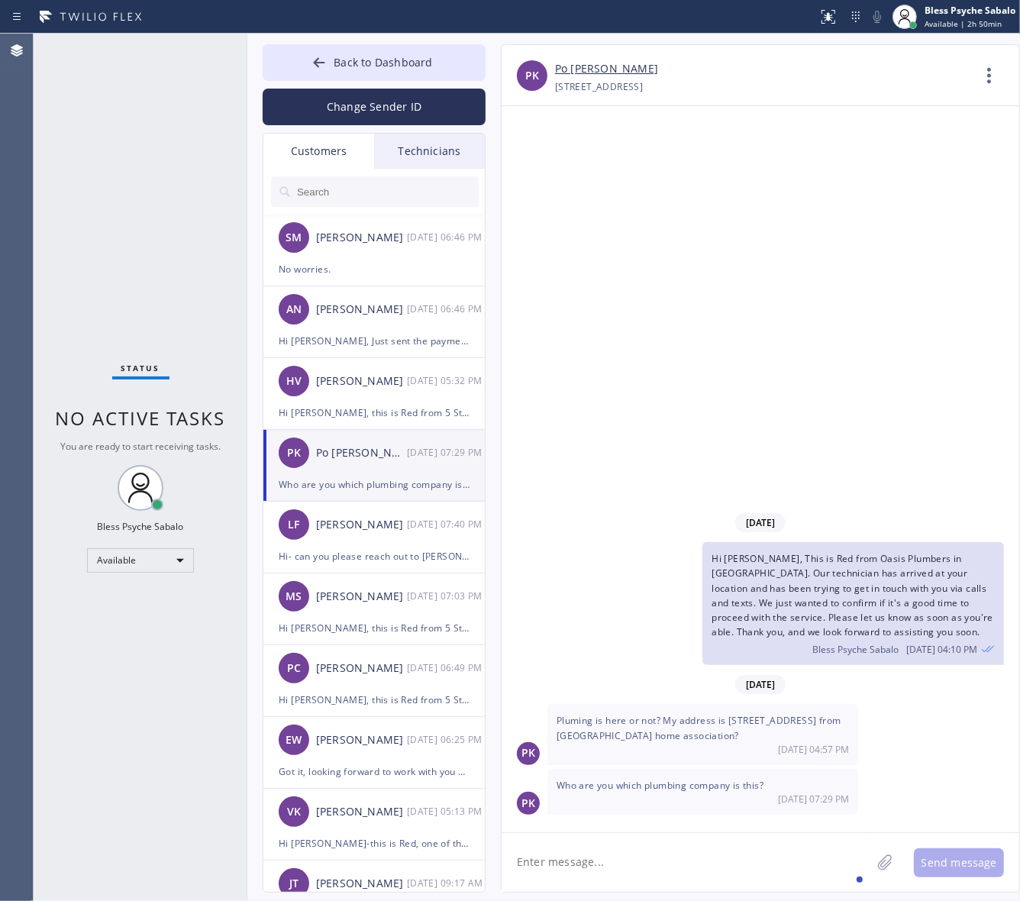
click at [666, 855] on textarea at bounding box center [685, 862] width 369 height 59
click at [622, 779] on span "Who are you which plumbing company is this?" at bounding box center [659, 785] width 207 height 13
click at [623, 779] on span "Who are you which plumbing company is this?" at bounding box center [659, 785] width 207 height 13
click at [639, 868] on textarea at bounding box center [685, 862] width 369 height 59
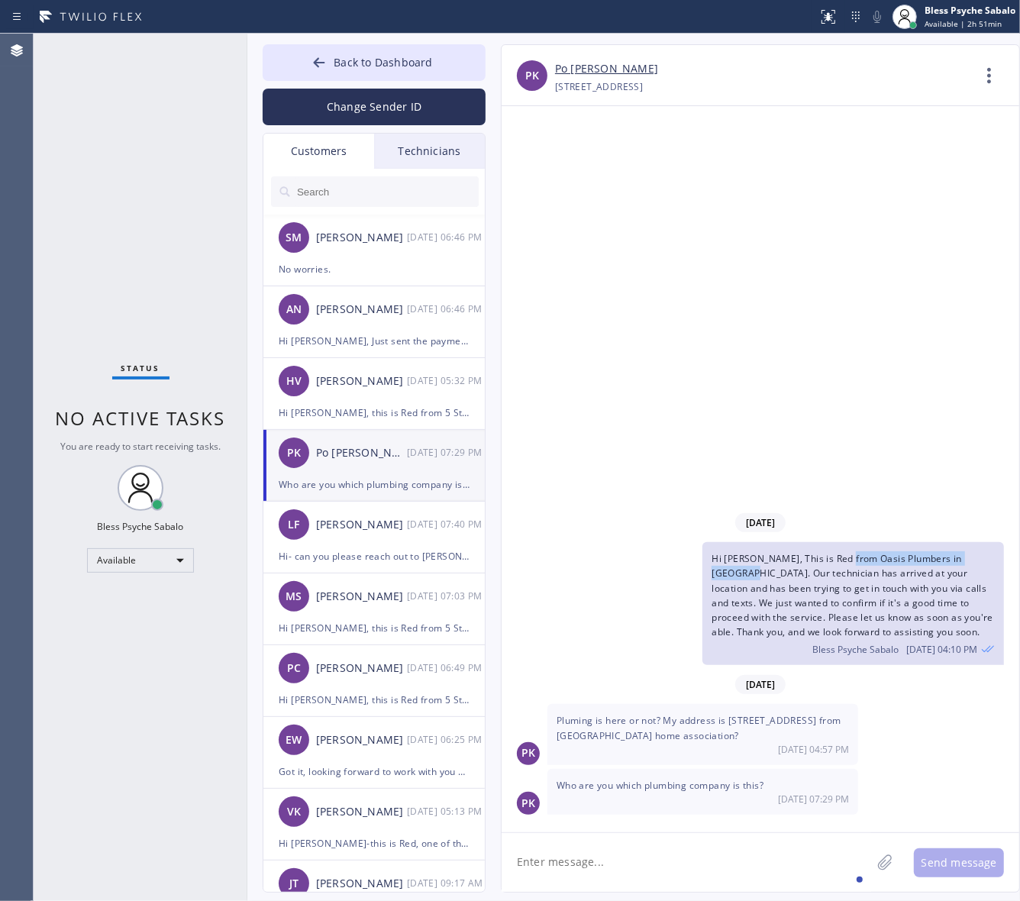
drag, startPoint x: 847, startPoint y: 559, endPoint x: 985, endPoint y: 558, distance: 137.4
click at [985, 558] on span "Hi [PERSON_NAME], This is Red from Oasis Plumbers in [GEOGRAPHIC_DATA]. Our tec…" at bounding box center [852, 595] width 282 height 86
copy span "Oasis Plumbers in [GEOGRAPHIC_DATA]"
click at [703, 857] on textarea at bounding box center [685, 862] width 369 height 59
paste textarea "Oasis Plumbers in [GEOGRAPHIC_DATA]"
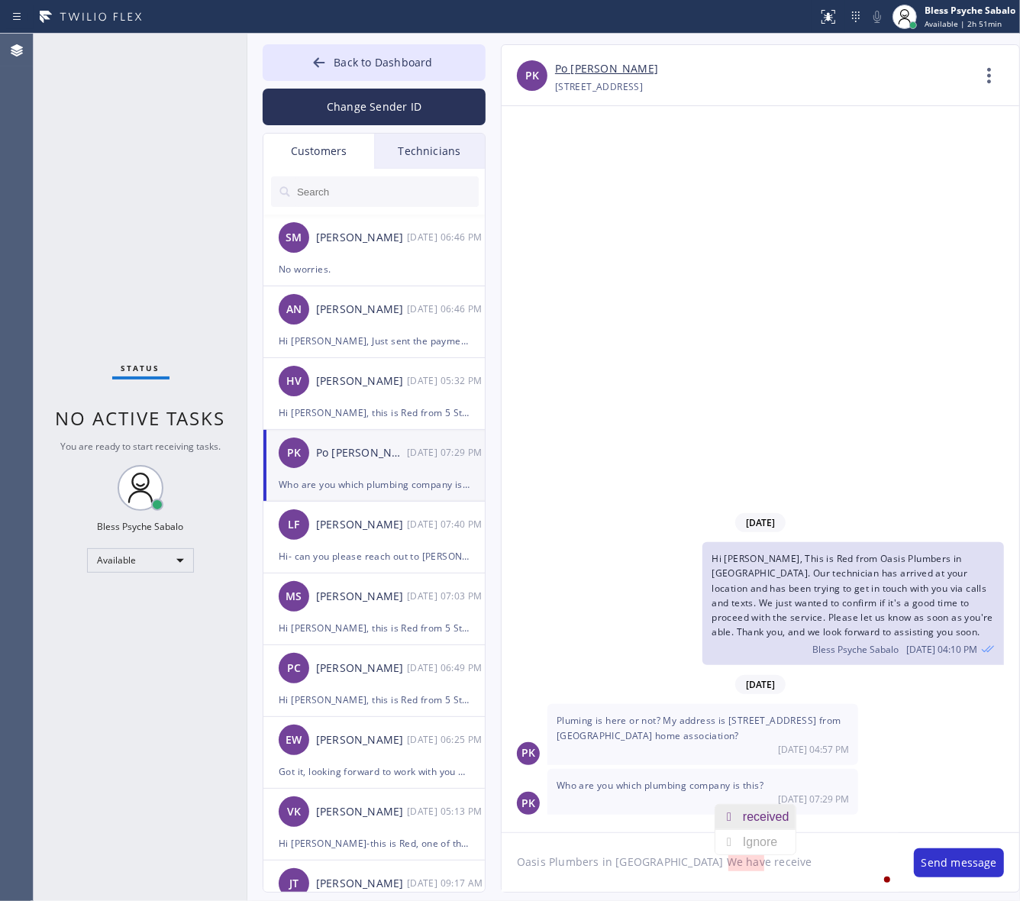
click at [775, 821] on div "received" at bounding box center [769, 816] width 52 height 24
click at [795, 856] on textarea "Oasis Plumbers in [GEOGRAPHIC_DATA] We have received" at bounding box center [699, 862] width 397 height 59
drag, startPoint x: 615, startPoint y: 340, endPoint x: 574, endPoint y: 298, distance: 58.3
click at [608, 324] on div "[DATE] Hi [PERSON_NAME], This is Red from Oasis Plumbers in [GEOGRAPHIC_DATA]. …" at bounding box center [760, 469] width 518 height 726
click at [634, 489] on div "[DATE] Hi [PERSON_NAME], This is Red from Oasis Plumbers in [GEOGRAPHIC_DATA]. …" at bounding box center [760, 469] width 518 height 726
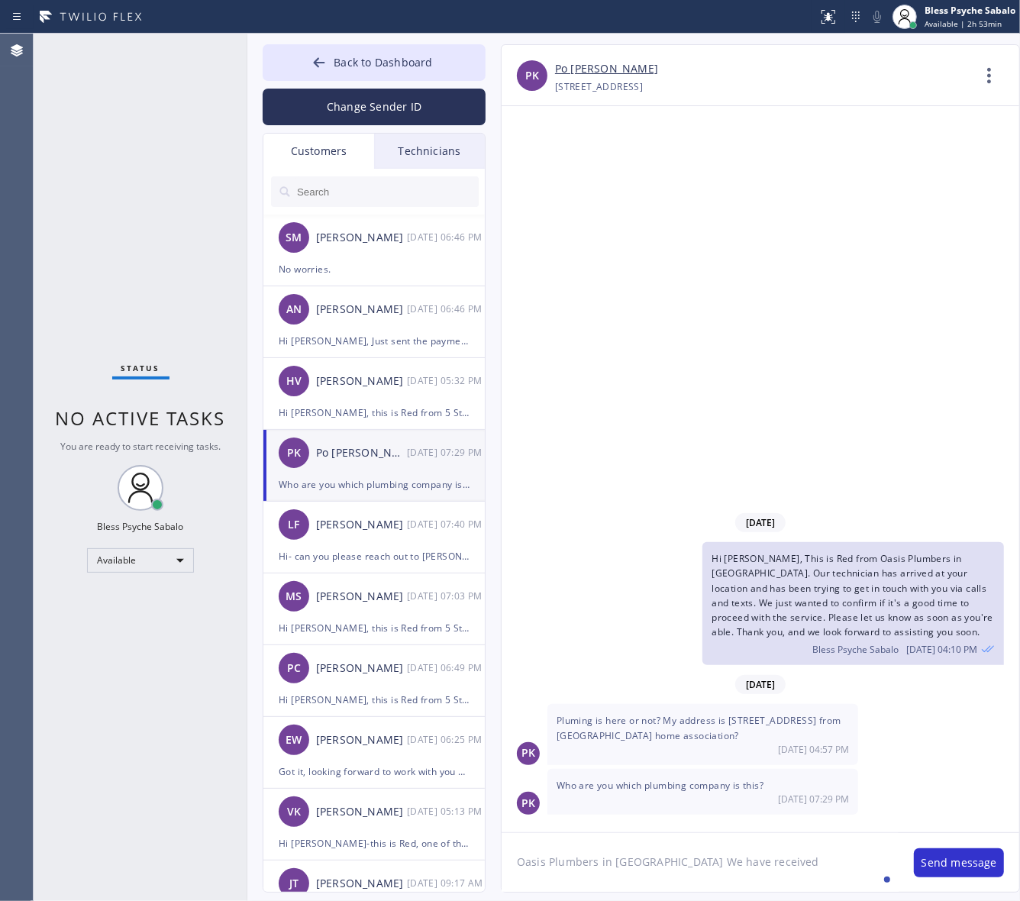
click at [798, 859] on textarea "Oasis Plumbers in [GEOGRAPHIC_DATA] We have received" at bounding box center [699, 862] width 397 height 59
click at [517, 860] on textarea "Oasis Plumbers in [GEOGRAPHIC_DATA] We have received" at bounding box center [699, 862] width 397 height 59
click at [706, 856] on textarea "From Oasis Plumbers in [GEOGRAPHIC_DATA] We have received" at bounding box center [699, 862] width 397 height 59
click at [814, 871] on textarea "From Oasis Plumbers in [GEOGRAPHIC_DATA], We have received" at bounding box center [699, 862] width 397 height 59
click at [746, 819] on div "we" at bounding box center [739, 816] width 21 height 24
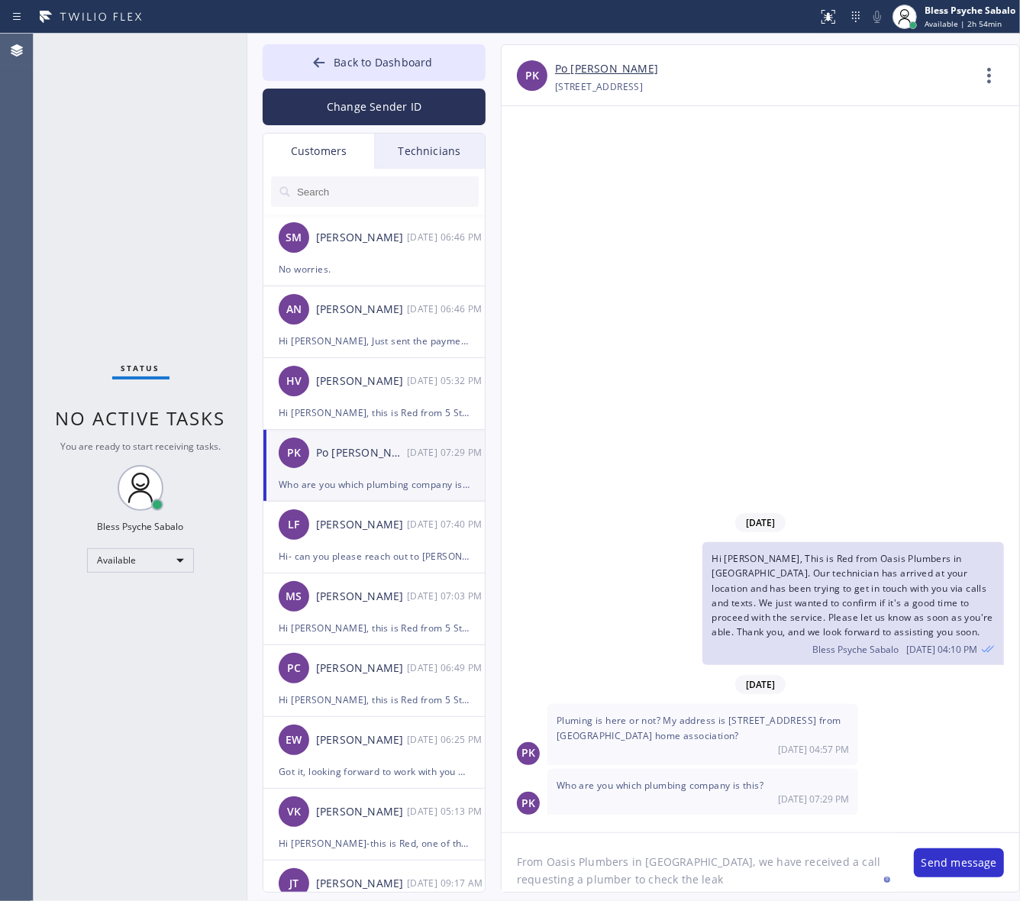
click at [700, 893] on div "Back to Dashboard Change Sender ID Customers Technicians SM [PERSON_NAME] [DATE…" at bounding box center [633, 467] width 772 height 867
click at [700, 879] on textarea "From Oasis Plumbers in [GEOGRAPHIC_DATA], we have received a call requesting a …" at bounding box center [699, 862] width 397 height 59
drag, startPoint x: 693, startPoint y: 882, endPoint x: 705, endPoint y: 882, distance: 11.5
click at [705, 882] on textarea "From Oasis Plumbers in [GEOGRAPHIC_DATA], we have received a call requesting a …" at bounding box center [699, 862] width 397 height 59
drag, startPoint x: 653, startPoint y: 879, endPoint x: 766, endPoint y: 879, distance: 113.0
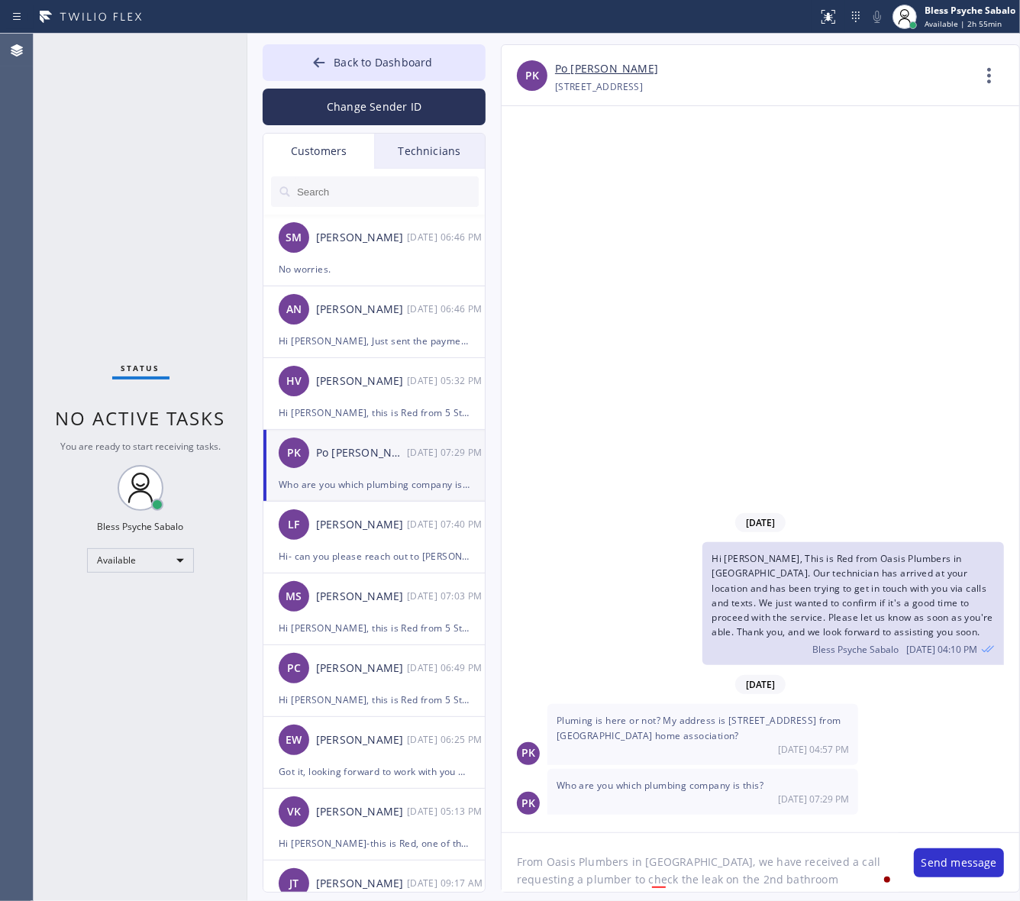
click at [766, 879] on textarea "From Oasis Plumbers in [GEOGRAPHIC_DATA], we have received a call requesting a …" at bounding box center [699, 862] width 397 height 59
click at [809, 871] on textarea "From Oasis Plumbers in [GEOGRAPHIC_DATA], we have received a call requesting a …" at bounding box center [699, 862] width 397 height 59
type textarea "From Oasis Plumbers in [GEOGRAPHIC_DATA], we have received a call requesting a …"
click at [955, 870] on button "Send message" at bounding box center [959, 862] width 90 height 29
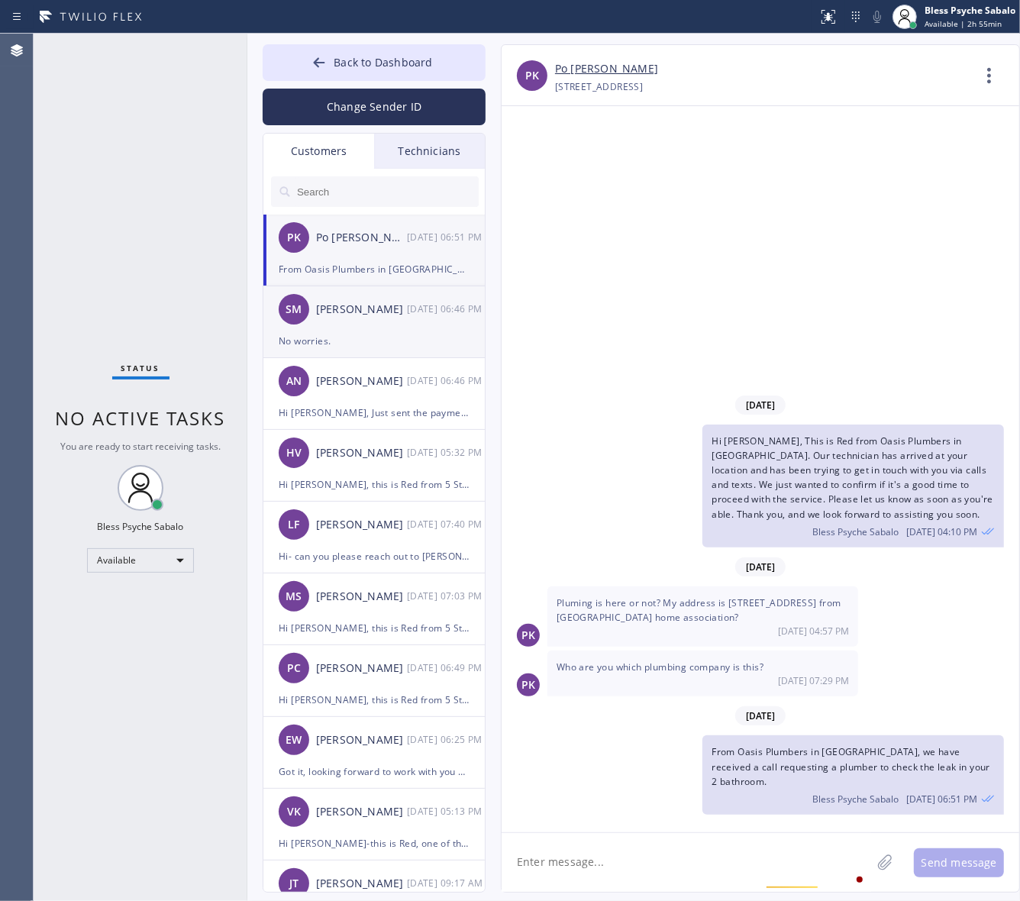
click at [321, 346] on div "No worries." at bounding box center [374, 341] width 191 height 18
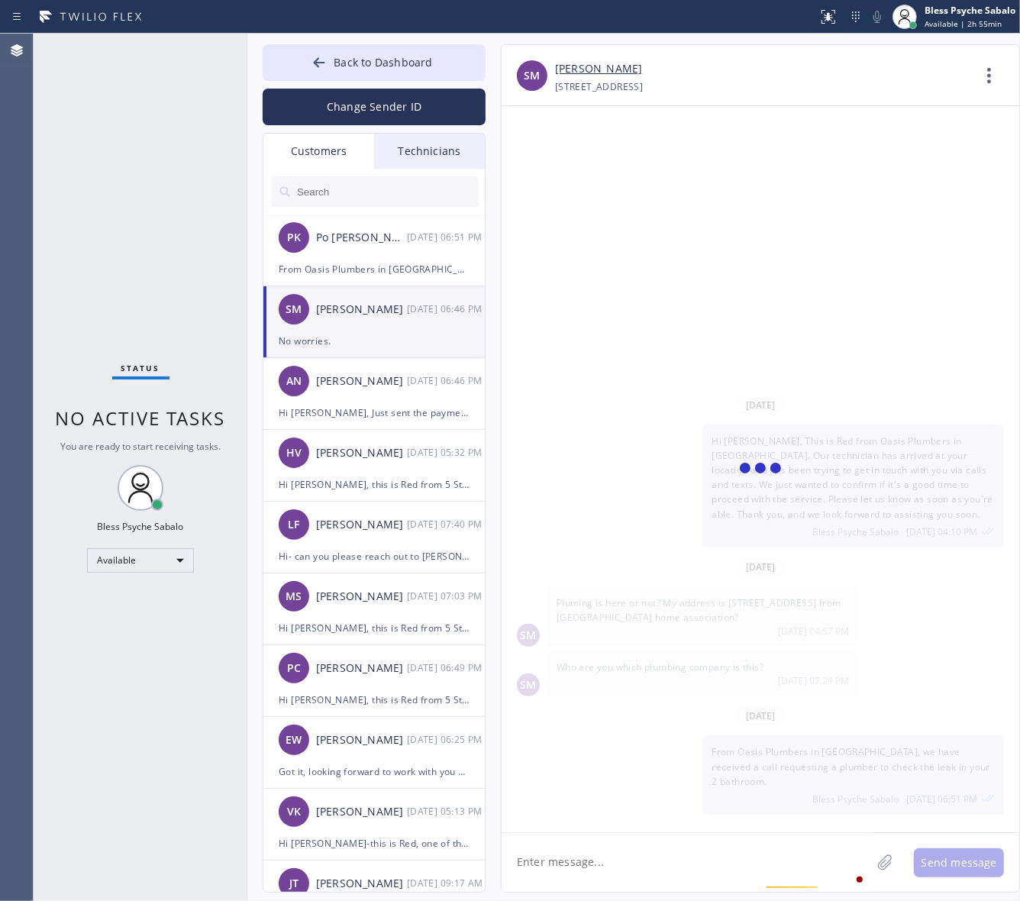
scroll to position [300, 0]
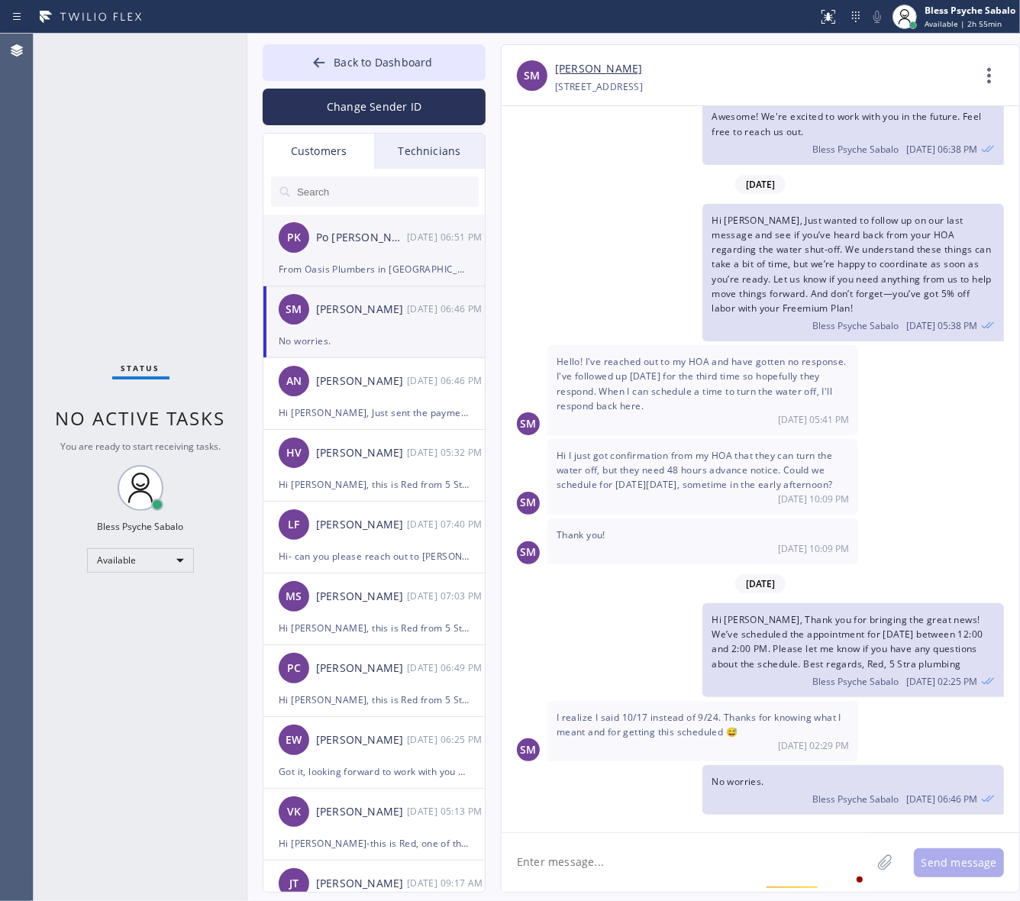
click at [395, 246] on div "Po [PERSON_NAME]" at bounding box center [361, 238] width 91 height 18
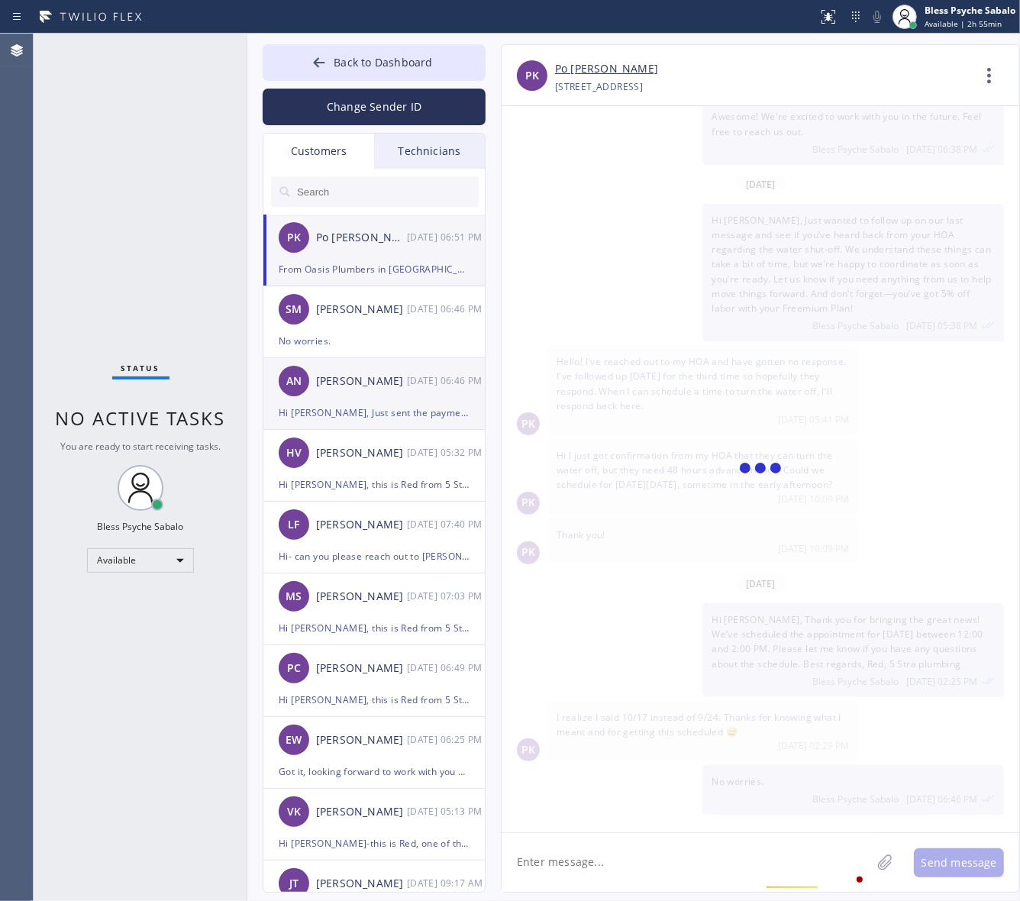
scroll to position [0, 0]
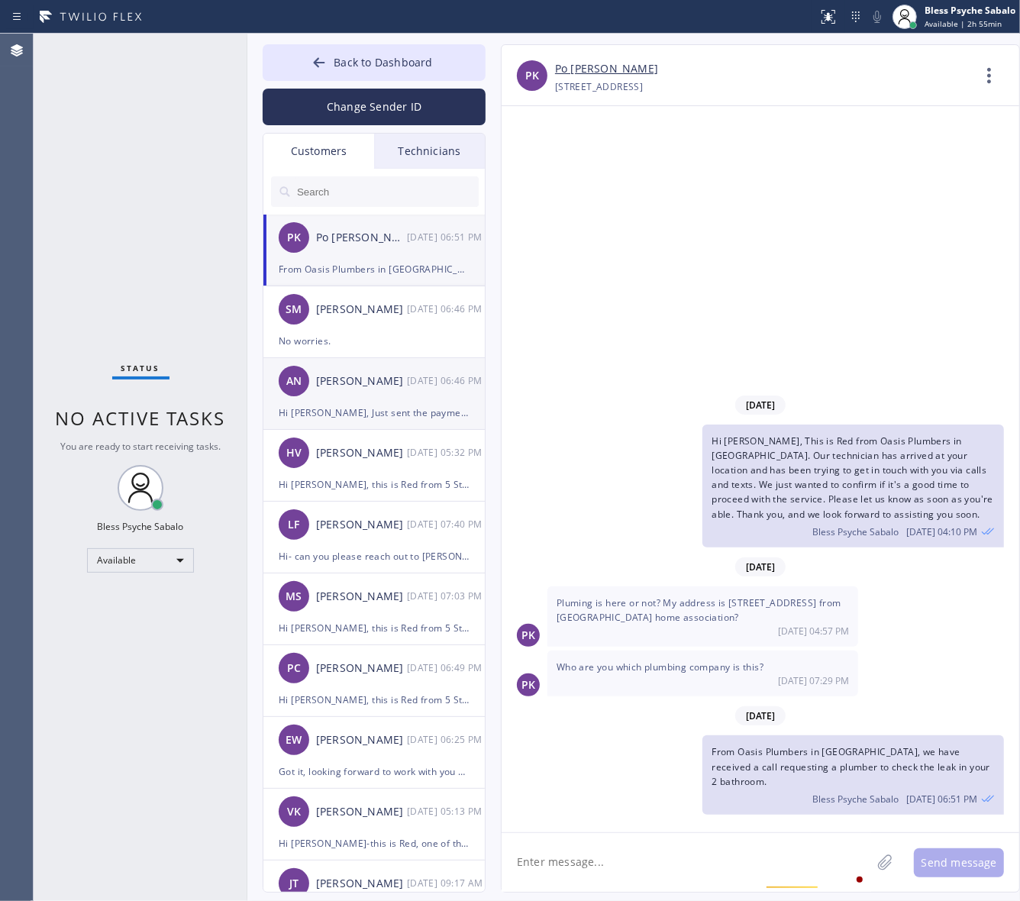
click at [402, 414] on div "Hi [PERSON_NAME], Just sent the payment link to your email at [EMAIL_ADDRESS][D…" at bounding box center [374, 413] width 191 height 18
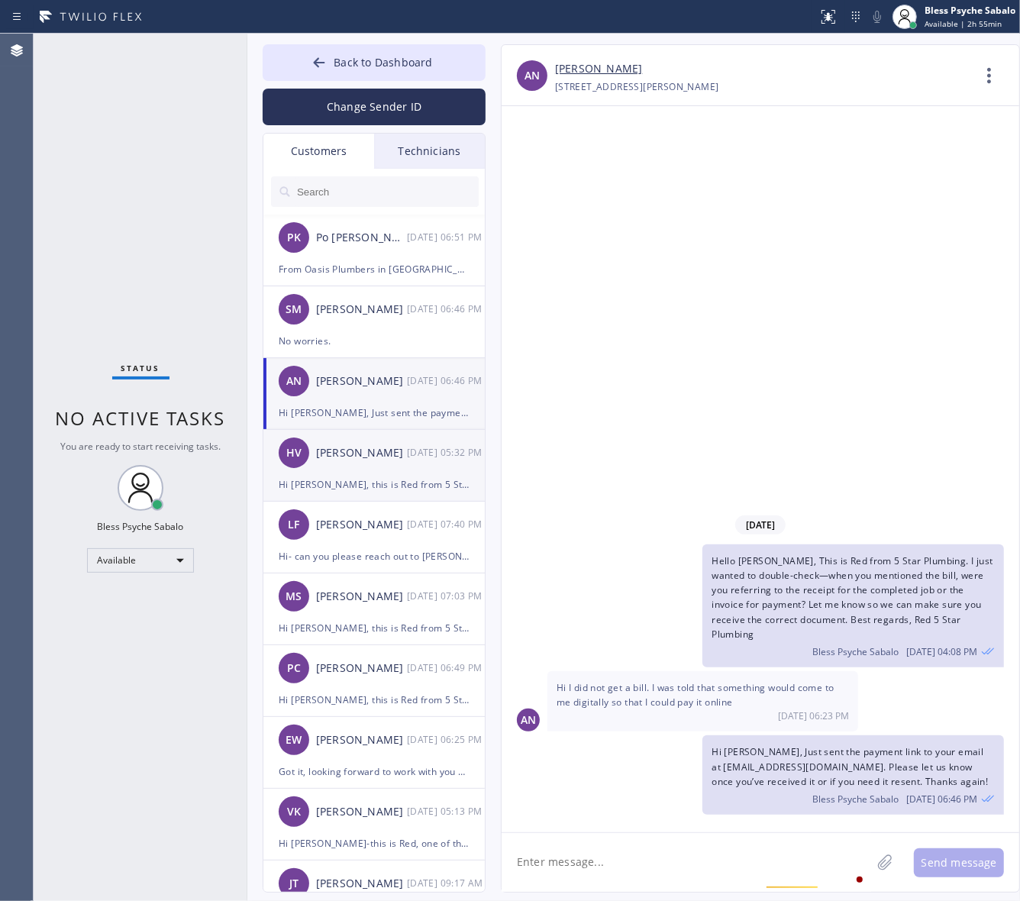
click at [388, 479] on div "Hi [PERSON_NAME], this is Red from 5 Star Plumbing. Following up on the [DATE] …" at bounding box center [374, 485] width 191 height 18
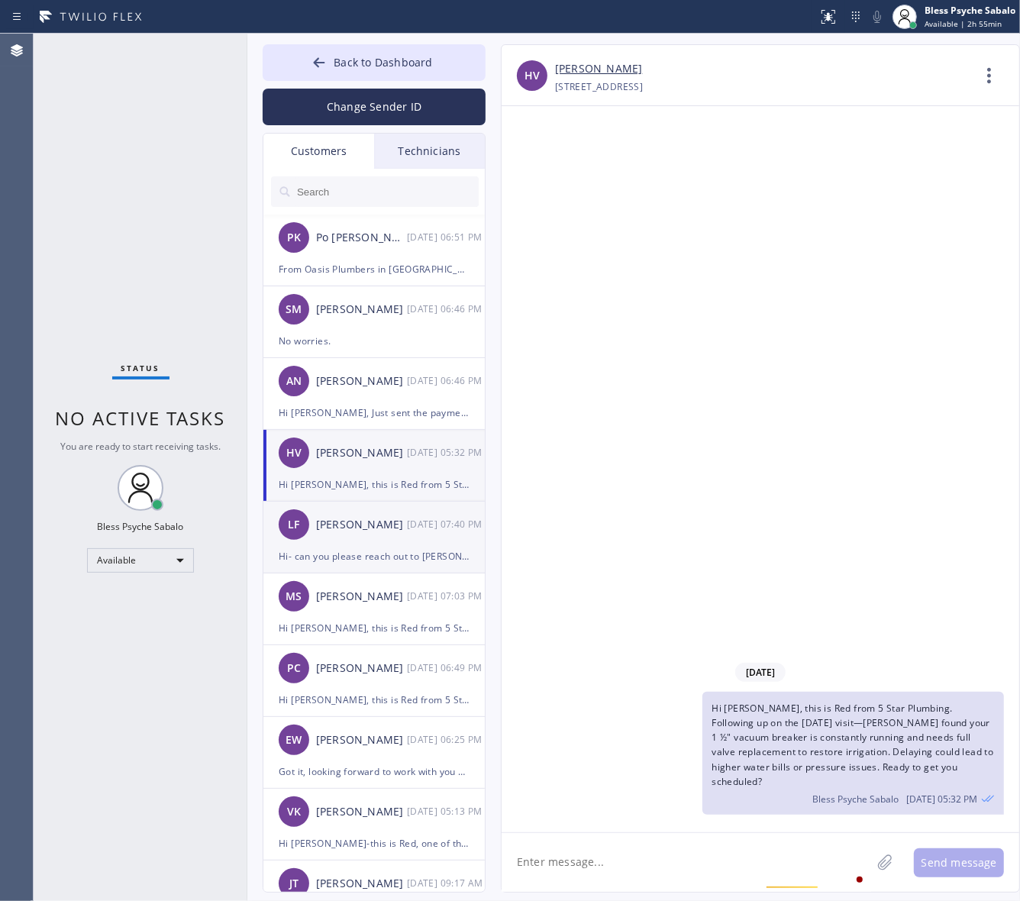
click at [414, 566] on li "LF [PERSON_NAME] [DATE] 07:40 PM Hi- can you please reach out to [PERSON_NAME] …" at bounding box center [374, 537] width 223 height 72
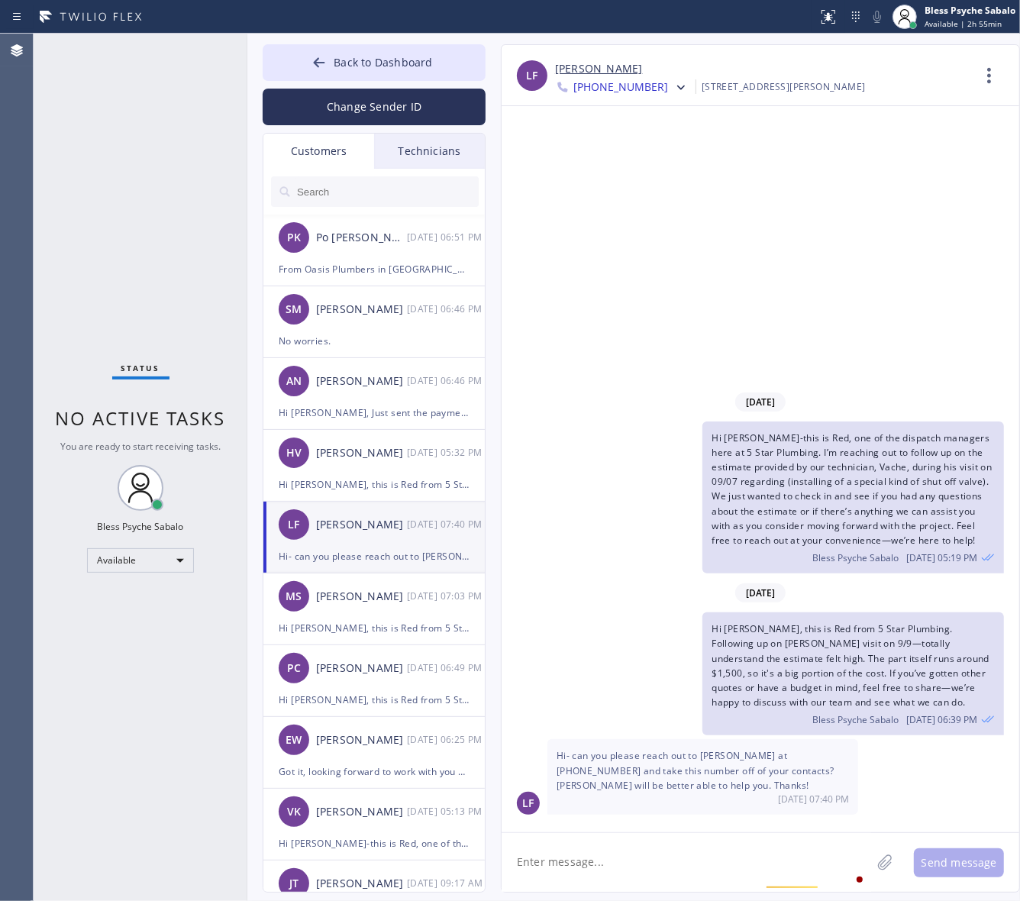
click at [409, 547] on div "Hi- can you please reach out to [PERSON_NAME] at [PHONE_NUMBER] and take this n…" at bounding box center [374, 556] width 191 height 18
click at [372, 546] on div "LF [PERSON_NAME] [DATE] 07:40 PM" at bounding box center [374, 524] width 223 height 46
click at [366, 634] on div "Hi [PERSON_NAME], this is Red from 5 Star Plumbing. Just following up on [PERSO…" at bounding box center [374, 628] width 191 height 18
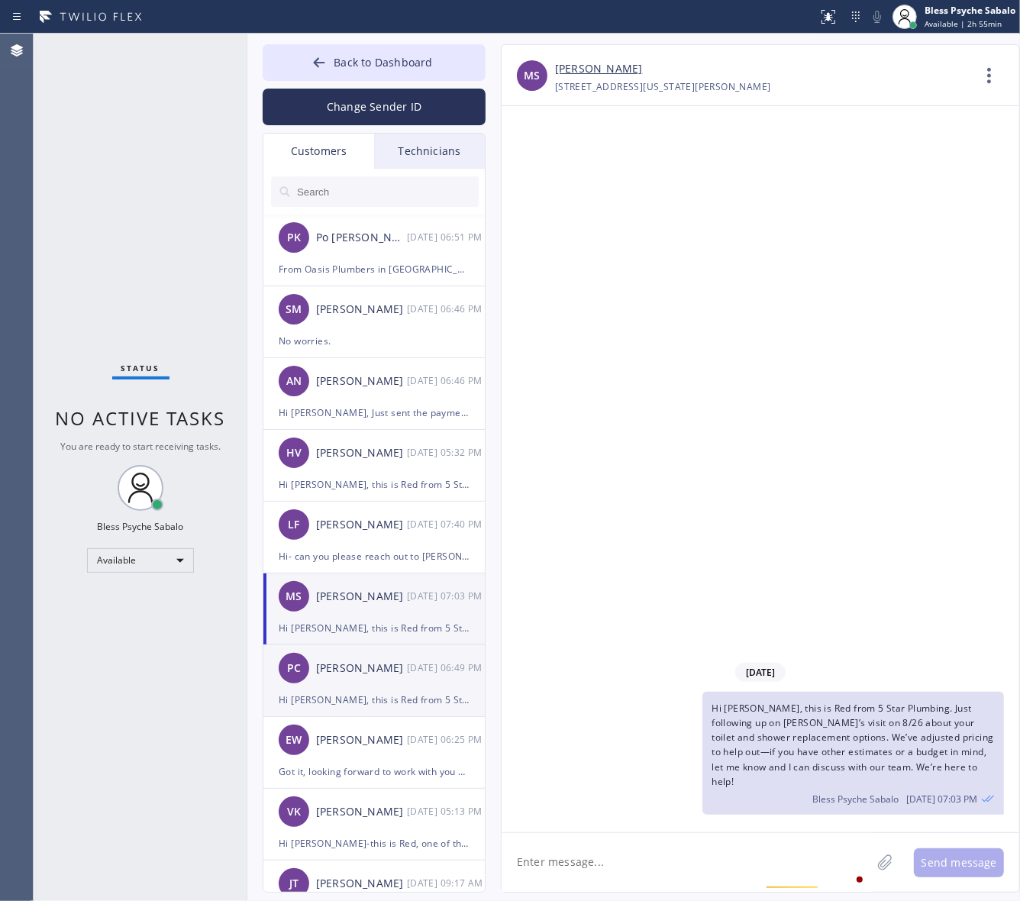
click at [387, 682] on div "PC [PERSON_NAME] [DATE] 06:49 PM" at bounding box center [374, 668] width 223 height 46
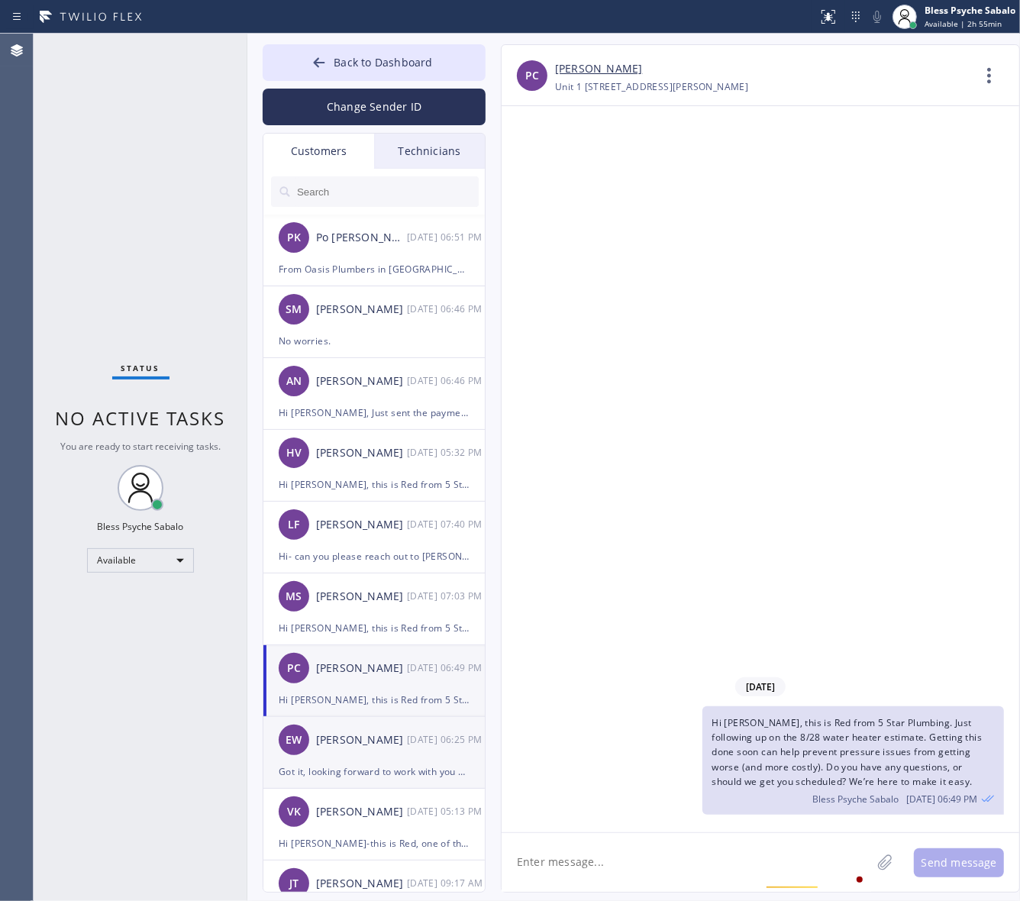
click at [406, 724] on div "EW [PERSON_NAME] [DATE] 06:25 PM" at bounding box center [374, 740] width 223 height 46
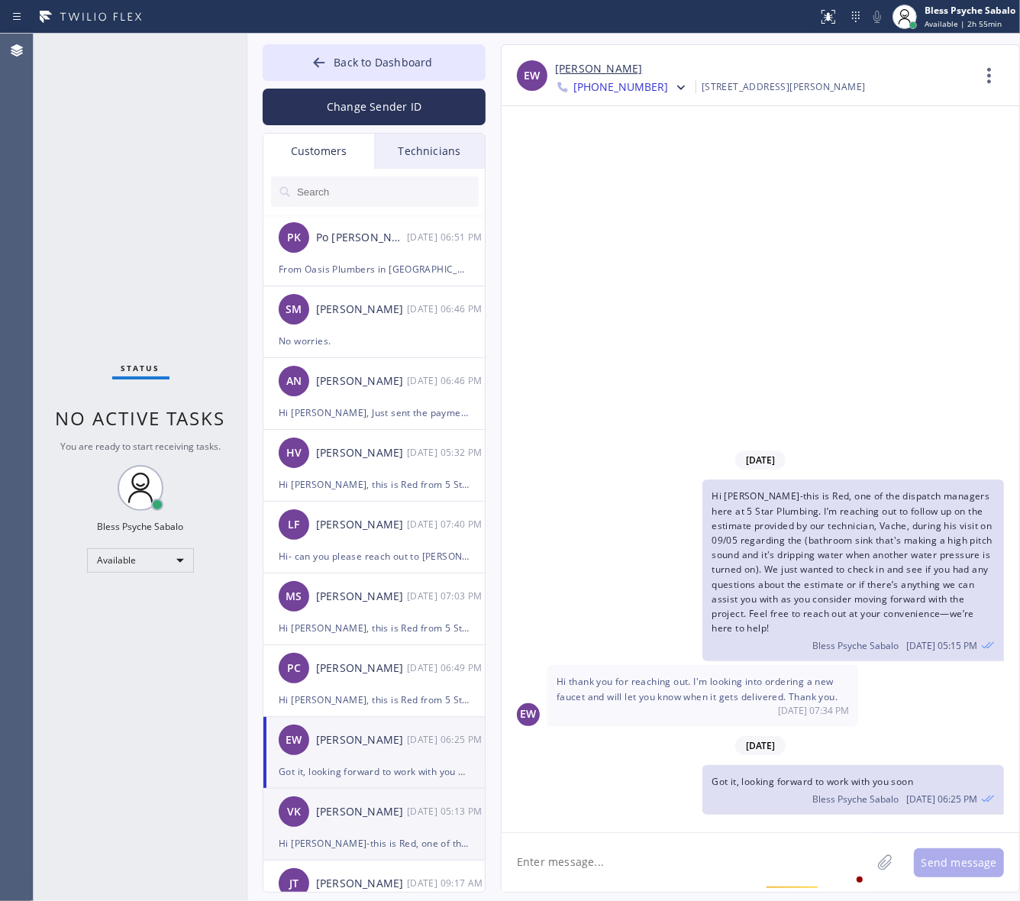
click at [387, 826] on div "VK [PERSON_NAME] [DATE] 05:13 PM" at bounding box center [374, 811] width 223 height 46
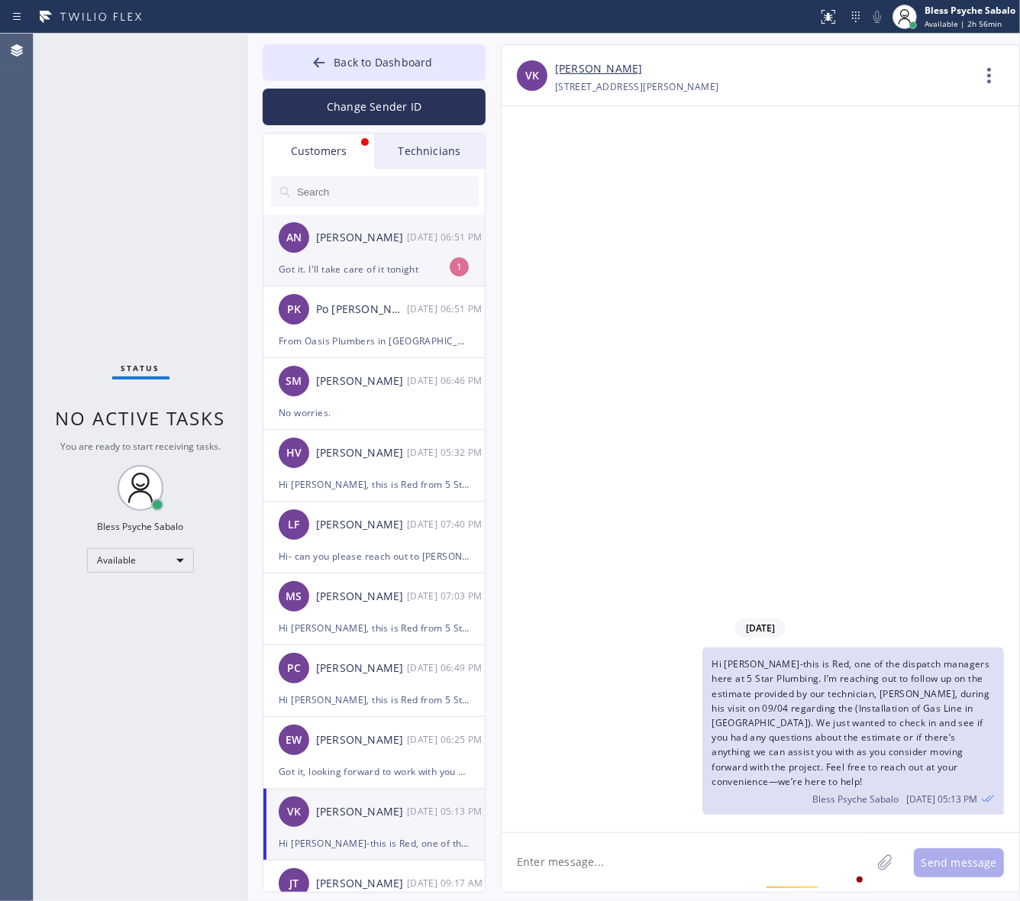
click at [418, 267] on div "Got it. I'll take care of it tonight" at bounding box center [374, 269] width 191 height 18
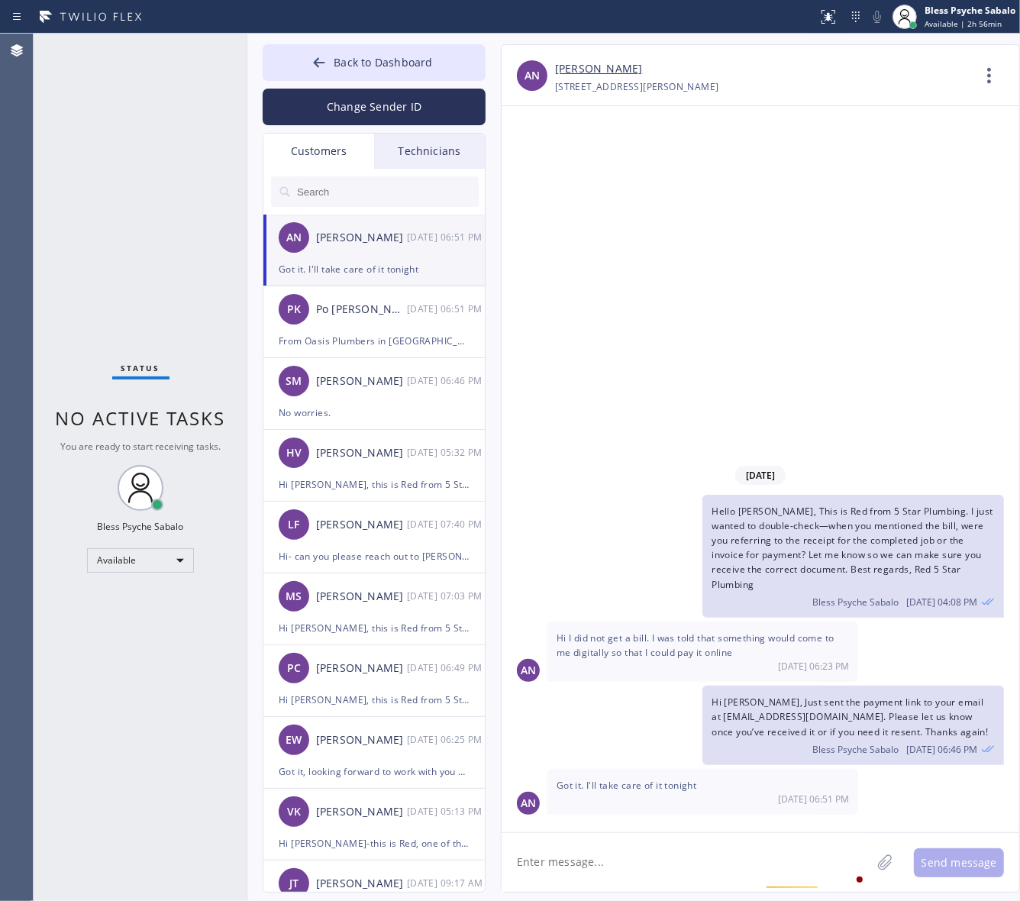
click at [703, 850] on textarea at bounding box center [685, 862] width 369 height 59
click at [646, 857] on textarea at bounding box center [685, 862] width 369 height 59
click at [659, 857] on textarea at bounding box center [685, 862] width 369 height 59
drag, startPoint x: 706, startPoint y: 794, endPoint x: 550, endPoint y: 781, distance: 157.0
click at [550, 781] on div "Got it. I'll take care of it tonight [DATE] 06:51 PM" at bounding box center [702, 792] width 311 height 46
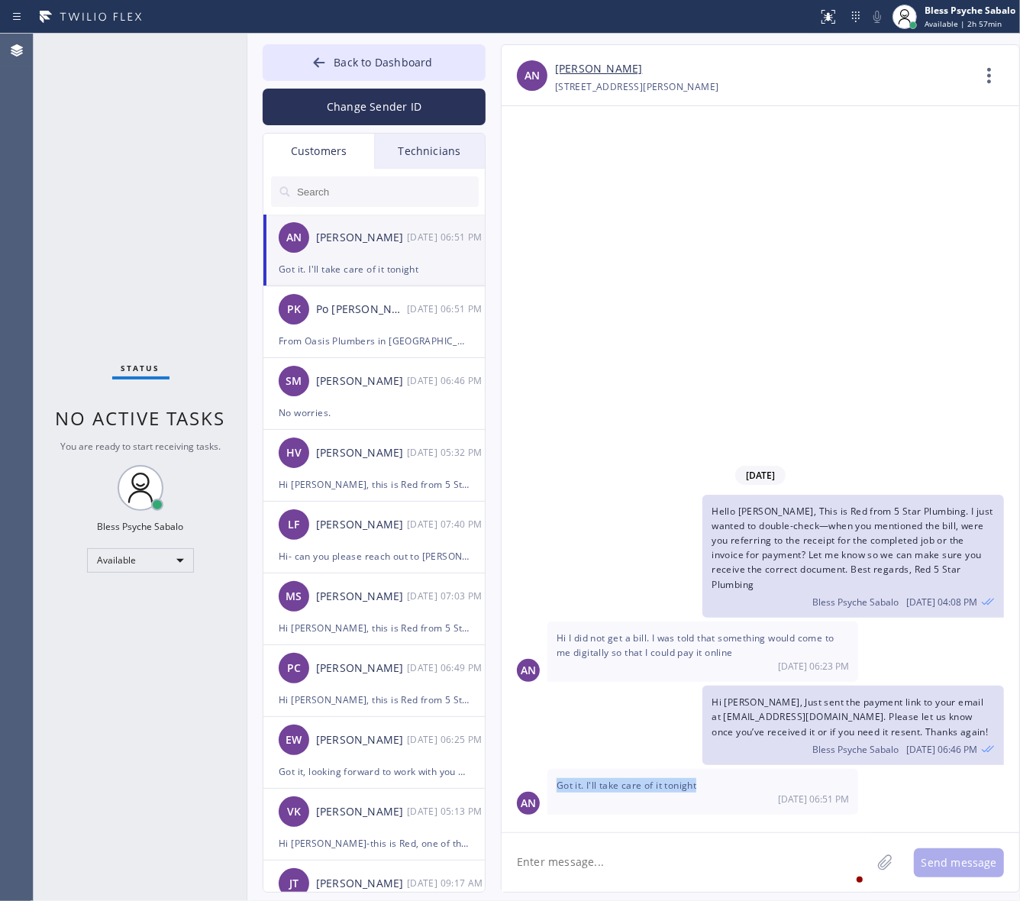
copy span "Got it. I'll take care of it tonight"
click at [662, 857] on textarea at bounding box center [685, 862] width 369 height 59
paste textarea "Sounds good, [PERSON_NAME]—thank you! Let us know if you run into any issues or…"
type textarea "Sounds good, [PERSON_NAME]—thank you! Let us know if you run into any issues or…"
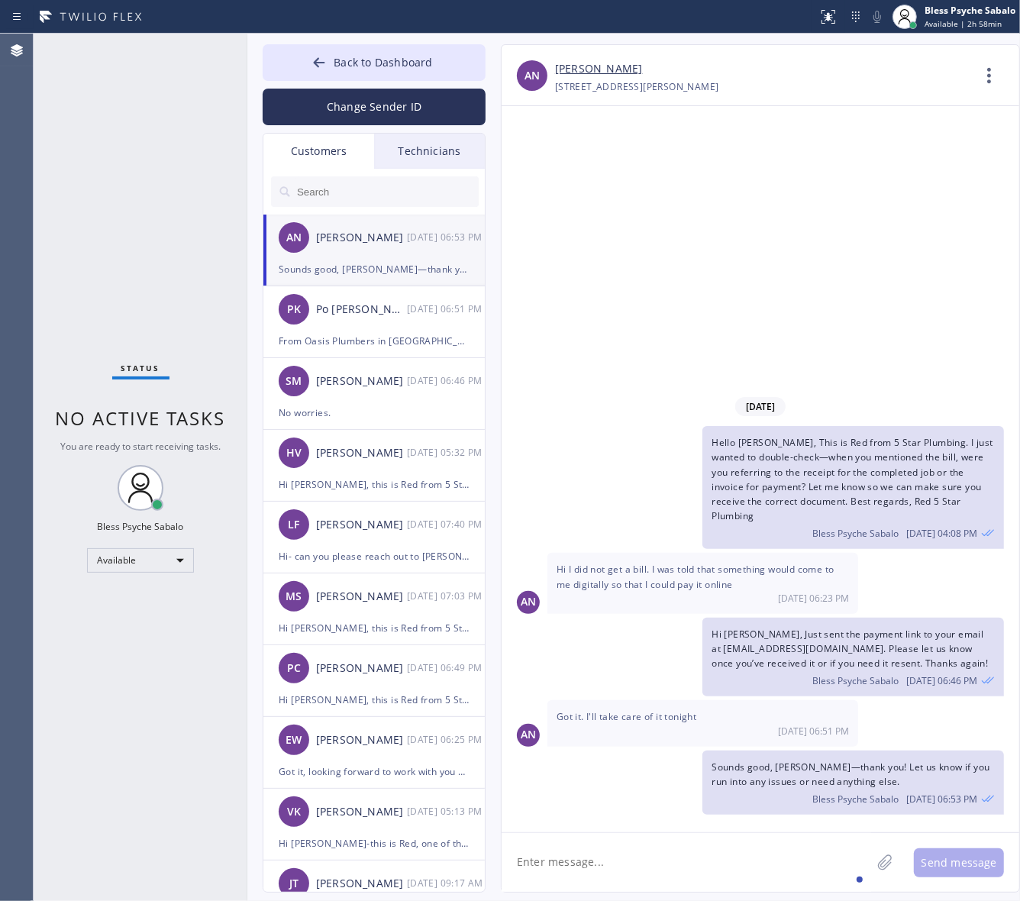
click at [562, 264] on div "[DATE] Hello [PERSON_NAME], This is Red from 5 Star Plumbing. I just wanted to …" at bounding box center [760, 469] width 518 height 726
click at [365, 66] on span "Back to Dashboard" at bounding box center [383, 62] width 98 height 15
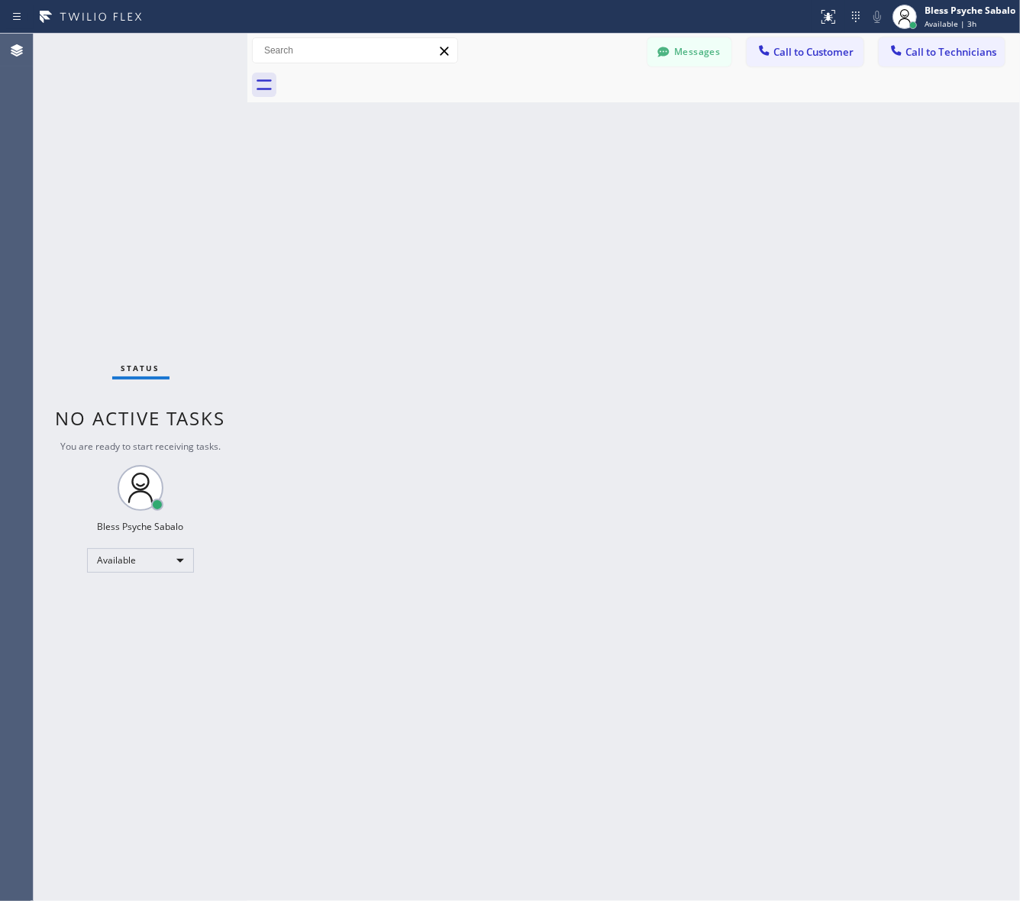
drag, startPoint x: 802, startPoint y: 156, endPoint x: 775, endPoint y: 124, distance: 42.8
click at [802, 156] on div "Back to Dashboard Change Sender ID Customers Technicians AN [PERSON_NAME] [DATE…" at bounding box center [633, 467] width 772 height 867
click at [666, 40] on button "Messages" at bounding box center [689, 51] width 84 height 29
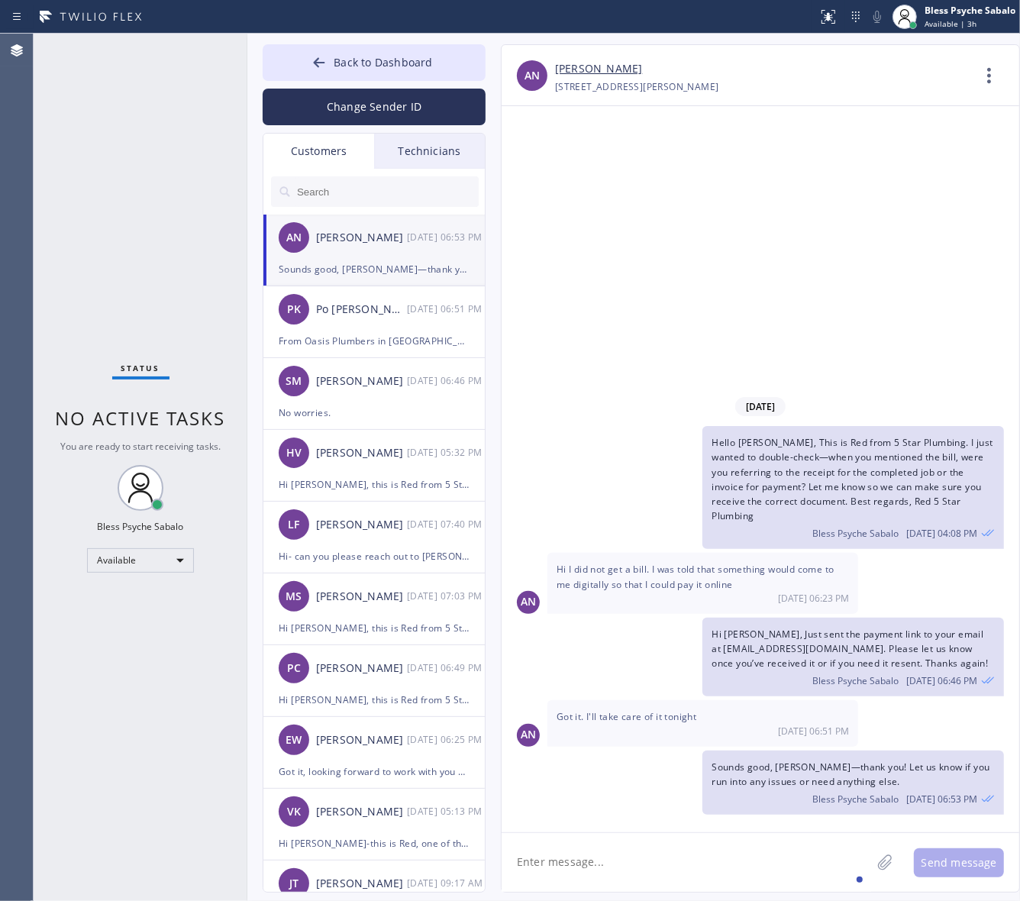
click at [390, 238] on div "[PERSON_NAME]" at bounding box center [361, 238] width 91 height 18
click at [449, 147] on div "Technicians" at bounding box center [429, 151] width 111 height 35
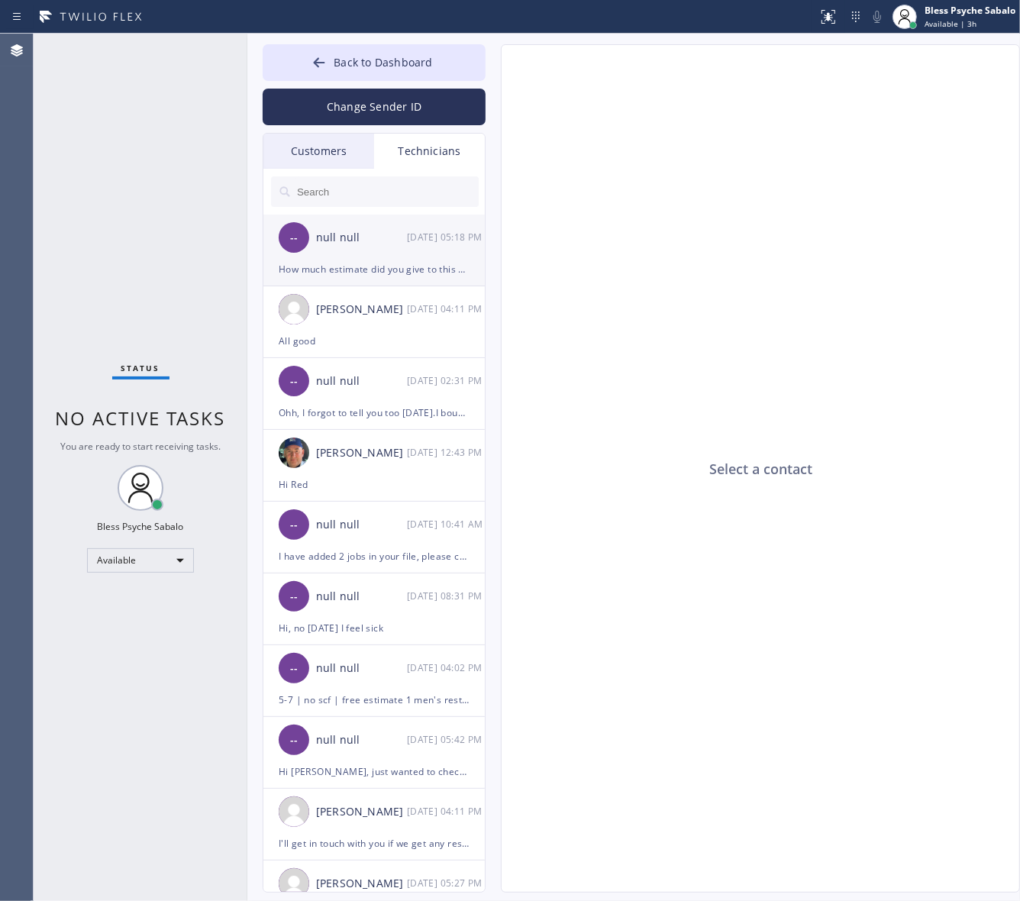
click at [356, 248] on div "-- null null [DATE] 05:18 PM" at bounding box center [374, 237] width 223 height 46
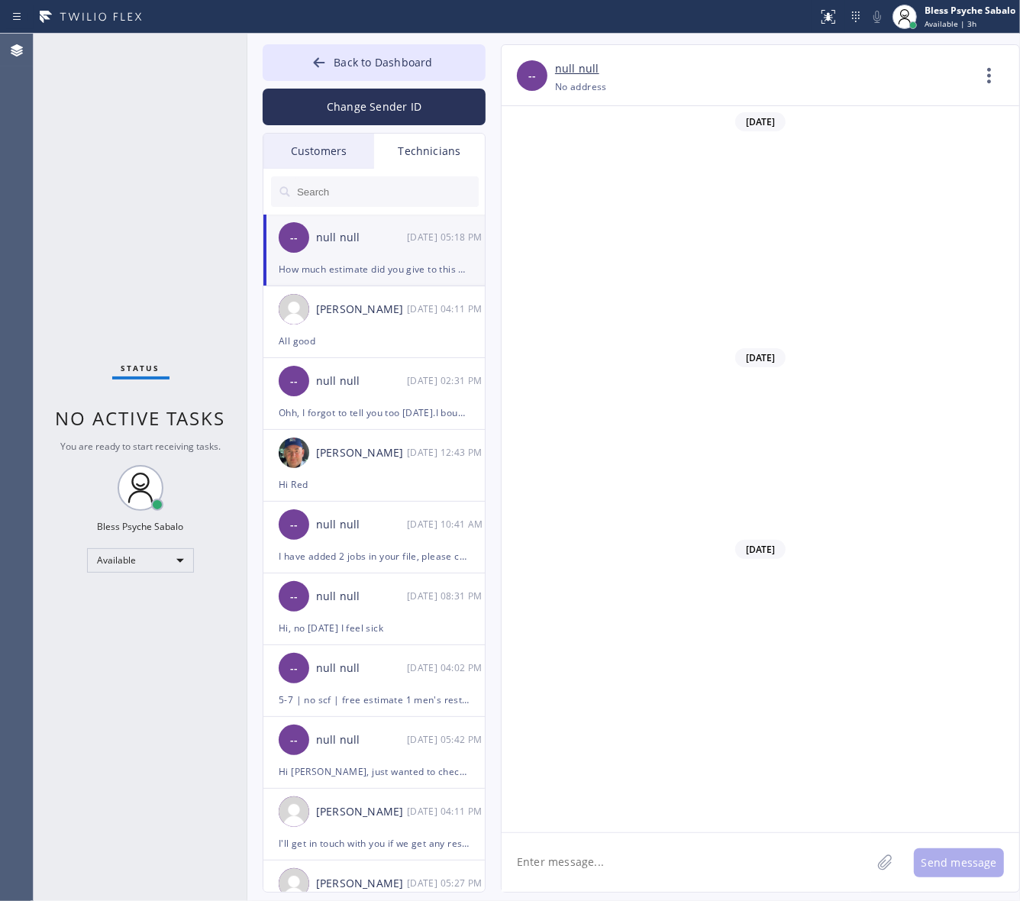
scroll to position [22351, 0]
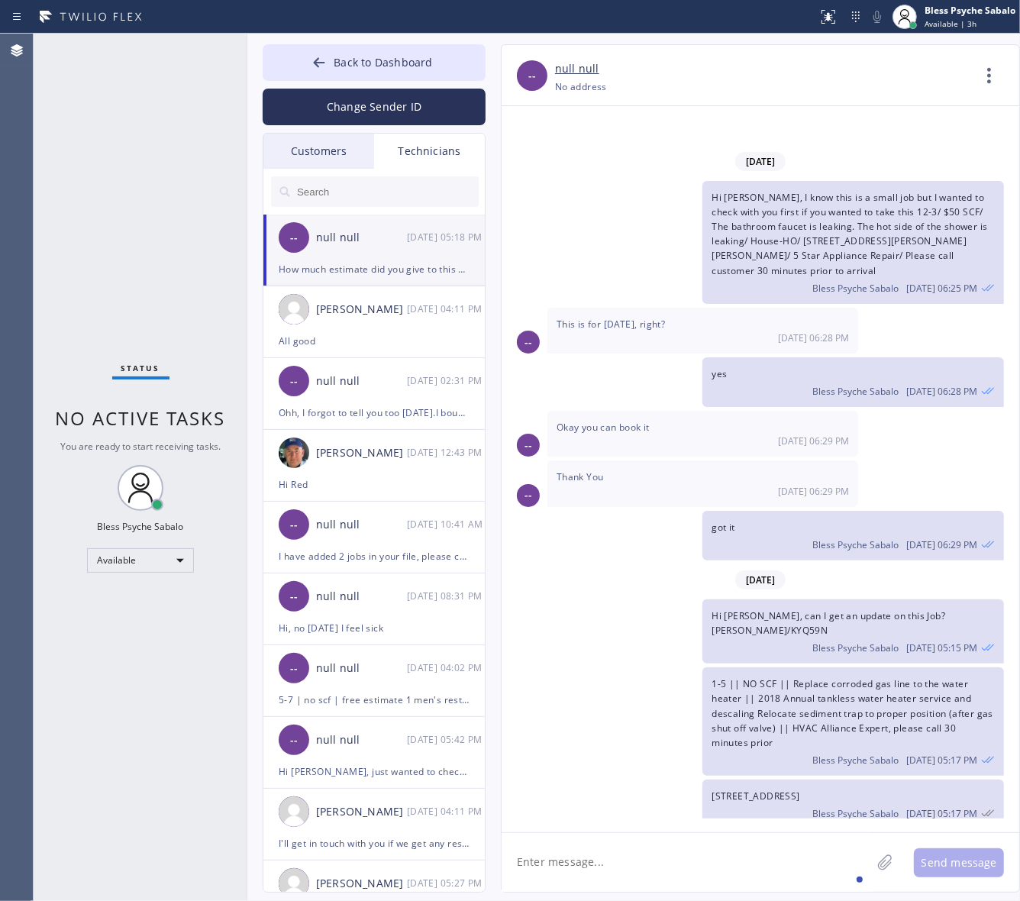
click at [723, 860] on textarea at bounding box center [685, 862] width 369 height 59
click at [371, 338] on div "All good" at bounding box center [374, 341] width 191 height 18
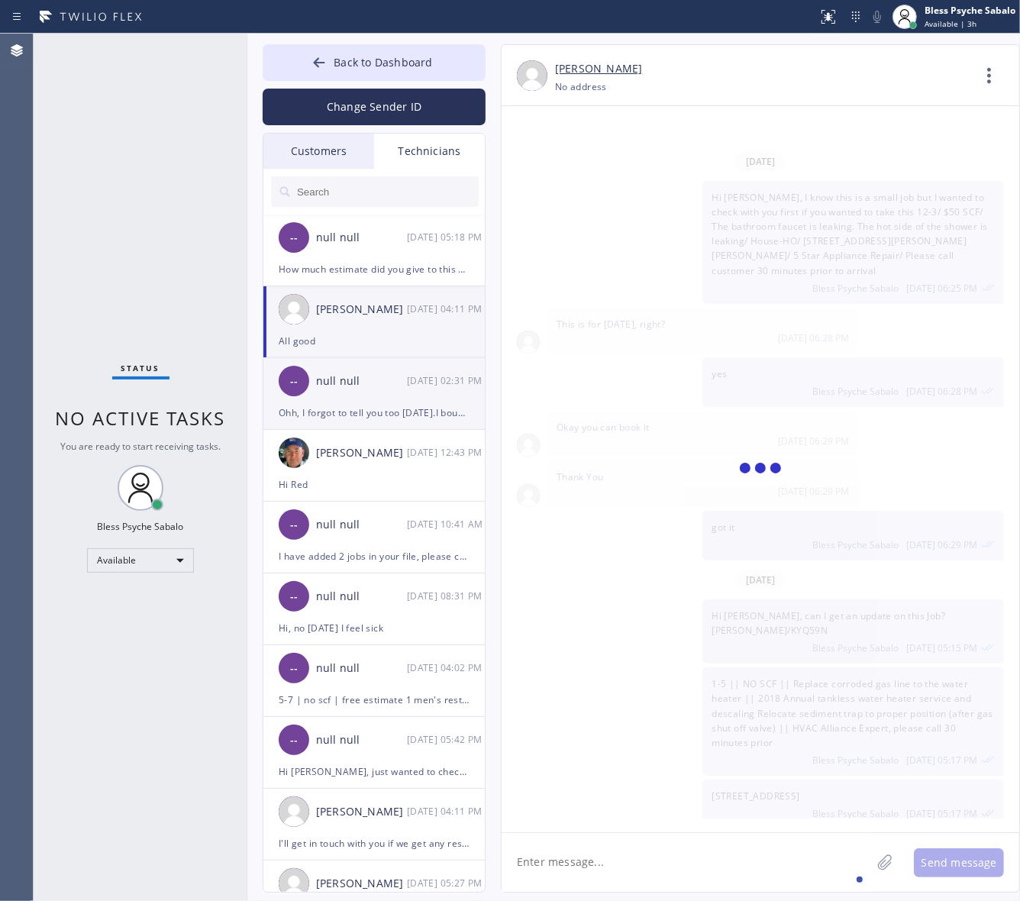
scroll to position [13709, 0]
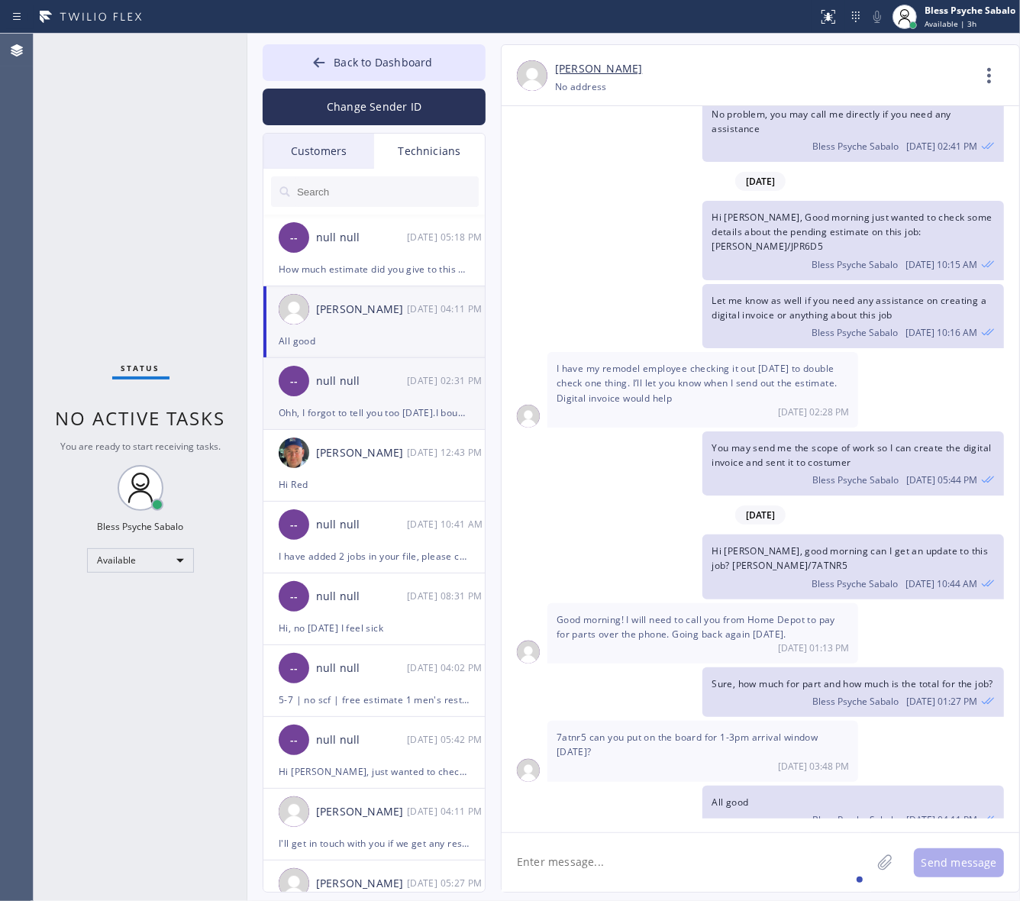
click at [303, 411] on div "Ohh, I forgot to tell you too [DATE].I bought a little bit better of a snake.An…" at bounding box center [374, 413] width 191 height 18
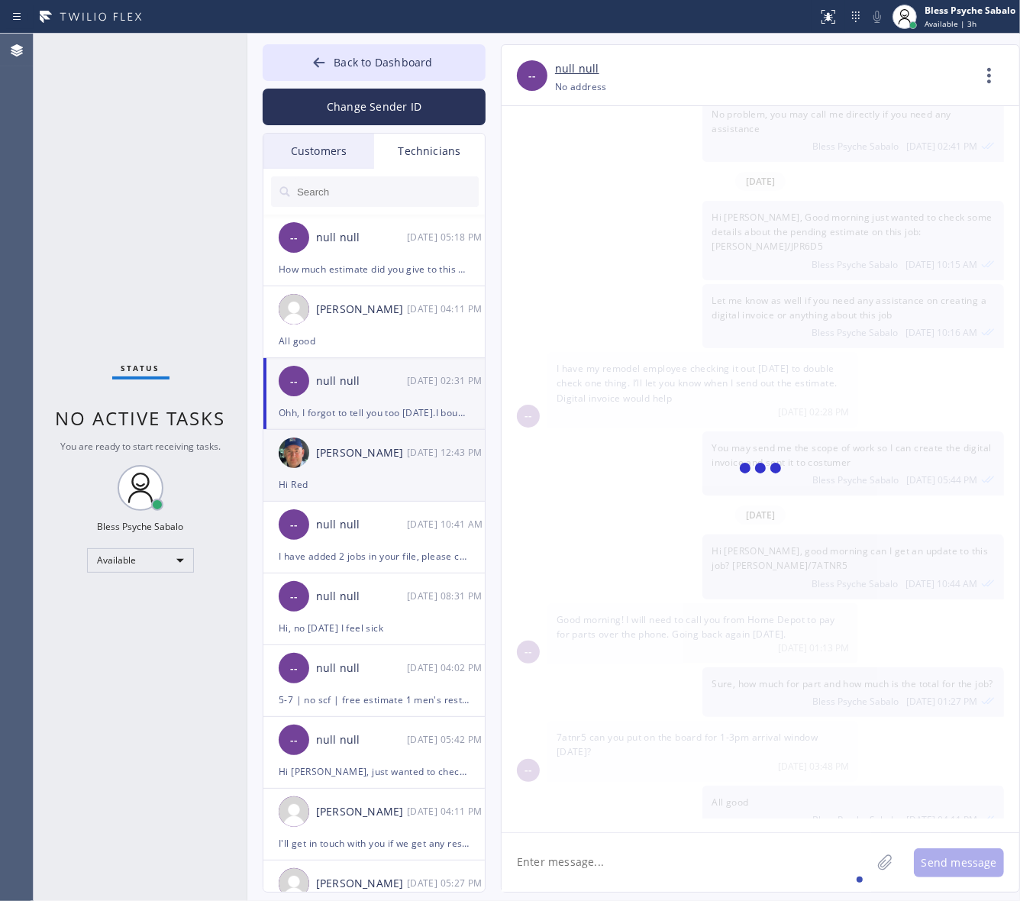
scroll to position [8630, 0]
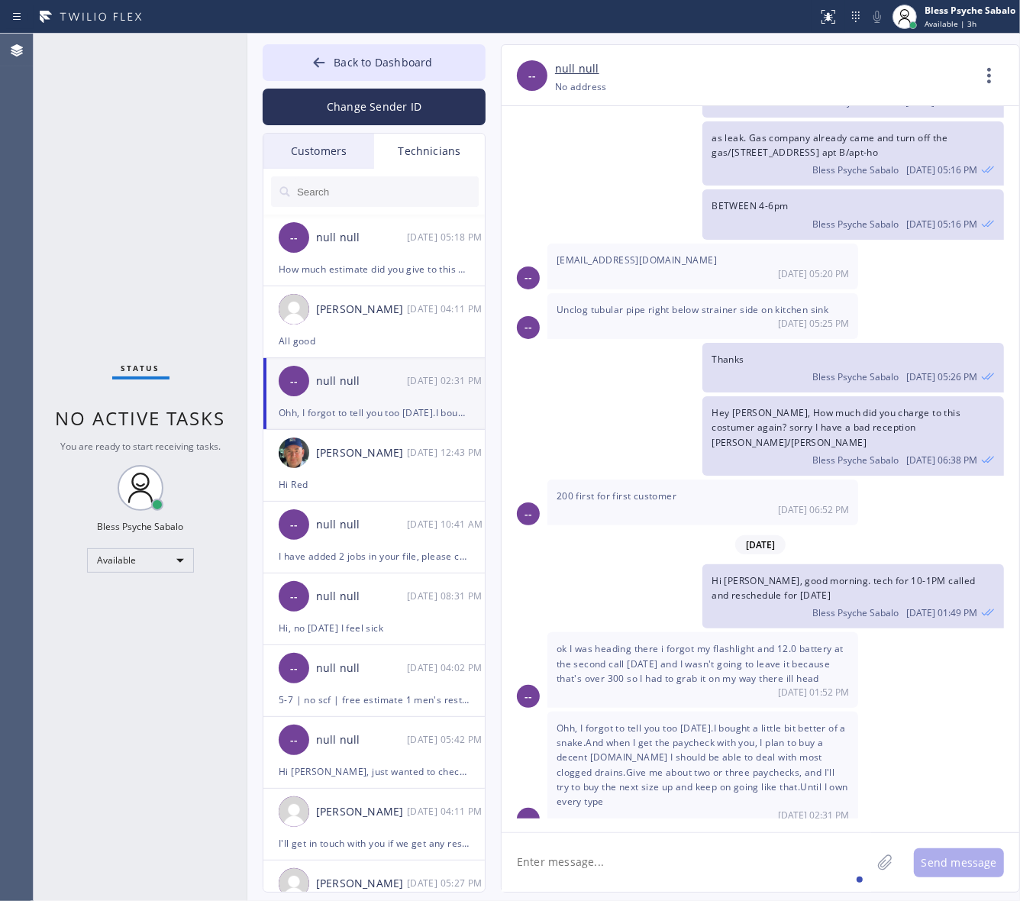
click at [722, 870] on textarea at bounding box center [685, 862] width 369 height 59
click at [722, 867] on textarea at bounding box center [685, 862] width 369 height 59
type textarea "got it"
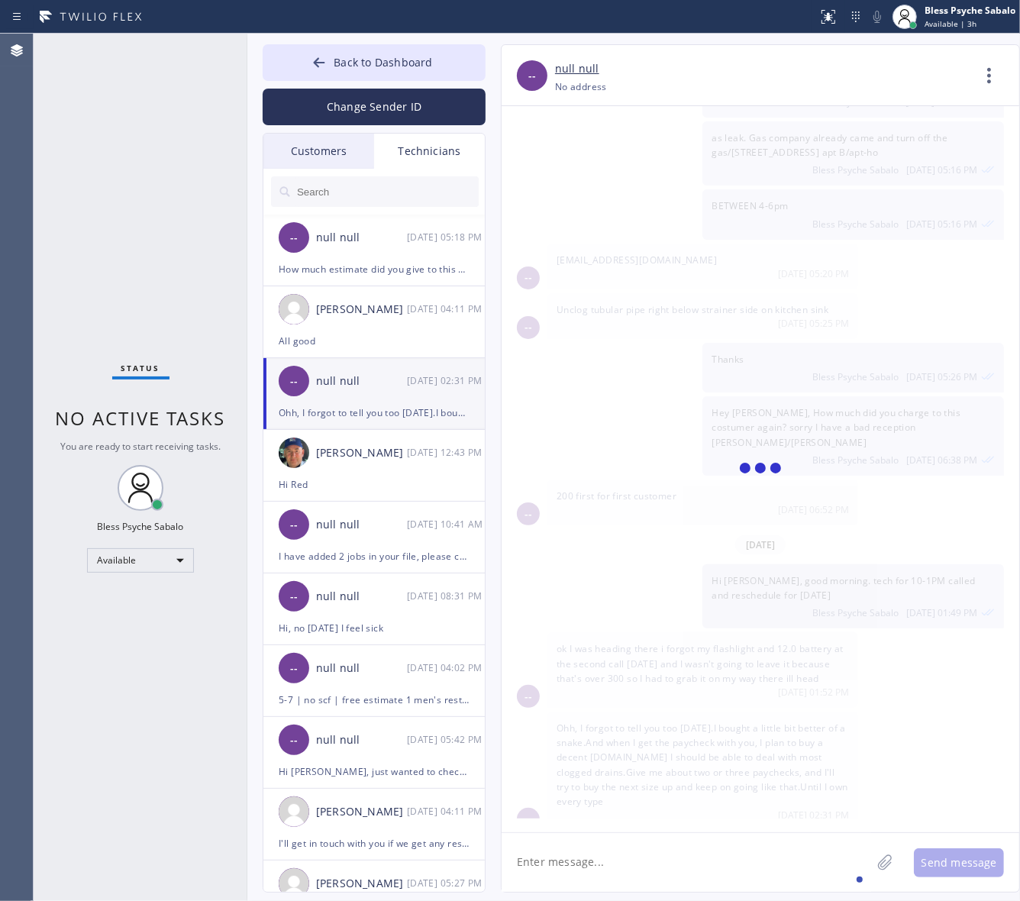
scroll to position [8683, 0]
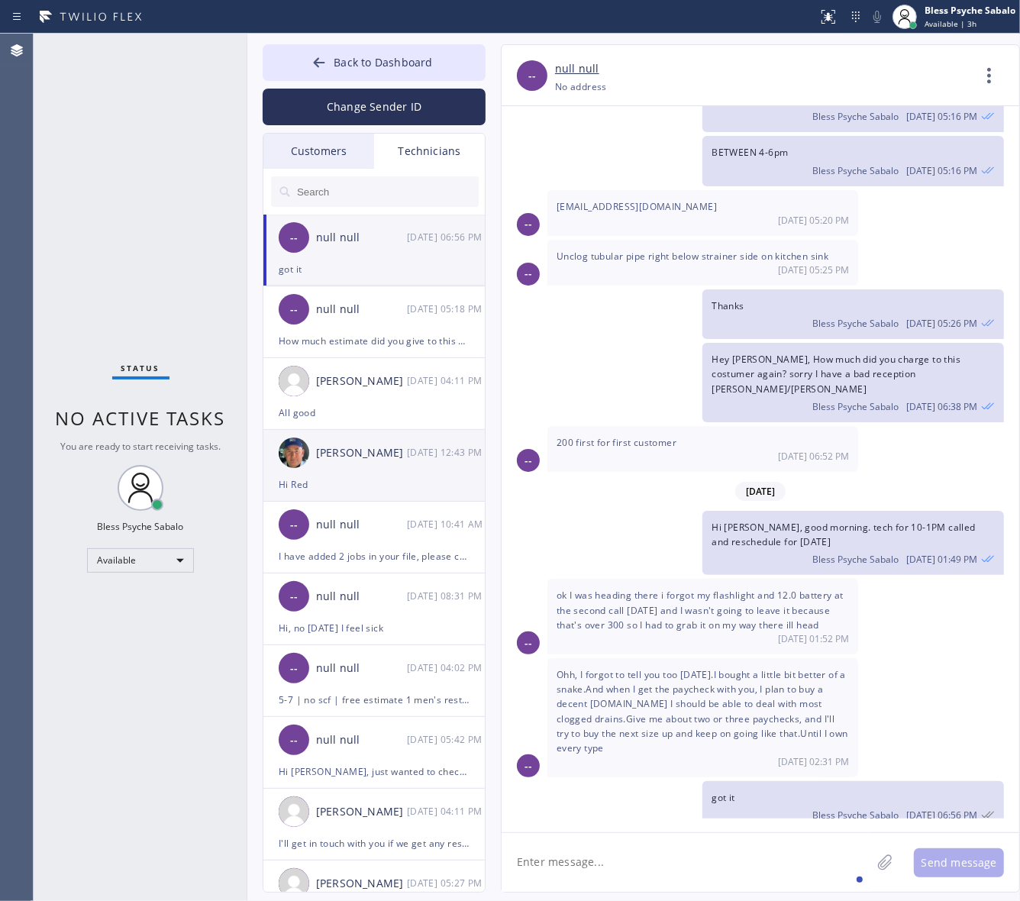
click at [326, 491] on div "Hi Red" at bounding box center [374, 485] width 191 height 18
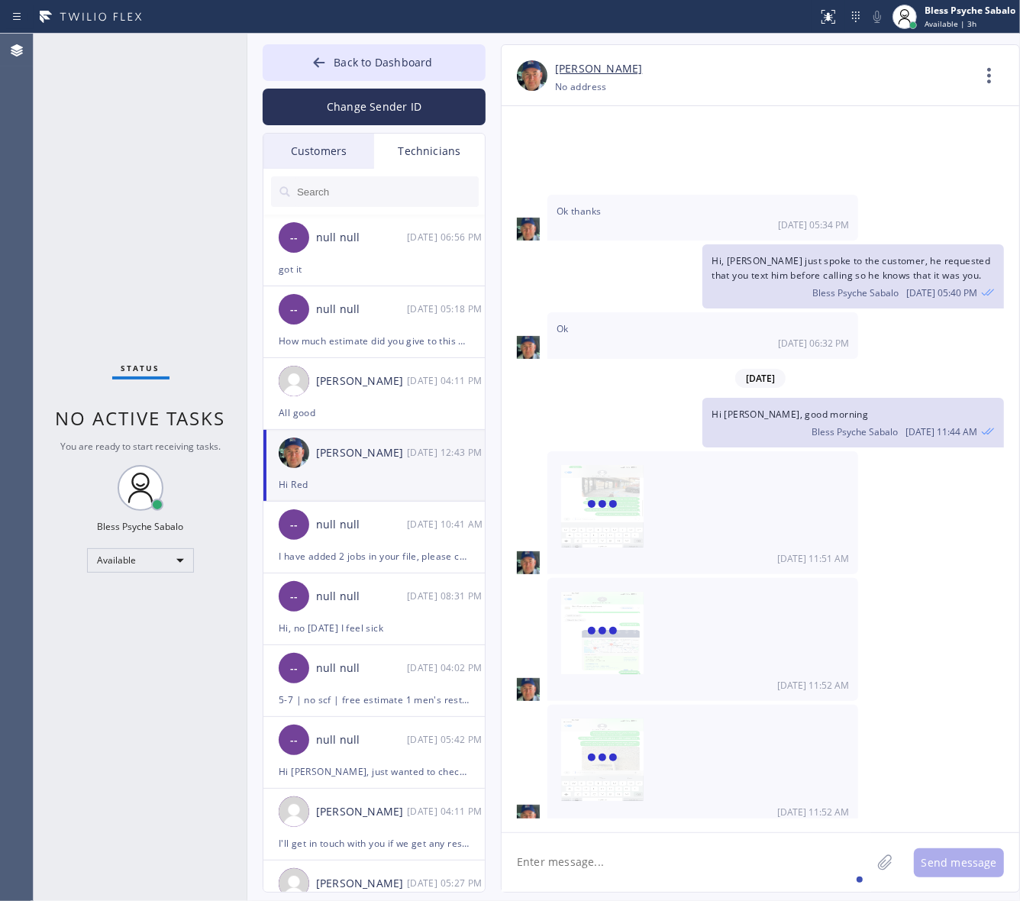
scroll to position [18404, 0]
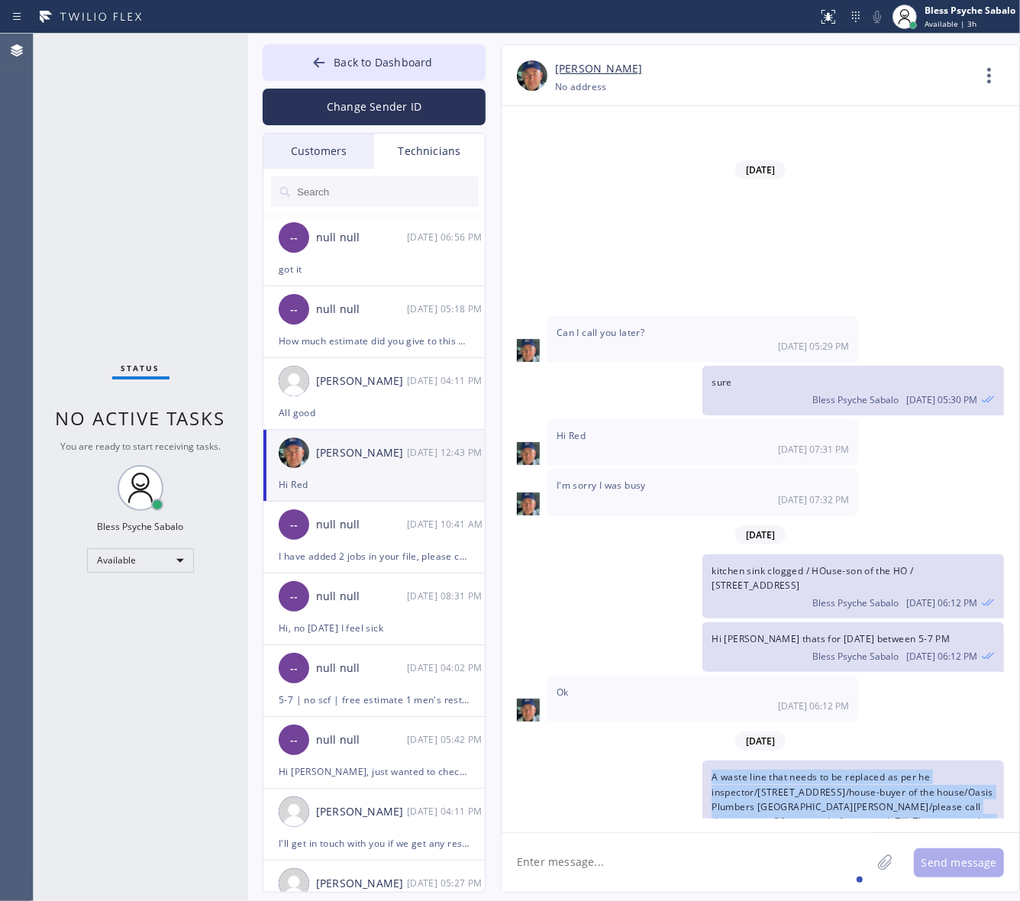
drag, startPoint x: 853, startPoint y: 637, endPoint x: 929, endPoint y: 716, distance: 109.0
click at [929, 716] on div "[DATE] Hi Nik, Just a quick reminder that our training sessions are held every …" at bounding box center [760, 462] width 518 height 712
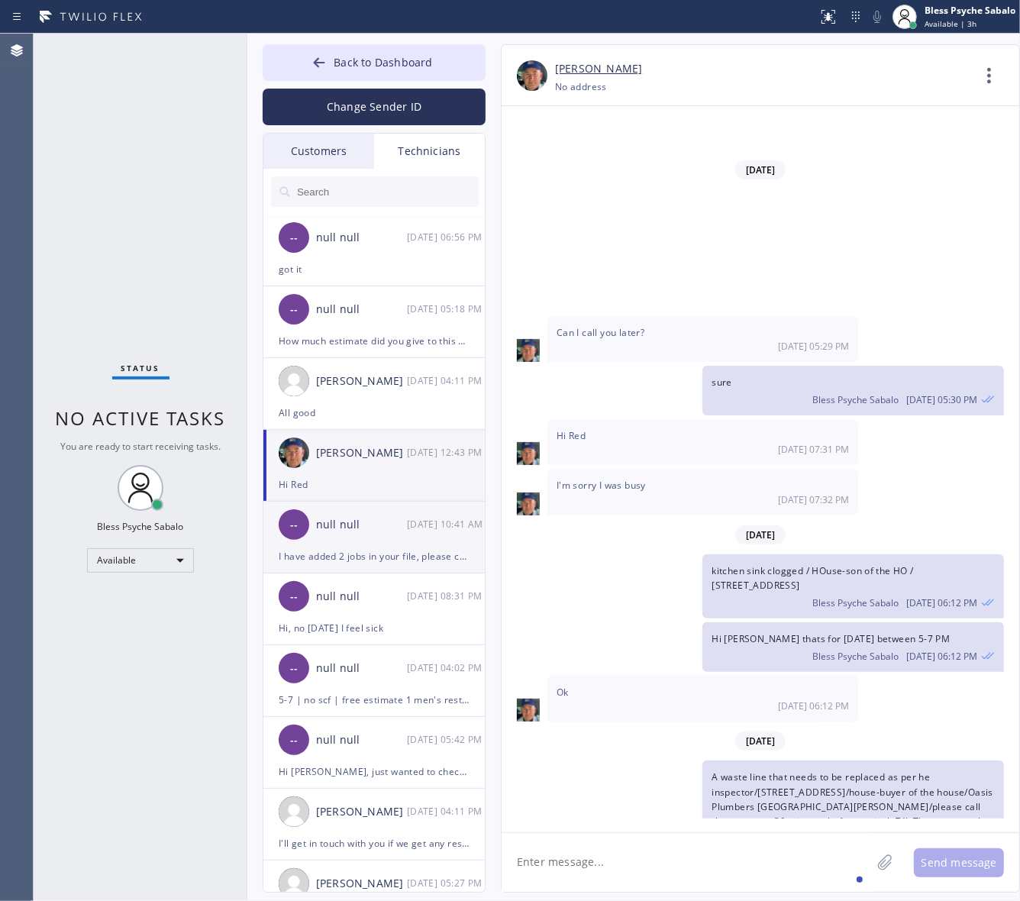
click at [357, 563] on div "I have added 2 jobs in your file, please check thanks" at bounding box center [374, 556] width 191 height 18
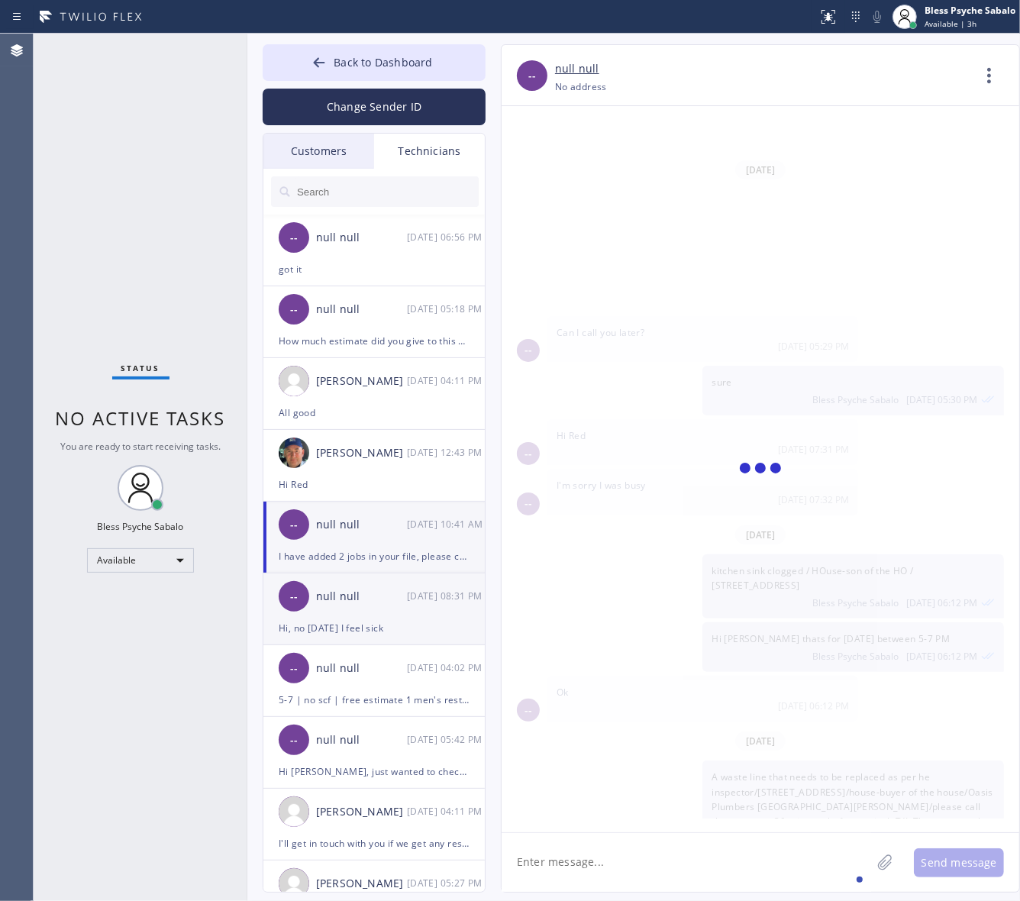
scroll to position [8203, 0]
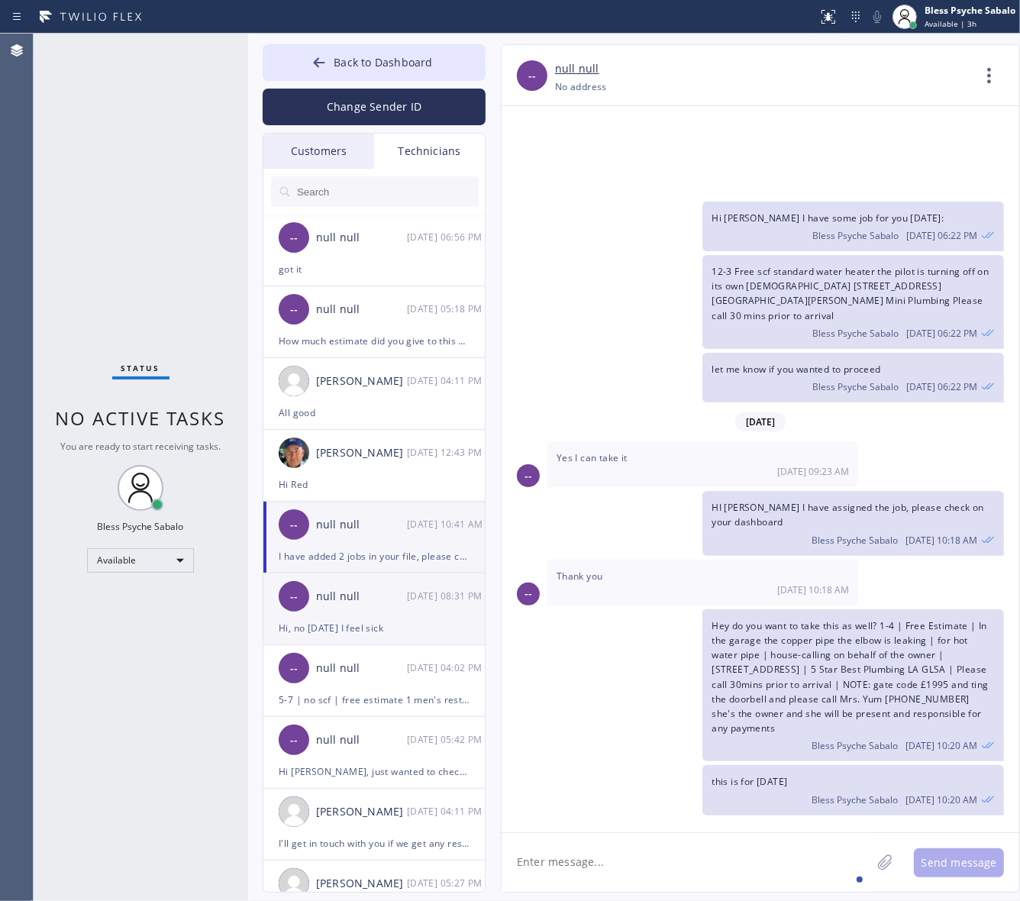
click at [298, 603] on div "--" at bounding box center [294, 596] width 31 height 31
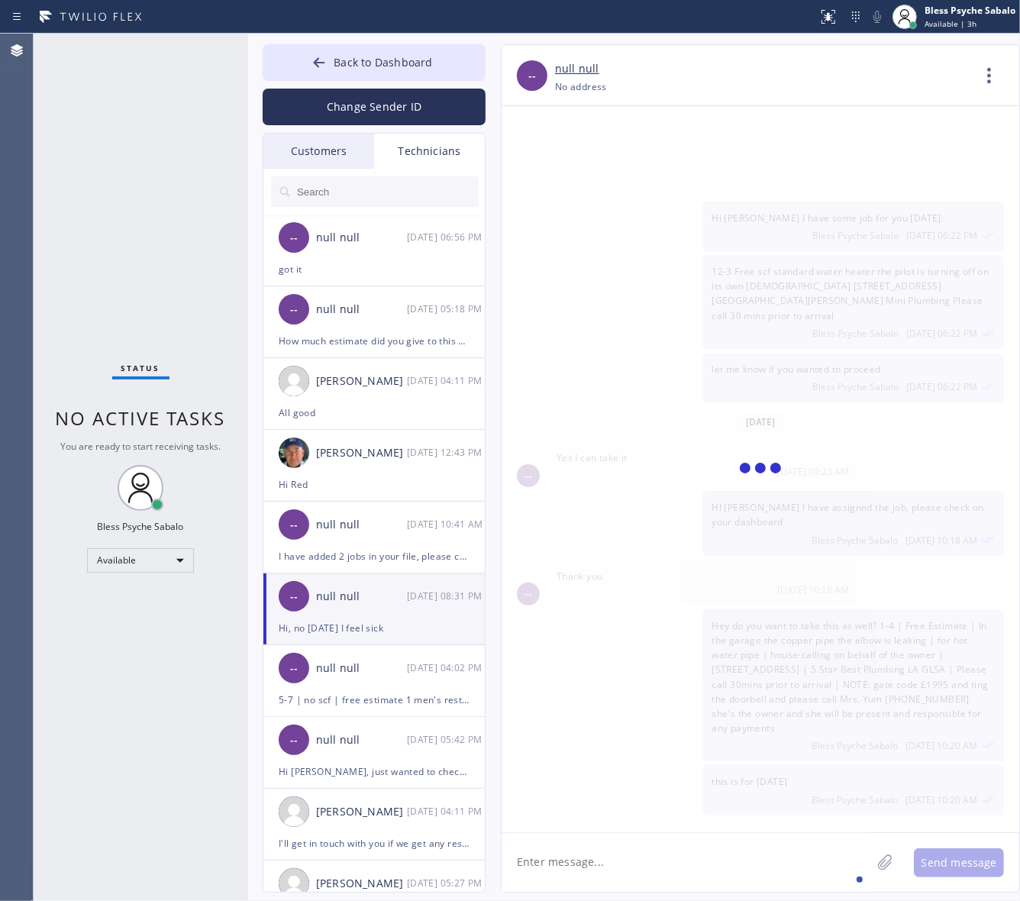
scroll to position [4828, 0]
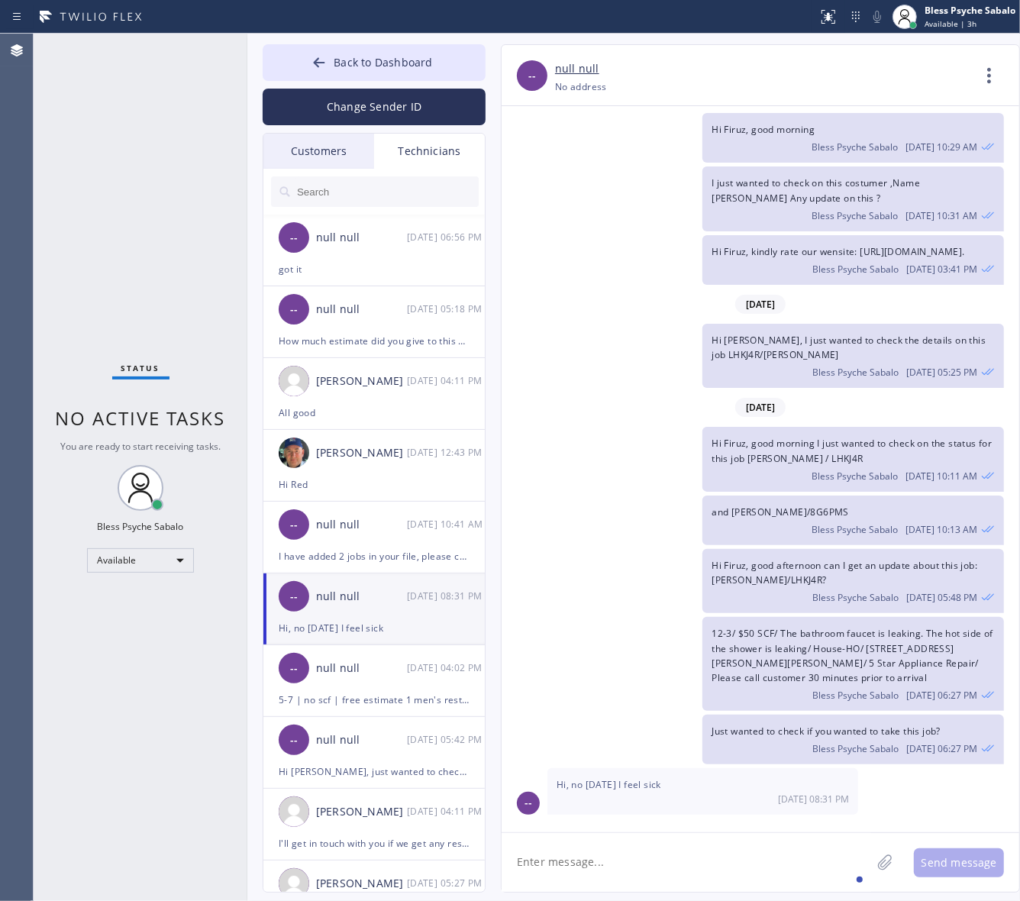
click at [579, 869] on textarea at bounding box center [685, 862] width 369 height 59
click at [552, 829] on div "Please" at bounding box center [553, 834] width 44 height 24
type textarea "Oh, sorry to hear that [PERSON_NAME] Please take a good rest"
click at [647, 834] on textarea "Oh, sorry to hear that [PERSON_NAME] Please take a good rest" at bounding box center [699, 862] width 397 height 59
click at [660, 874] on textarea "Oh, sorry to hear that [PERSON_NAME] Please take a good rest" at bounding box center [699, 862] width 397 height 59
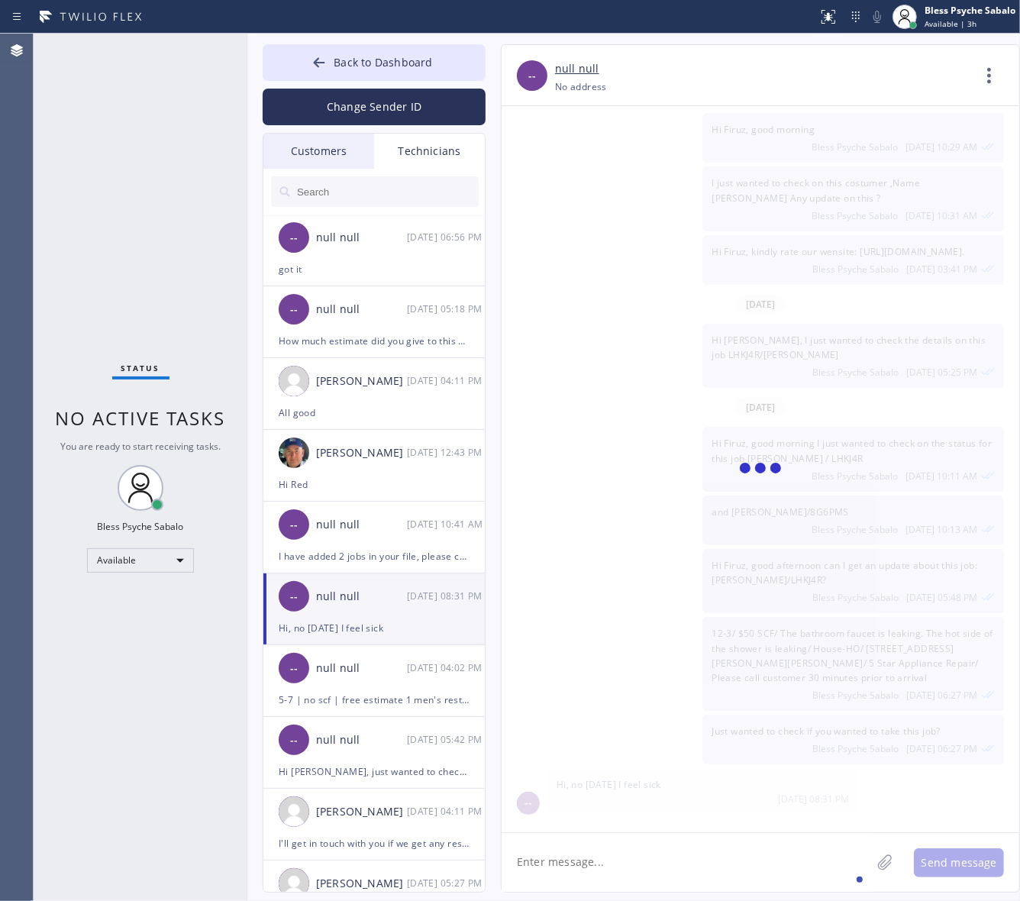
scroll to position [4915, 0]
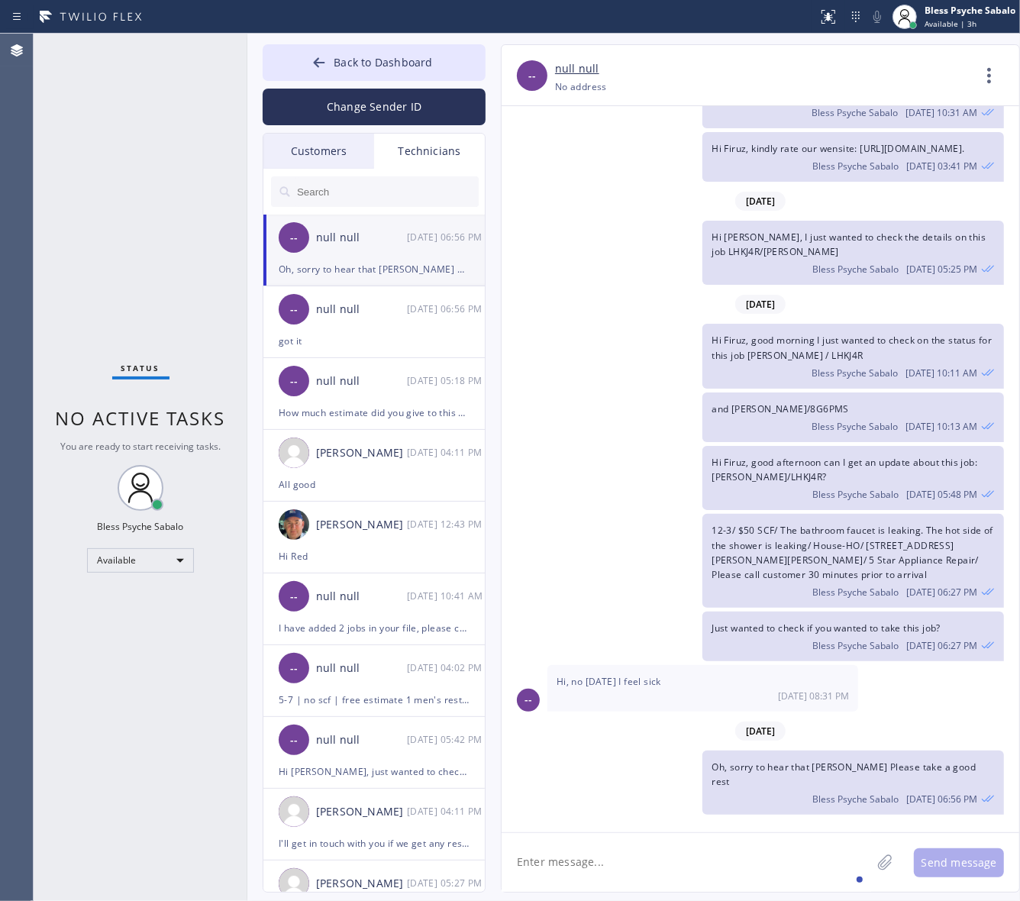
click at [692, 853] on textarea at bounding box center [685, 862] width 369 height 59
type textarea "L"
click at [630, 813] on div "you're" at bounding box center [642, 816] width 39 height 24
click at [750, 875] on textarea "Let us know once you're ready to" at bounding box center [699, 862] width 397 height 59
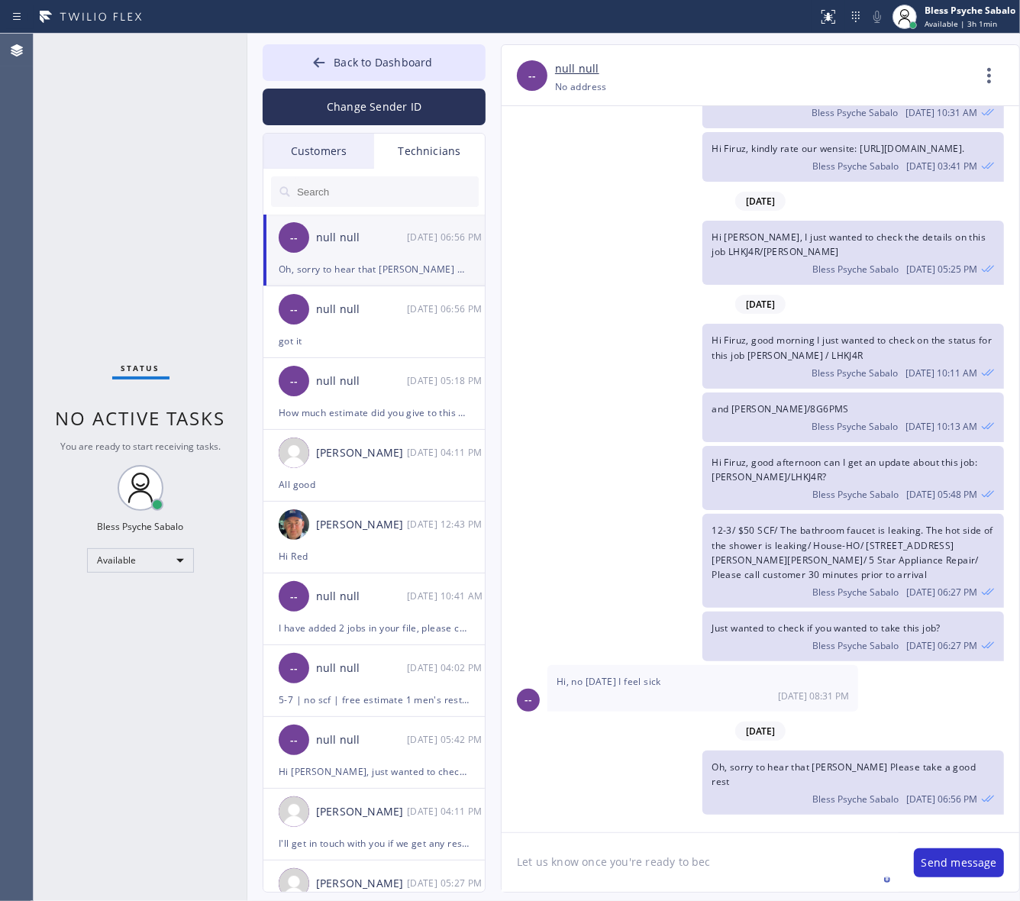
click at [738, 856] on textarea "Let us know once you're ready to bec" at bounding box center [699, 862] width 397 height 59
type textarea "Let us know once you're ready to back to action"
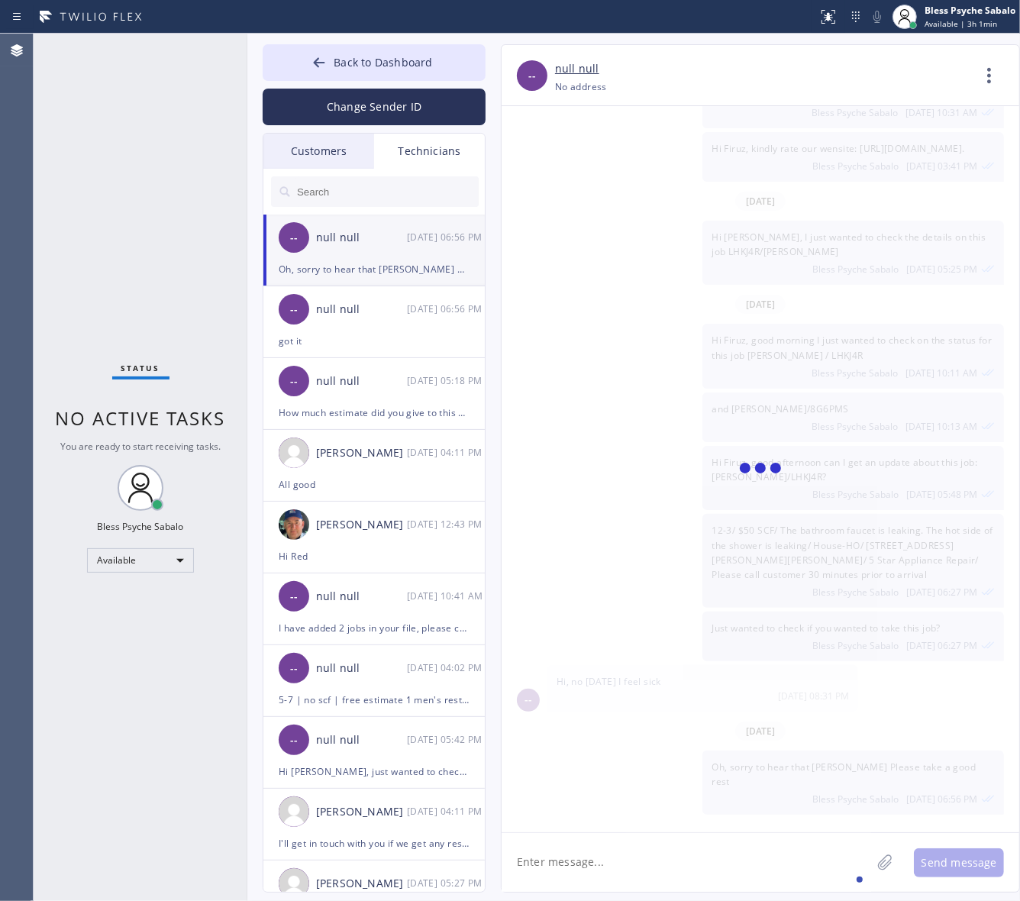
scroll to position [4969, 0]
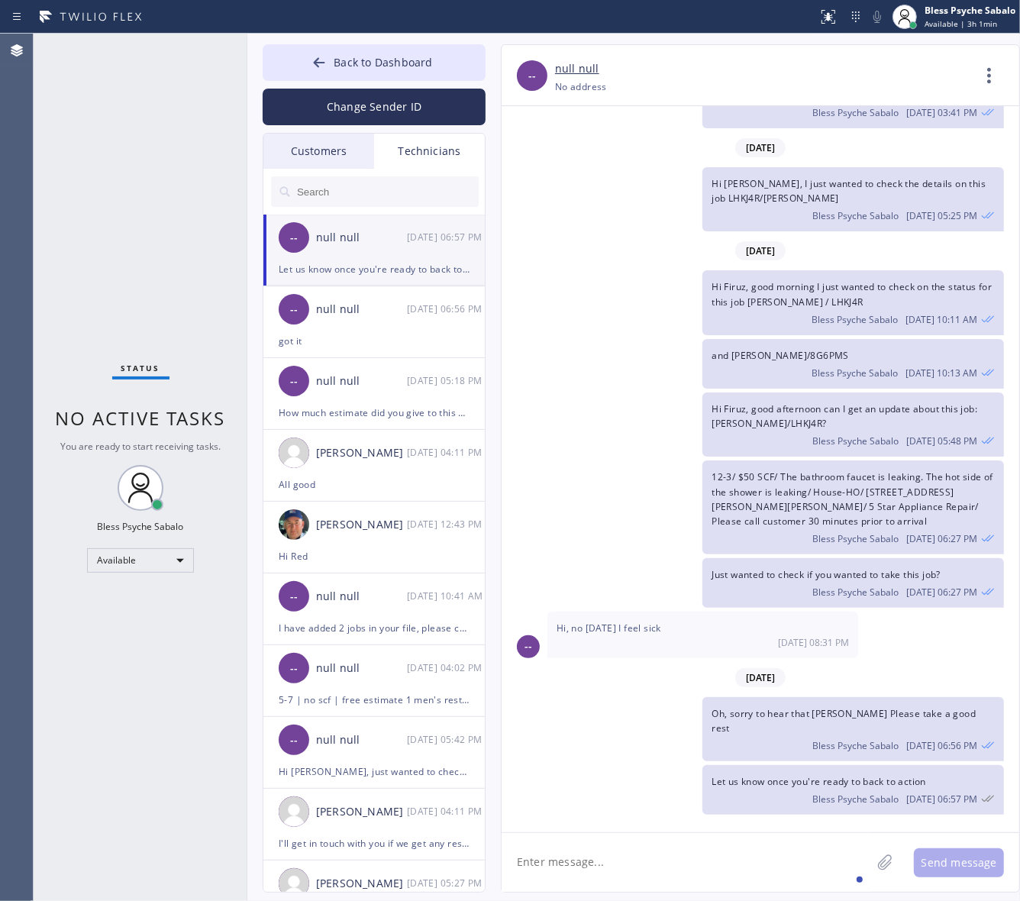
click at [782, 859] on textarea at bounding box center [685, 862] width 369 height 59
click at [353, 617] on div "-- null null [DATE] 10:41 AM" at bounding box center [374, 596] width 223 height 46
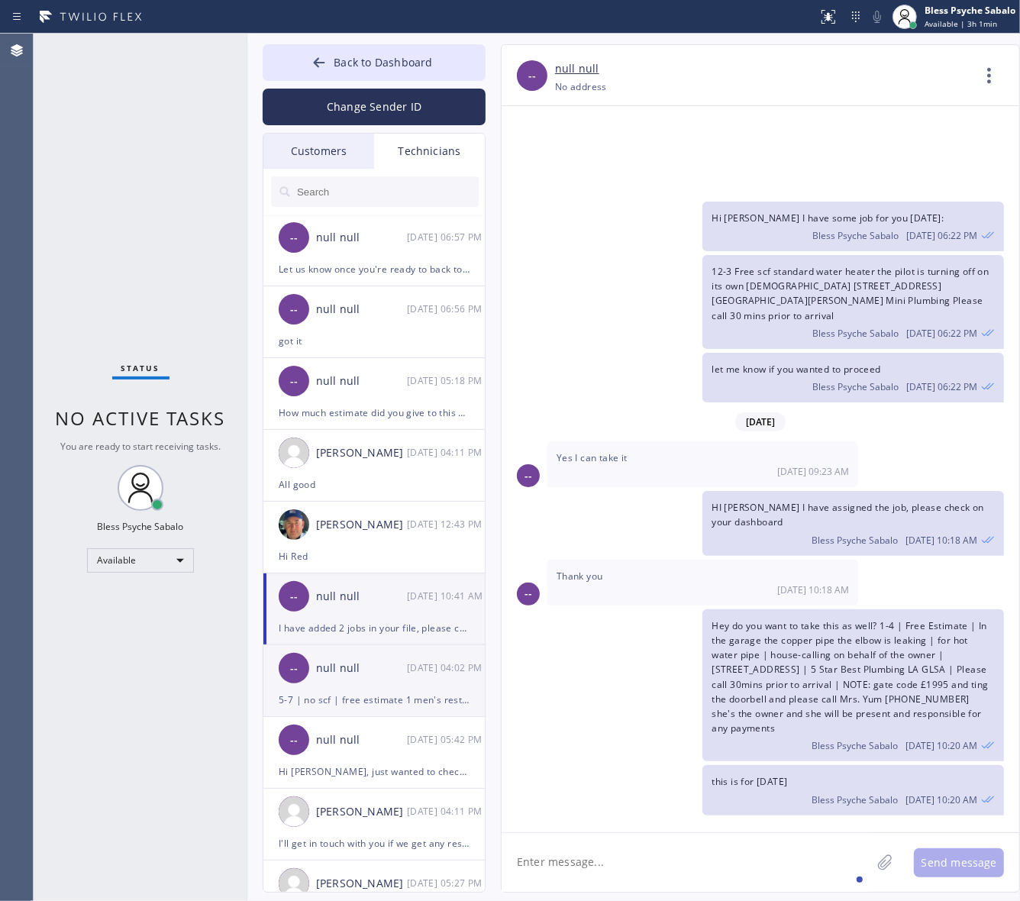
click at [296, 707] on div "5-7 | no scf | free estimate 1 men's restroom is clog | [STREET_ADDRESS] commer…" at bounding box center [374, 700] width 191 height 18
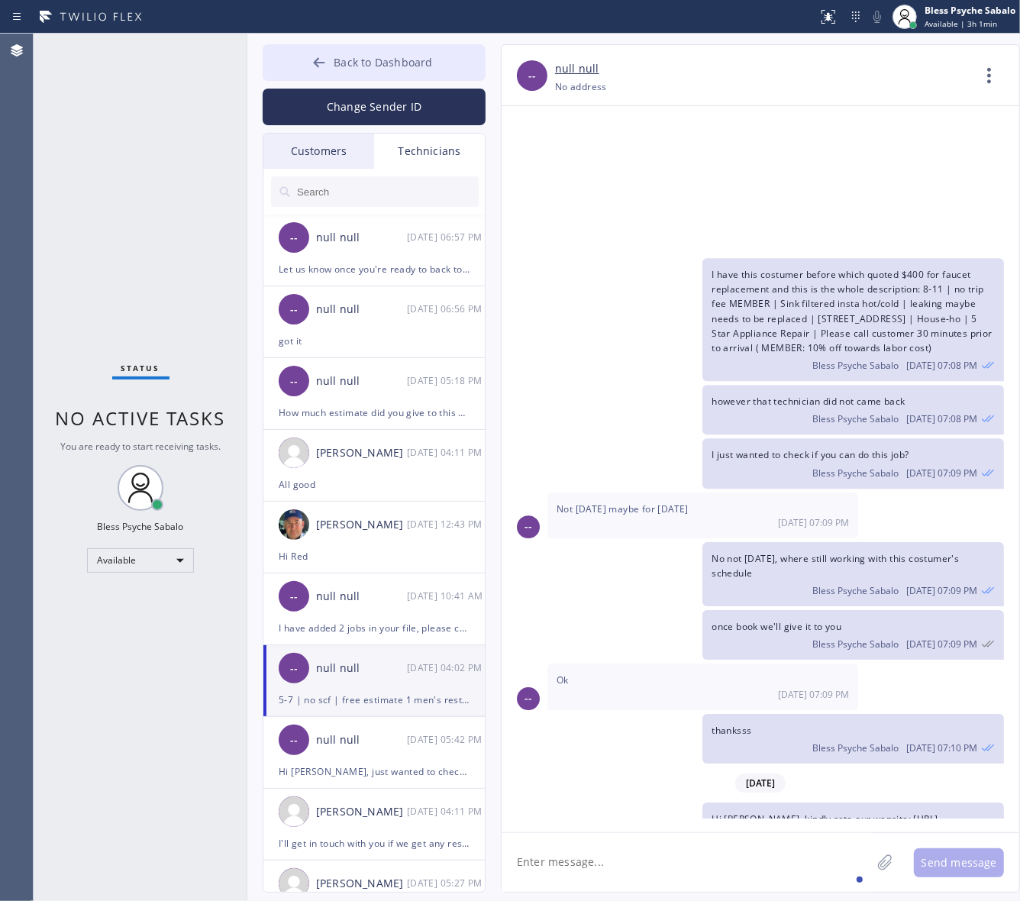
scroll to position [15388, 0]
click at [299, 56] on button "Back to Dashboard" at bounding box center [374, 62] width 223 height 37
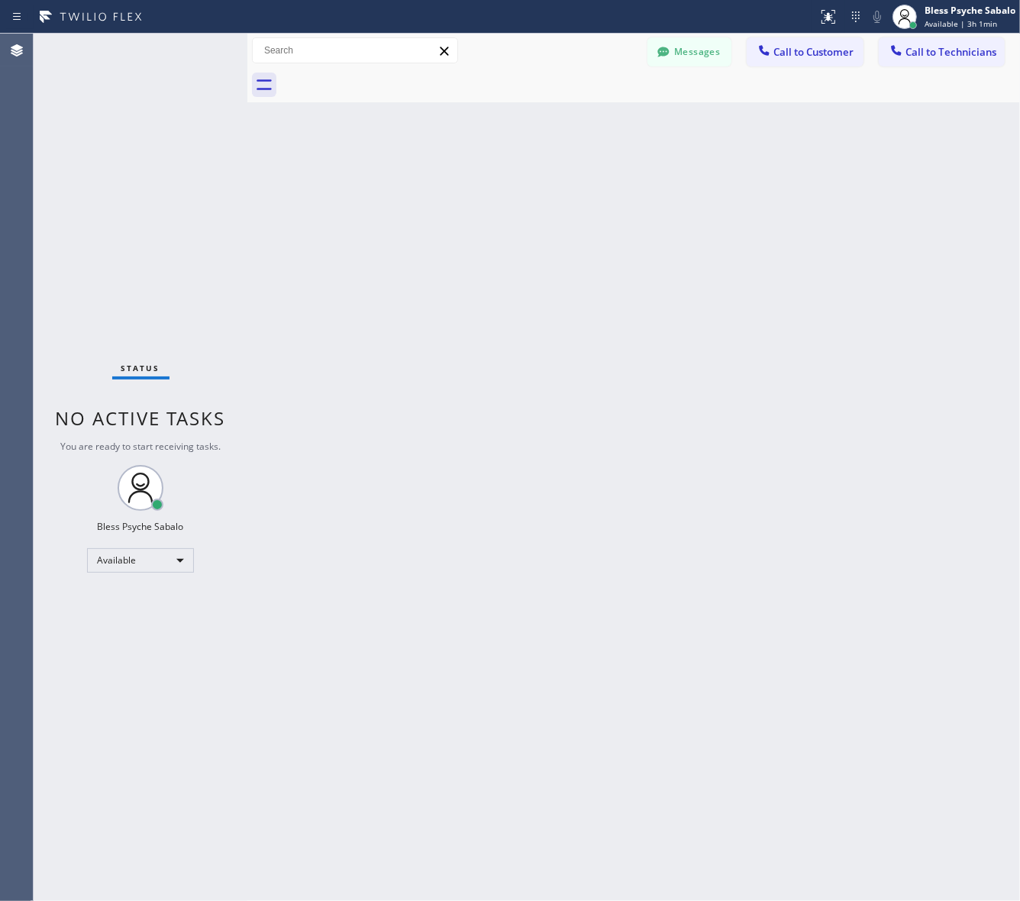
click at [231, 109] on div "Status No active tasks You are ready to start receiving tasks. Bless Psyche Sab…" at bounding box center [141, 467] width 214 height 867
click at [664, 178] on div "Back to Dashboard Change Sender ID Customers Technicians AN [PERSON_NAME] [DATE…" at bounding box center [633, 467] width 772 height 867
click at [711, 50] on button "Messages" at bounding box center [689, 51] width 84 height 29
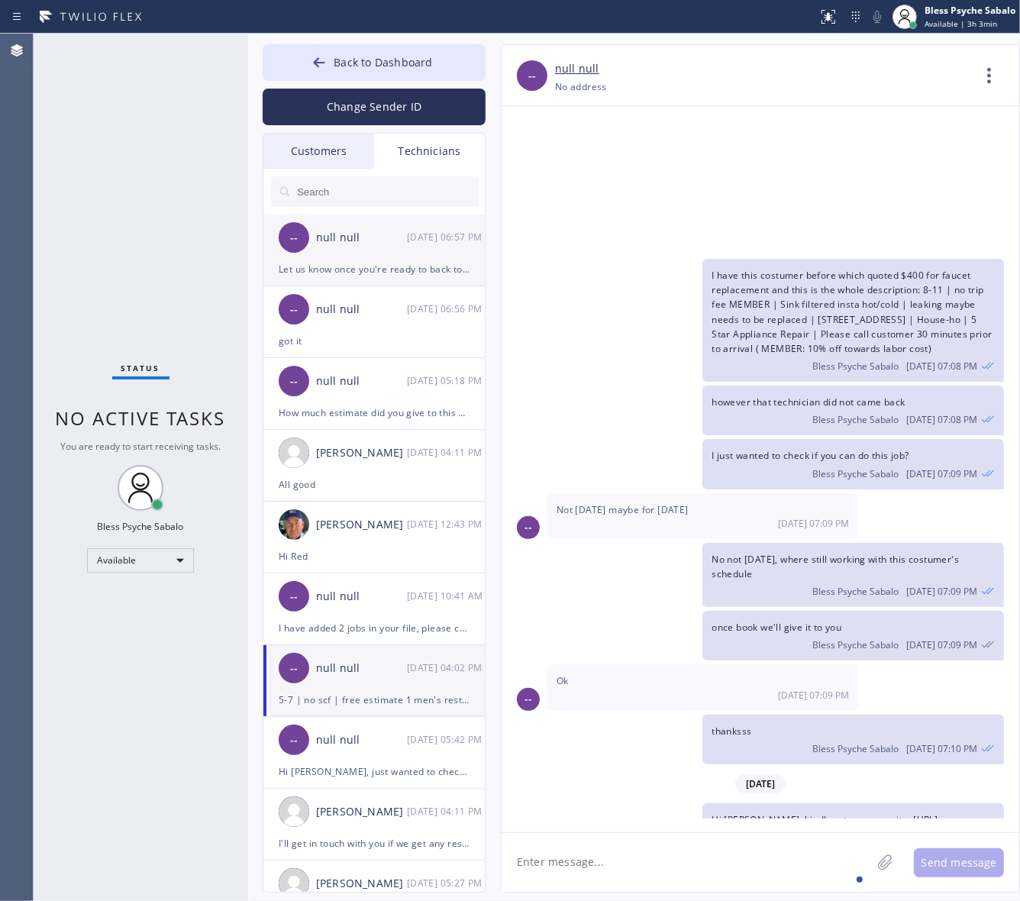
click at [413, 256] on div "-- null null [DATE] 06:57 PM" at bounding box center [374, 237] width 223 height 46
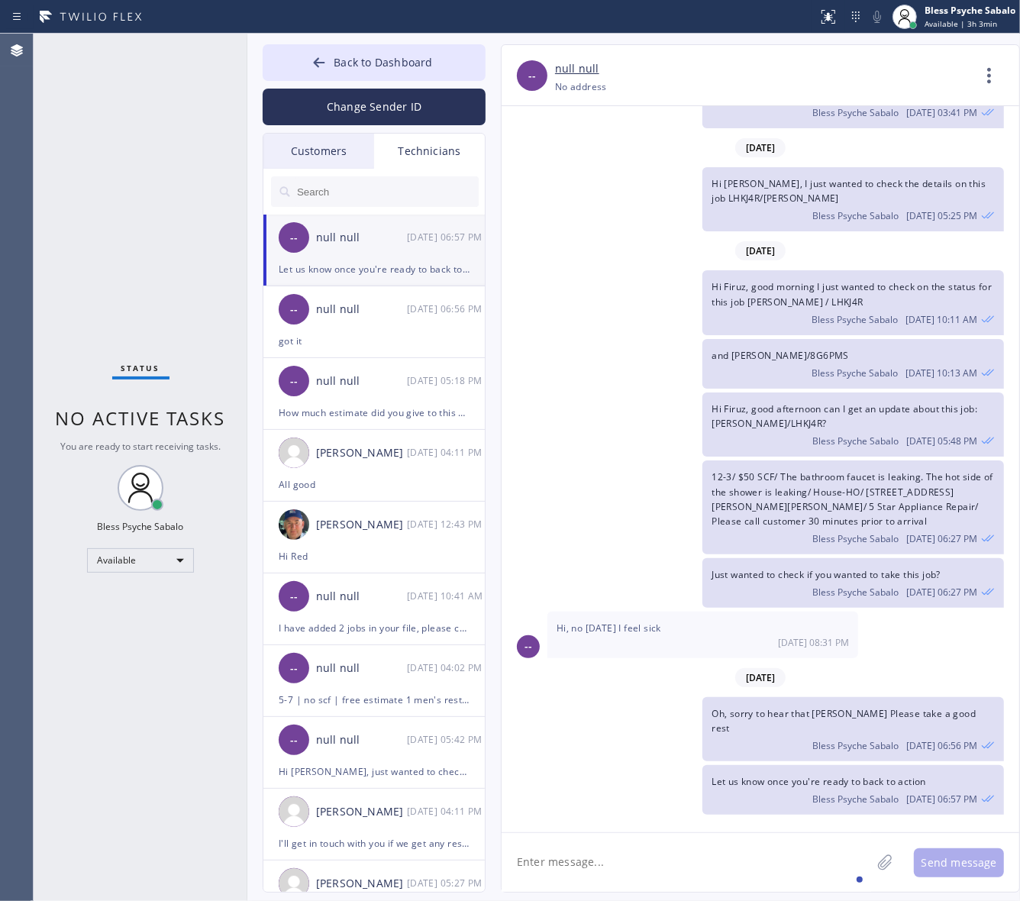
scroll to position [4969, 0]
click at [432, 147] on div "Technicians" at bounding box center [429, 151] width 111 height 35
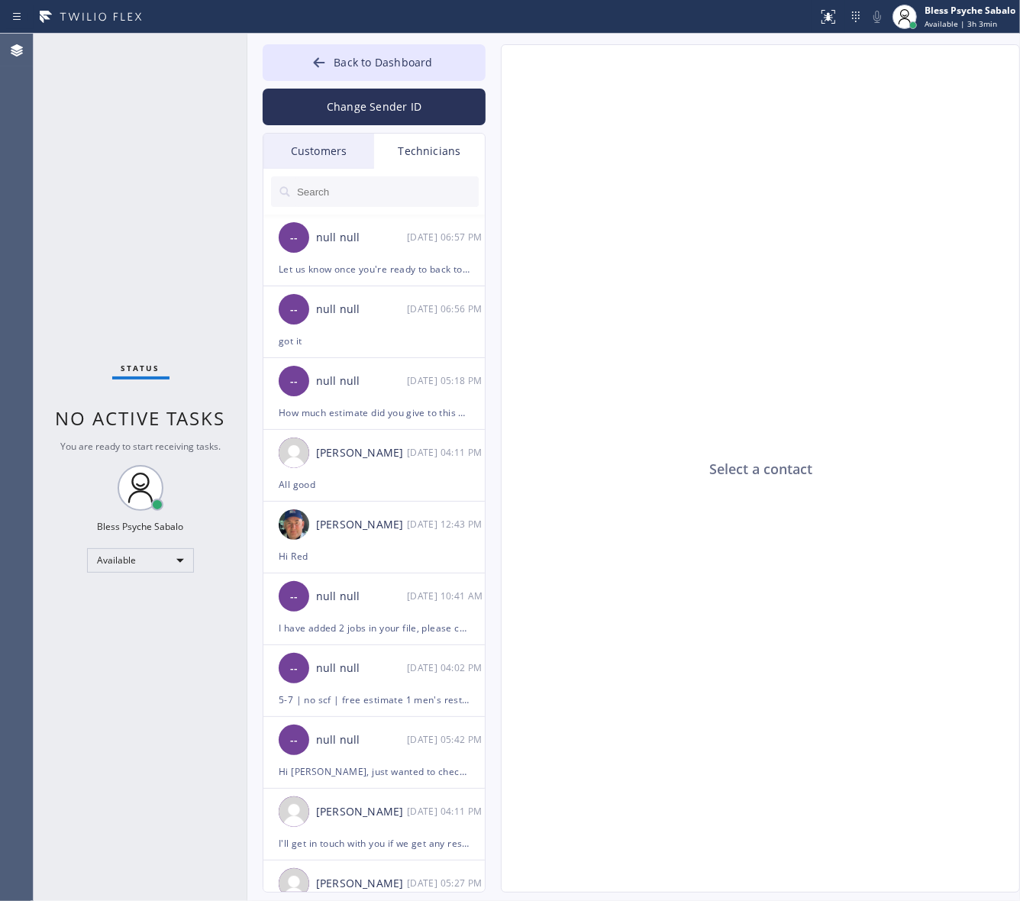
click at [324, 145] on div "Customers" at bounding box center [318, 151] width 111 height 35
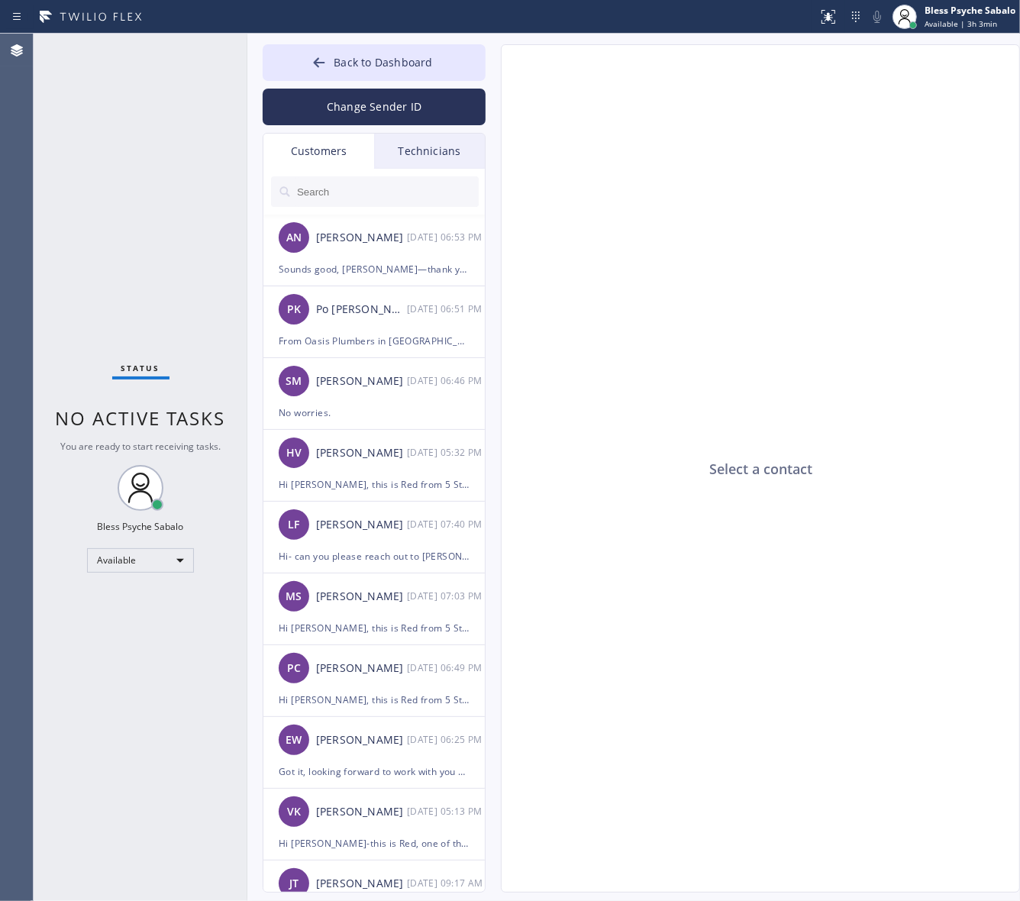
click at [324, 145] on div "Customers" at bounding box center [318, 151] width 111 height 35
click at [437, 291] on div "PK Po [PERSON_NAME] [DATE] 06:51 PM" at bounding box center [374, 309] width 223 height 46
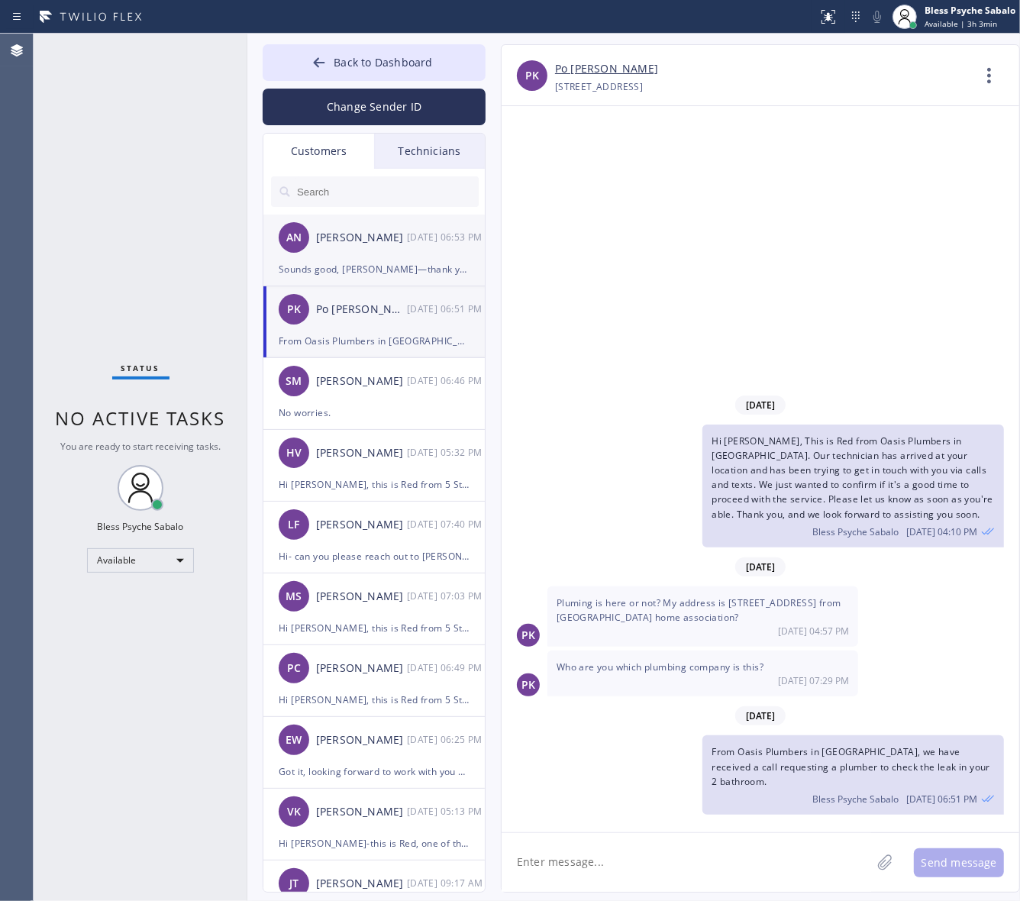
click at [439, 246] on div "[DATE] 06:53 PM" at bounding box center [446, 237] width 79 height 18
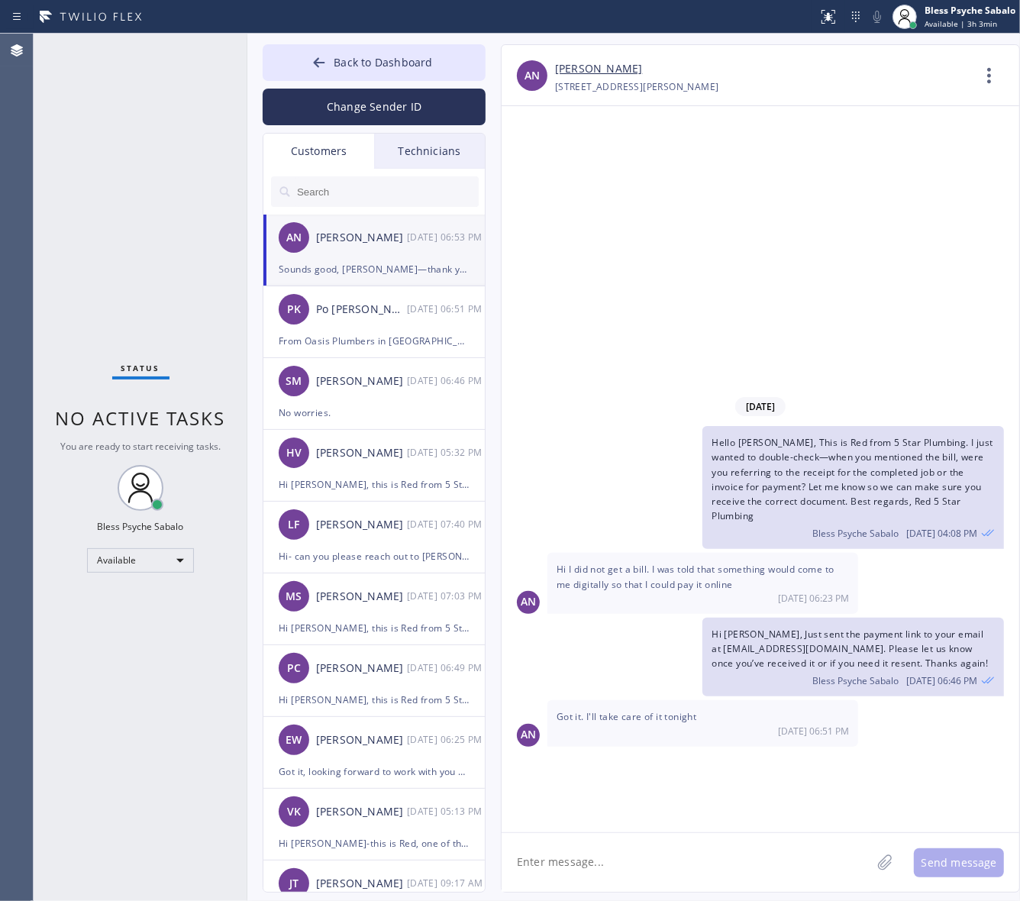
click at [814, 775] on span "Sounds good, [PERSON_NAME]—thank you! Let us know if you run into any issues or…" at bounding box center [850, 773] width 278 height 27
click at [653, 718] on span "Got it. I'll take care of it tonight" at bounding box center [626, 716] width 140 height 13
click at [653, 717] on span "Got it. I'll take care of it tonight" at bounding box center [626, 716] width 140 height 13
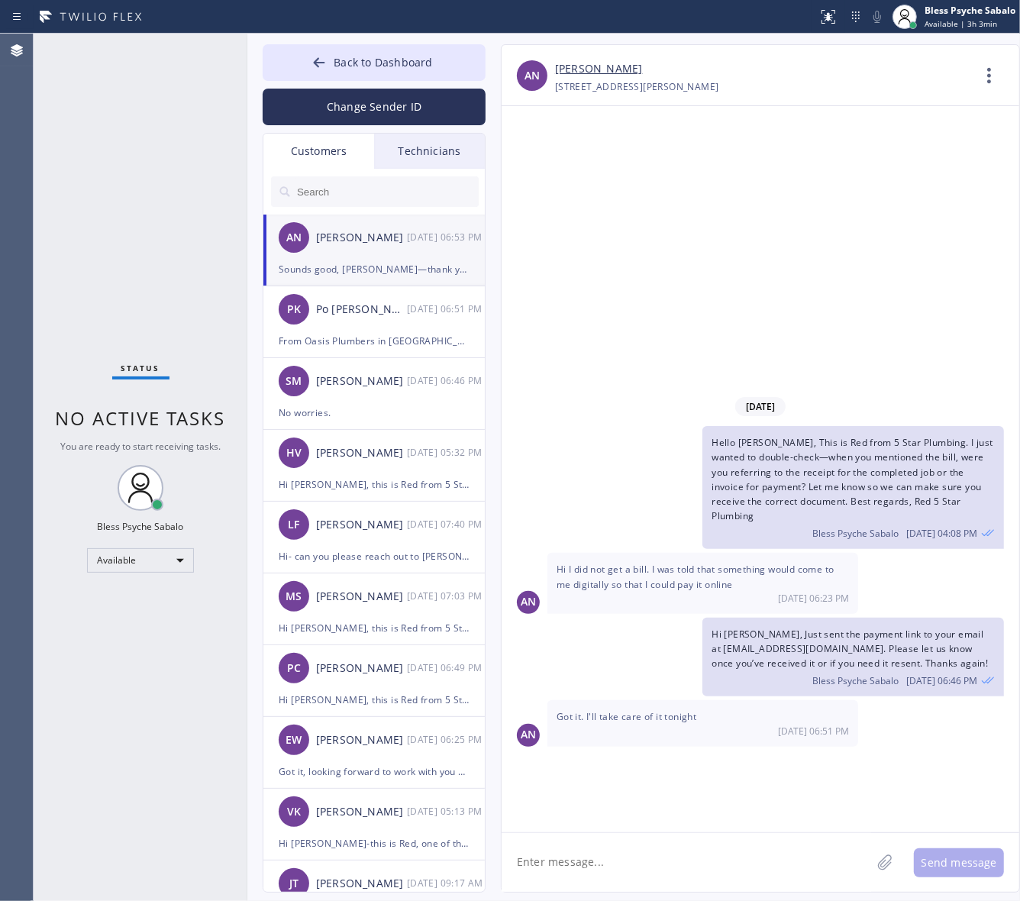
click at [792, 805] on div "Sounds good, [PERSON_NAME]—thank you! Let us know if you run into any issues or…" at bounding box center [852, 782] width 301 height 64
click at [790, 796] on div "Bless Psyche Sabalo [DATE] 06:53 PM" at bounding box center [852, 796] width 283 height 17
click at [688, 859] on textarea at bounding box center [685, 862] width 369 height 59
click at [771, 775] on span "Sounds good, [PERSON_NAME]—thank you! Let us know if you run into any issues or…" at bounding box center [850, 773] width 278 height 27
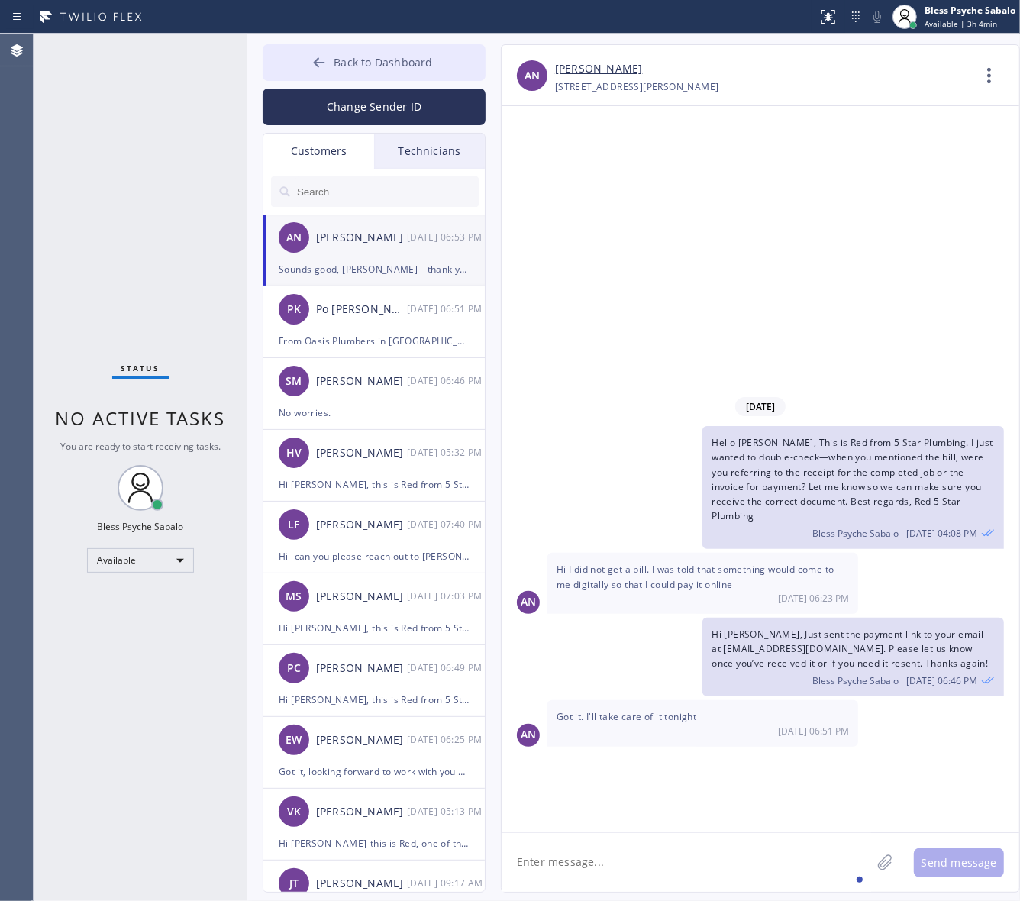
click at [361, 75] on button "Back to Dashboard" at bounding box center [374, 62] width 223 height 37
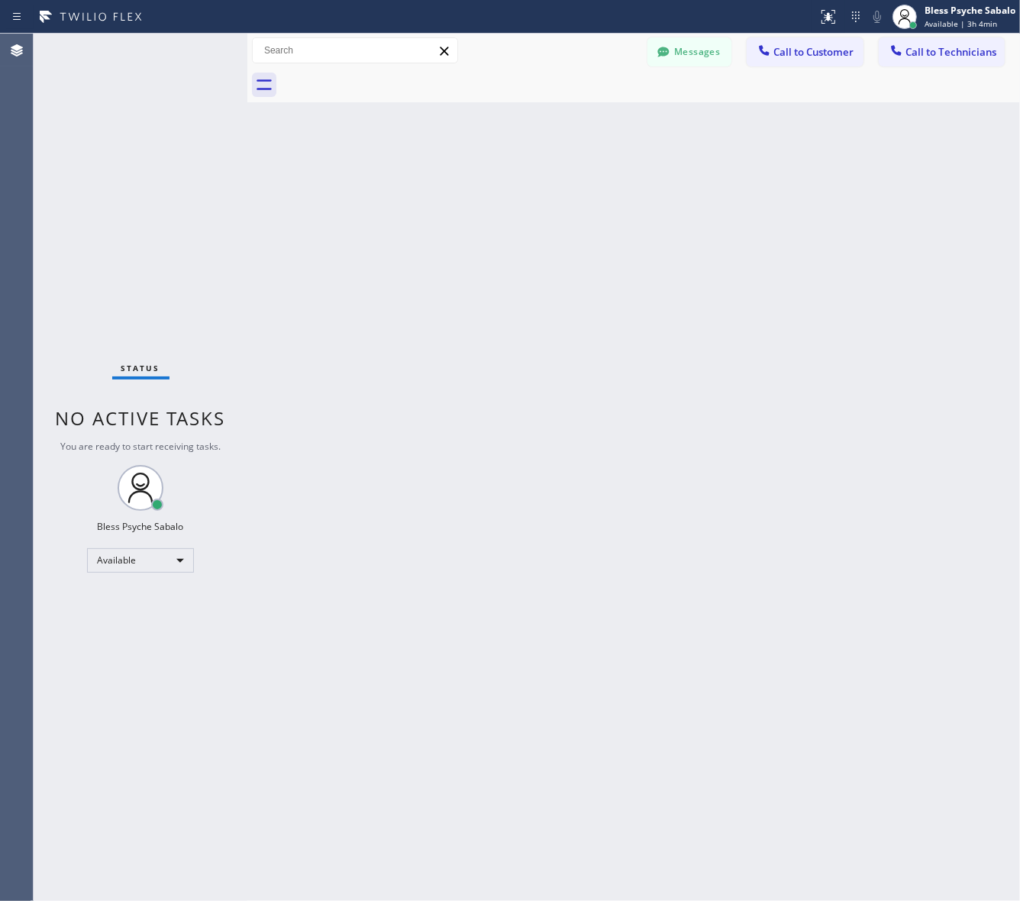
click at [669, 189] on div "Back to Dashboard Change Sender ID Customers Technicians AN [PERSON_NAME] [DATE…" at bounding box center [633, 467] width 772 height 867
click at [939, 162] on div "Back to Dashboard Change Sender ID Customers Technicians AN [PERSON_NAME] [DATE…" at bounding box center [633, 467] width 772 height 867
